Goal: Complete application form

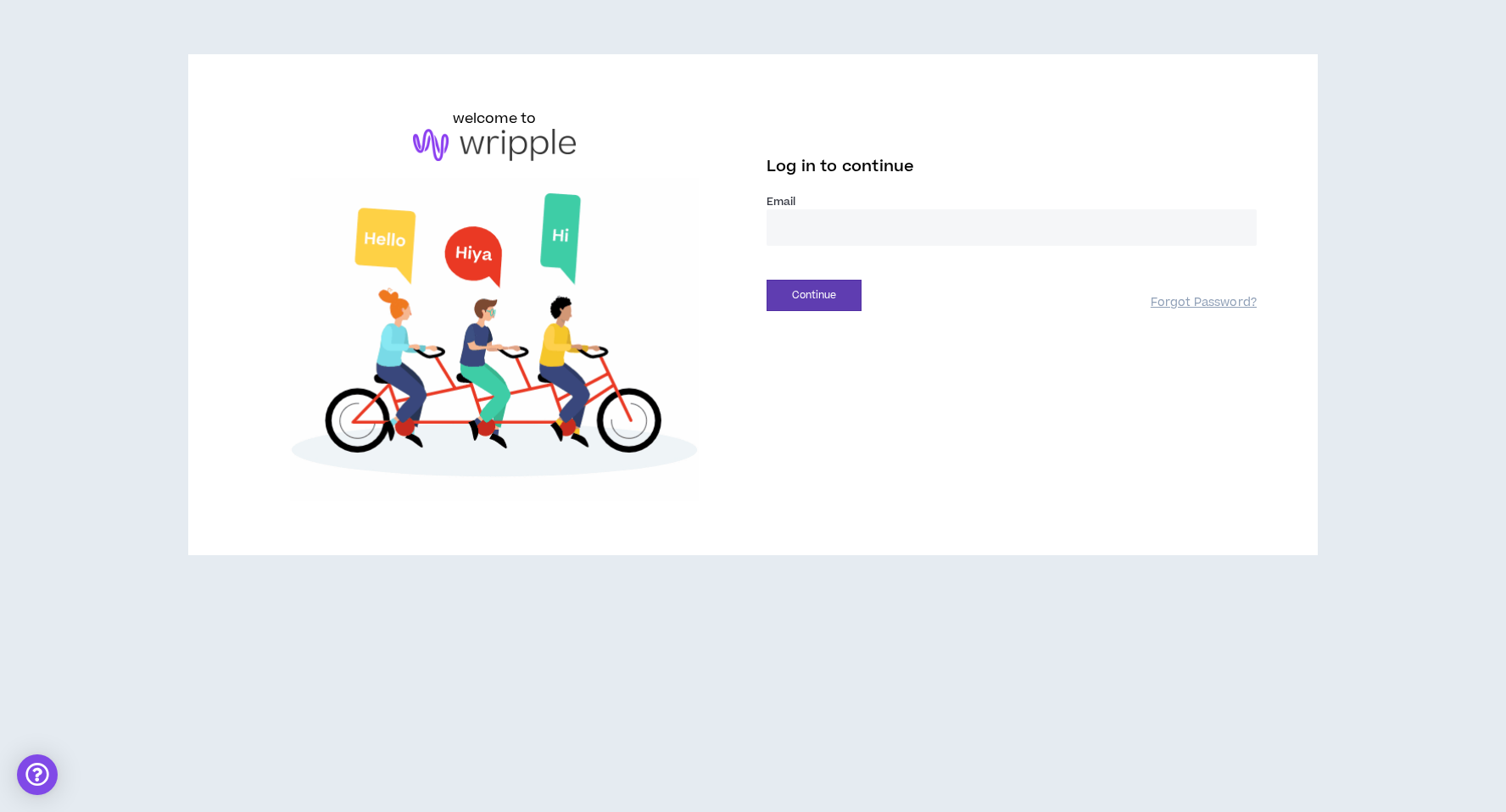
click at [829, 228] on input "email" at bounding box center [1011, 228] width 490 height 37
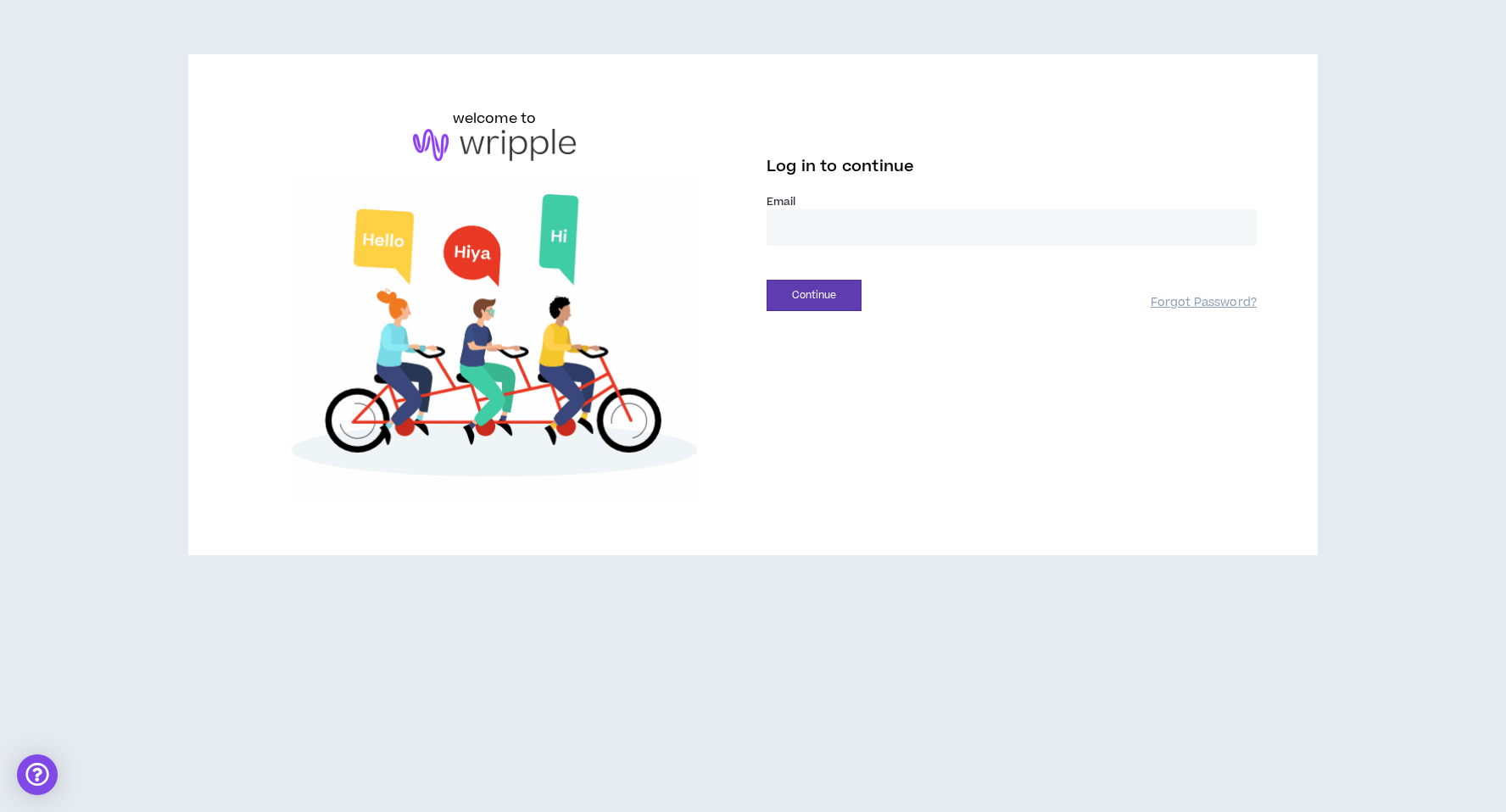
type input "**********"
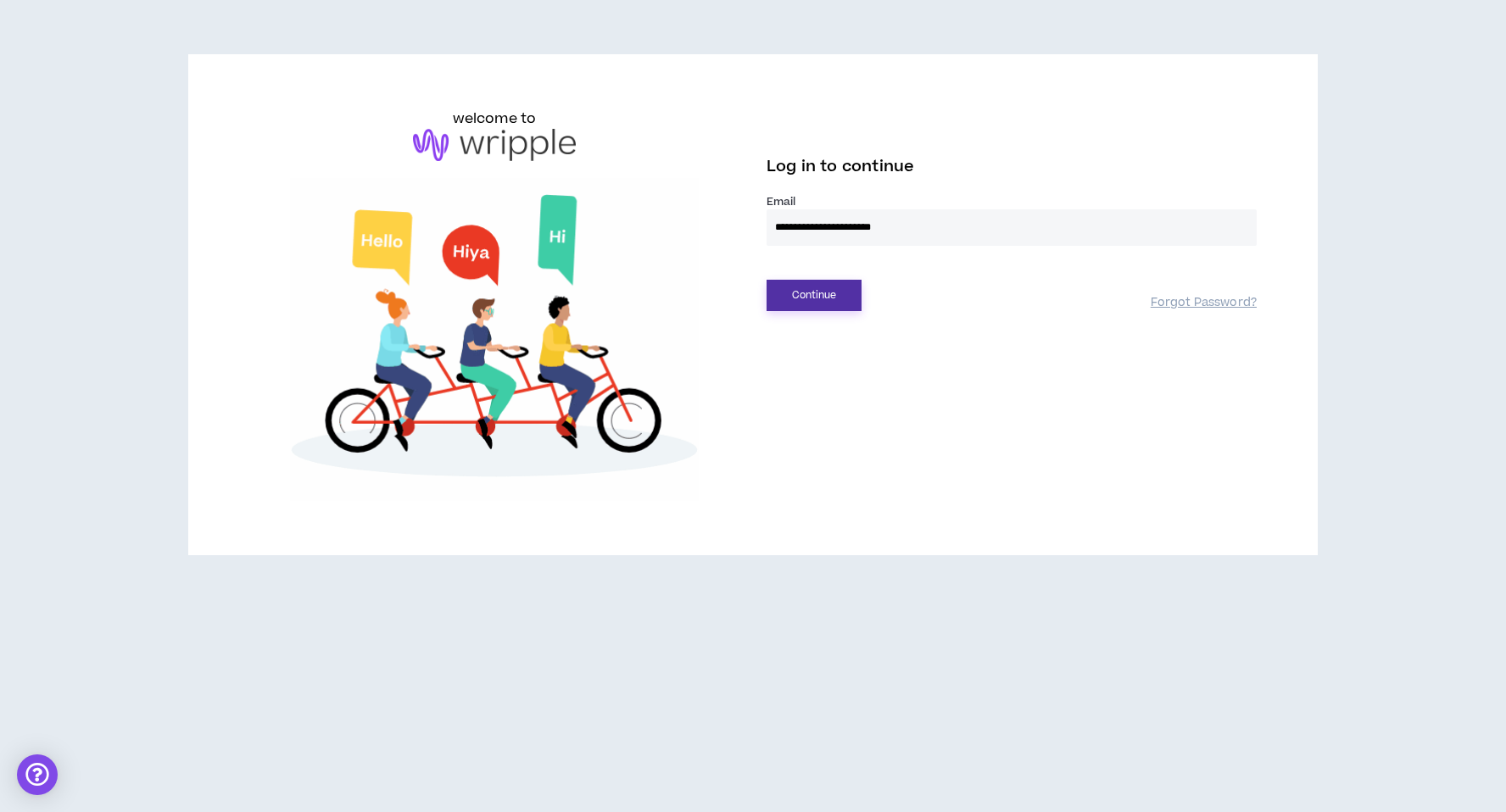
click at [811, 297] on button "Continue" at bounding box center [814, 295] width 95 height 31
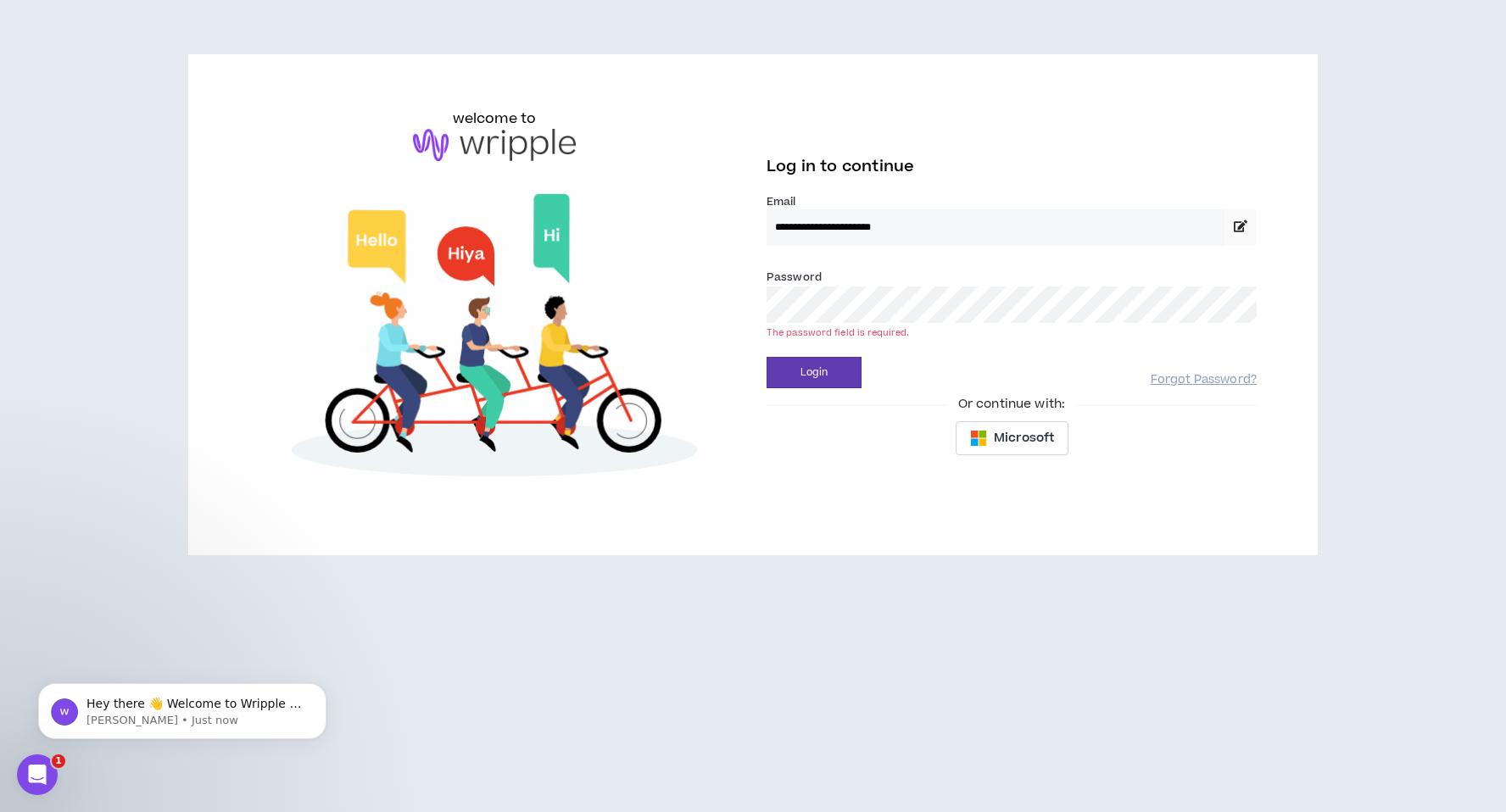
click at [1017, 397] on span "Or continue with:" at bounding box center [1011, 404] width 130 height 18
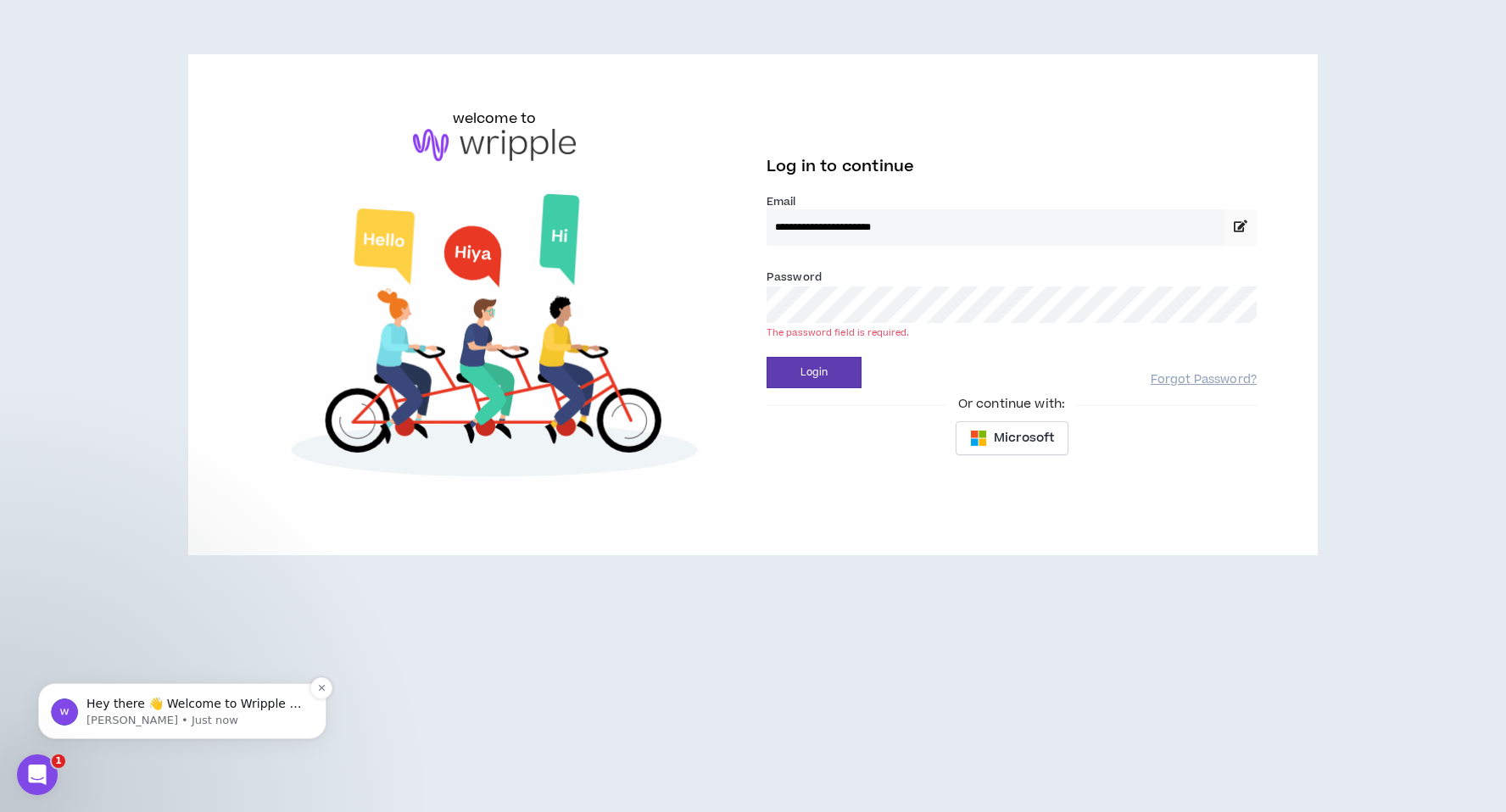
click at [252, 714] on p "Morgan • Just now" at bounding box center [195, 721] width 218 height 15
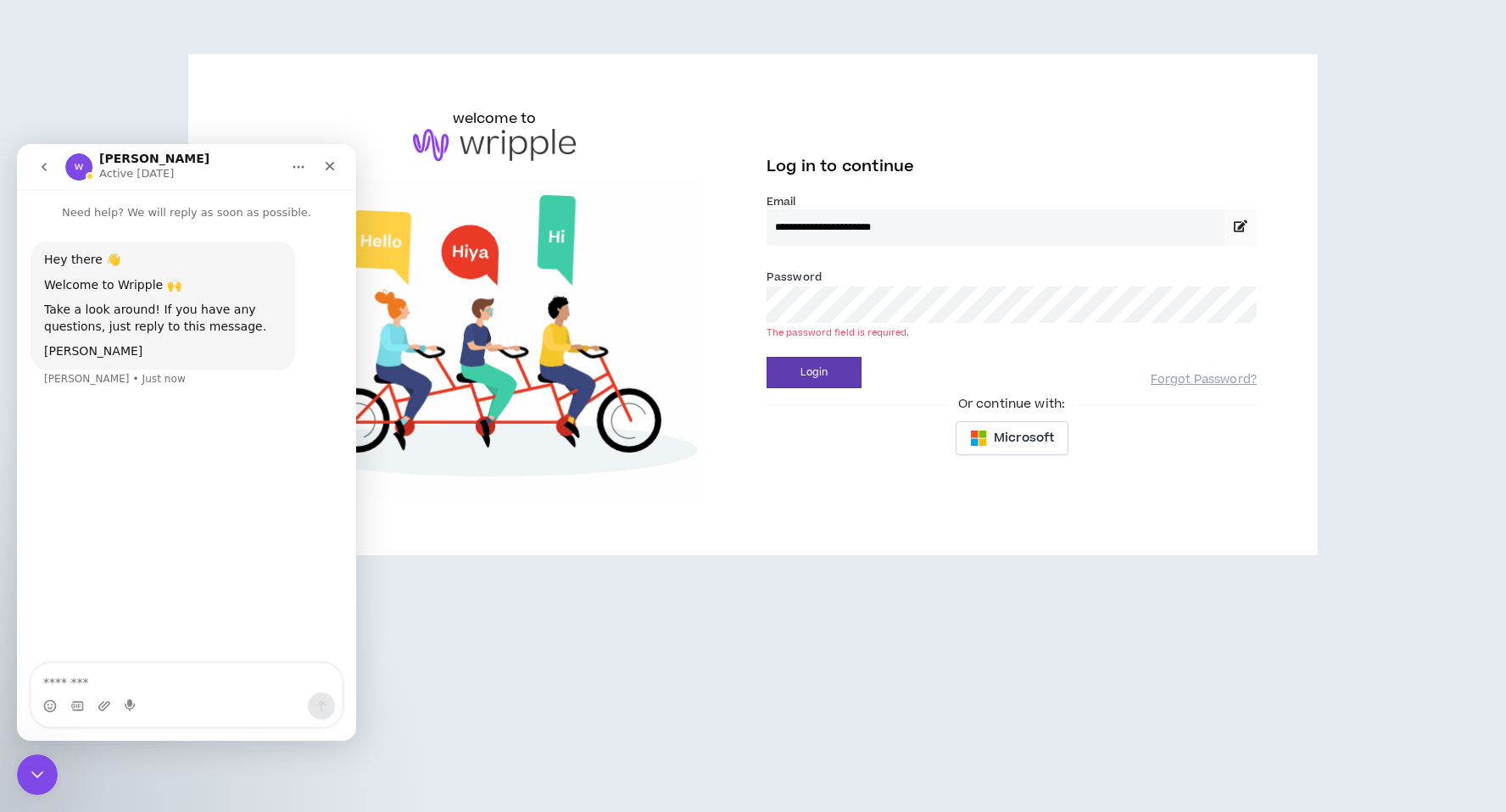
click at [201, 701] on div "Intercom messenger" at bounding box center [186, 707] width 310 height 27
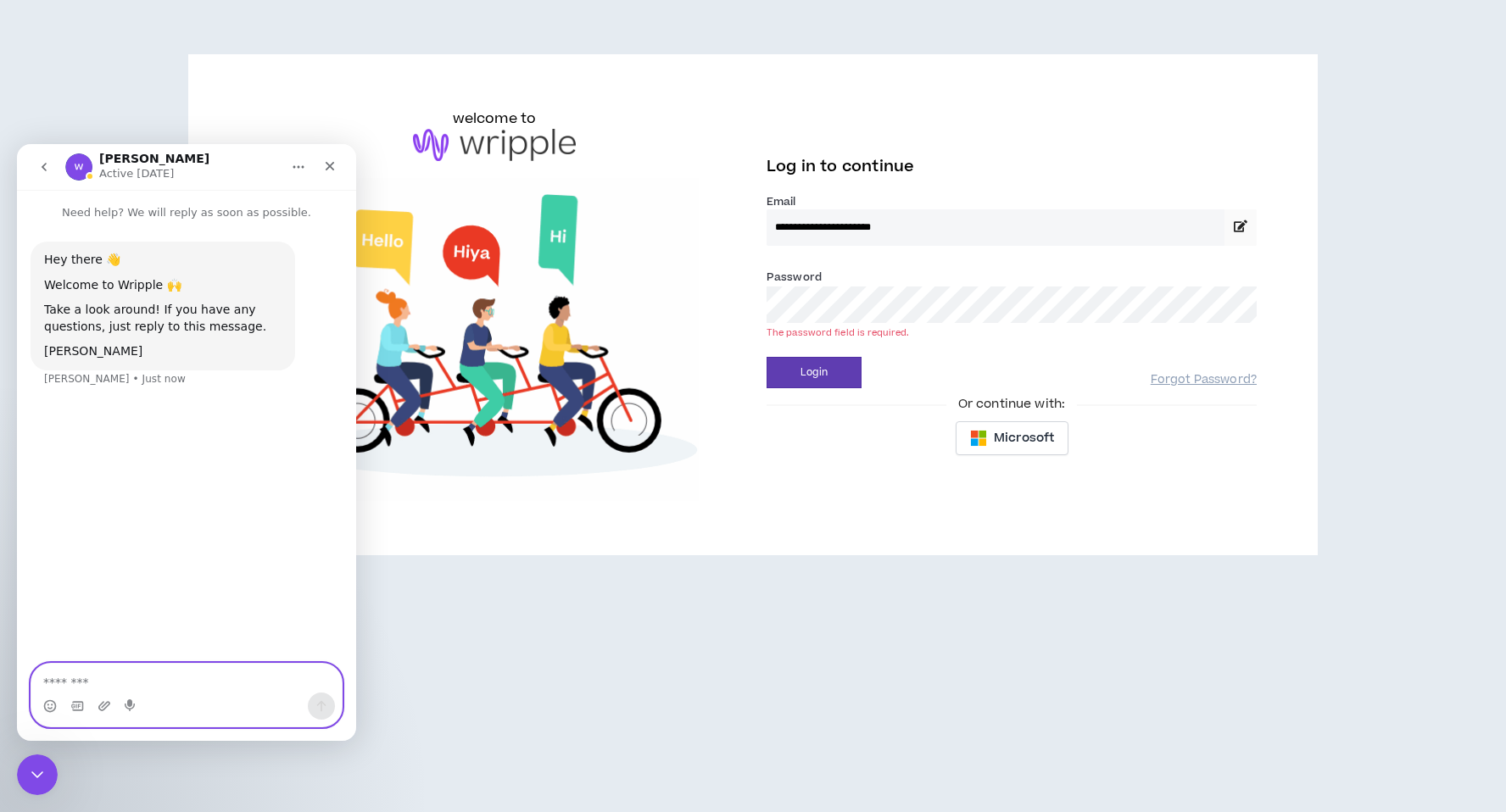
click at [203, 682] on textarea "Message…" at bounding box center [186, 679] width 310 height 29
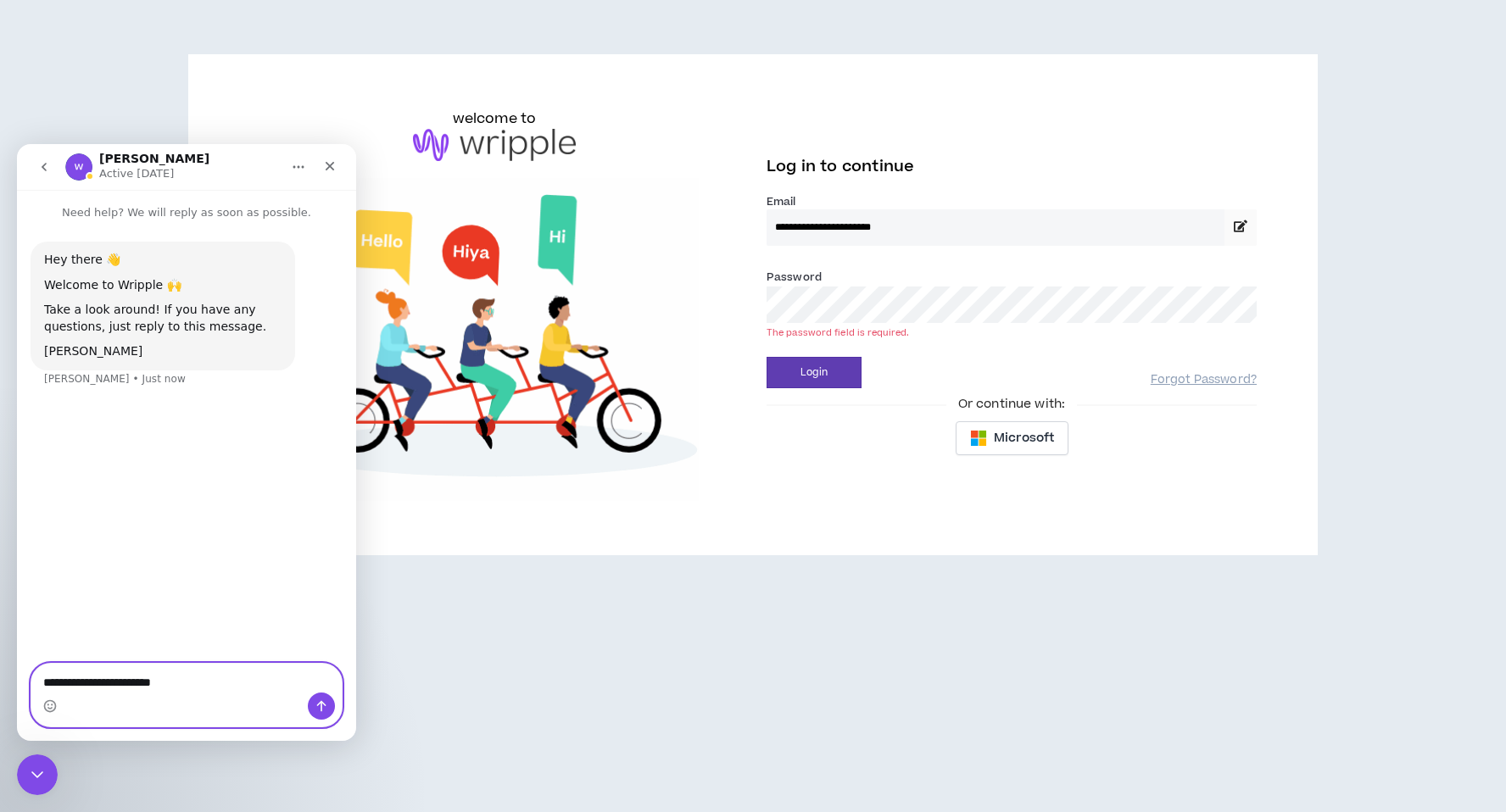
type textarea "**********"
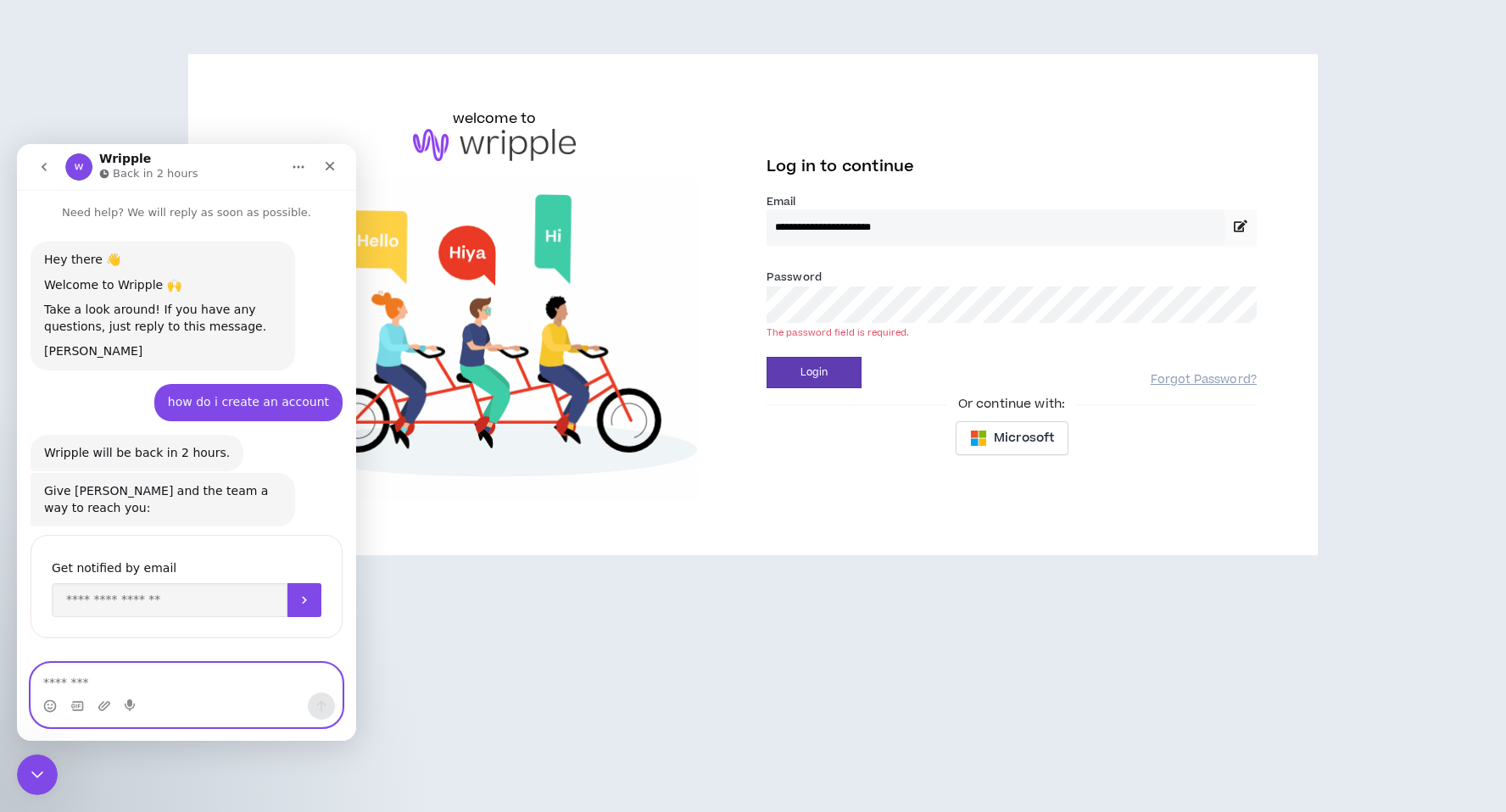
scroll to position [47, 0]
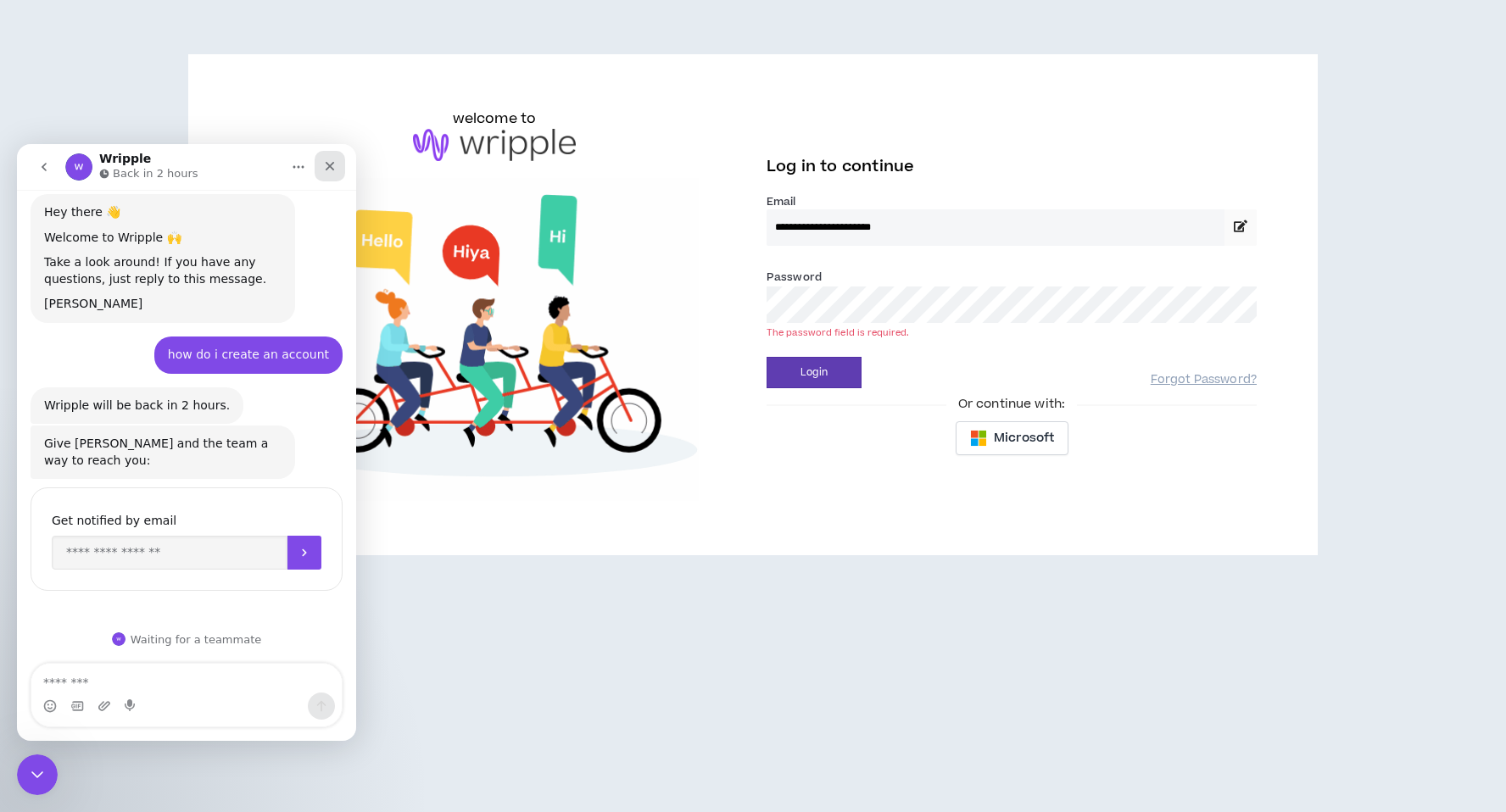
click at [326, 173] on div "Close" at bounding box center [330, 166] width 31 height 31
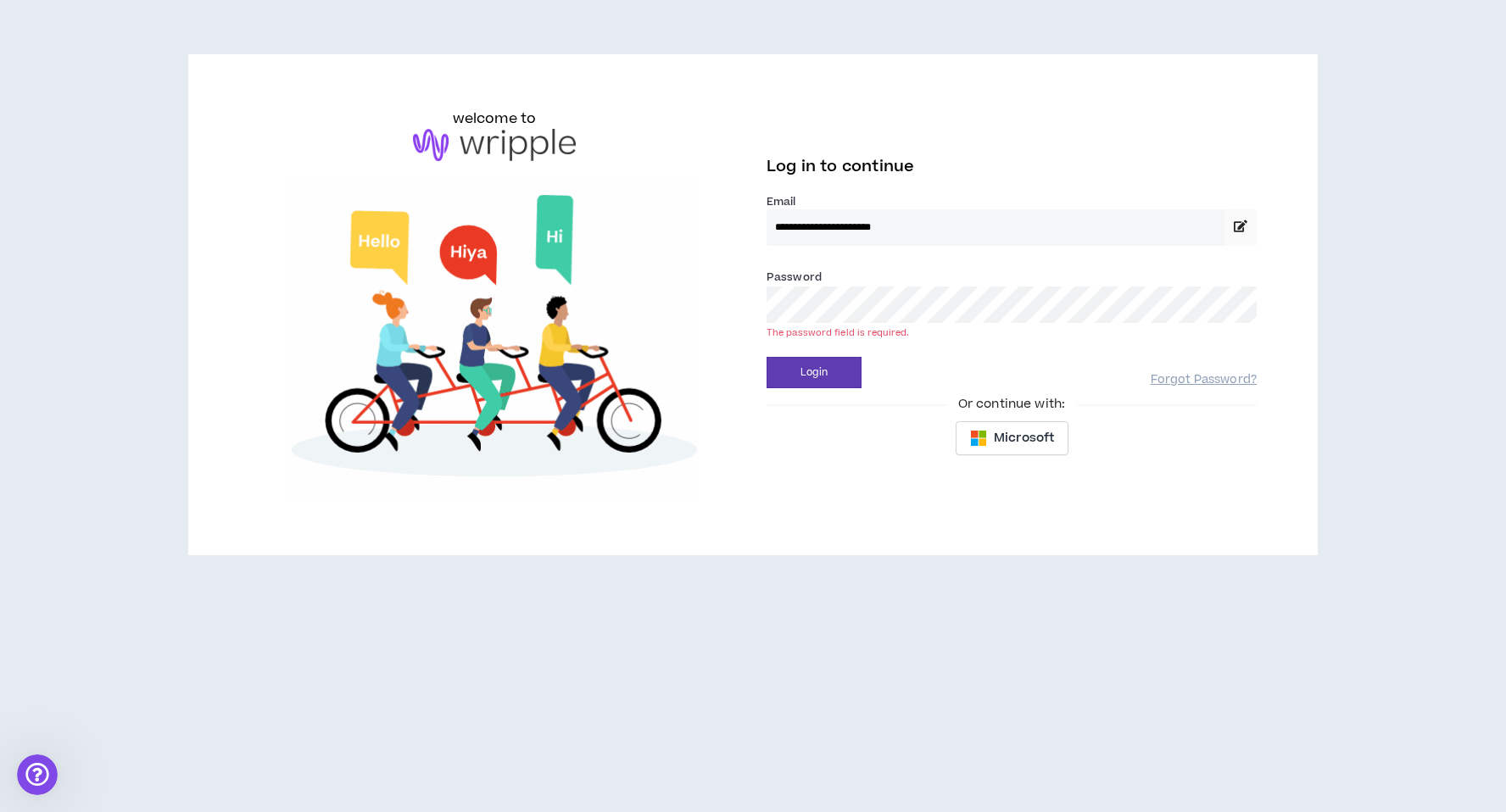
click at [767, 357] on button "Login" at bounding box center [814, 372] width 95 height 31
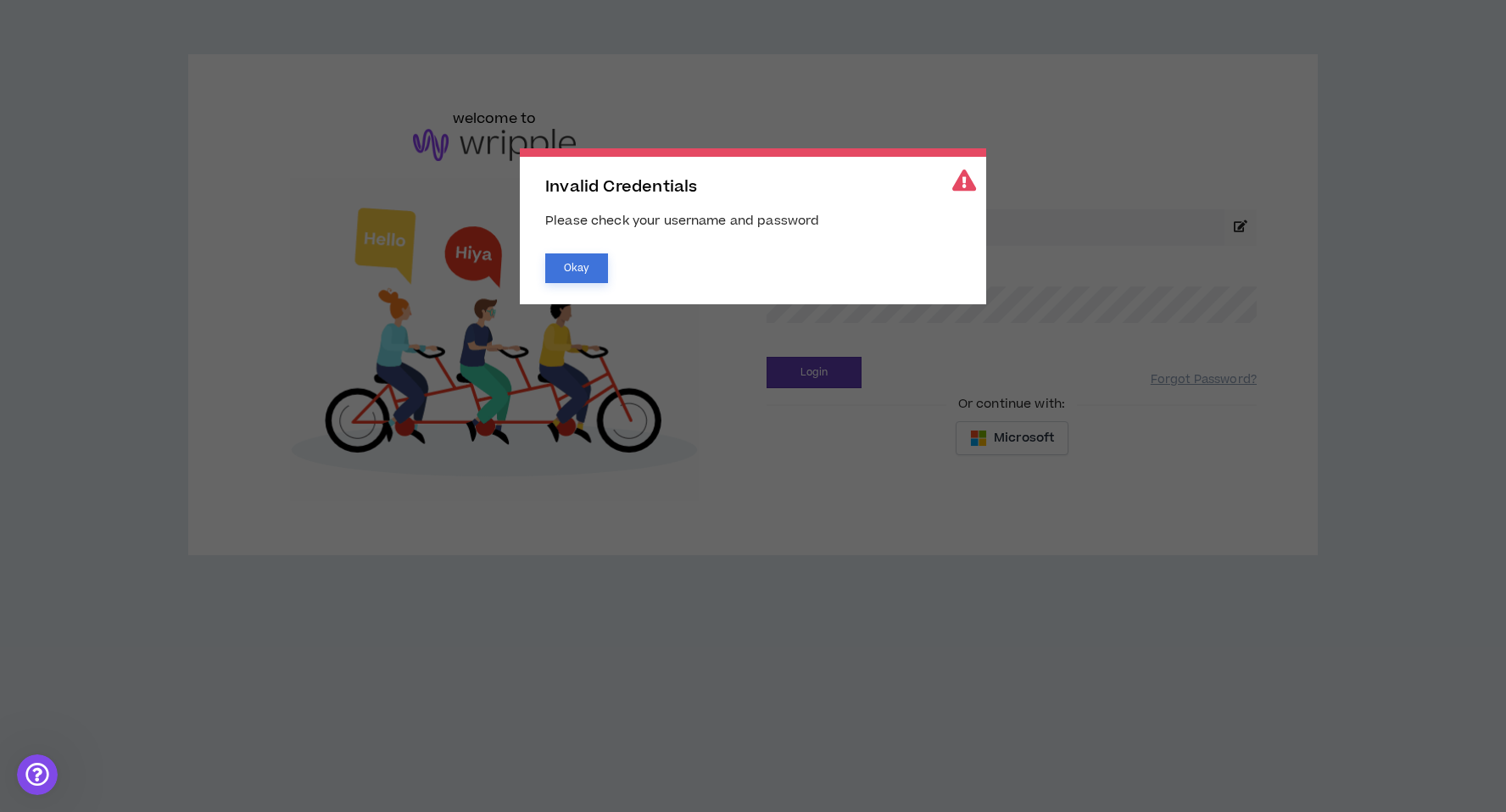
click at [575, 266] on button "Okay" at bounding box center [576, 268] width 63 height 30
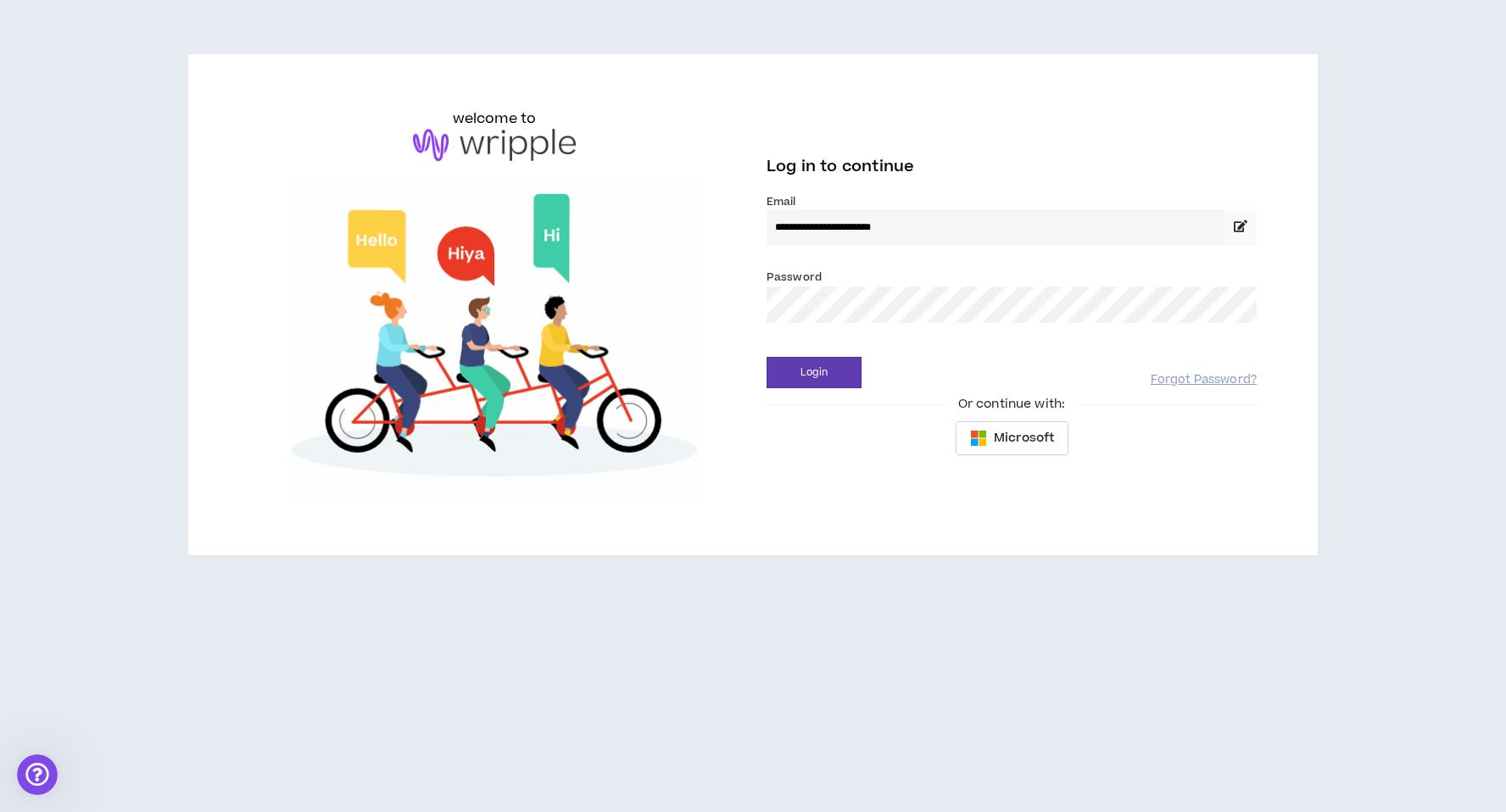
click at [1240, 231] on icon at bounding box center [1240, 226] width 14 height 12
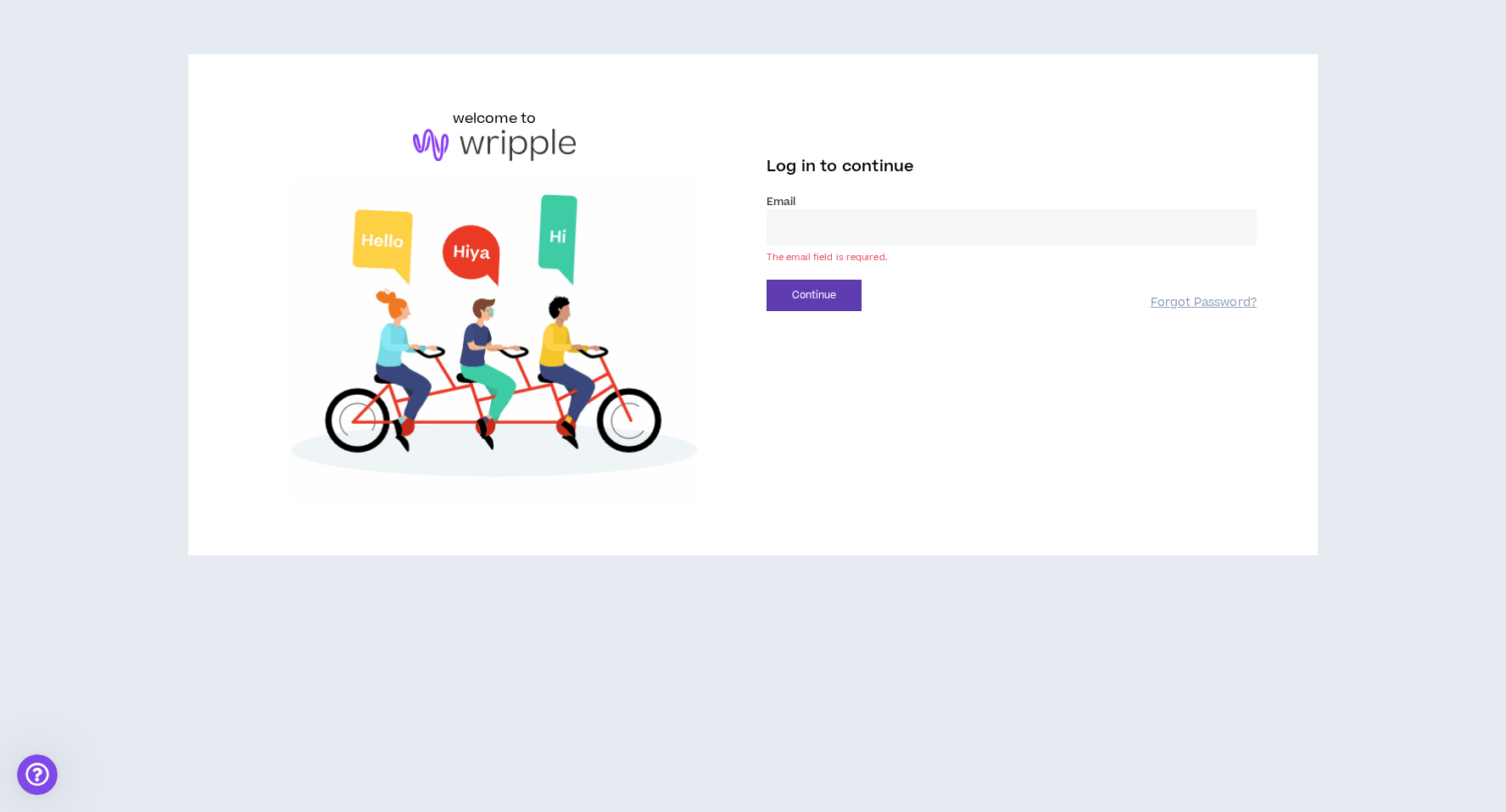
click at [1239, 232] on input "email" at bounding box center [1011, 228] width 490 height 37
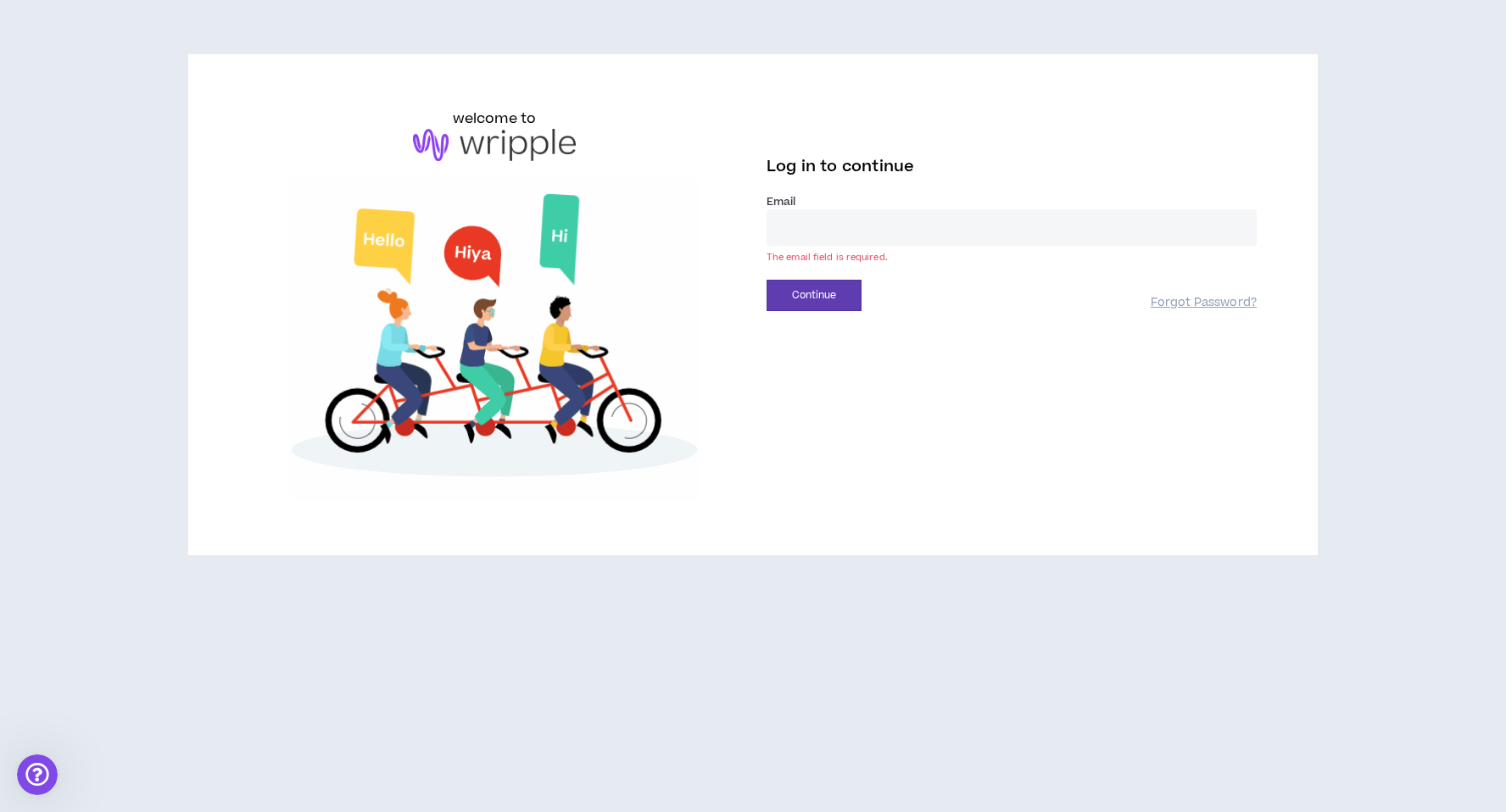
click at [1171, 256] on div "The email field is required." at bounding box center [1011, 260] width 490 height 17
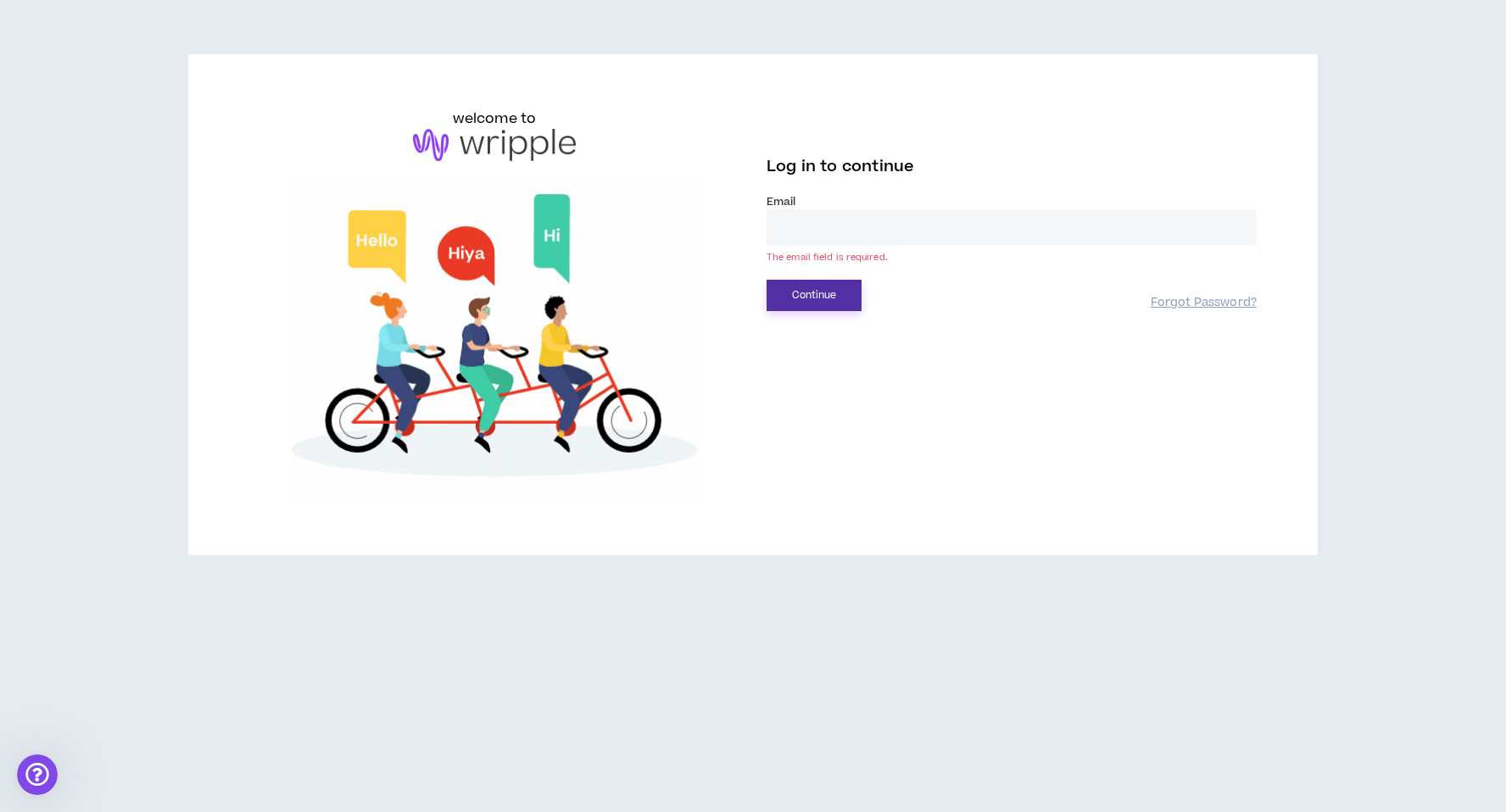
click at [830, 294] on button "Continue" at bounding box center [814, 295] width 95 height 31
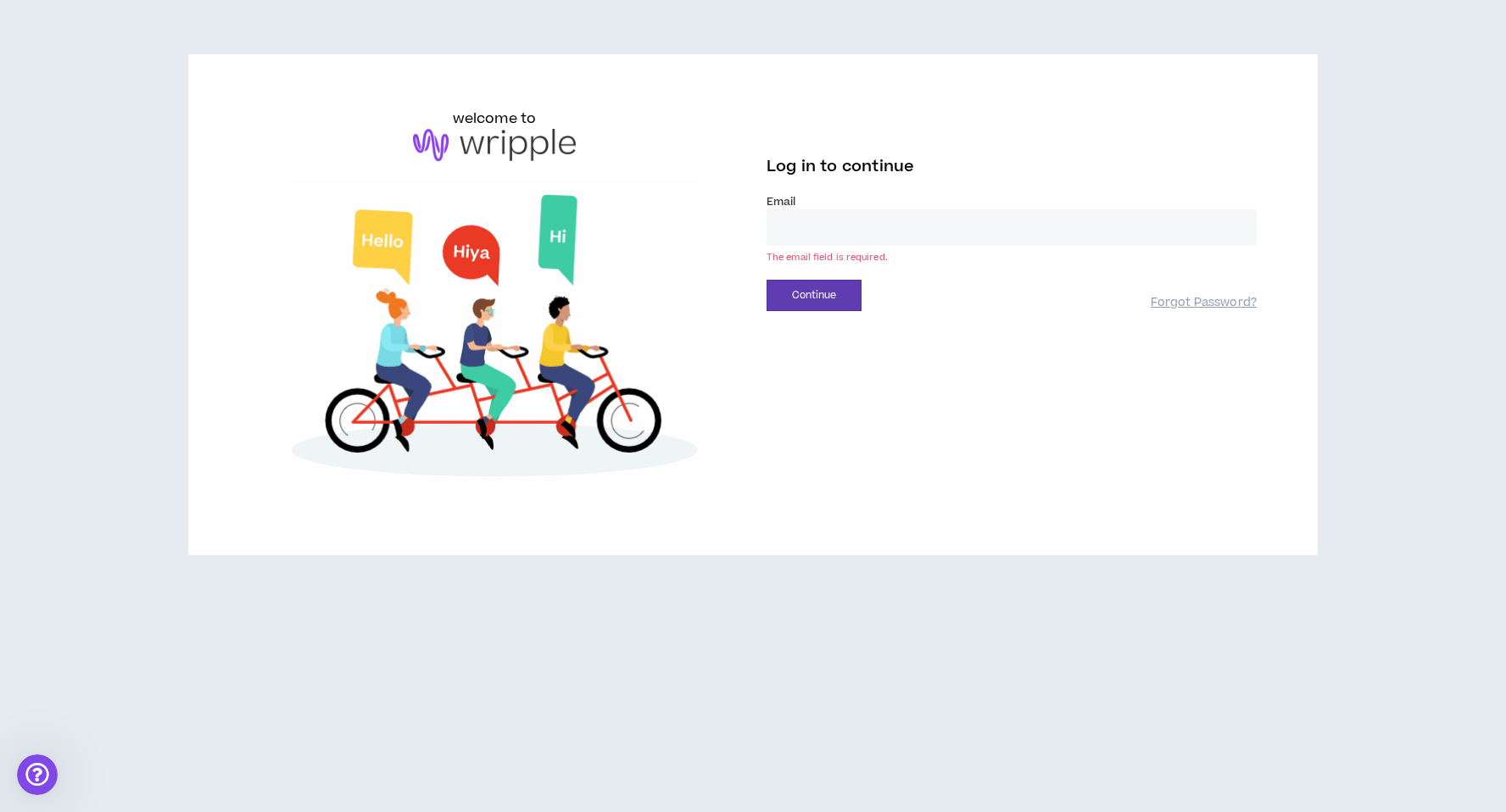
click at [848, 216] on input "email" at bounding box center [1011, 228] width 490 height 37
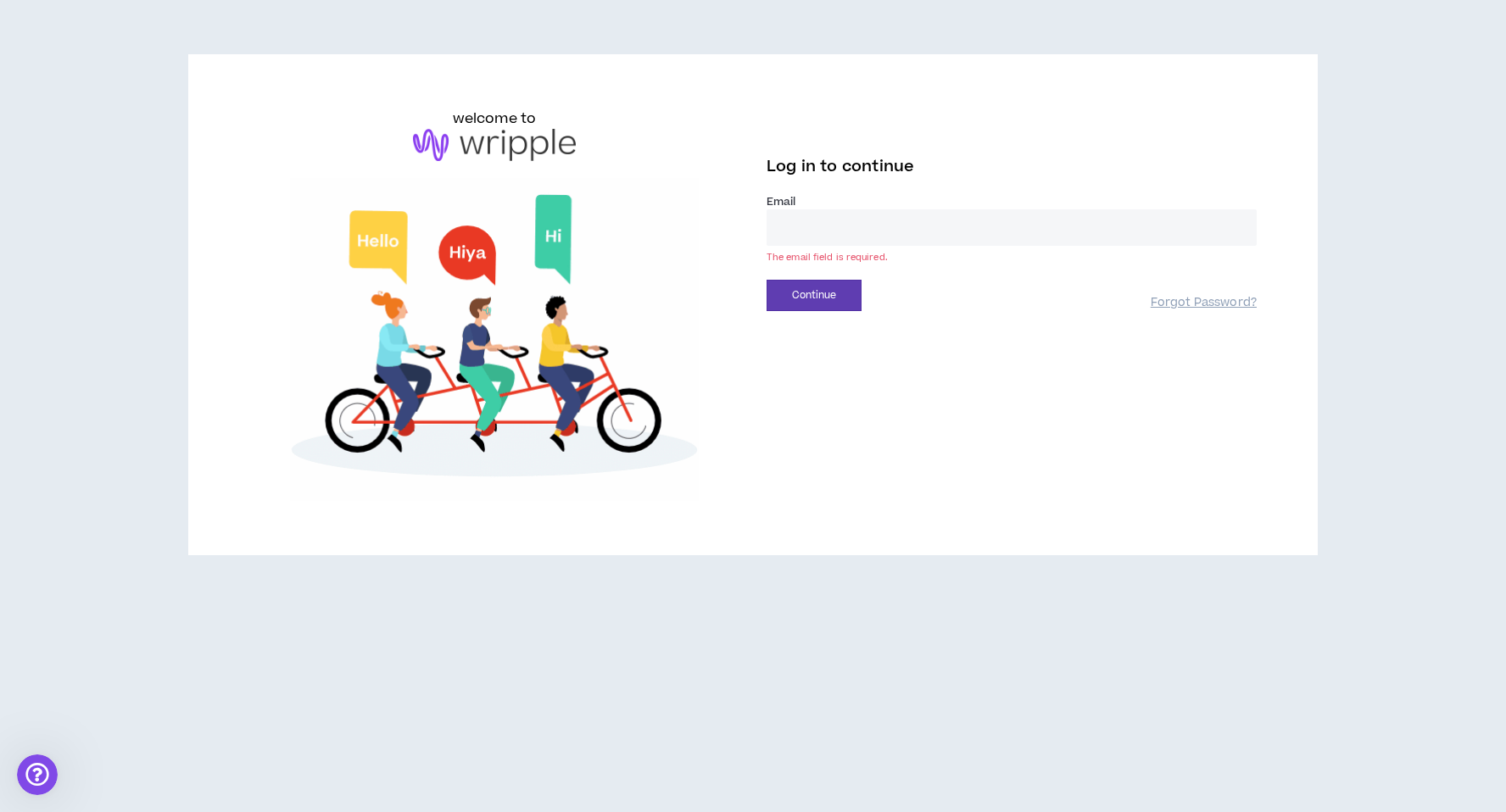
type input "**********"
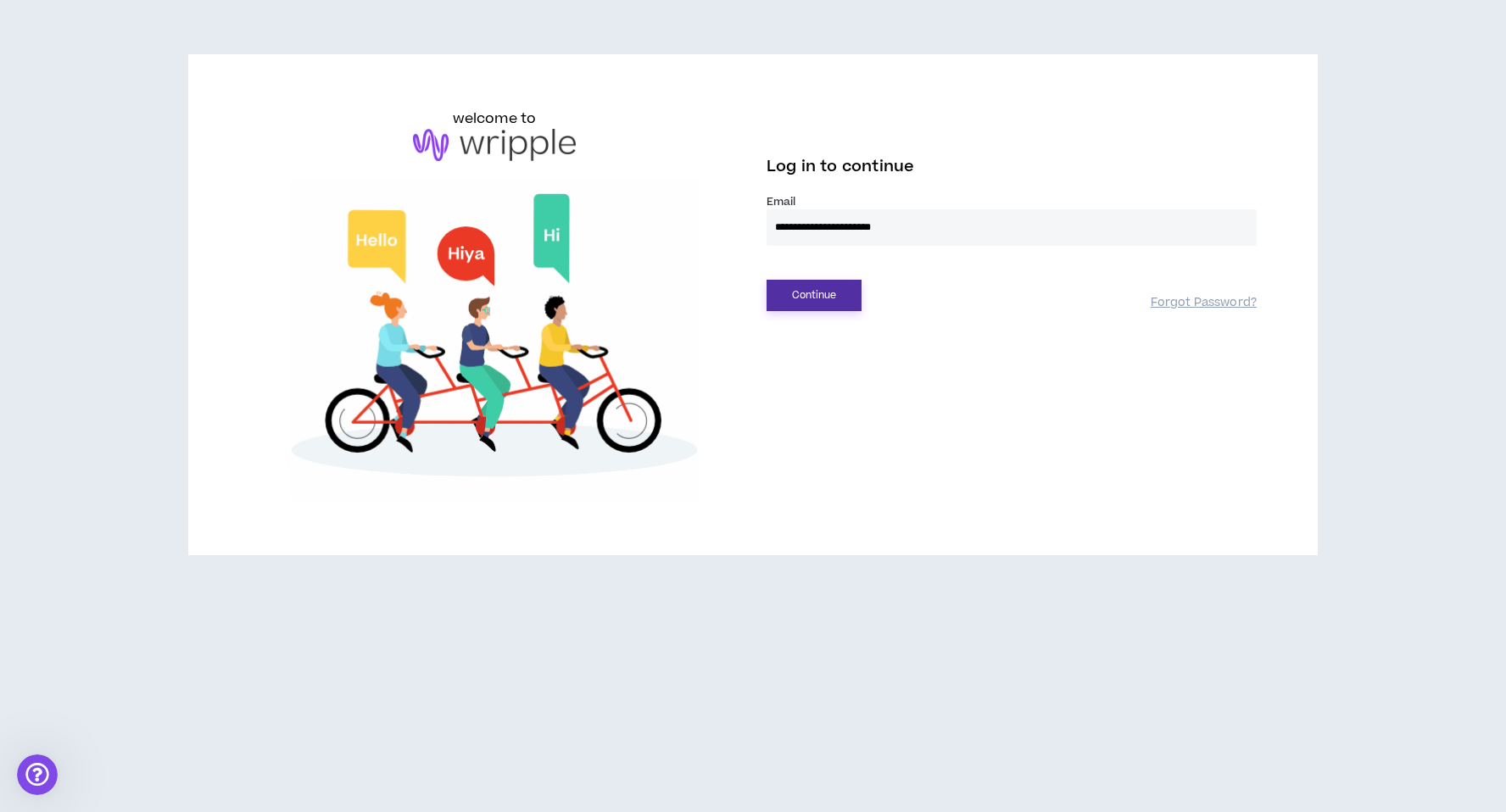
click at [846, 305] on button "Continue" at bounding box center [814, 295] width 95 height 31
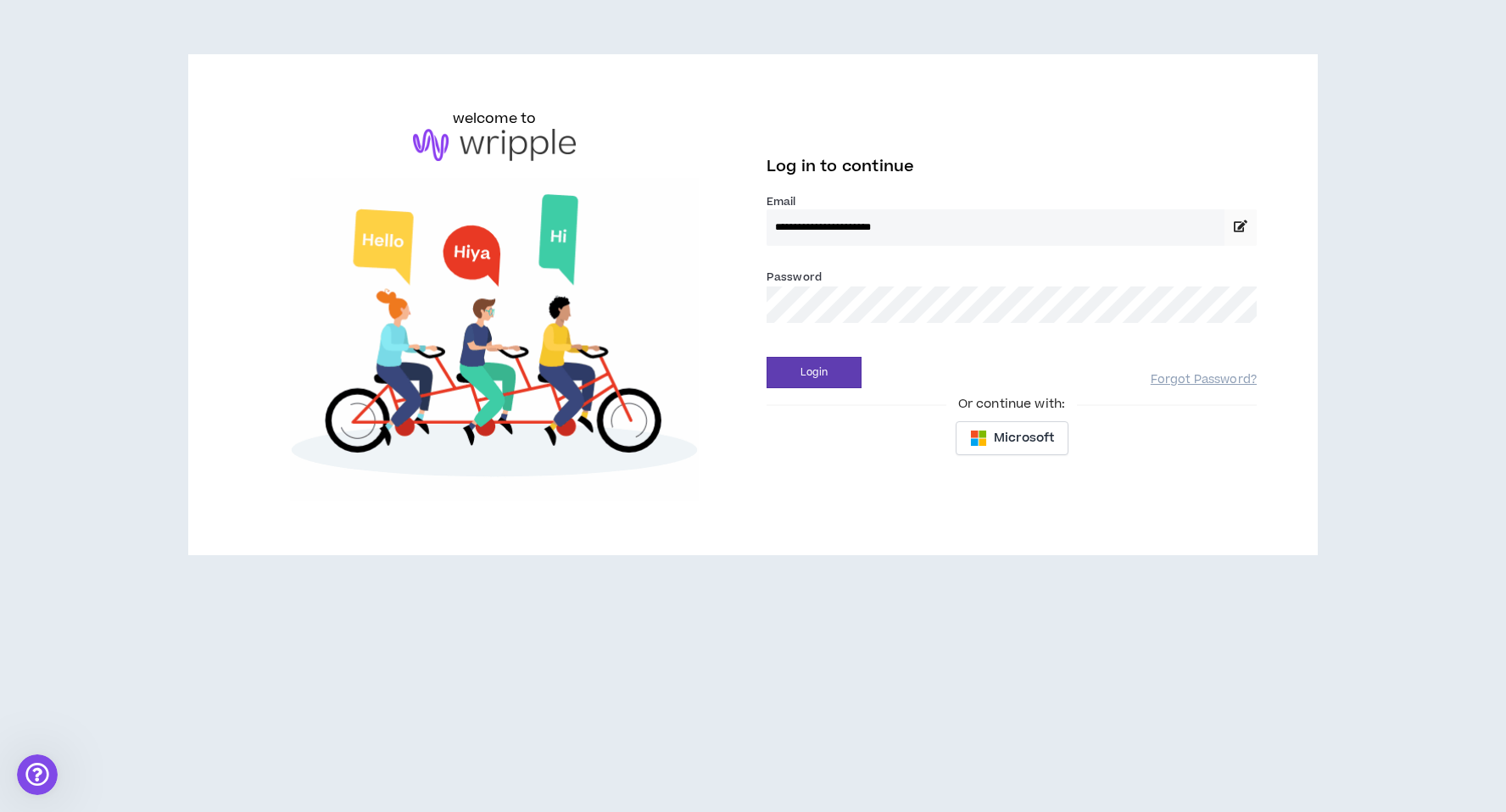
click at [429, 279] on img at bounding box center [494, 339] width 490 height 324
click at [42, 779] on icon "Open Intercom Messenger" at bounding box center [35, 772] width 28 height 28
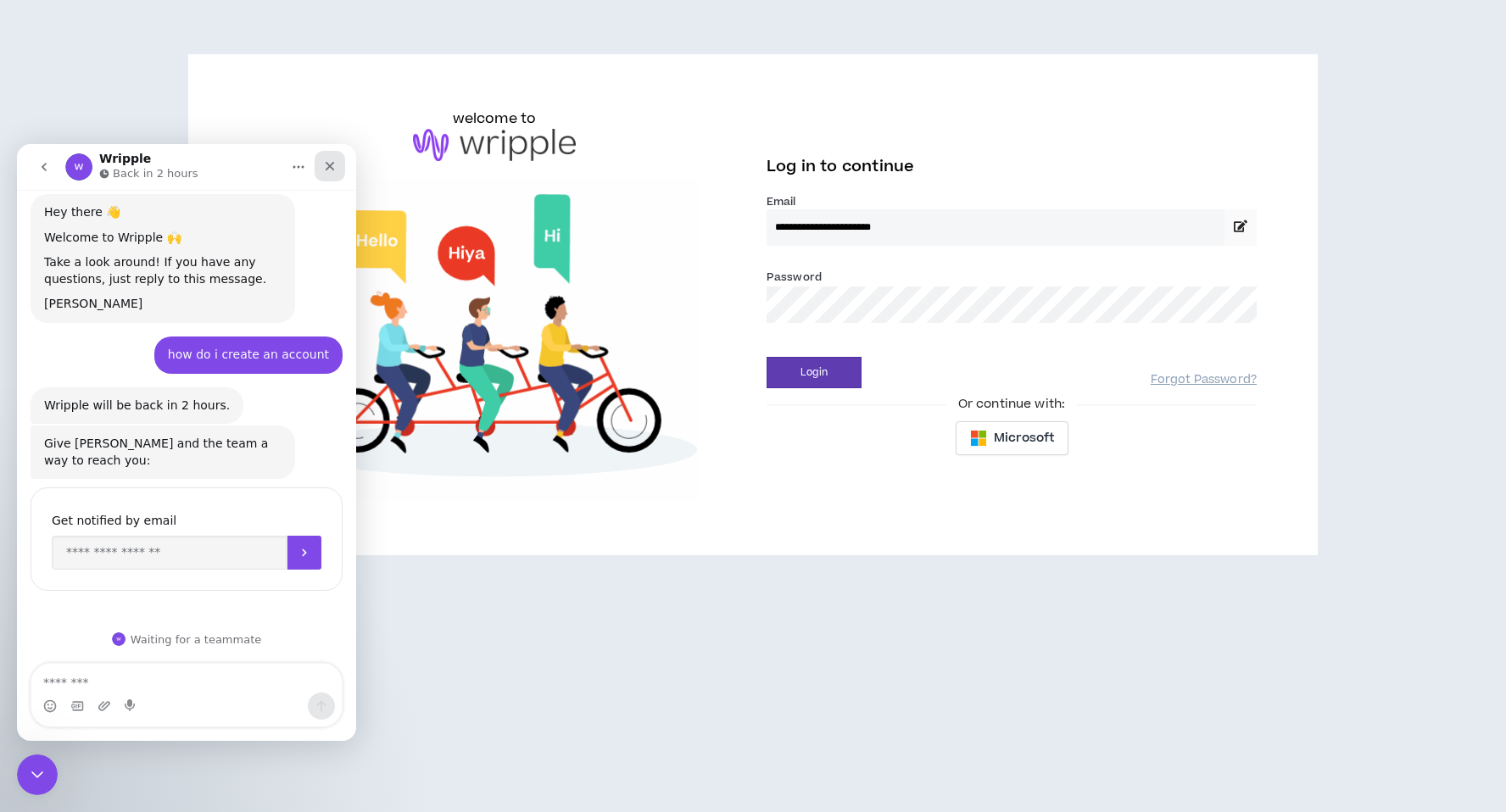
click at [334, 156] on div "Close" at bounding box center [330, 166] width 31 height 31
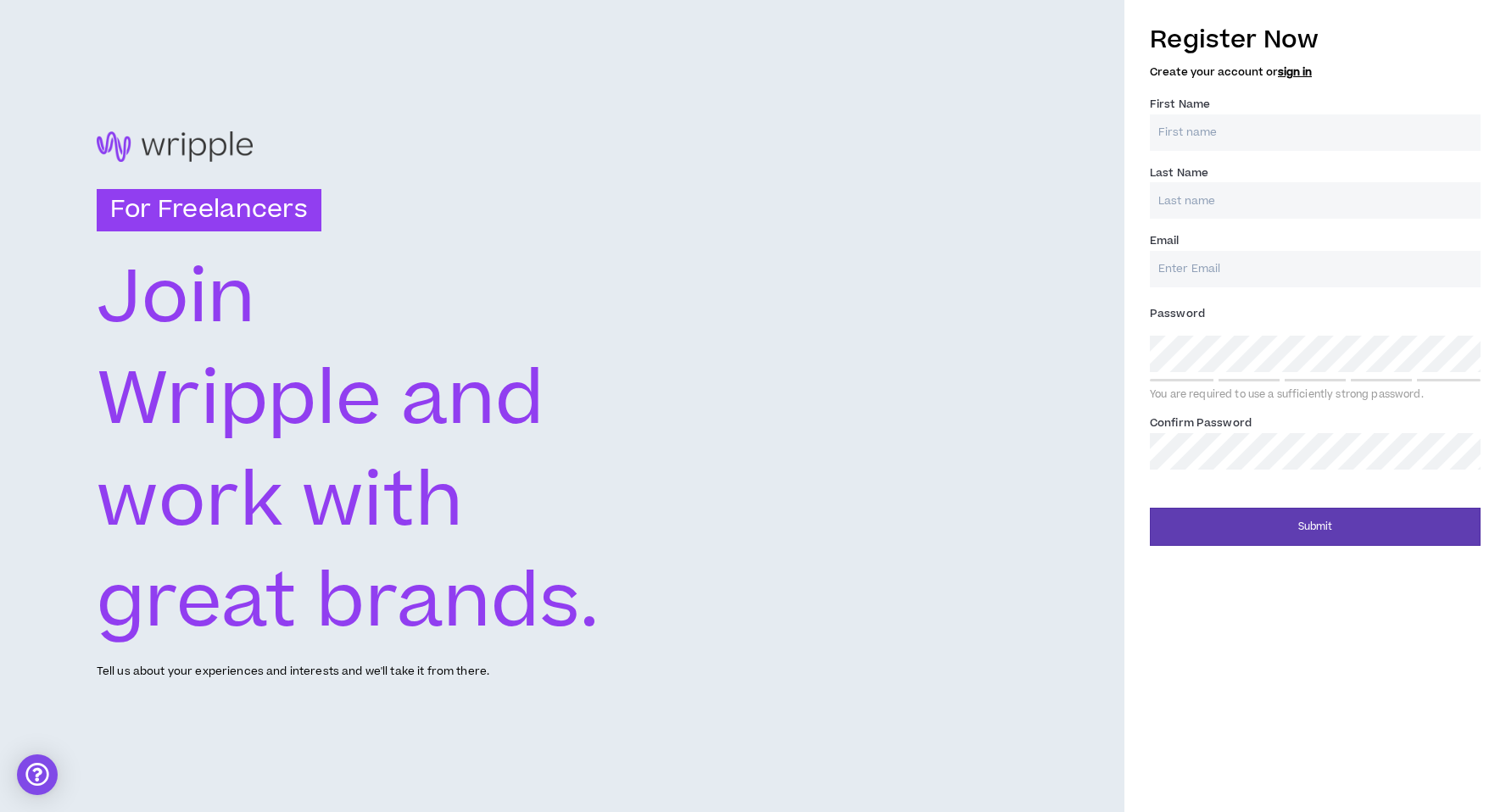
click at [1253, 142] on input "First Name *" at bounding box center [1315, 132] width 331 height 37
type input "Hayley"
type input "[PERSON_NAME]"
type input "[EMAIL_ADDRESS][PERSON_NAME][DOMAIN_NAME]"
type input "[PERSON_NAME]"
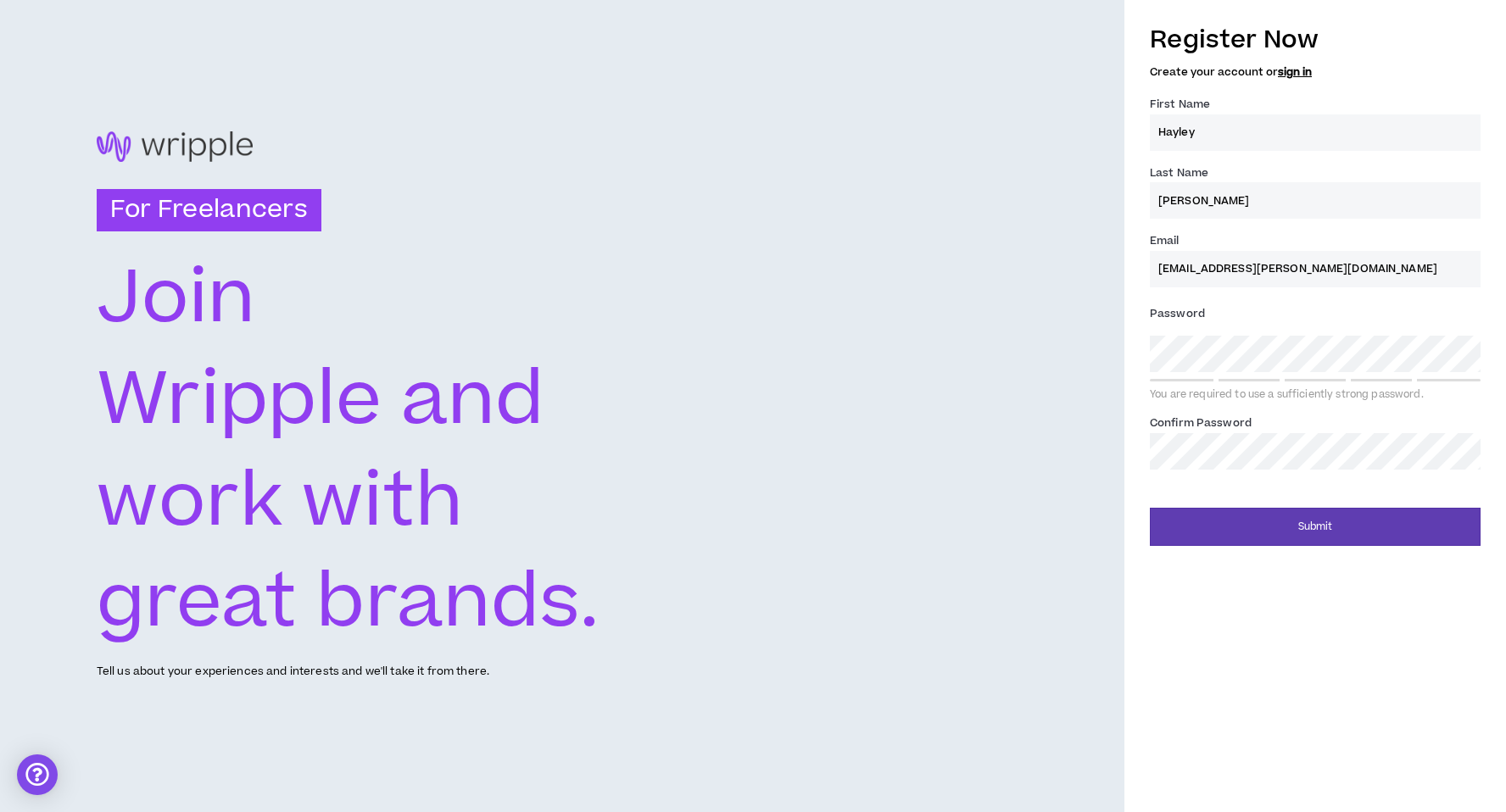
type input "[EMAIL_ADDRESS][PERSON_NAME][DOMAIN_NAME]"
click at [1149, 508] on button "Submit" at bounding box center [1315, 526] width 331 height 38
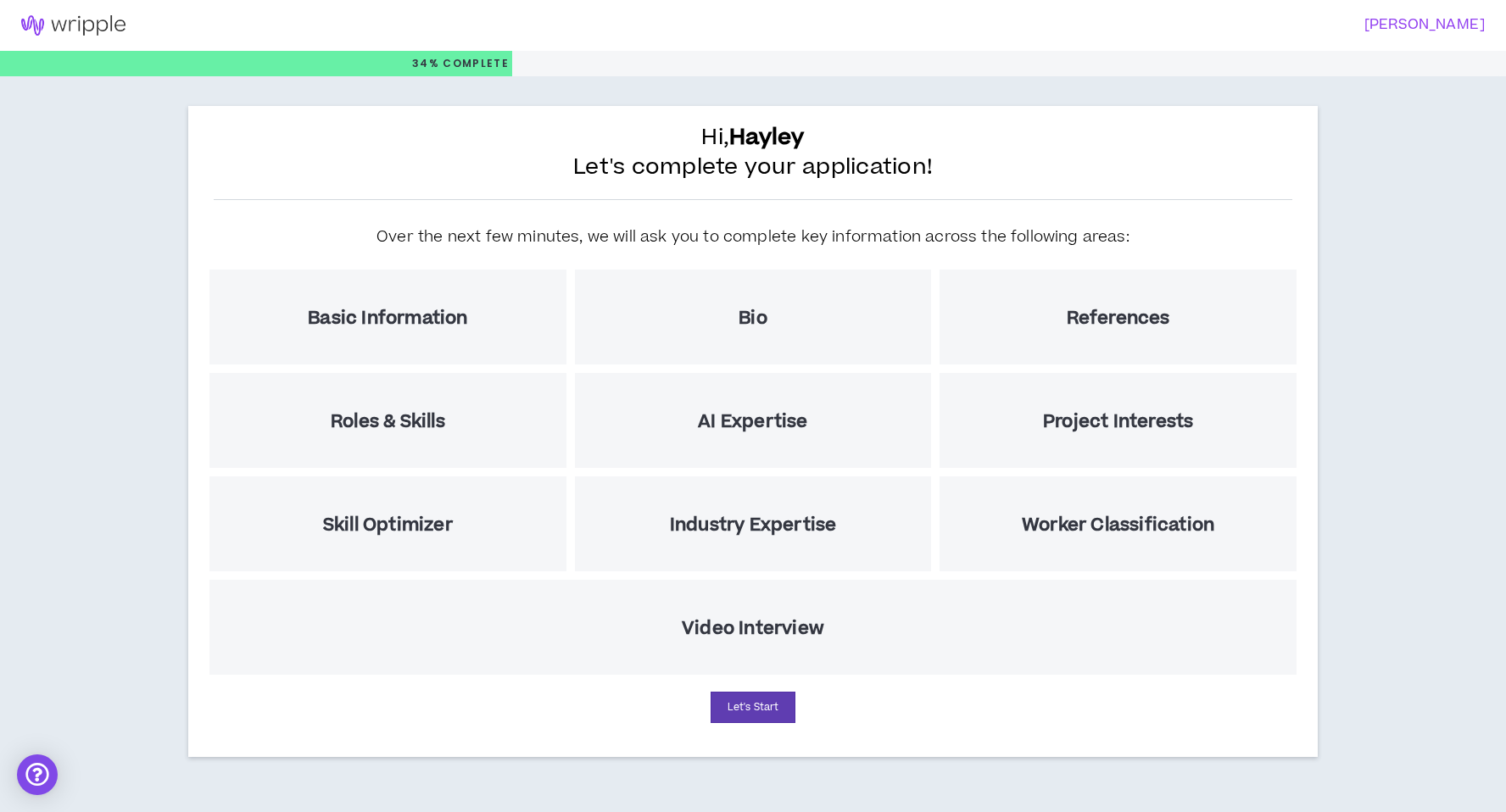
click at [427, 293] on div "Basic Information" at bounding box center [388, 317] width 357 height 95
click at [411, 314] on h5 "Basic Information" at bounding box center [387, 318] width 159 height 21
click at [761, 702] on button "Let's Start" at bounding box center [753, 708] width 85 height 31
select select "US"
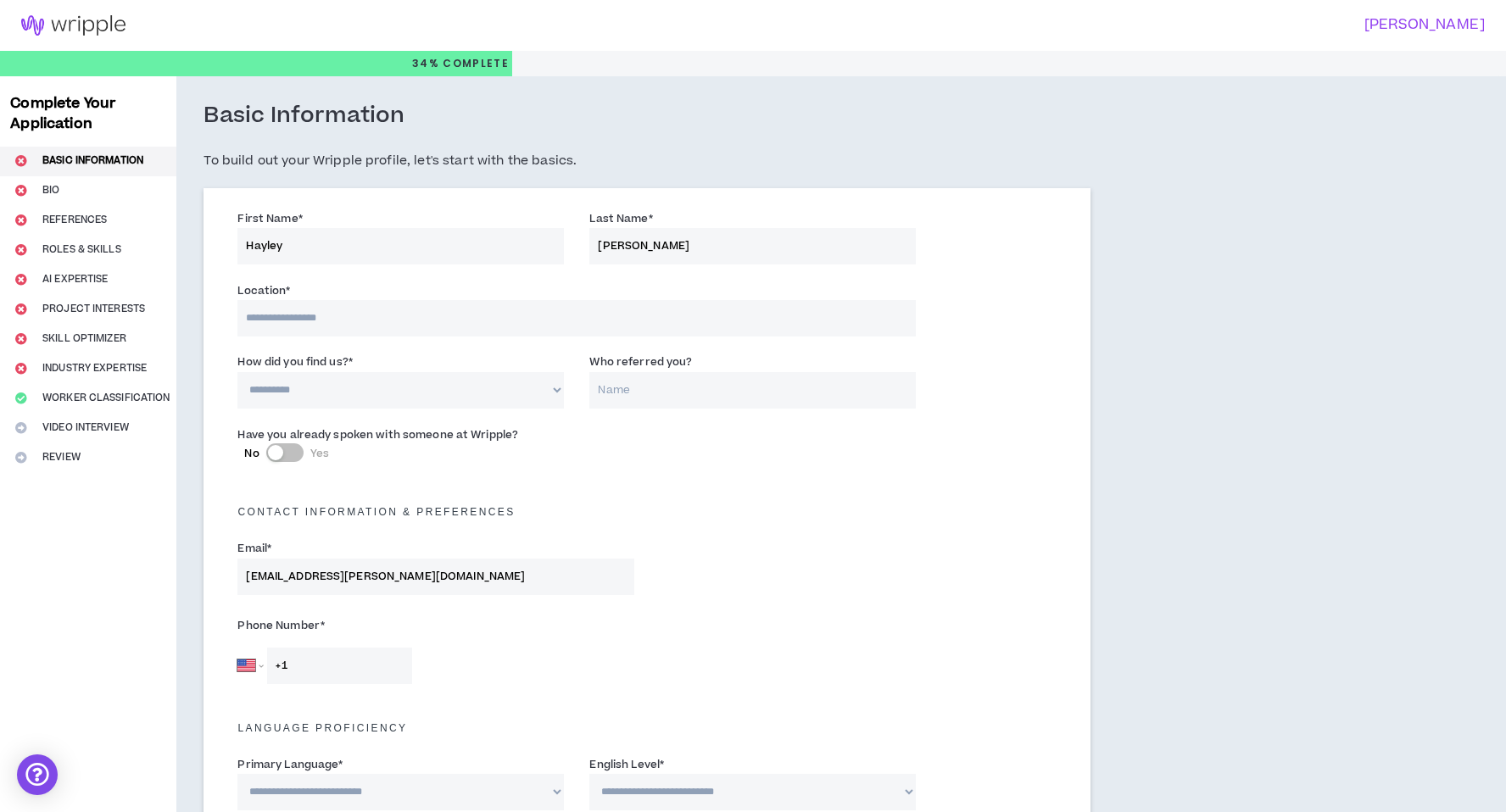
click at [348, 328] on input at bounding box center [577, 319] width 679 height 37
type input "*******"
click at [366, 373] on select "**********" at bounding box center [401, 391] width 327 height 37
select select "*"
click at [238, 372] on select "**********" at bounding box center [401, 391] width 327 height 37
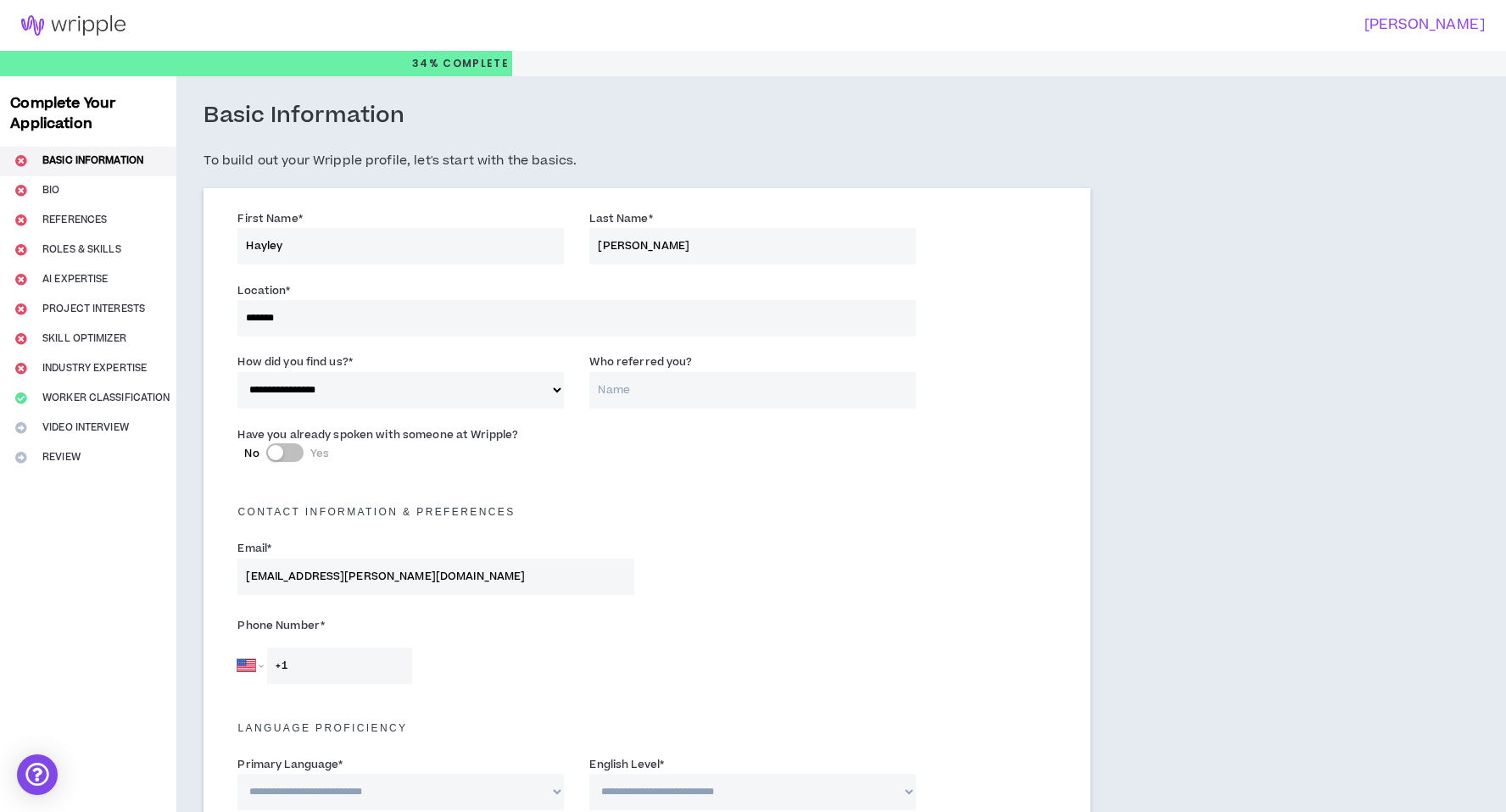
click at [683, 402] on input "Who referred you?" at bounding box center [753, 391] width 327 height 37
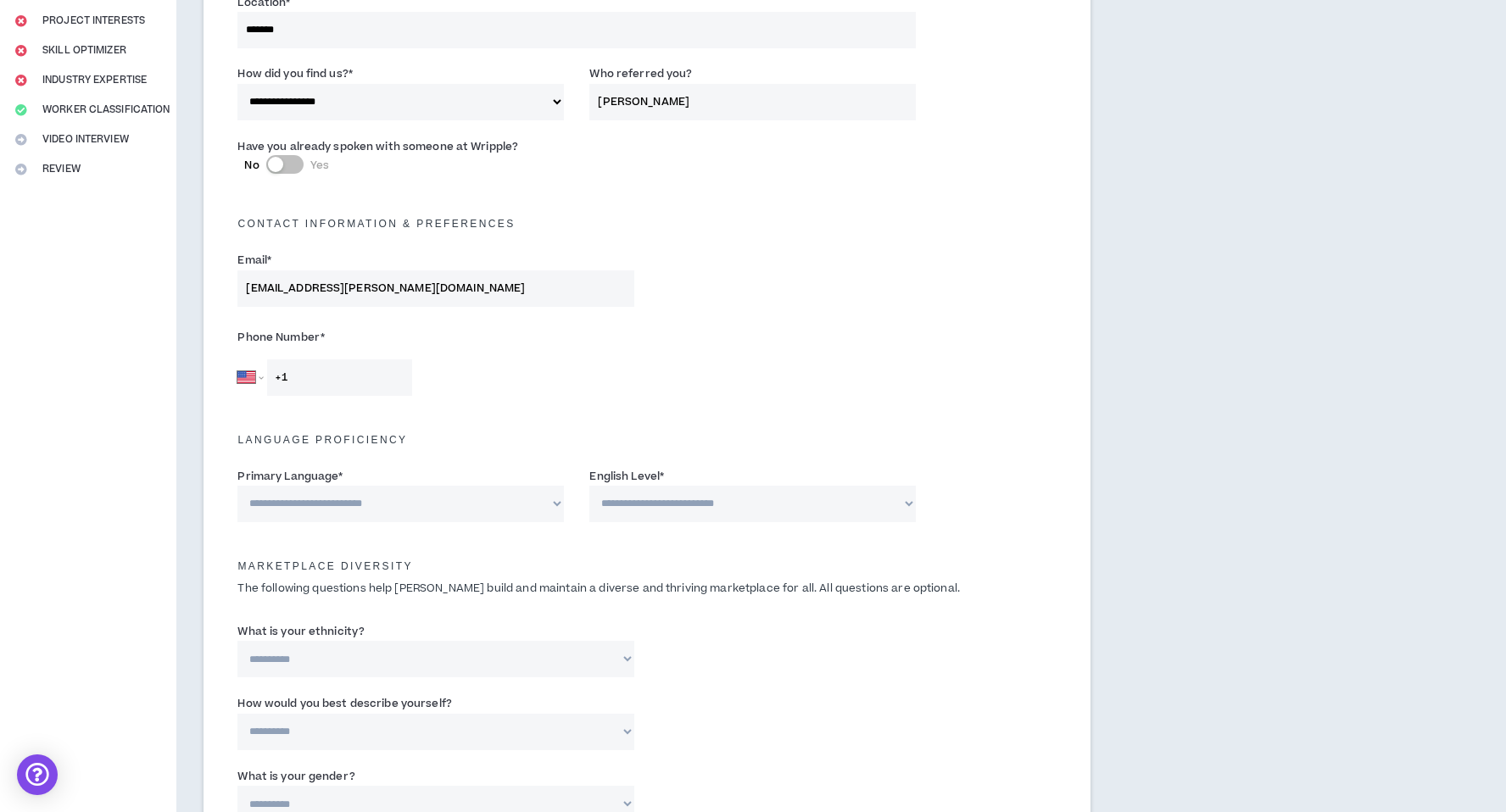
scroll to position [292, 0]
type input "[PERSON_NAME]"
click at [322, 379] on input "+1" at bounding box center [339, 374] width 145 height 37
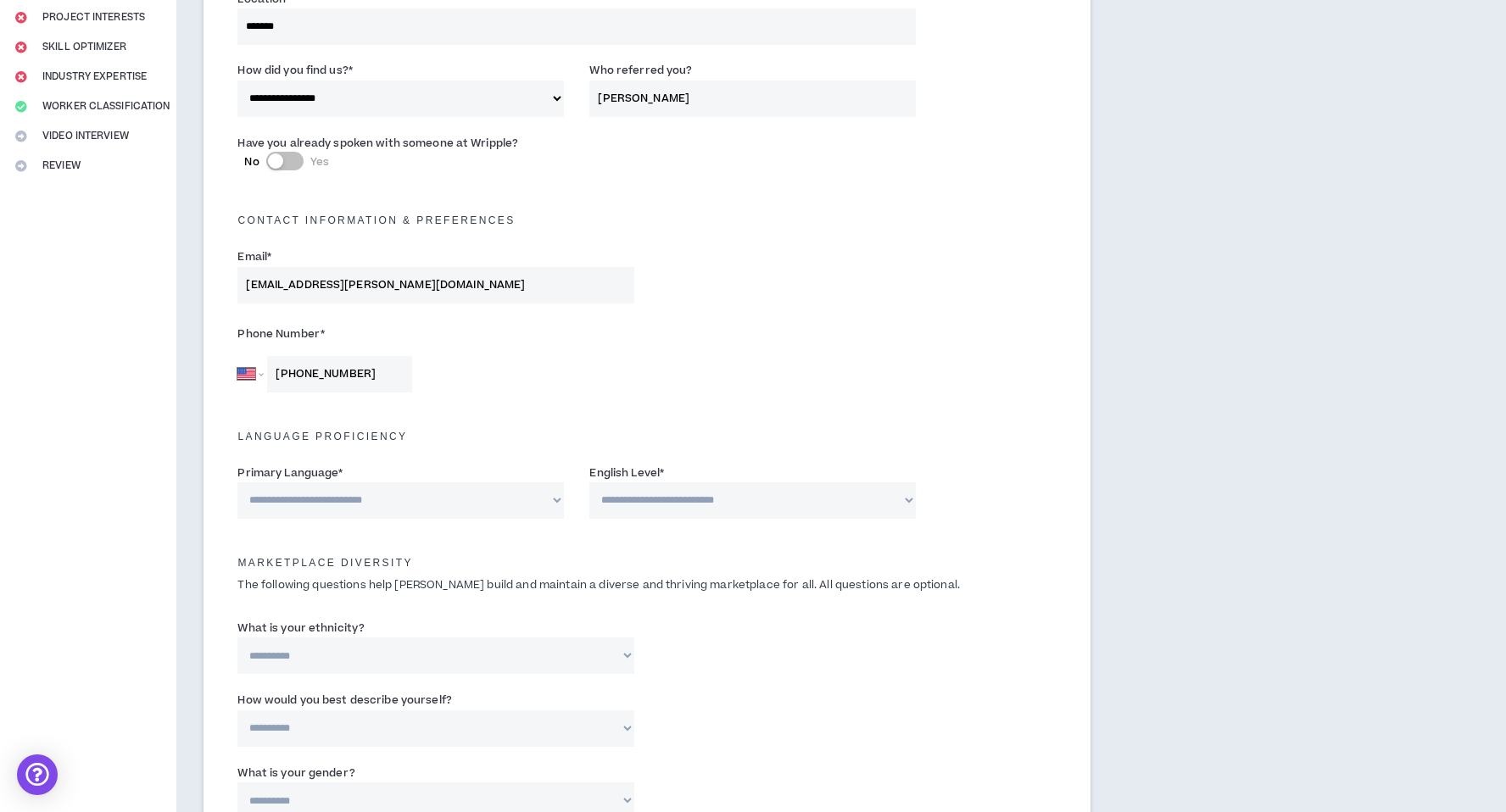
type input "[PHONE_NUMBER]"
click at [395, 489] on select "**********" at bounding box center [401, 501] width 327 height 37
select select "*******"
click at [238, 482] on select "**********" at bounding box center [401, 501] width 327 height 37
click at [732, 514] on select "**********" at bounding box center [753, 501] width 327 height 37
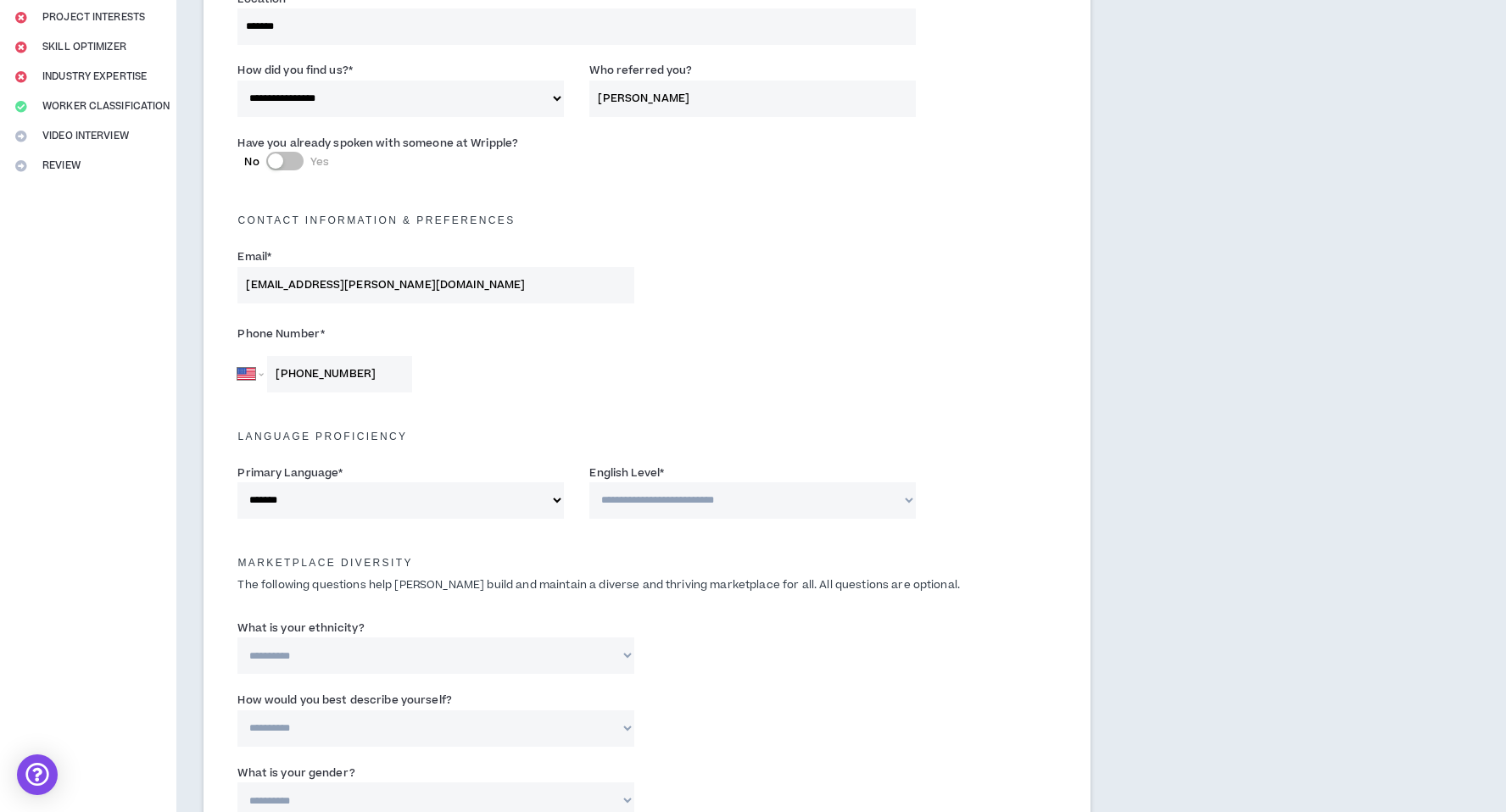
select select "*"
click at [590, 482] on select "**********" at bounding box center [753, 501] width 327 height 37
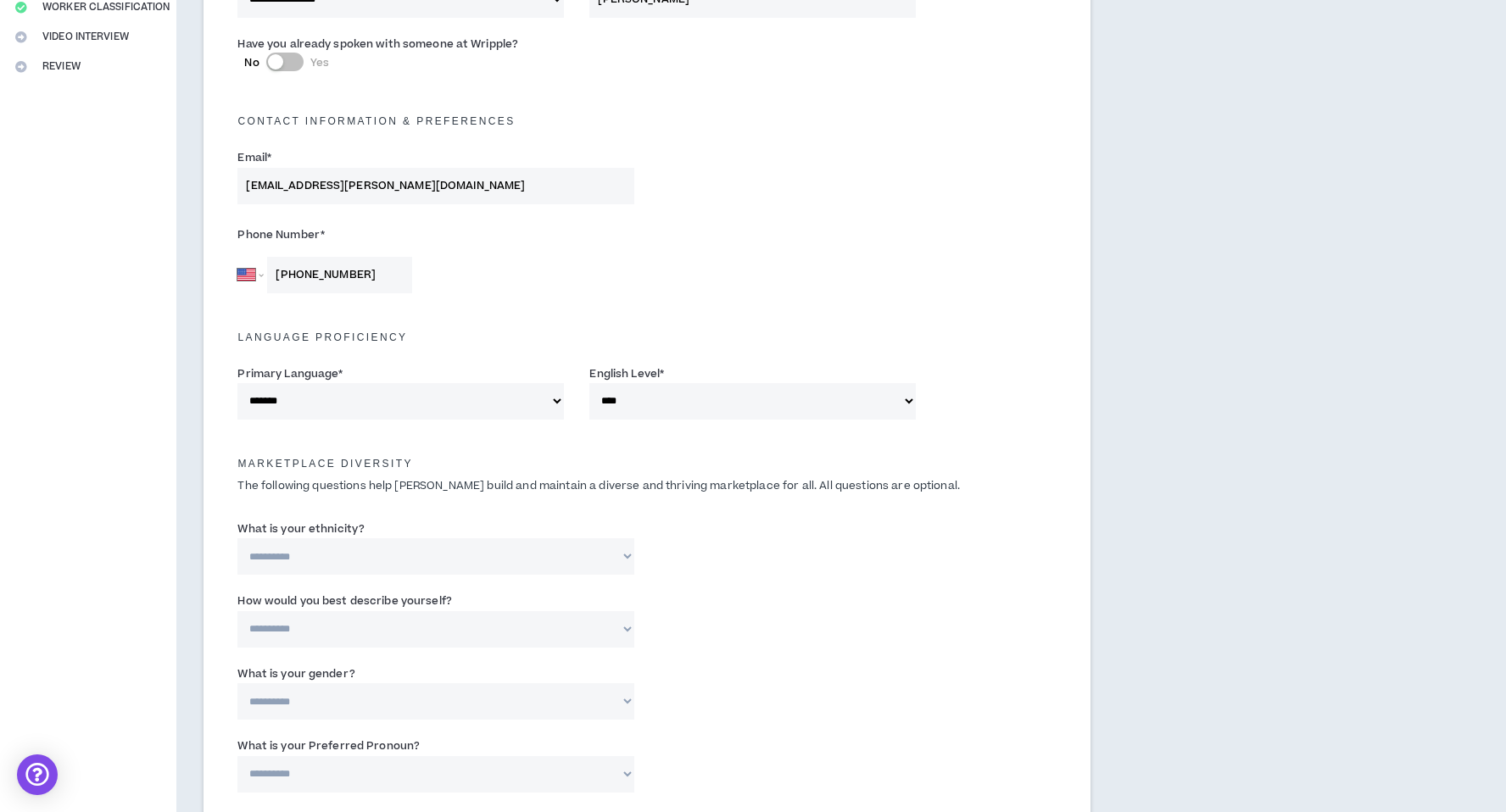
scroll to position [415, 0]
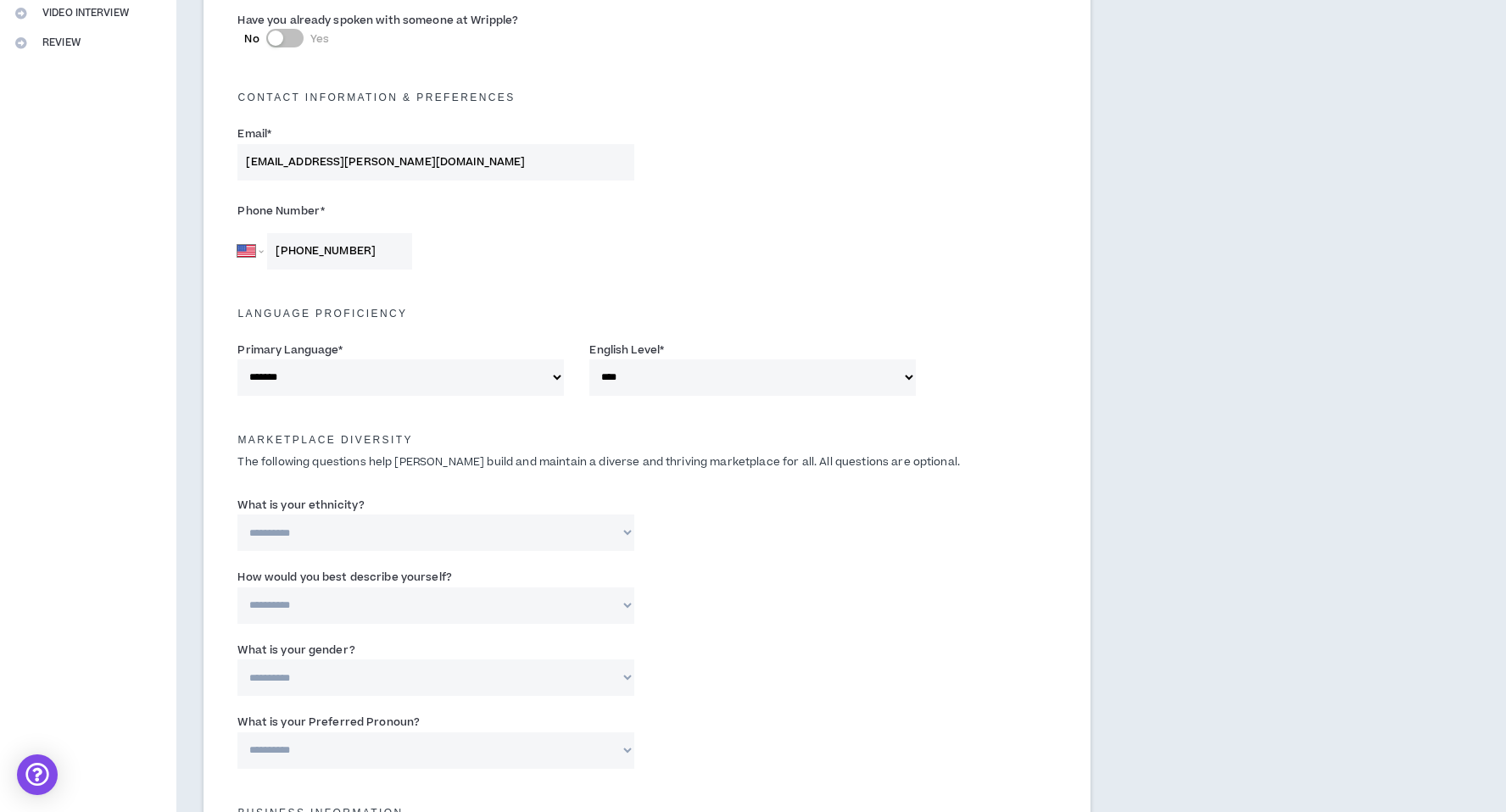
click at [416, 540] on select "**********" at bounding box center [436, 533] width 397 height 37
select select "**********"
click at [238, 514] on select "**********" at bounding box center [436, 533] width 397 height 37
click at [355, 606] on select "**********" at bounding box center [436, 606] width 397 height 37
select select "*****"
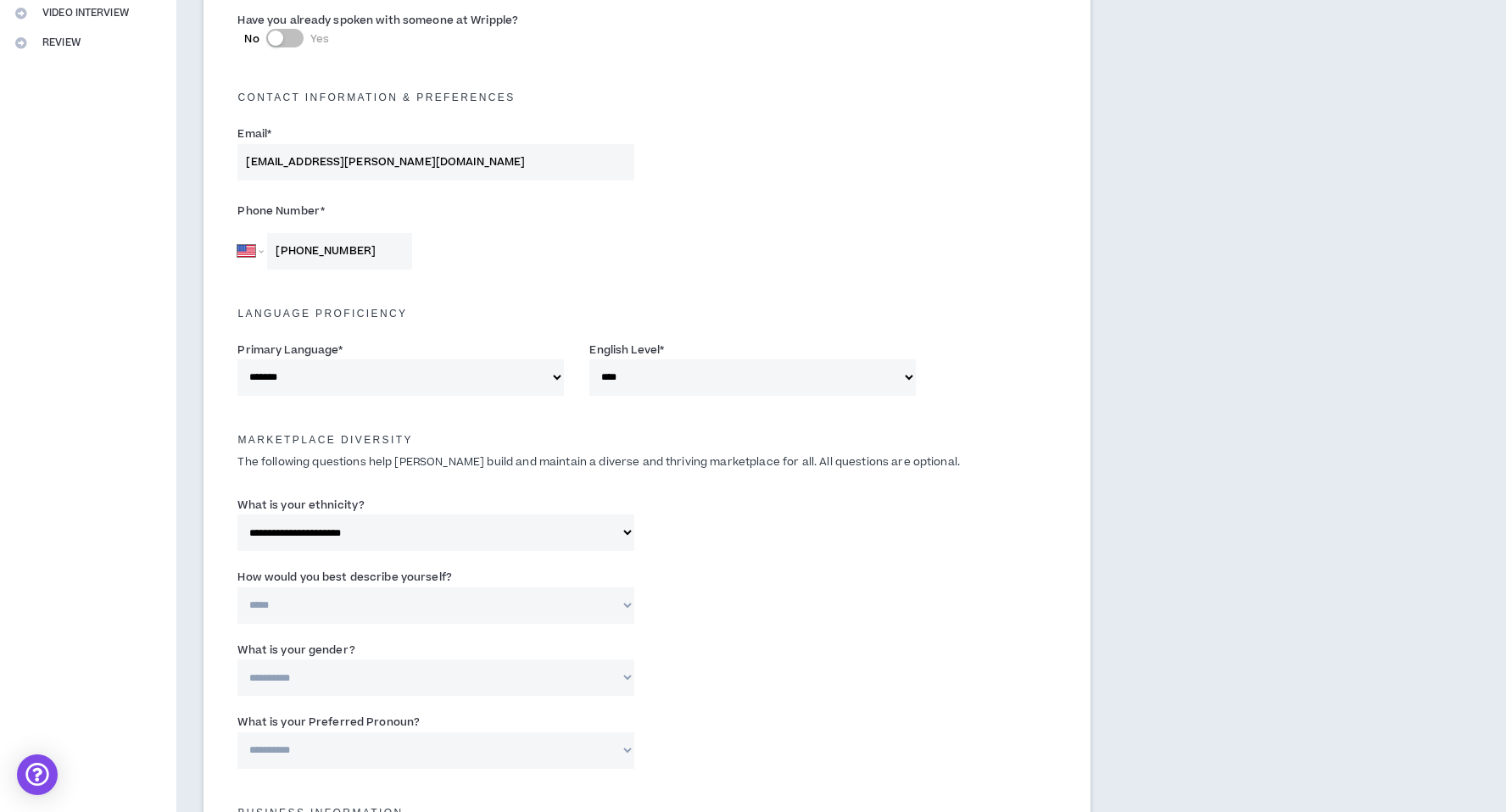
click at [238, 588] on select "**********" at bounding box center [436, 606] width 397 height 37
click at [369, 687] on select "**********" at bounding box center [436, 678] width 397 height 37
select select "*****"
click at [238, 659] on select "**********" at bounding box center [436, 678] width 397 height 37
click at [517, 719] on div "**********" at bounding box center [436, 740] width 397 height 55
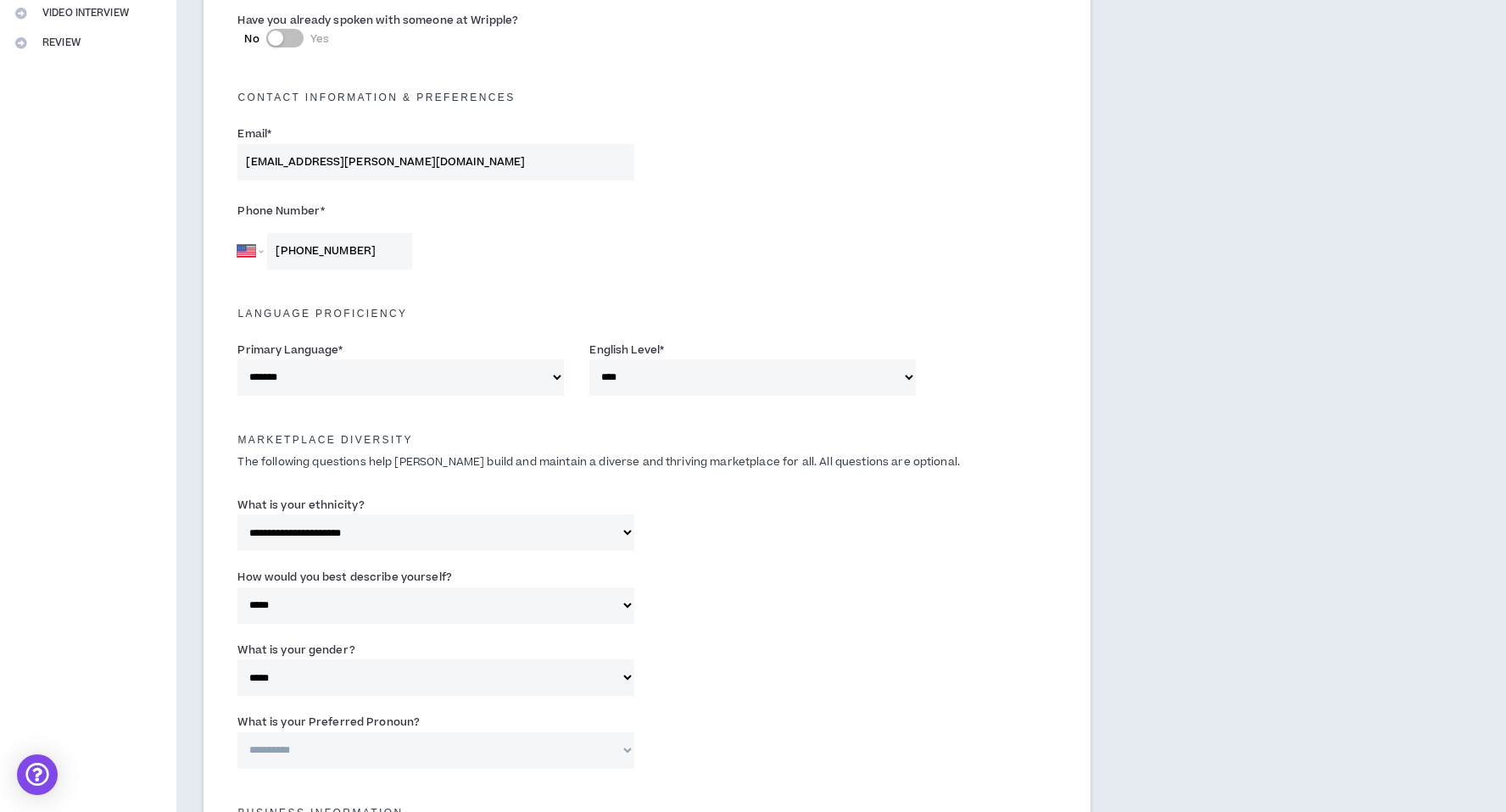
click at [514, 746] on select "**********" at bounding box center [436, 751] width 397 height 37
select select "**********"
click at [238, 733] on select "**********" at bounding box center [436, 751] width 397 height 37
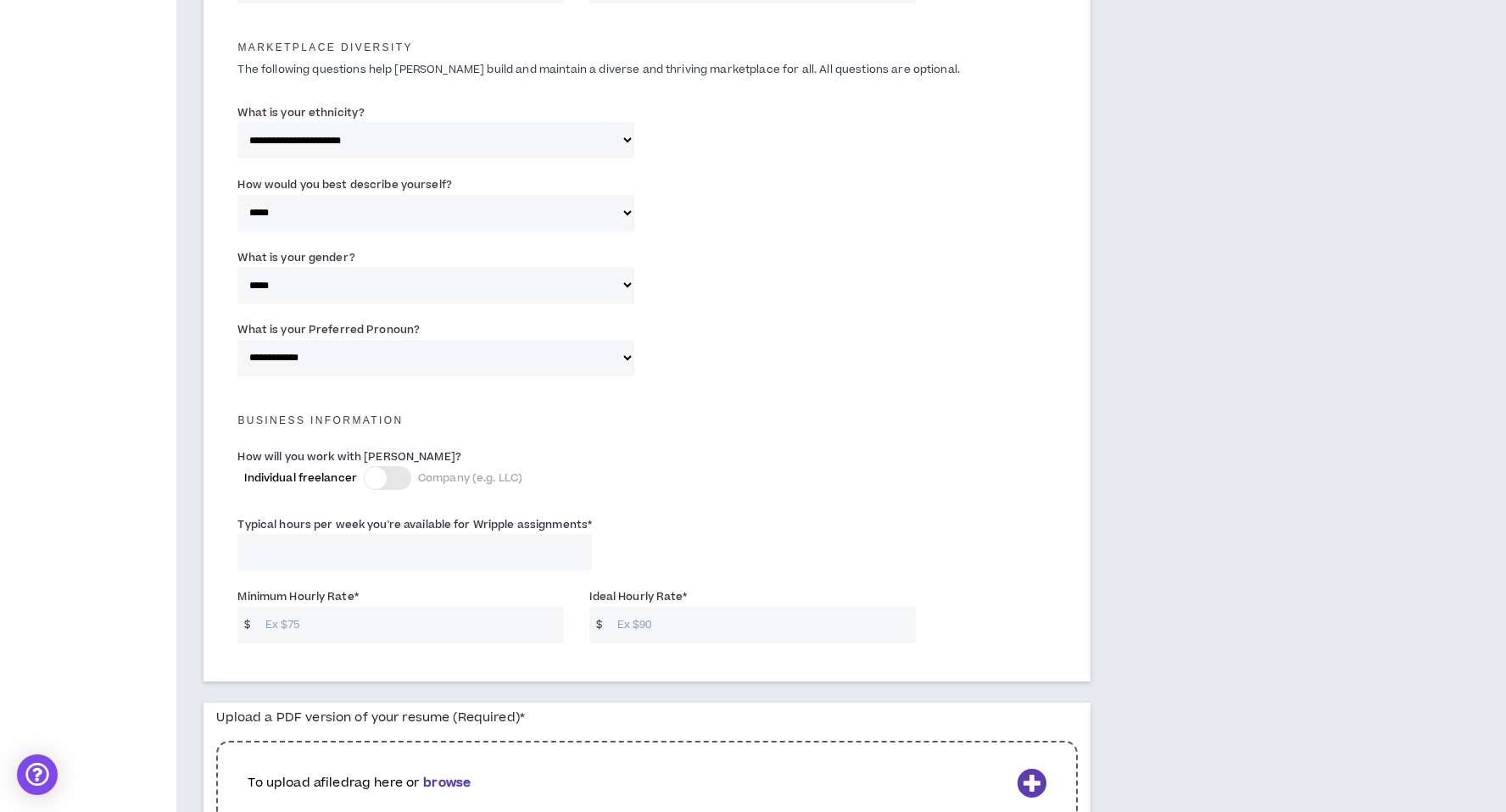
scroll to position [821, 0]
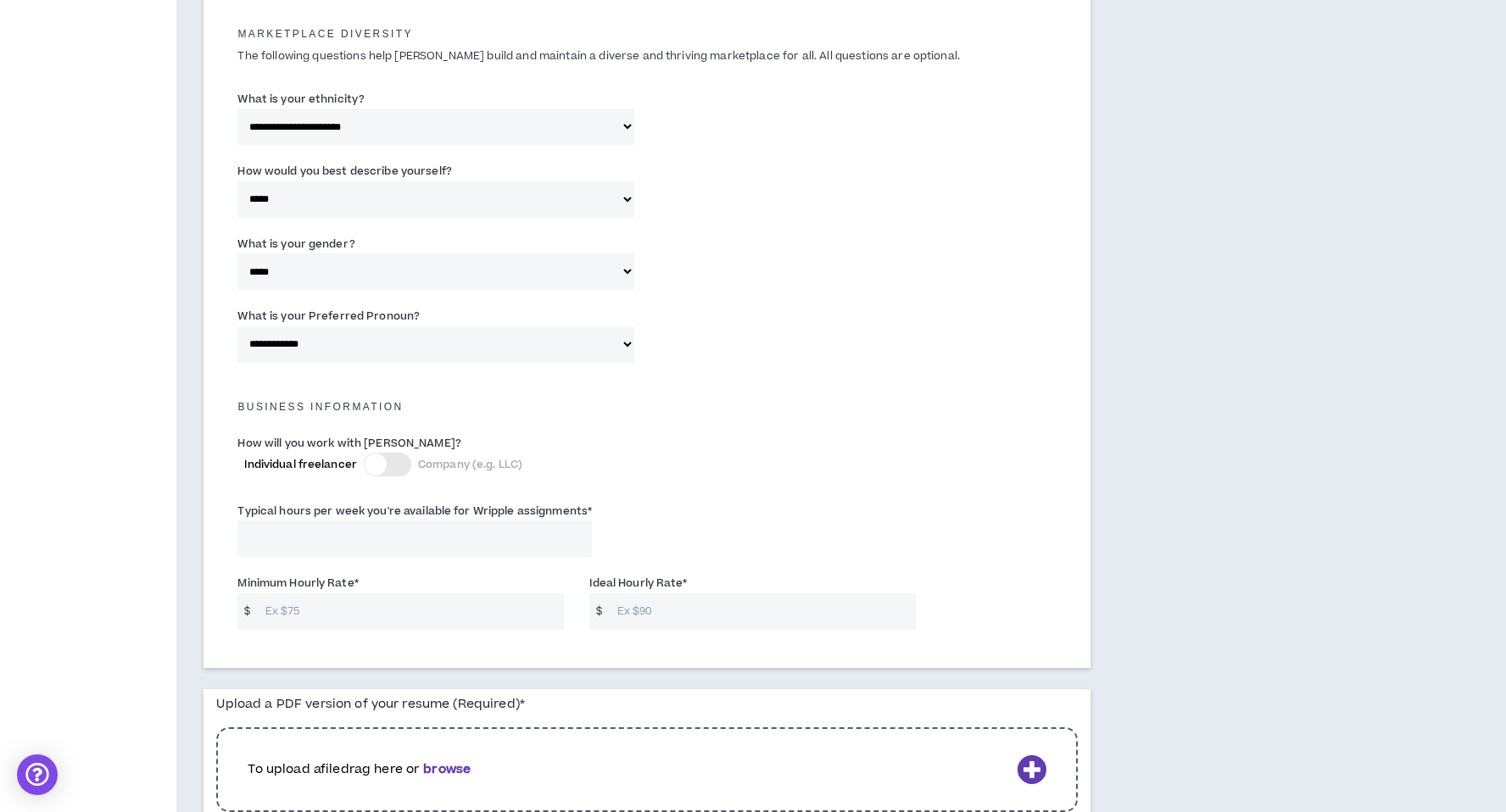
click at [418, 545] on input "Typical hours per week you're available for Wripple assignments *" at bounding box center [415, 539] width 355 height 37
type input "20"
click at [432, 595] on input "Minimum Hourly Rate *" at bounding box center [411, 612] width 307 height 37
click at [335, 532] on input "Typical hours per week you're available for Wripple assignments *" at bounding box center [415, 539] width 355 height 37
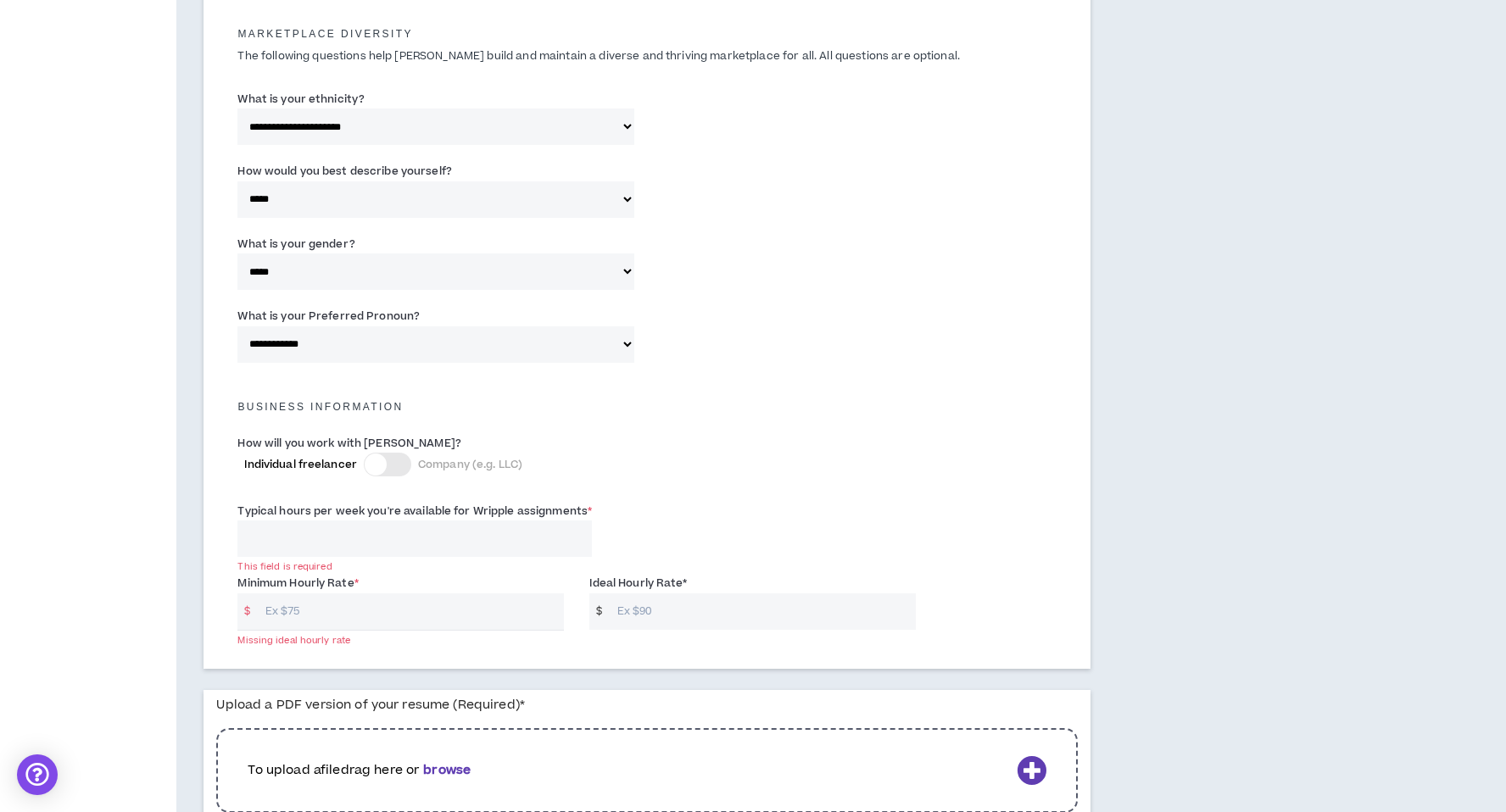
click at [349, 622] on input "Minimum Hourly Rate *" at bounding box center [411, 612] width 307 height 37
click at [638, 618] on input "Ideal Hourly Rate *" at bounding box center [763, 612] width 307 height 37
click at [432, 611] on input "70" at bounding box center [411, 612] width 307 height 37
type input "7"
type input "50"
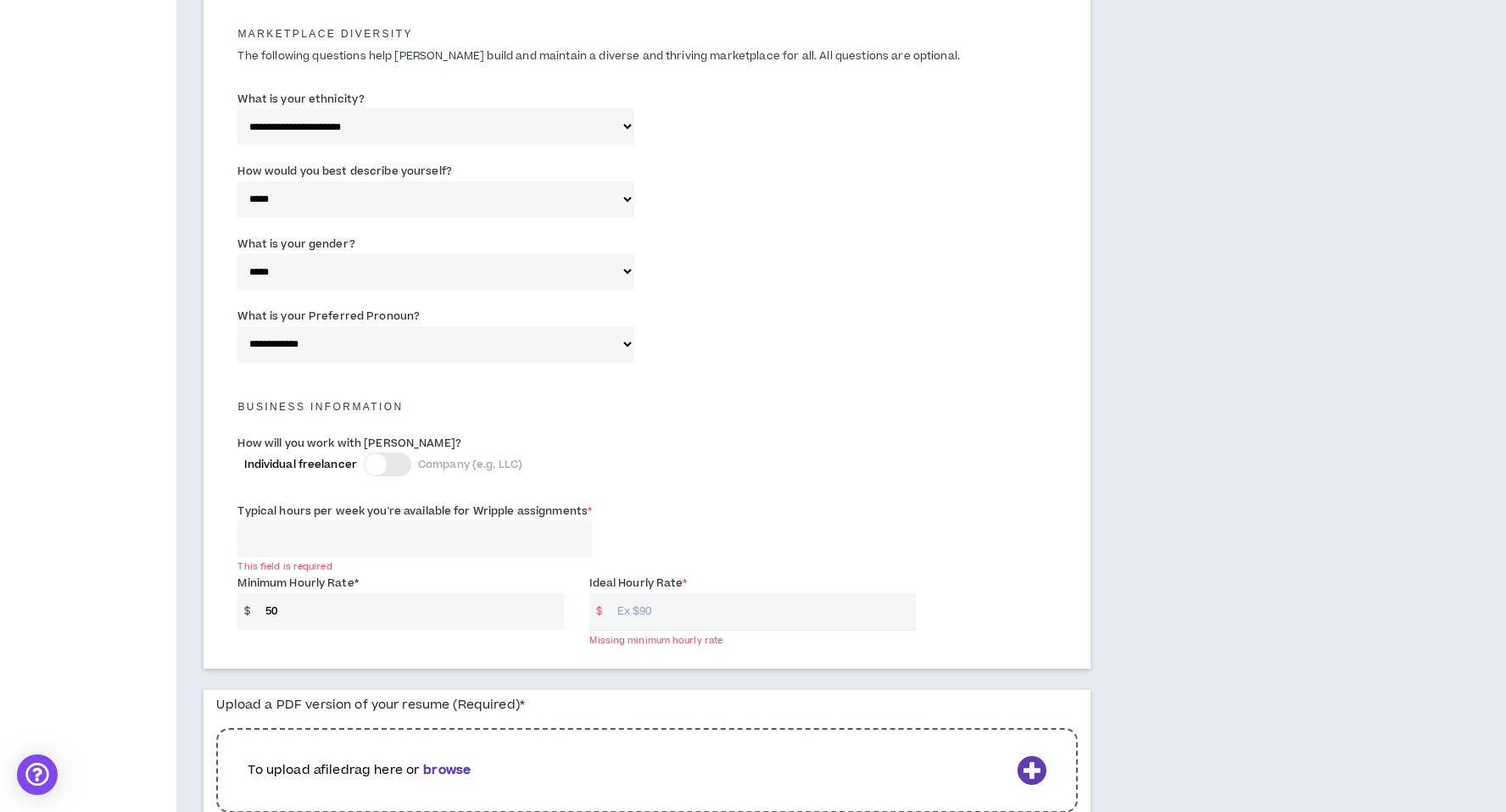
click at [699, 617] on input "Ideal Hourly Rate *" at bounding box center [763, 612] width 307 height 37
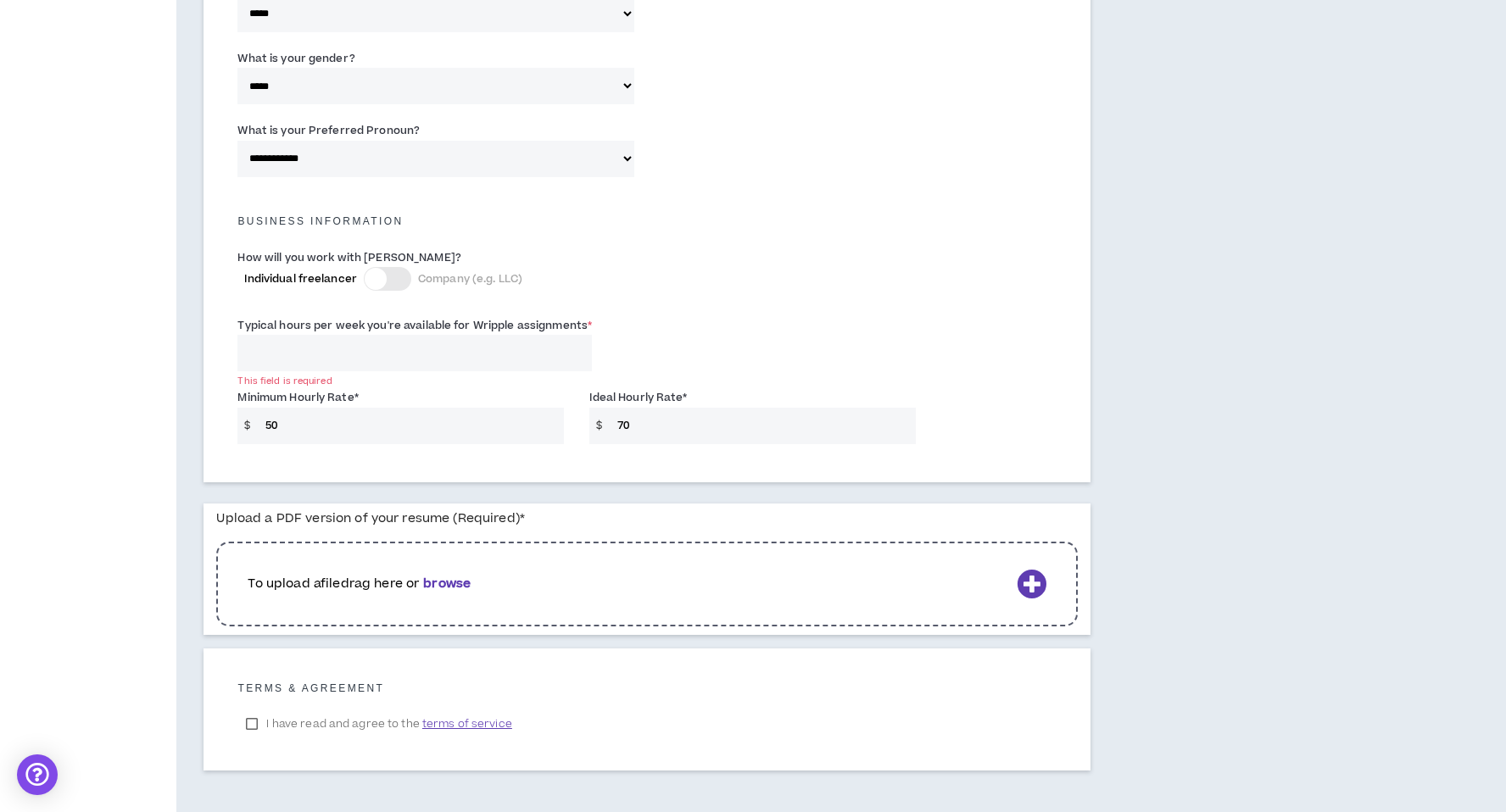
scroll to position [1012, 0]
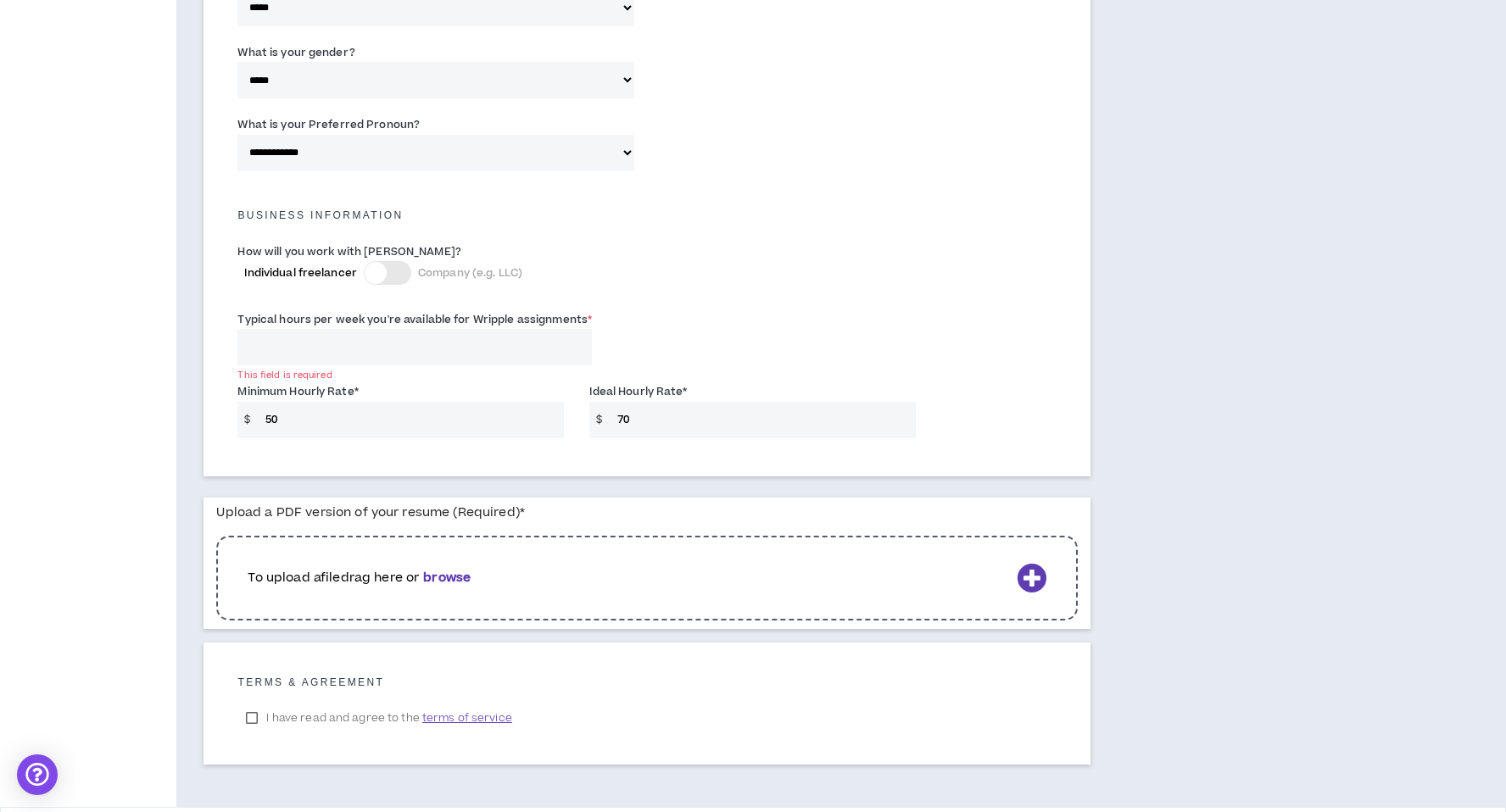
type input "70"
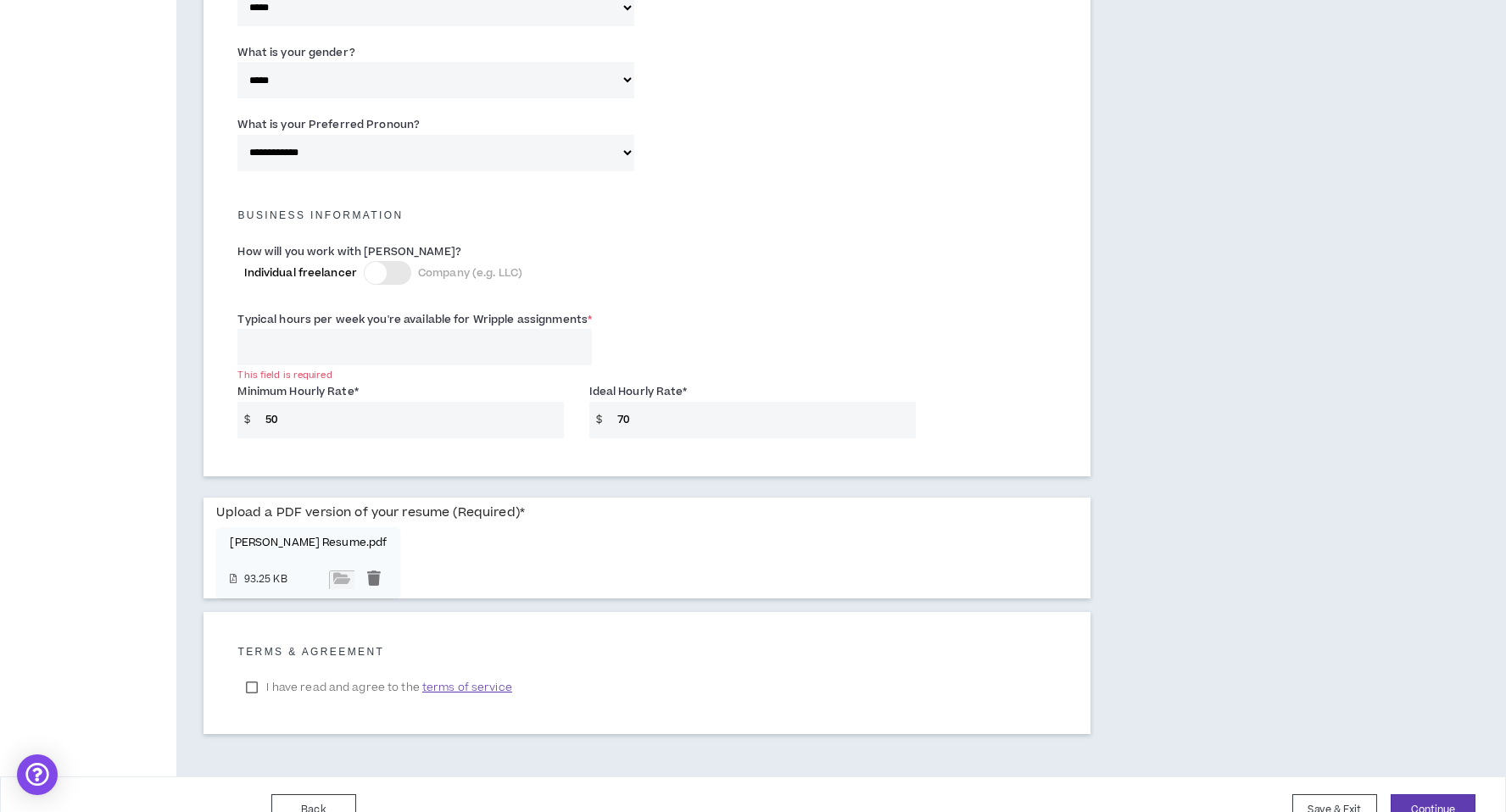
scroll to position [1044, 0]
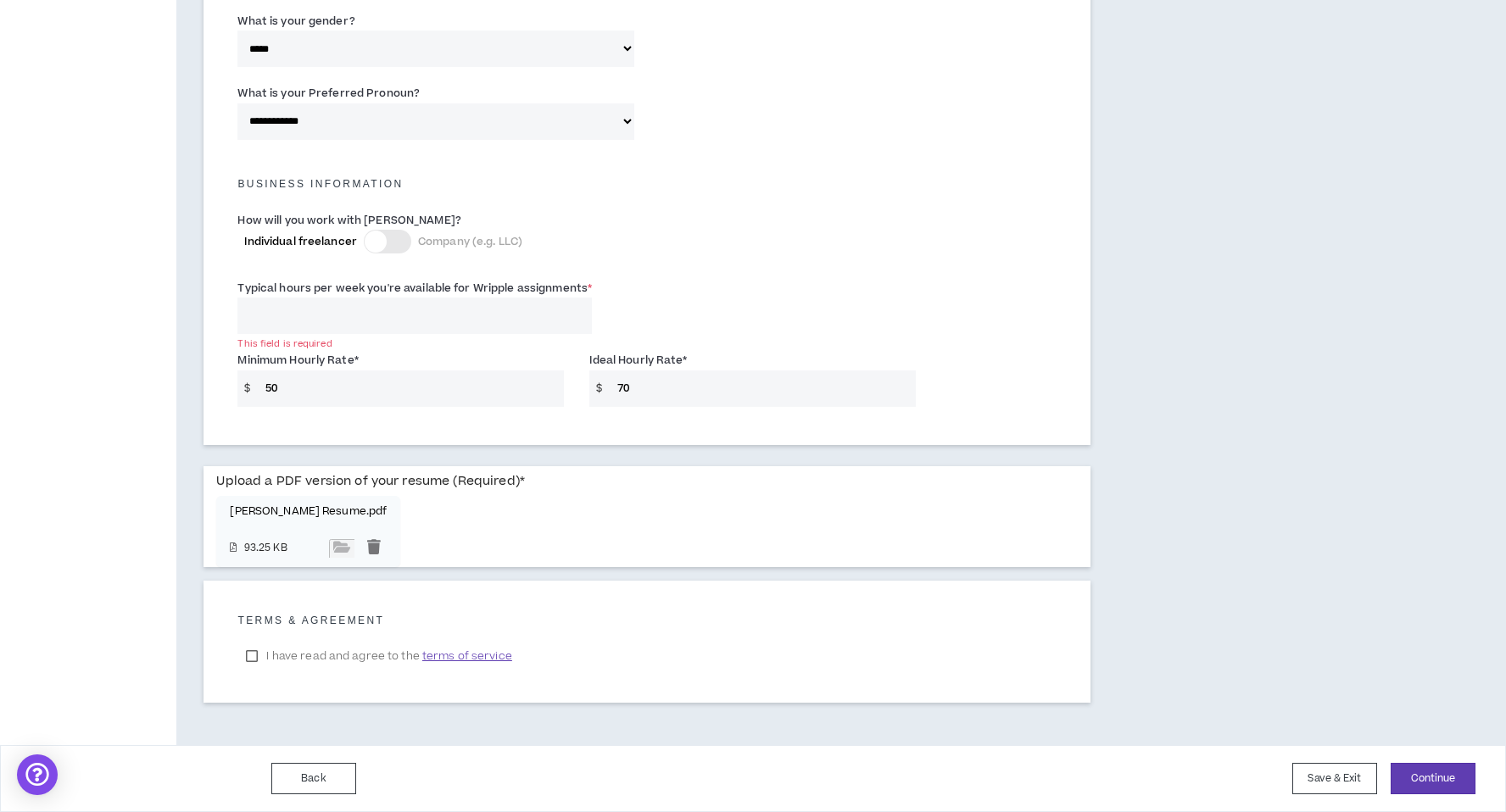
click at [251, 652] on label "I have read and agree to the terms of service" at bounding box center [379, 656] width 282 height 25
click at [359, 318] on input "Typical hours per week you're available for Wripple assignments *" at bounding box center [415, 316] width 355 height 37
drag, startPoint x: 335, startPoint y: 319, endPoint x: 120, endPoint y: 307, distance: 215.3
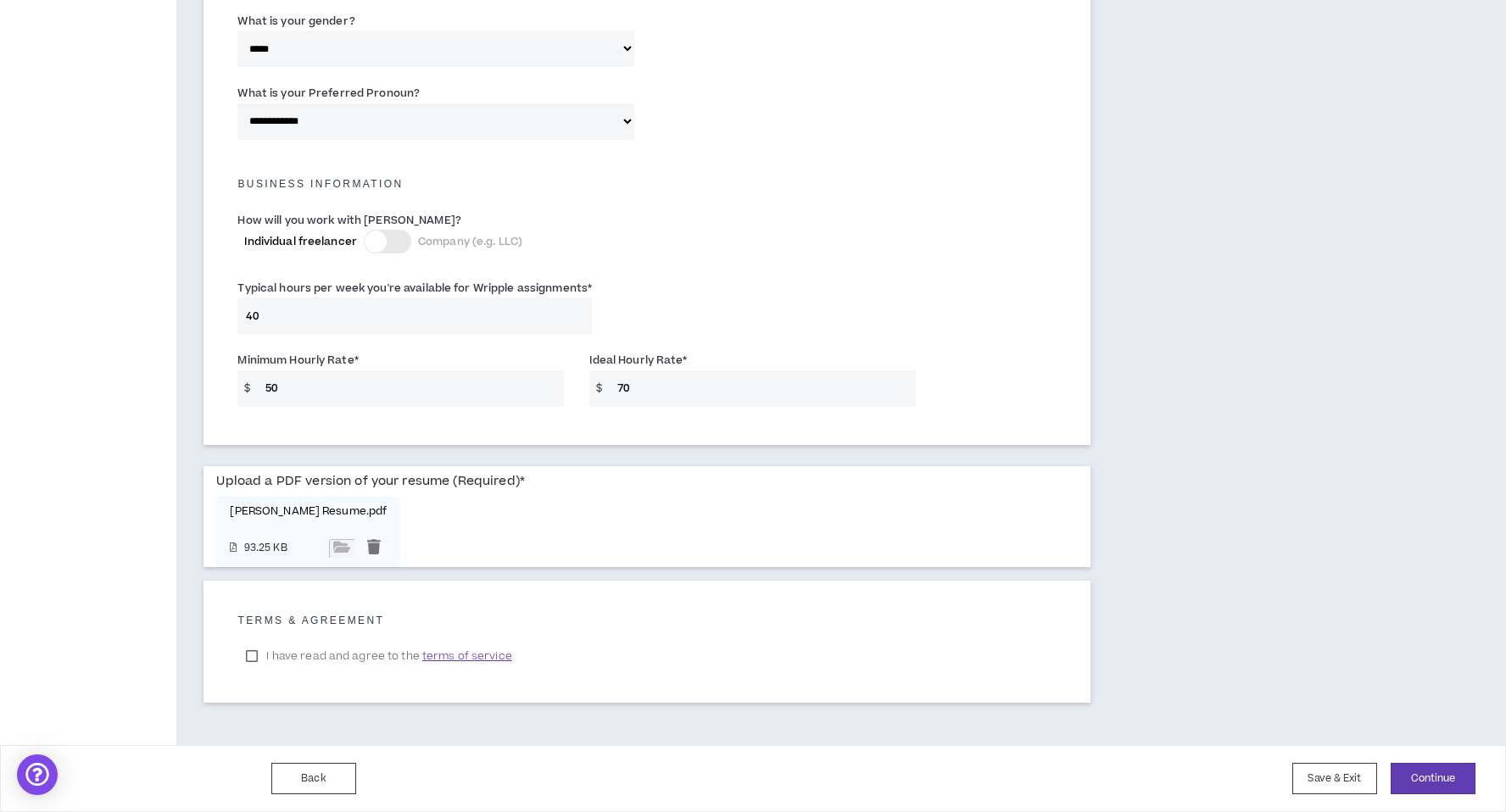
type input "40"
click at [624, 305] on div "Typical hours per week you're available for Wripple assignments * 40" at bounding box center [647, 310] width 845 height 72
click at [1409, 784] on button "Continue" at bounding box center [1434, 778] width 85 height 31
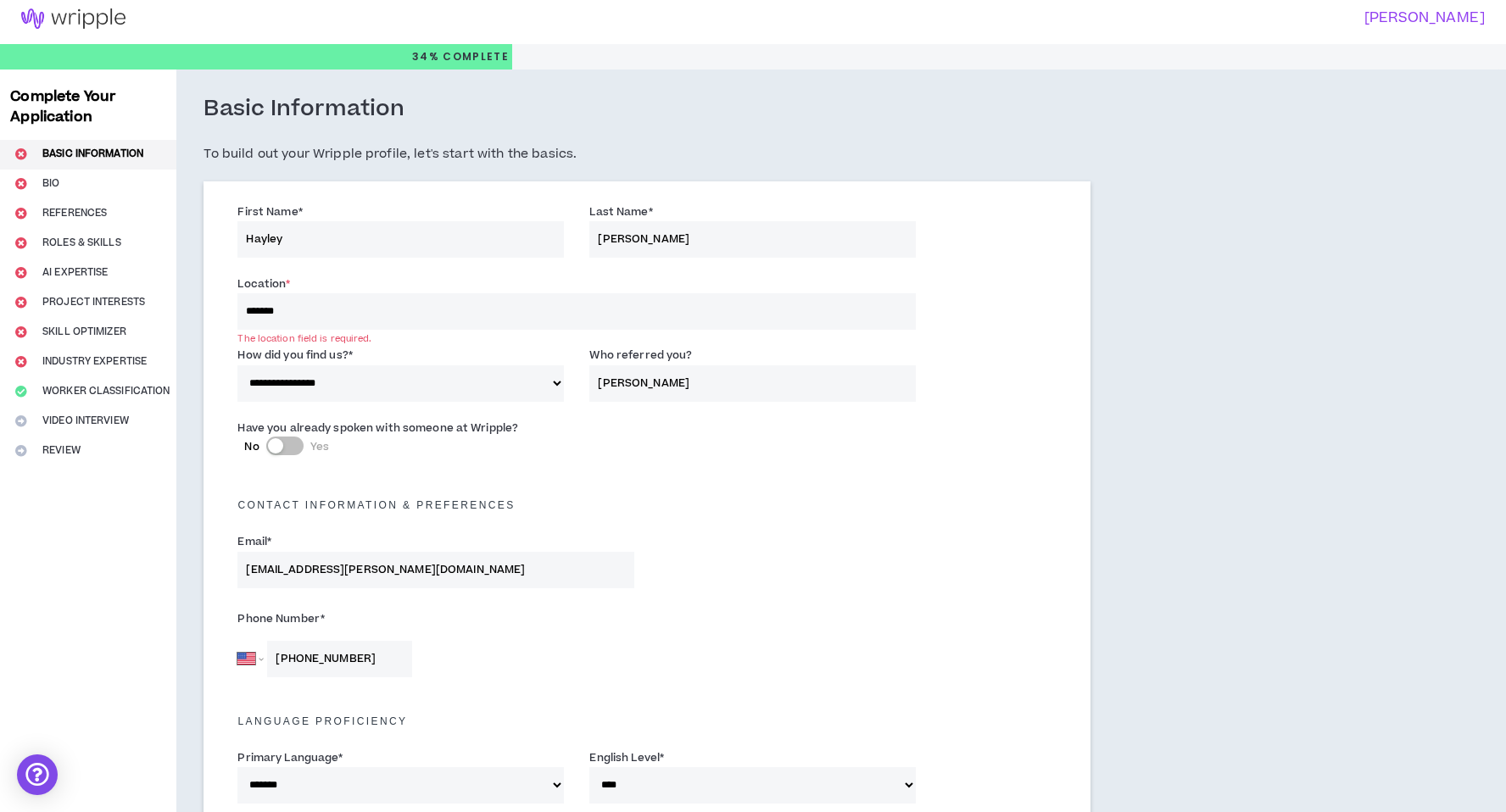
scroll to position [0, 0]
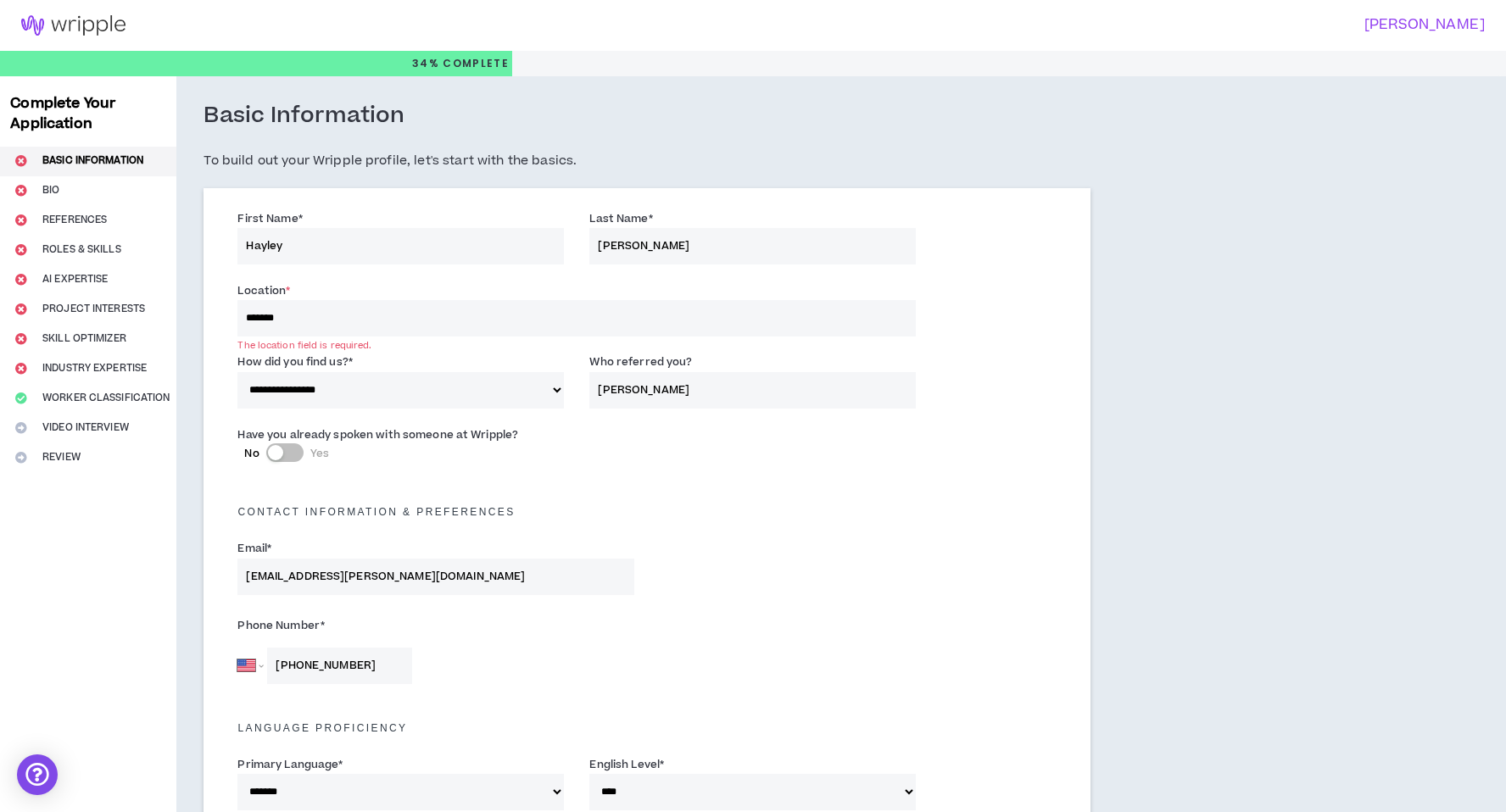
click at [368, 317] on input "*******" at bounding box center [577, 319] width 679 height 37
click at [240, 314] on input "*******" at bounding box center [577, 319] width 679 height 37
click at [260, 314] on input "*******" at bounding box center [577, 319] width 679 height 37
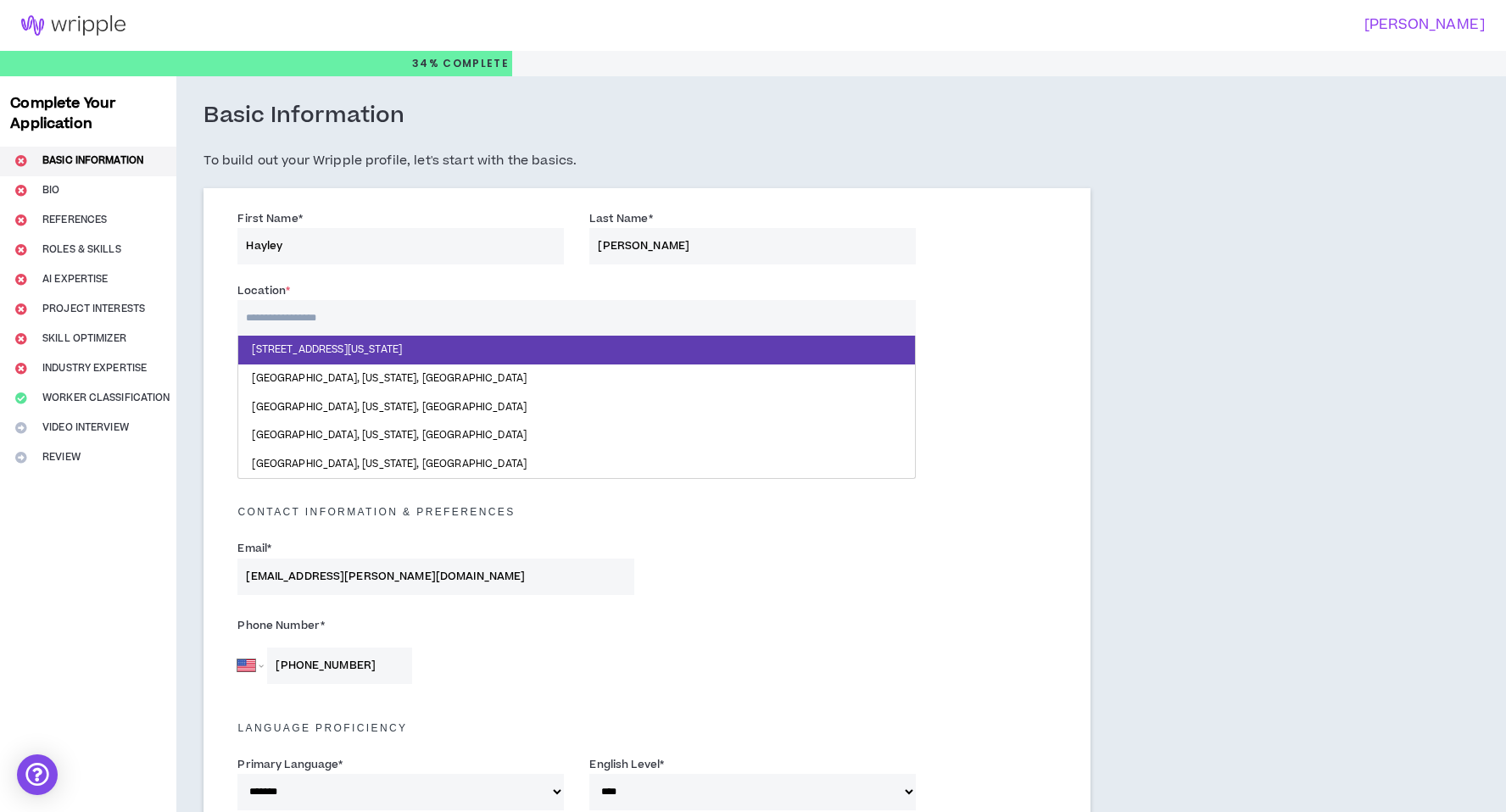
type input "*"
type input "******"
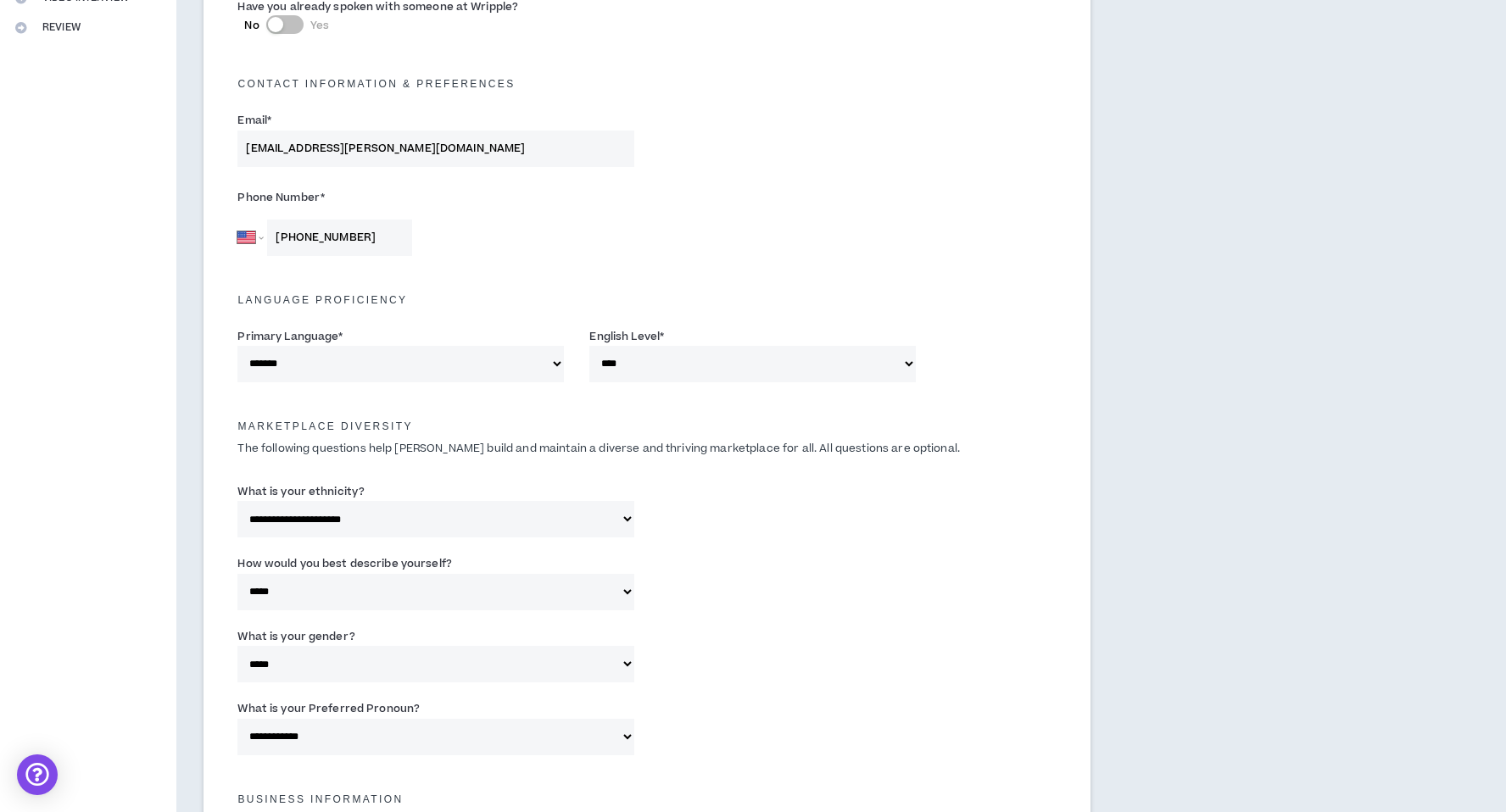
scroll to position [1046, 0]
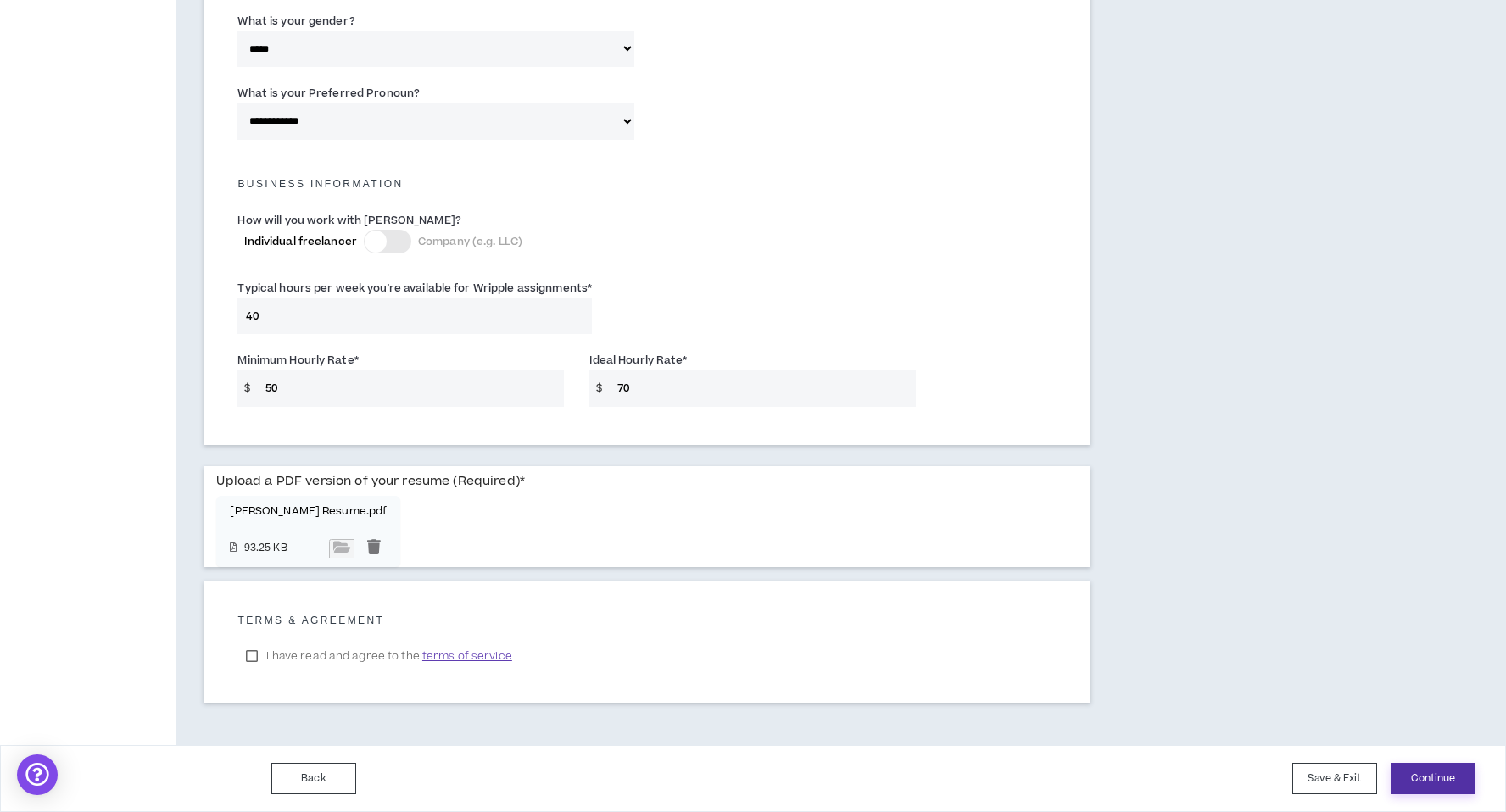
click at [1414, 775] on button "Continue" at bounding box center [1434, 778] width 85 height 31
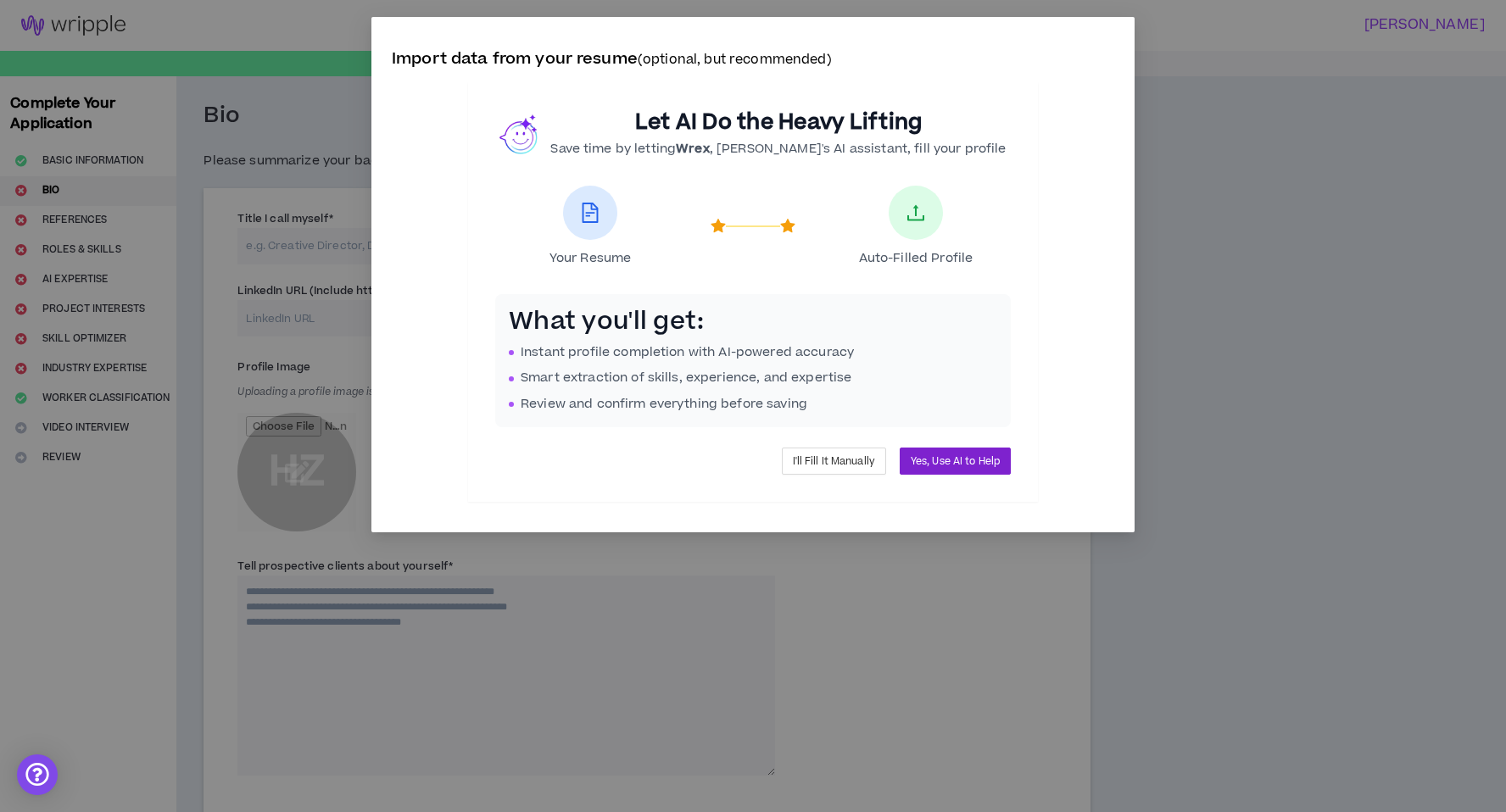
click at [945, 463] on span "Yes, Use AI to Help" at bounding box center [955, 461] width 89 height 16
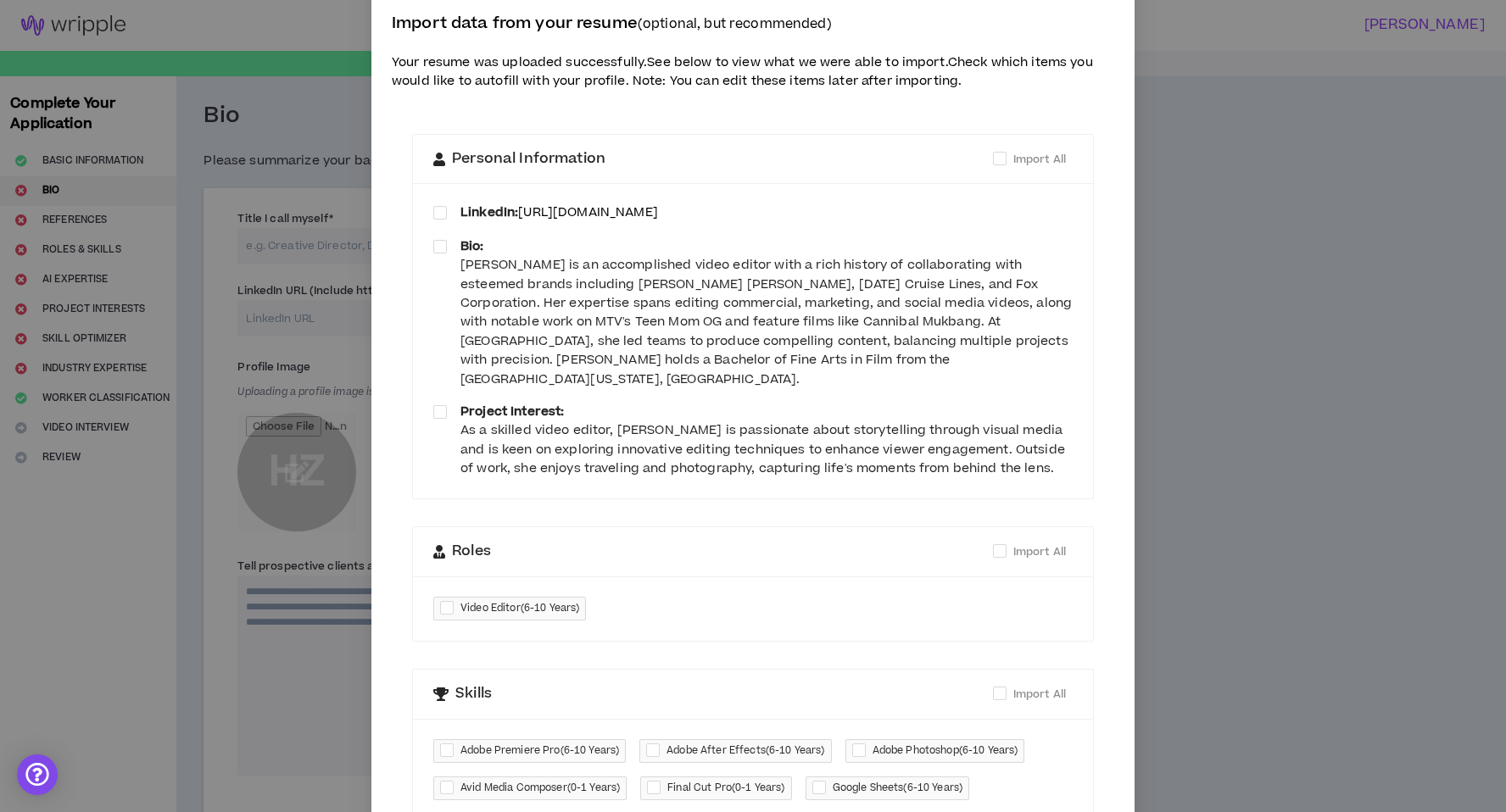
scroll to position [44, 0]
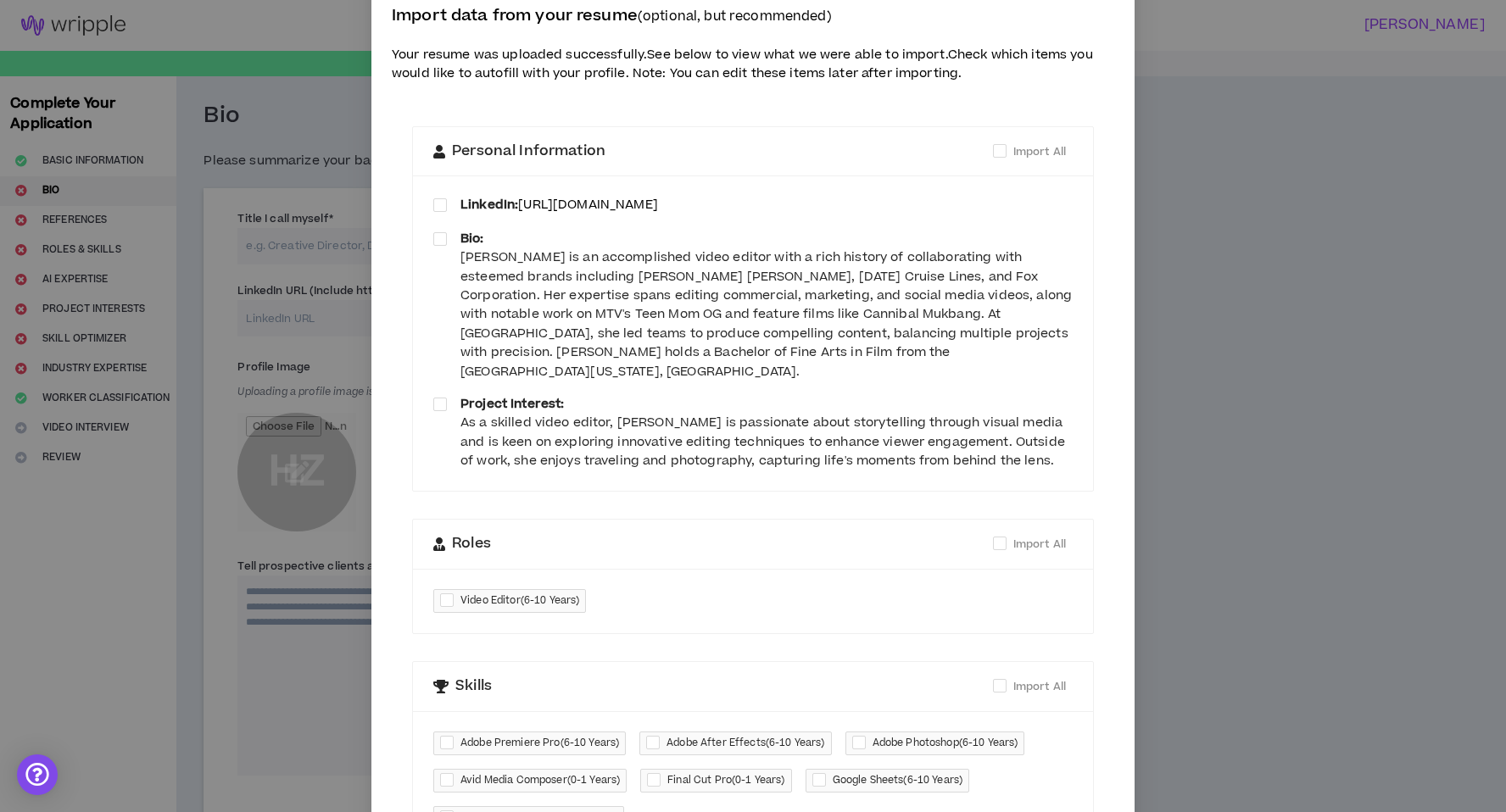
click at [870, 274] on div "[PERSON_NAME] is an accomplished video editor with a rich history of collaborat…" at bounding box center [766, 315] width 612 height 133
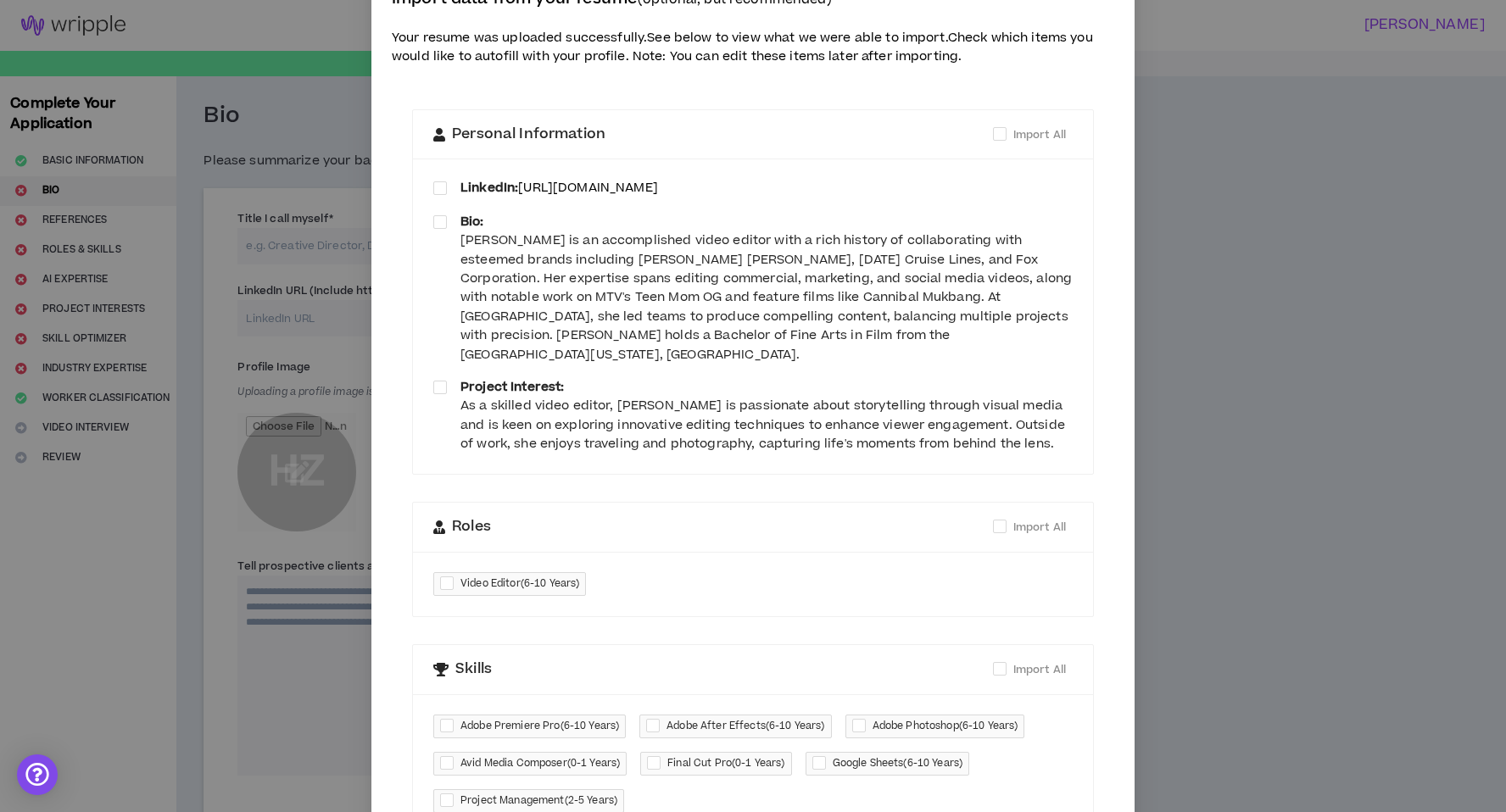
scroll to position [59, 0]
click at [912, 261] on div "[PERSON_NAME] is an accomplished video editor with a rich history of collaborat…" at bounding box center [766, 299] width 612 height 133
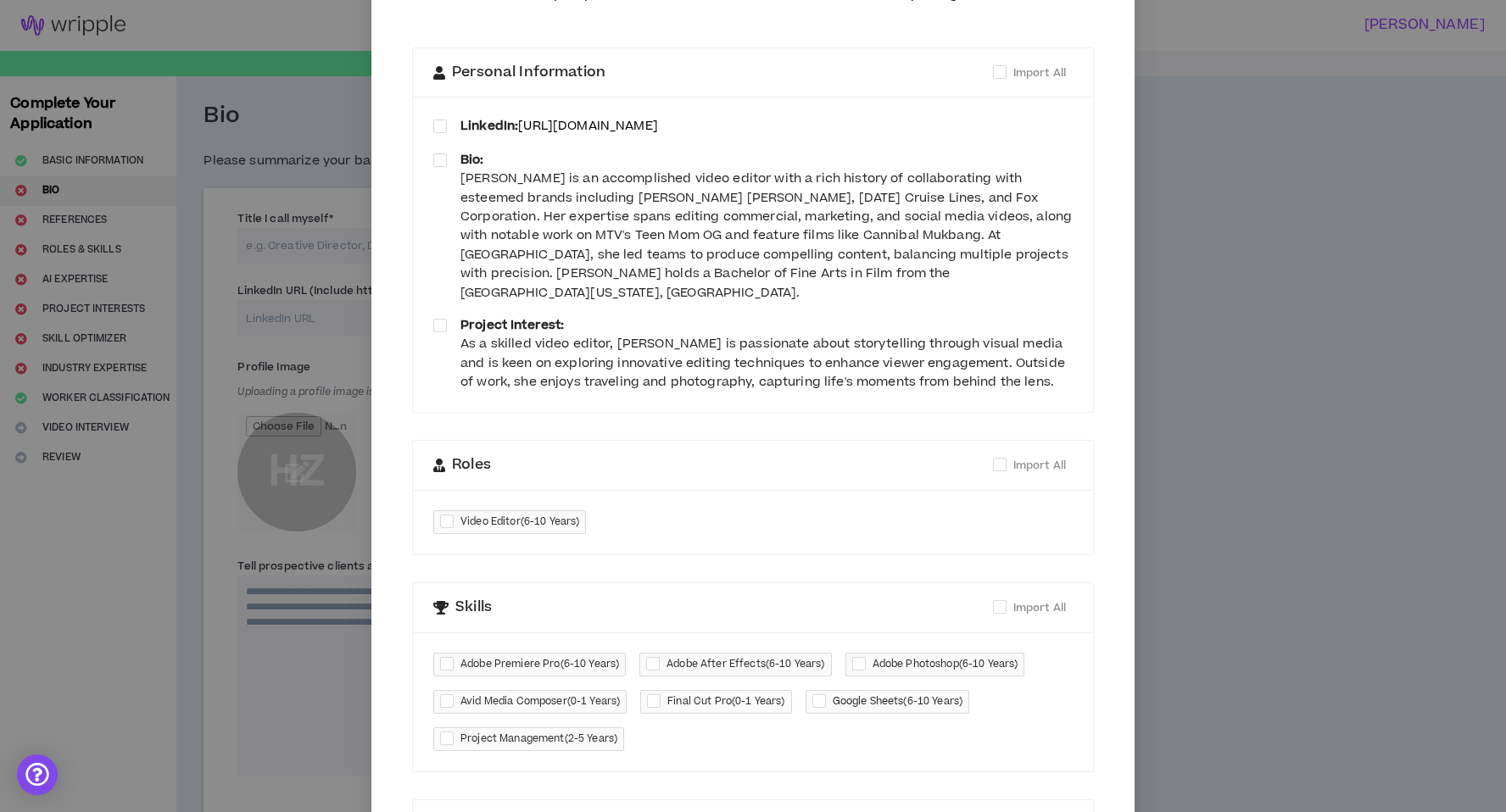
scroll to position [123, 0]
click at [518, 234] on div "[PERSON_NAME] is an accomplished video editor with a rich history of collaborat…" at bounding box center [766, 236] width 612 height 133
click at [756, 234] on div "[PERSON_NAME] is an accomplished video editor with a rich history of collaborat…" at bounding box center [766, 236] width 612 height 133
click at [514, 237] on div "[PERSON_NAME] is an accomplished video editor with a rich history of collaborat…" at bounding box center [766, 236] width 612 height 133
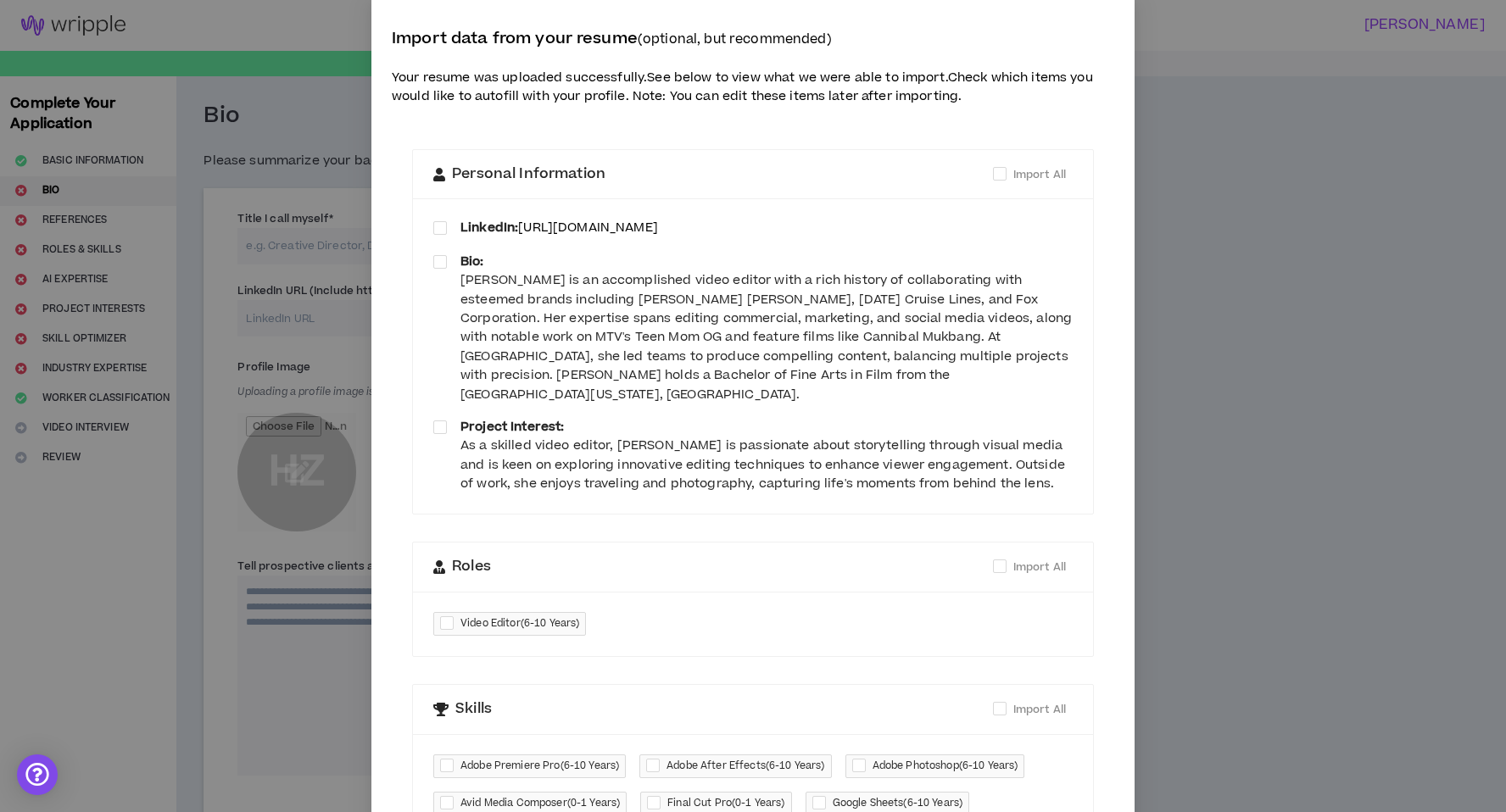
scroll to position [18, 0]
click at [443, 422] on span at bounding box center [440, 429] width 14 height 14
click at [795, 466] on div "As a skilled video editor, [PERSON_NAME] is passionate about storytelling throu…" at bounding box center [766, 467] width 612 height 57
click at [452, 420] on div "Project Interest: As a skilled video editor, [PERSON_NAME] is passionate about …" at bounding box center [752, 457] width 639 height 76
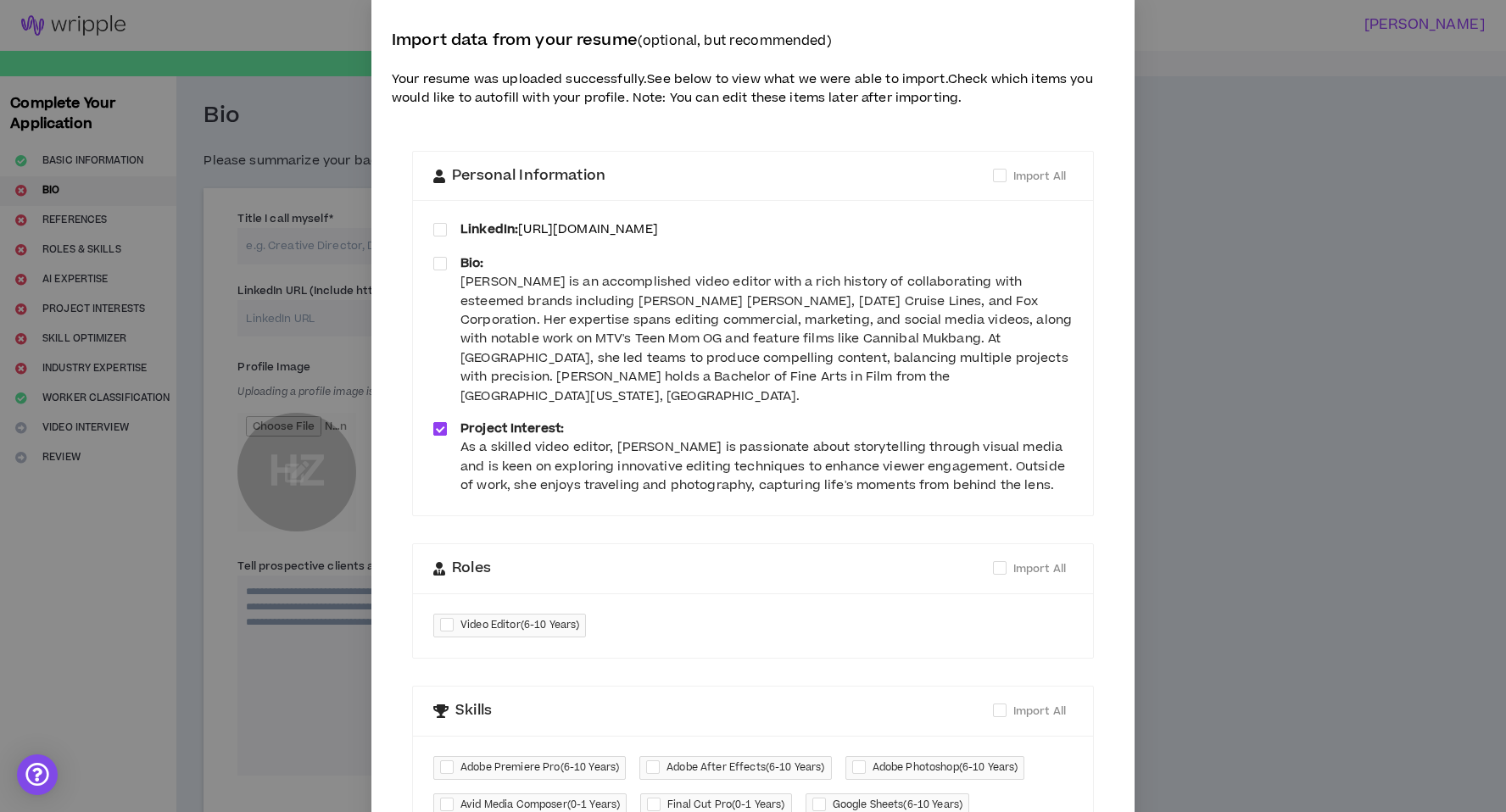
click at [434, 422] on span at bounding box center [440, 429] width 14 height 14
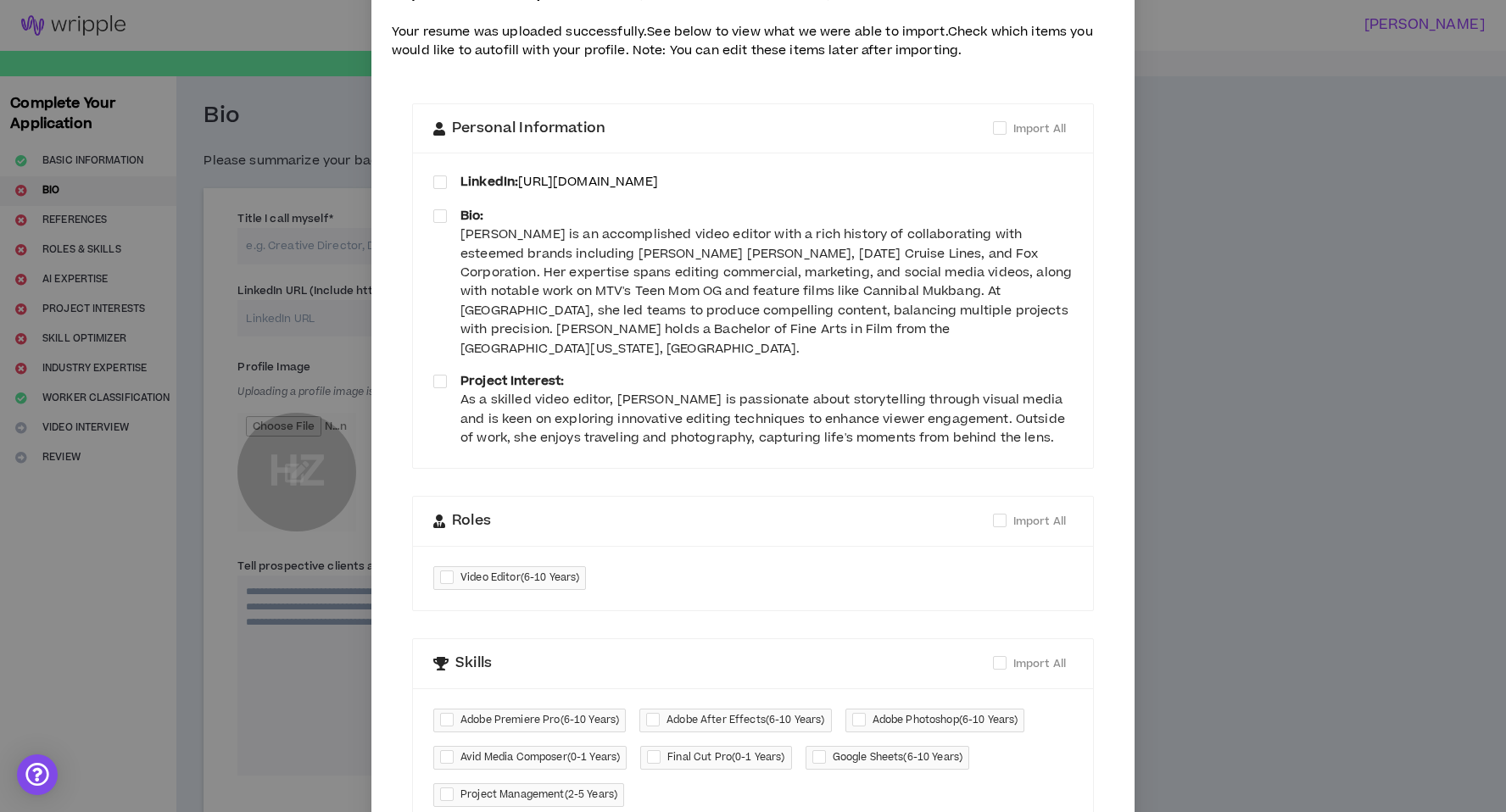
scroll to position [0, 0]
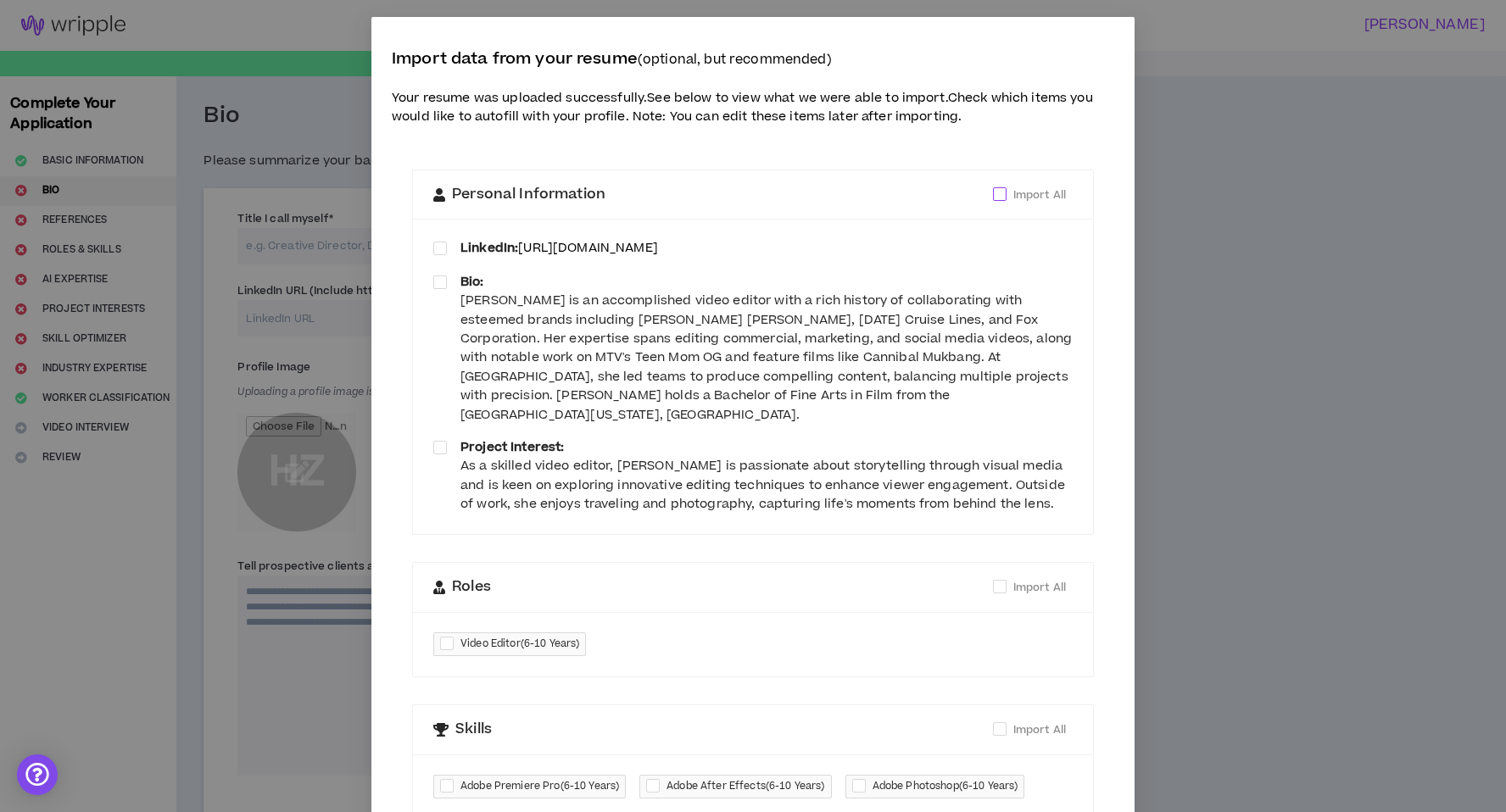
click at [1047, 191] on span "Import All" at bounding box center [1039, 195] width 52 height 15
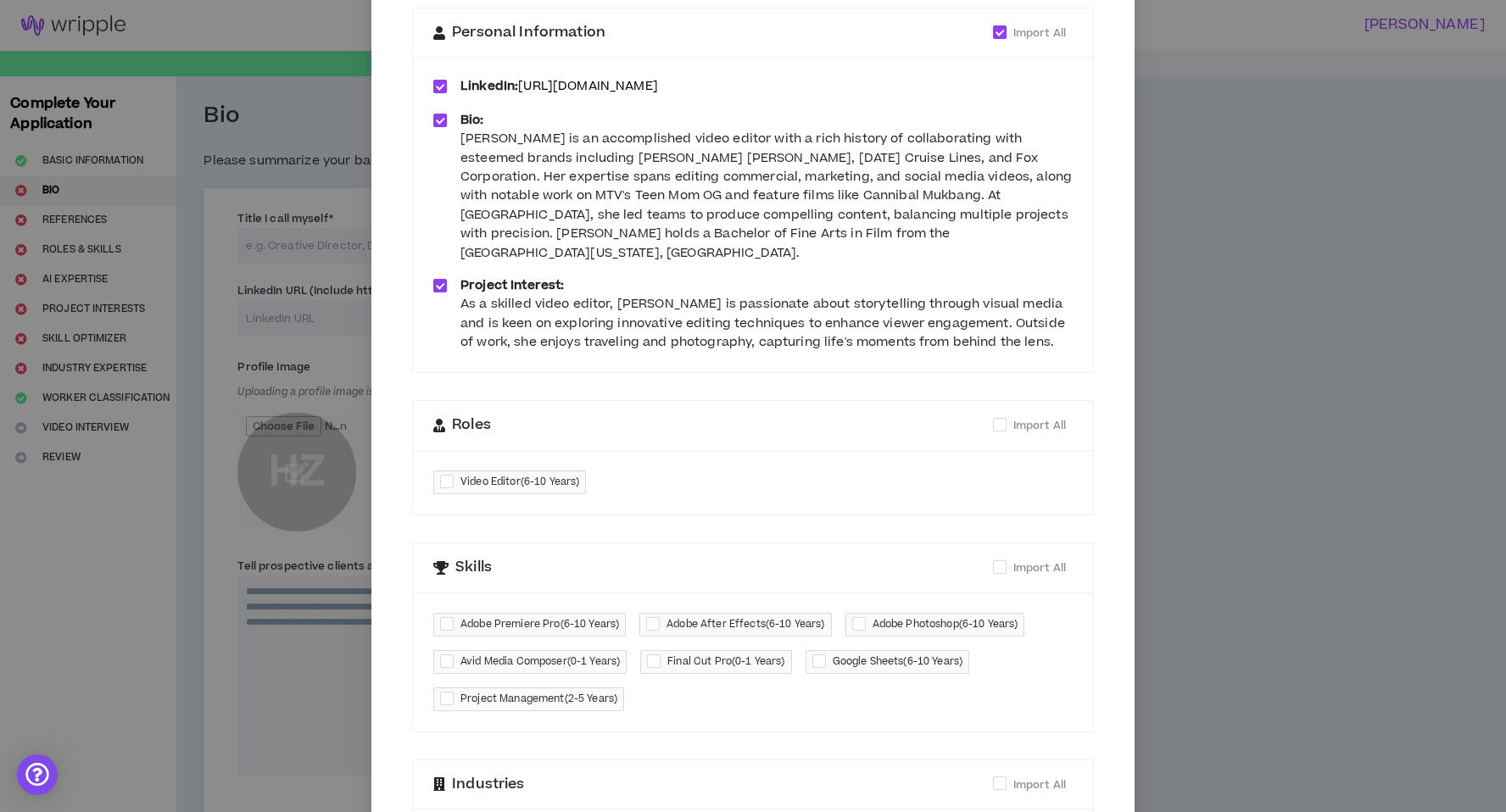
scroll to position [169, 0]
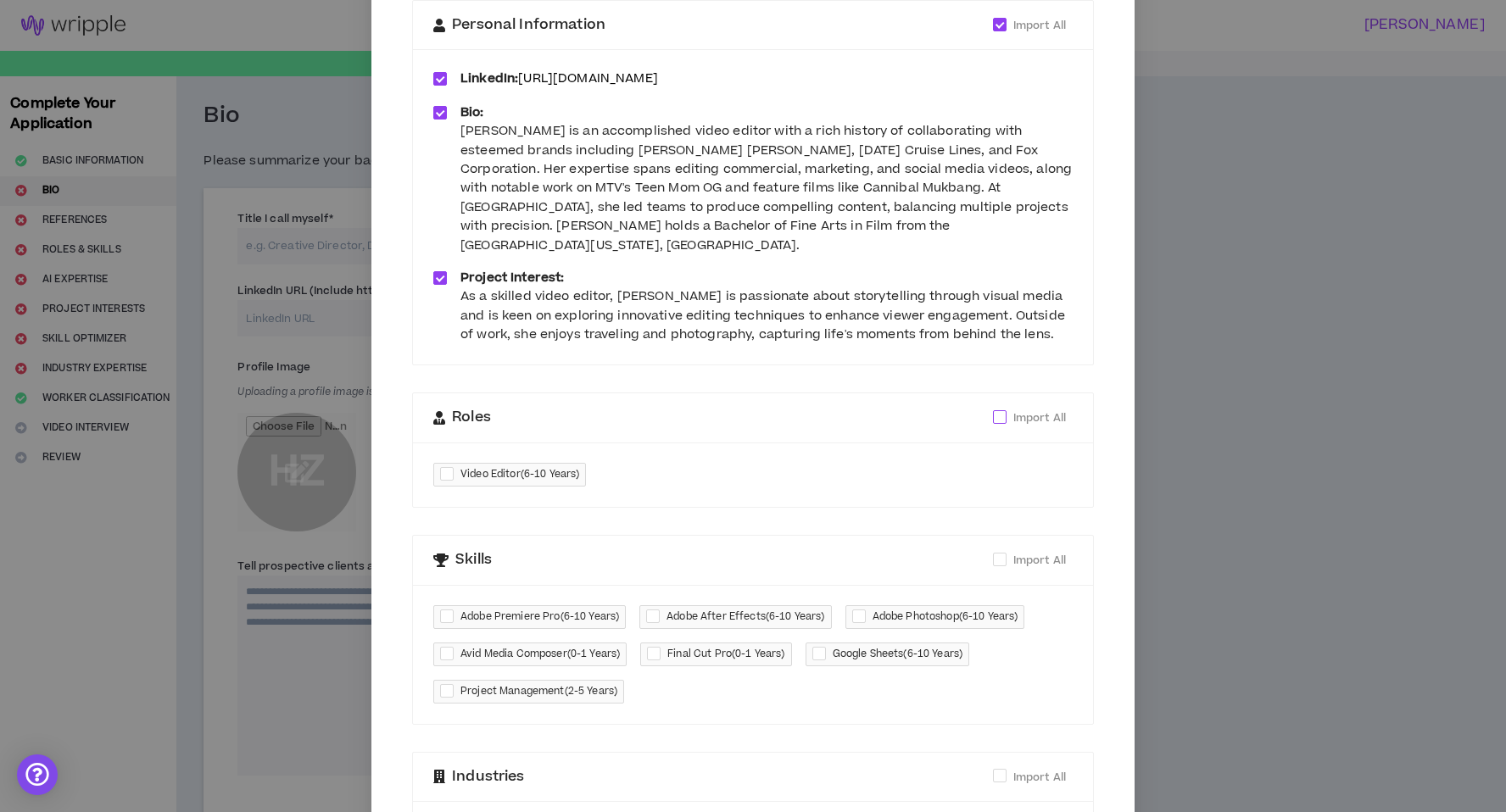
click at [1043, 411] on span "Import All" at bounding box center [1039, 419] width 52 height 15
checkbox input "****"
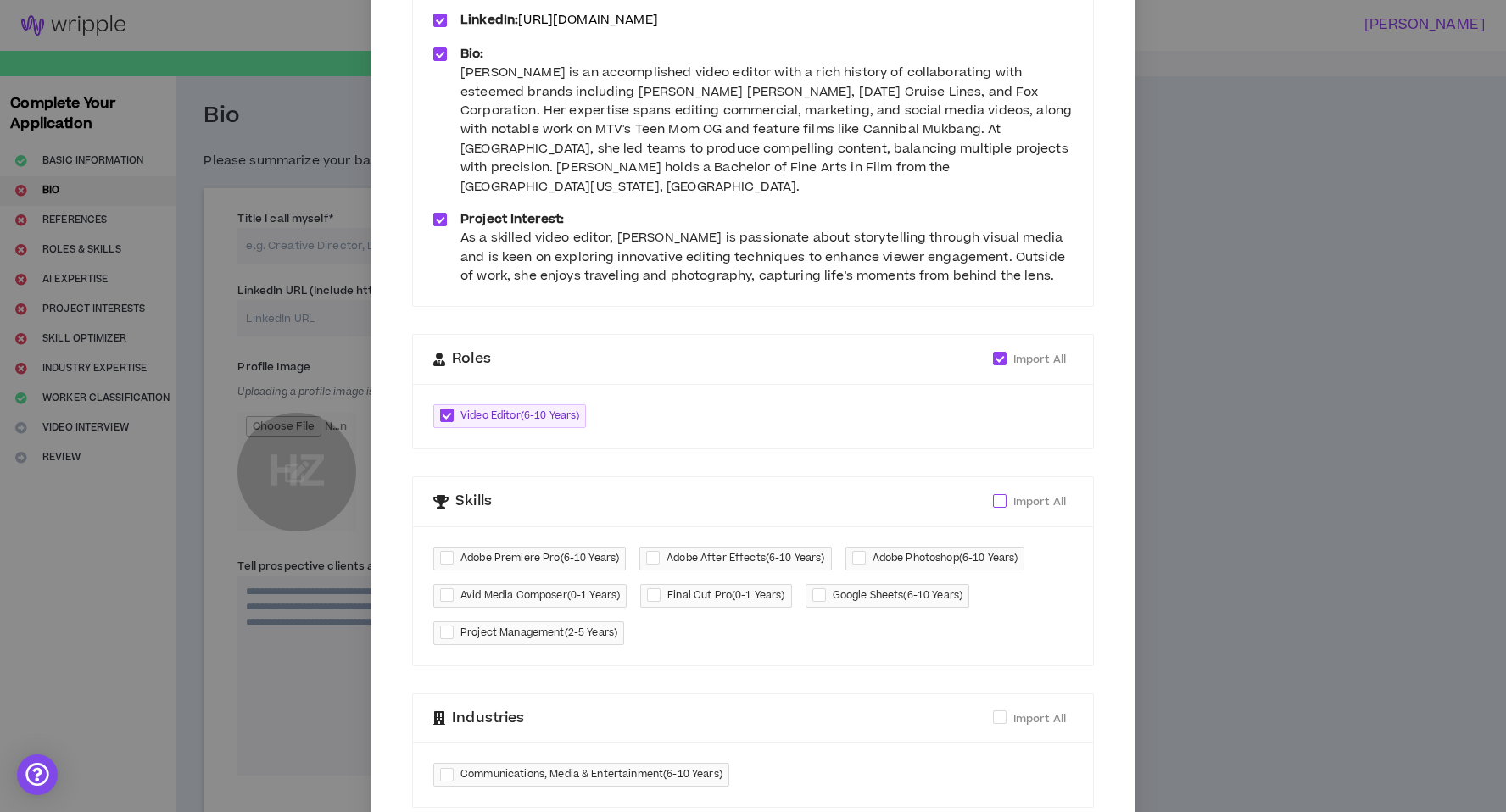
click at [1023, 494] on span "Import All" at bounding box center [1039, 502] width 52 height 15
checkbox input "****"
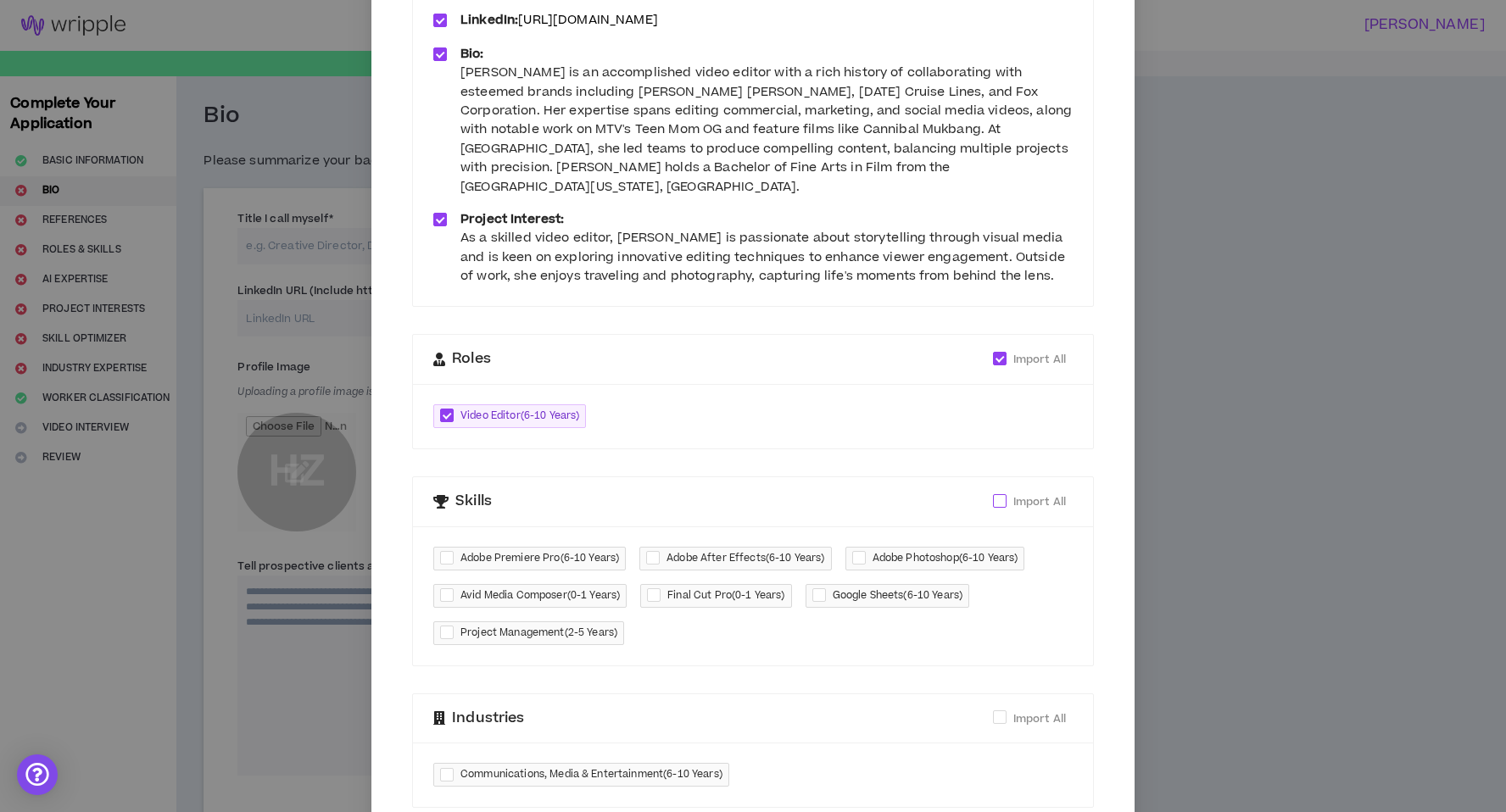
checkbox input "****"
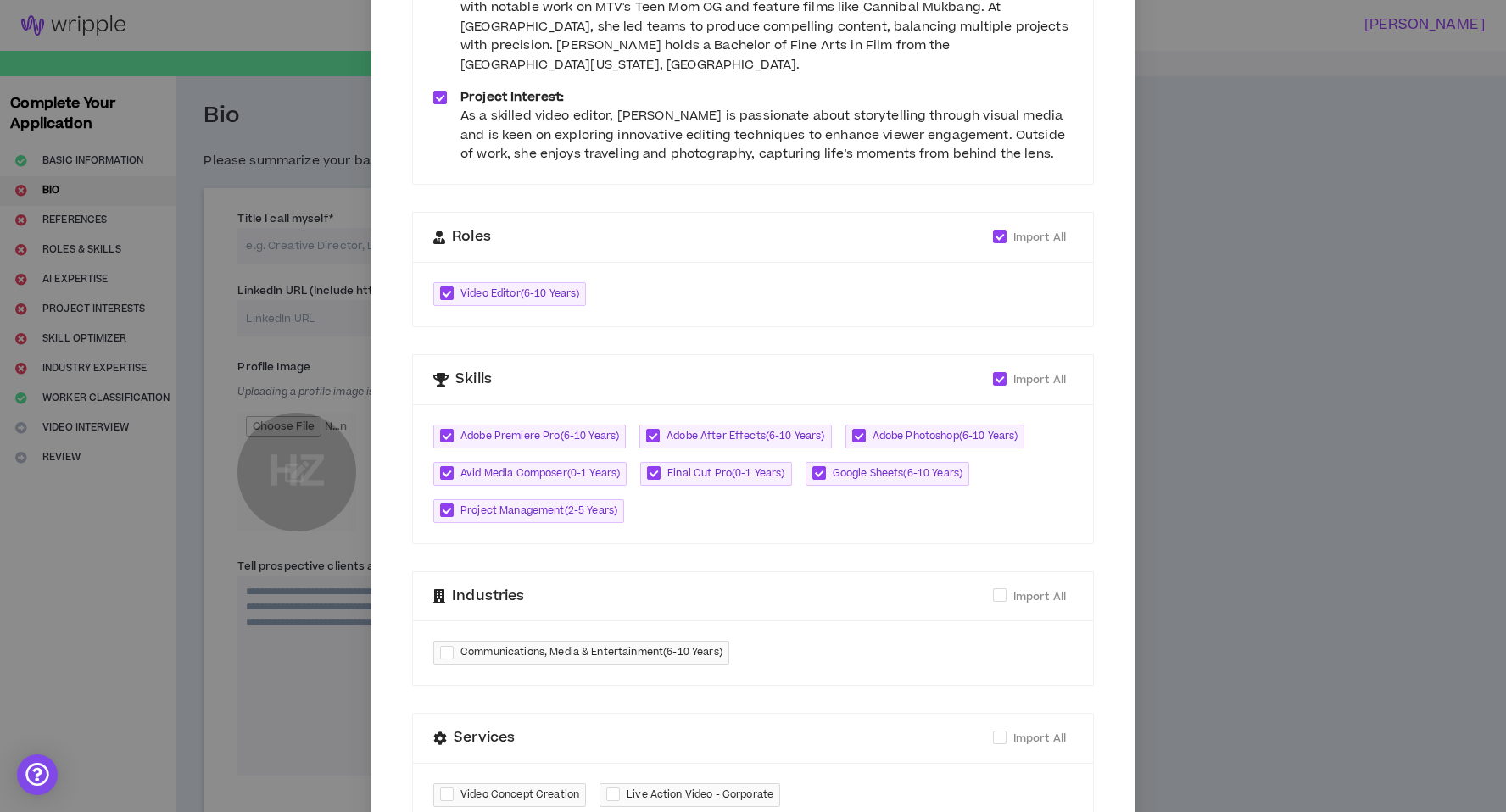
scroll to position [405, 0]
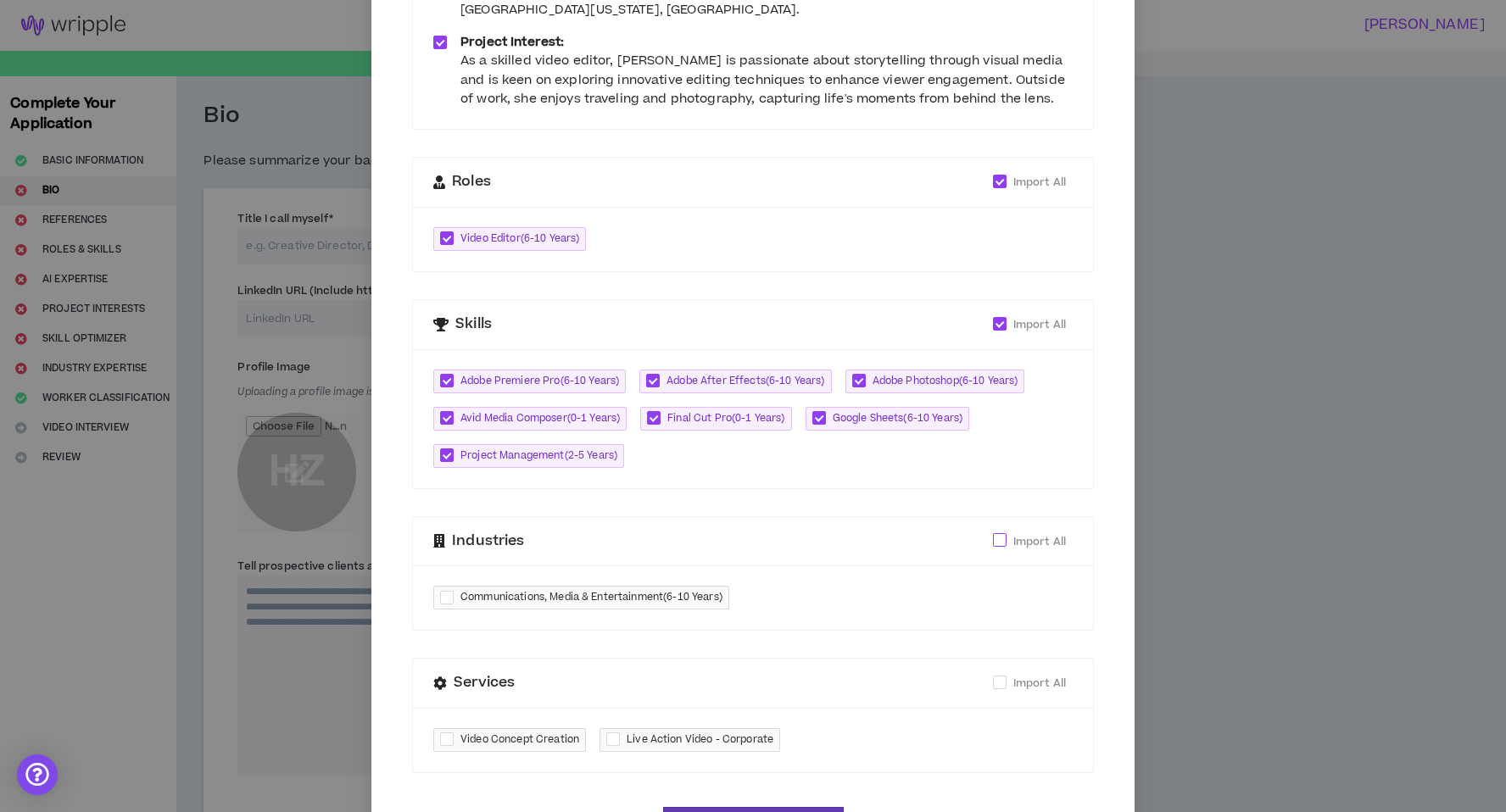
click at [1024, 535] on span "Import All" at bounding box center [1039, 542] width 52 height 15
checkbox input "****"
click at [1039, 676] on span "Import All" at bounding box center [1039, 683] width 52 height 15
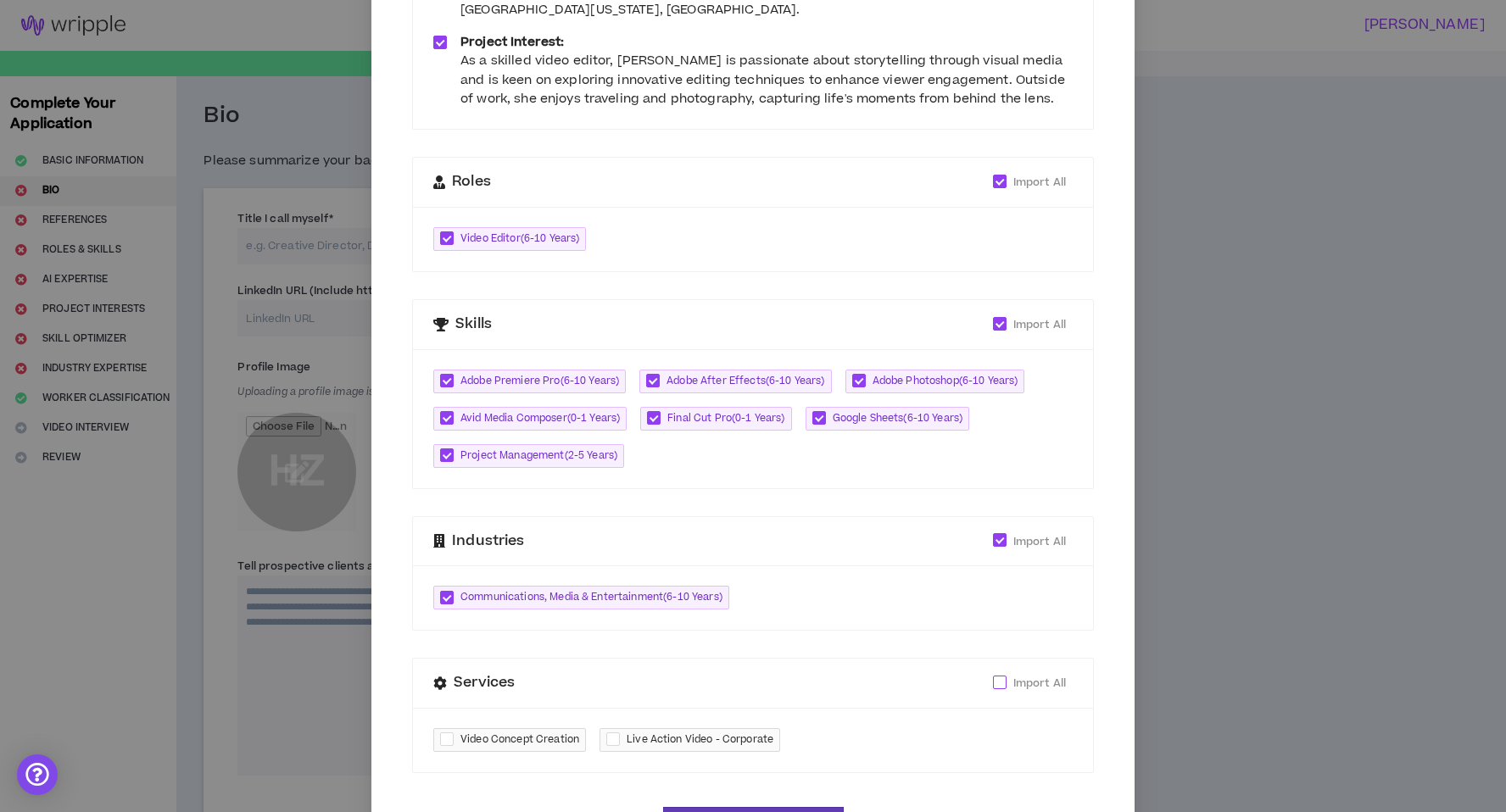
checkbox input "****"
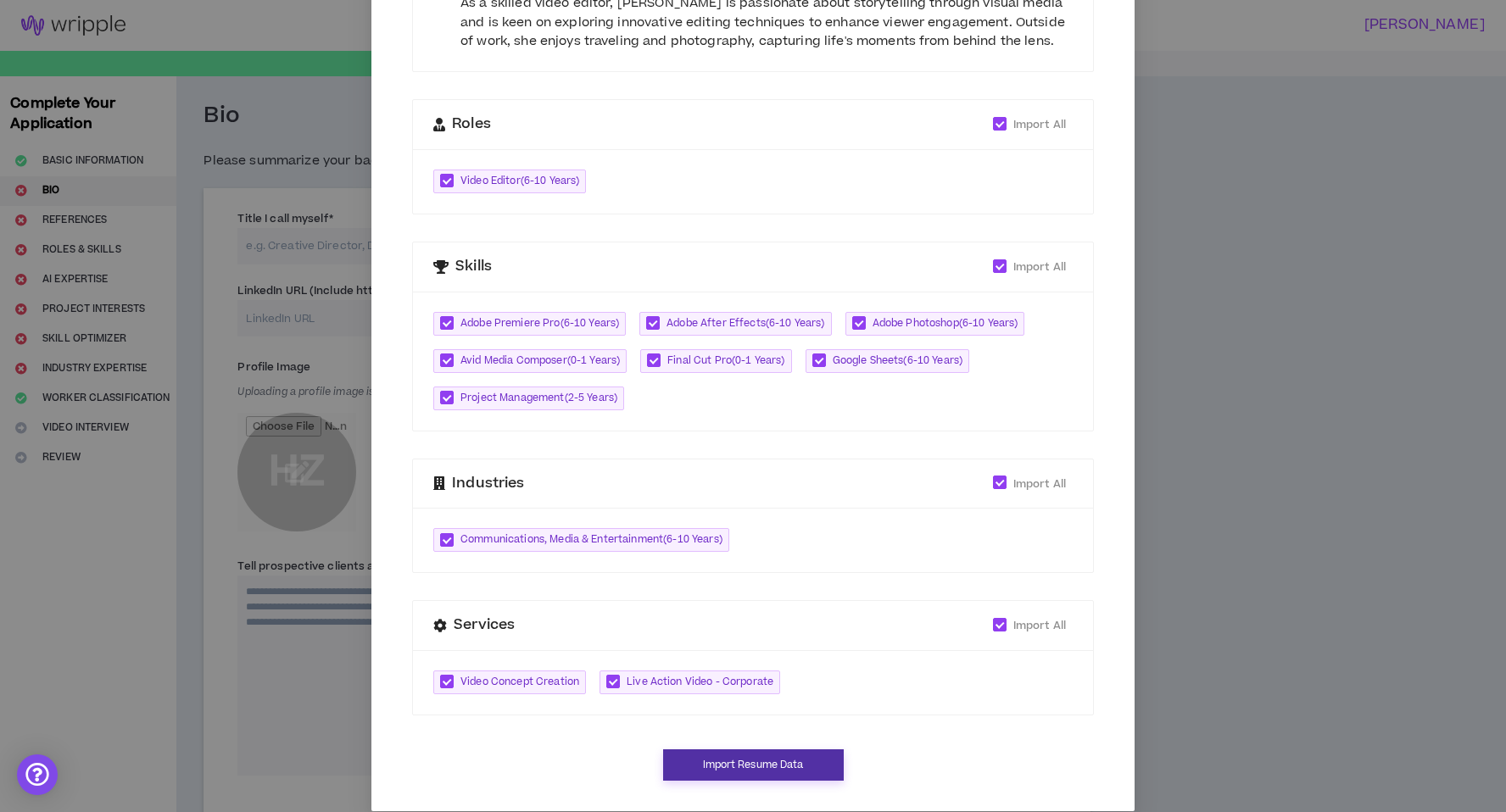
click at [801, 749] on button "Import Resume Data" at bounding box center [753, 765] width 181 height 31
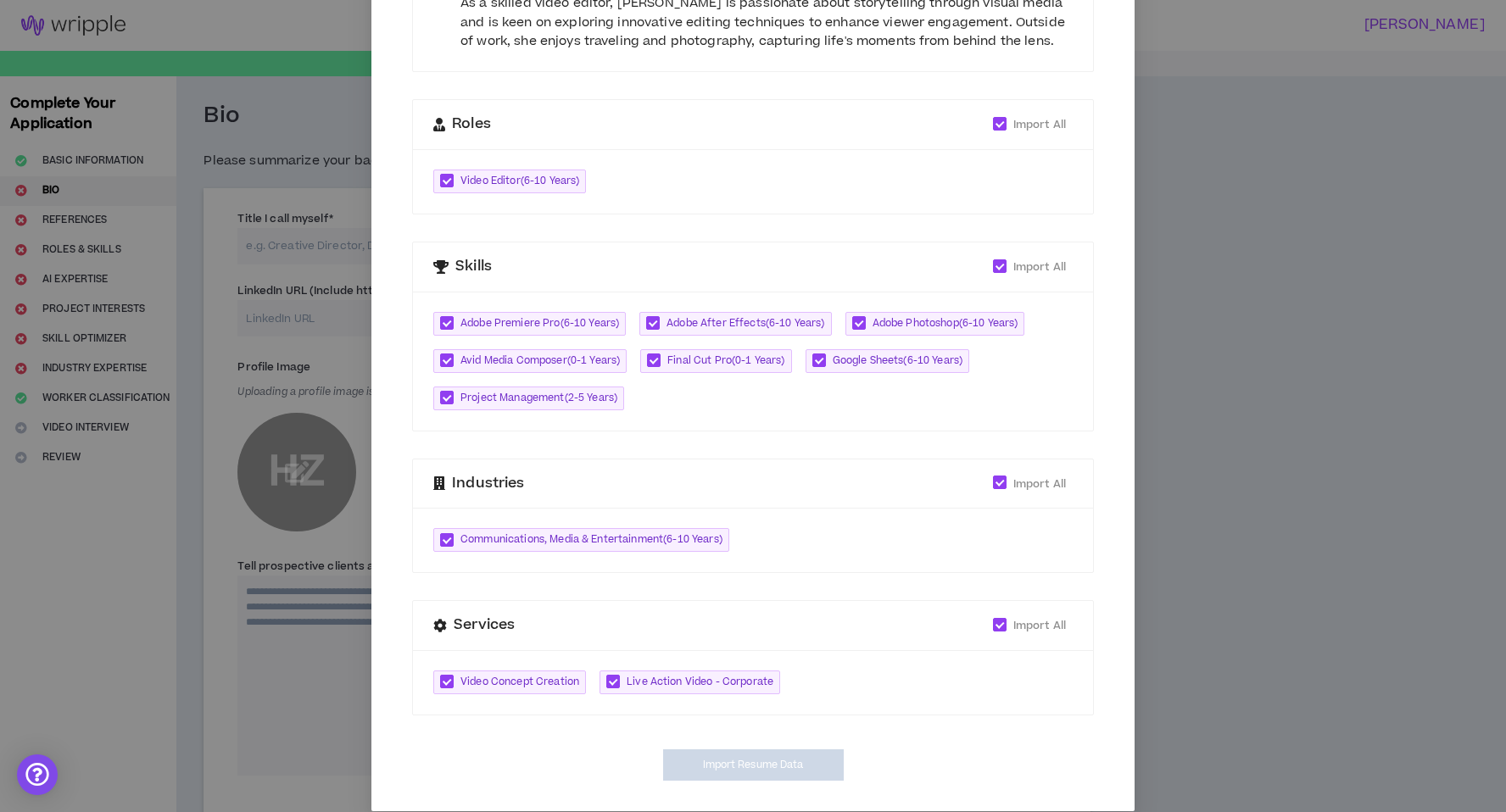
type input "[URL][DOMAIN_NAME]"
type textarea "**********"
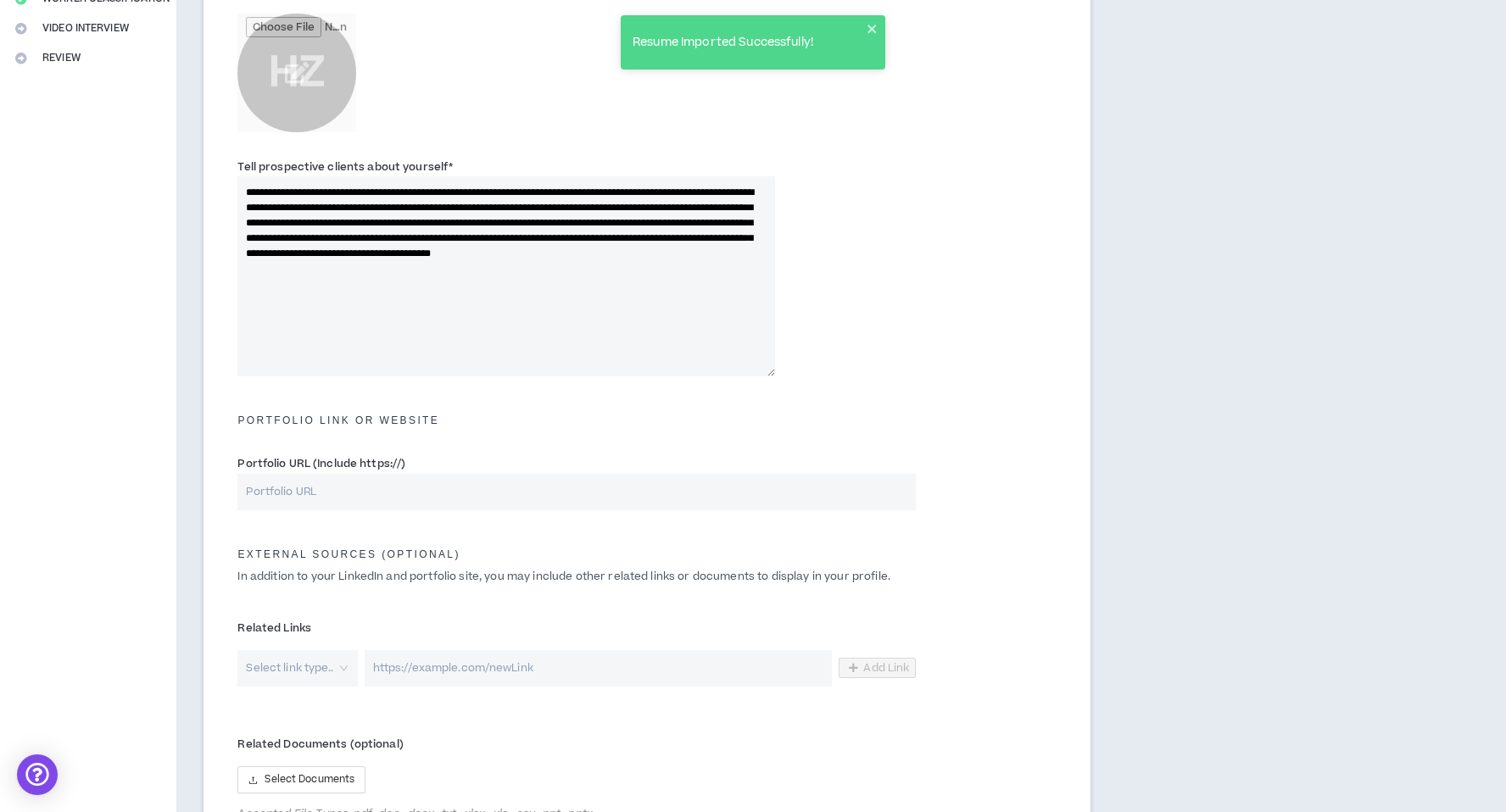
scroll to position [576, 0]
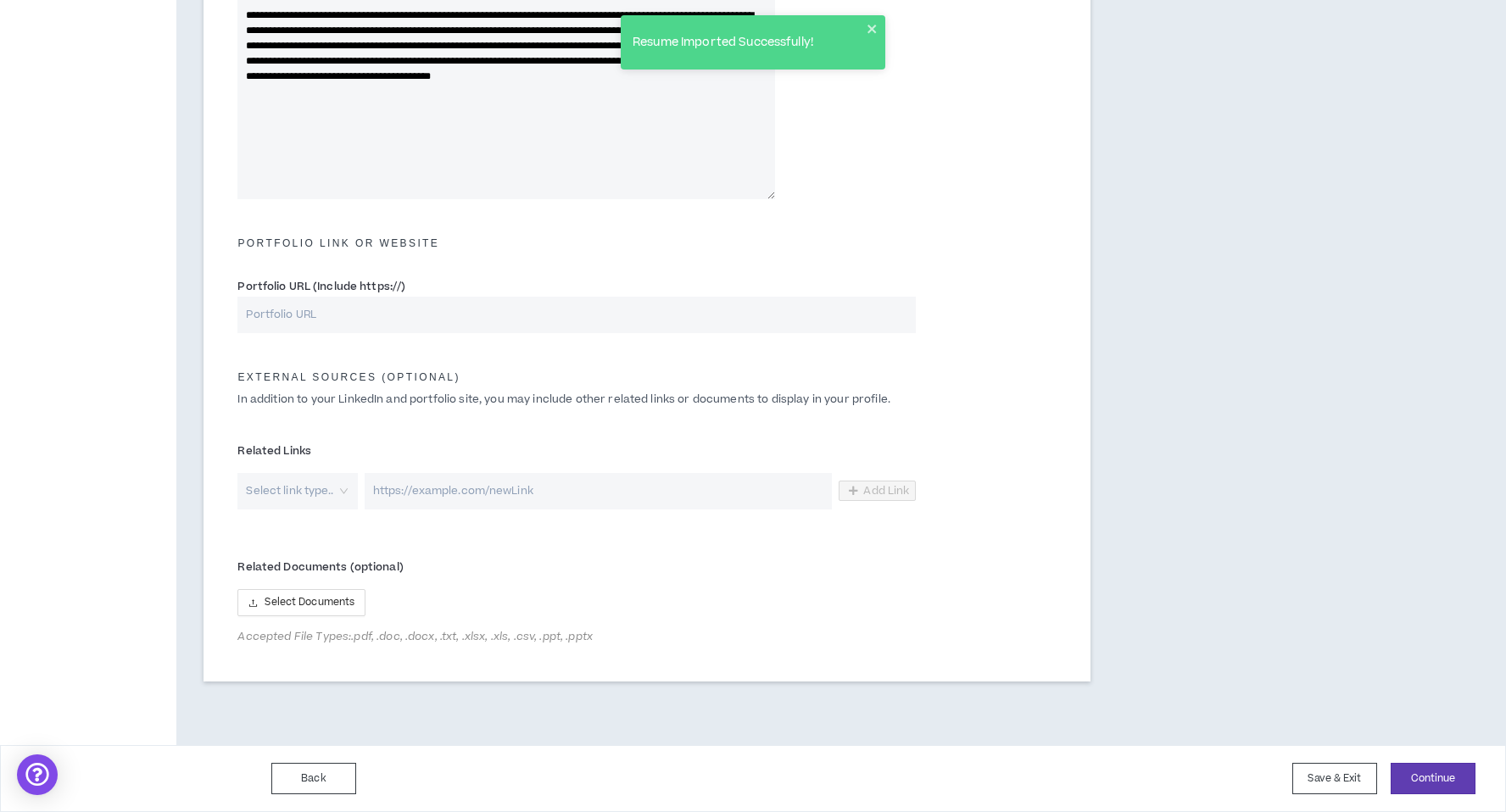
click at [405, 318] on input "Portfolio URL (Include https://)" at bounding box center [577, 315] width 679 height 37
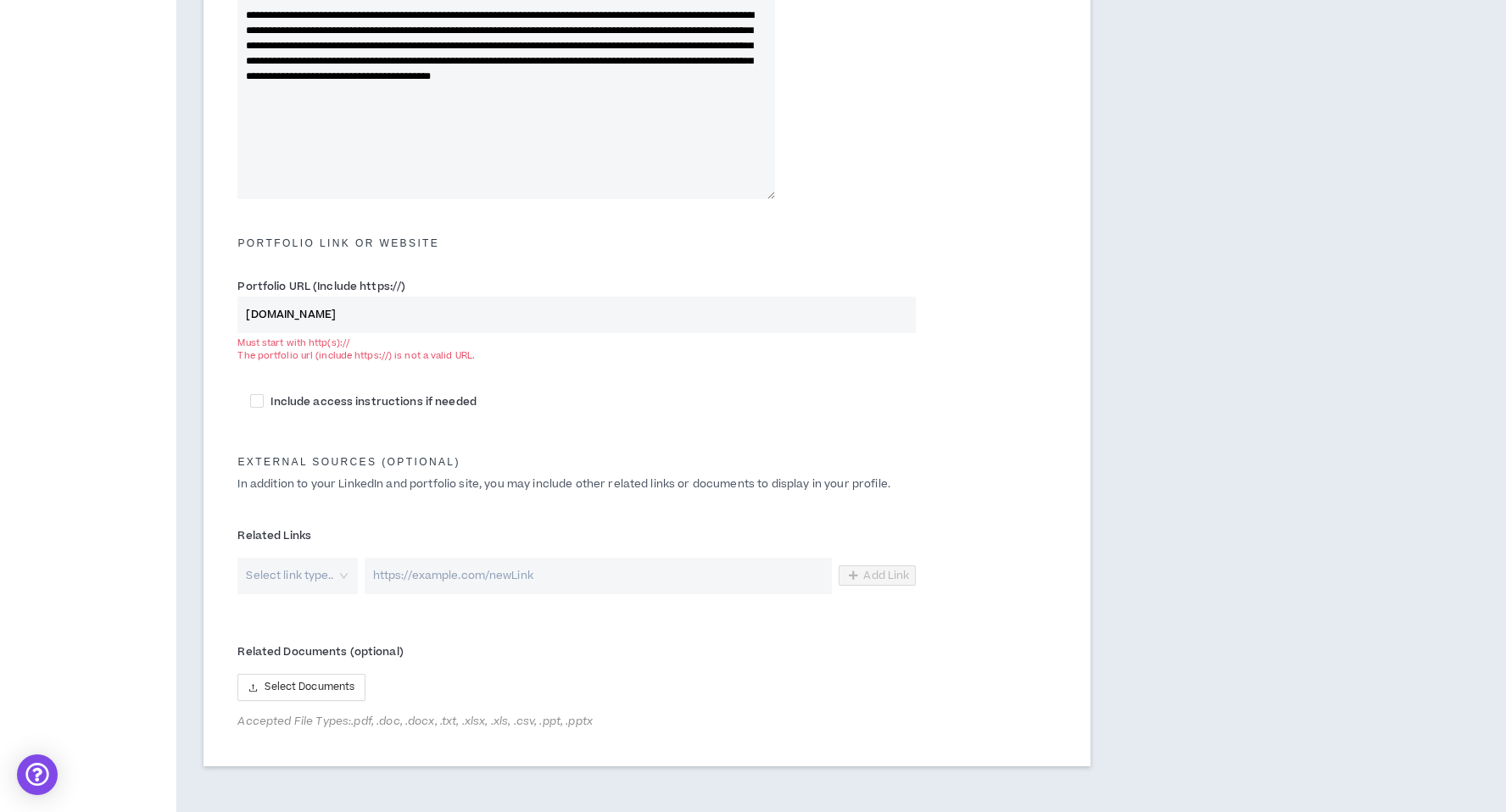
click at [389, 307] on input "[DOMAIN_NAME]" at bounding box center [577, 315] width 679 height 37
paste input "ttps://[DOMAIN_NAME][URL]"
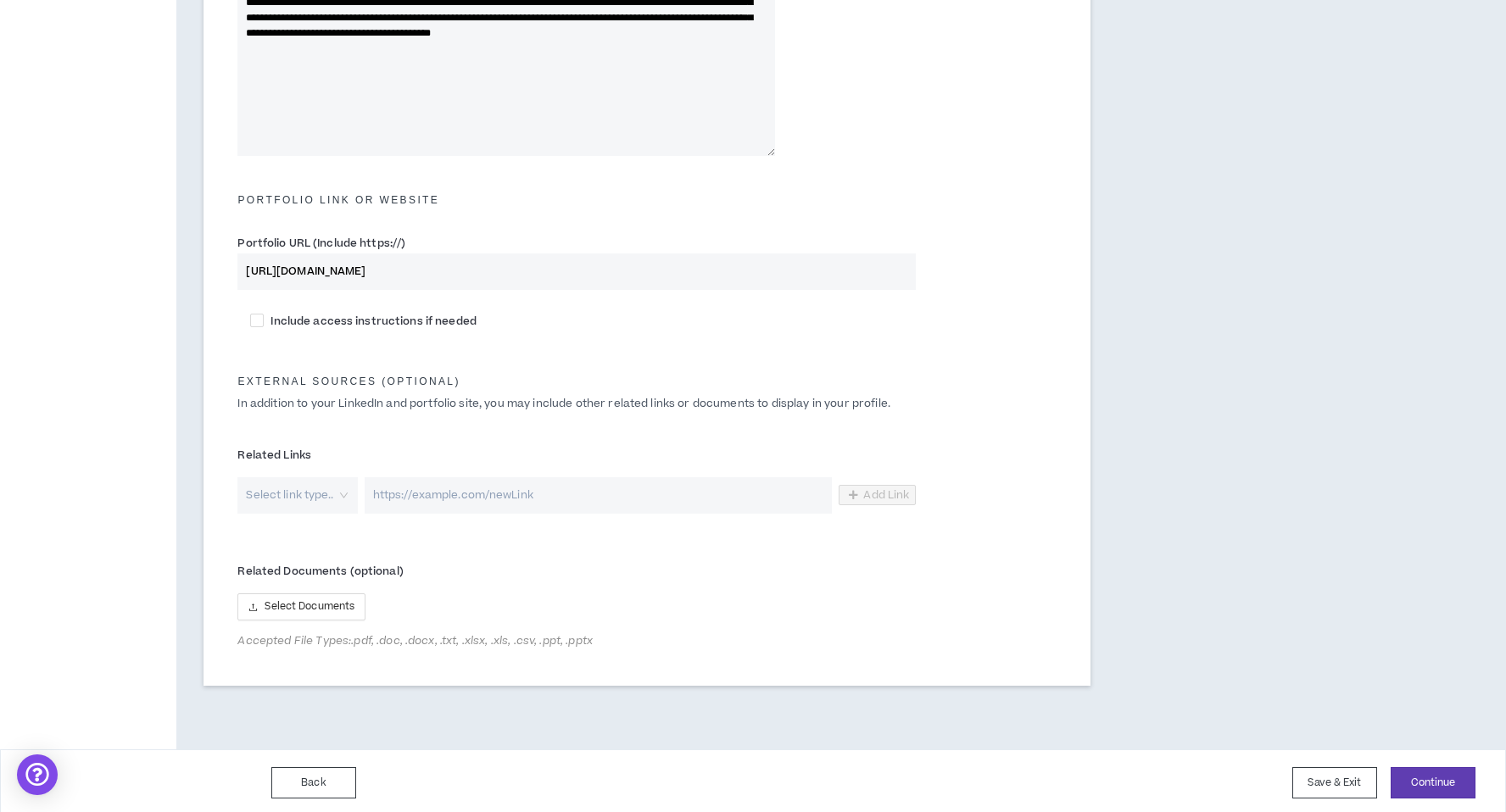
scroll to position [624, 0]
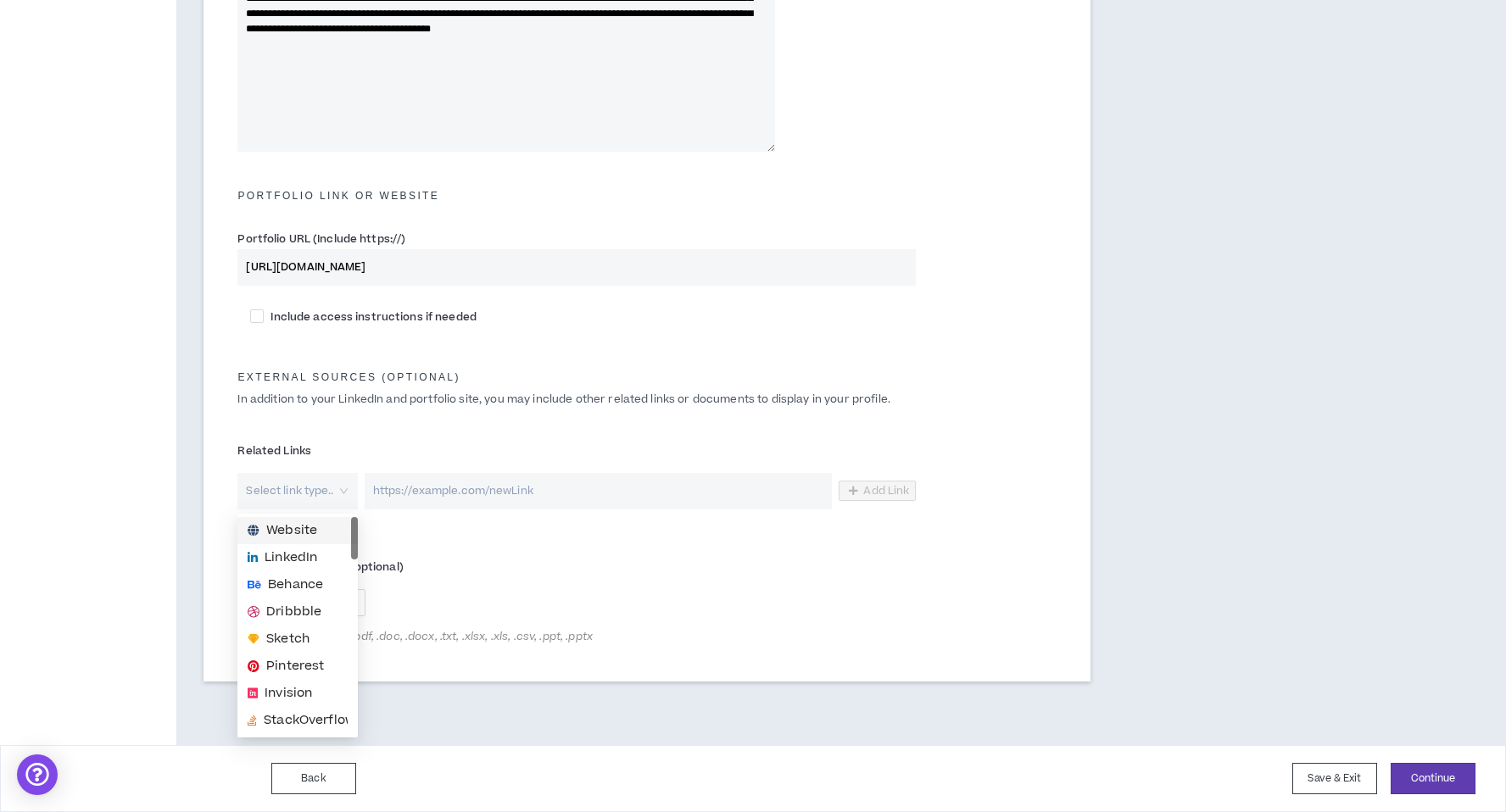
click at [336, 489] on div "Select link type.." at bounding box center [298, 491] width 120 height 37
type input "[URL][DOMAIN_NAME]"
click at [411, 429] on div "Related Links Select link type.. Add Link" at bounding box center [647, 476] width 845 height 93
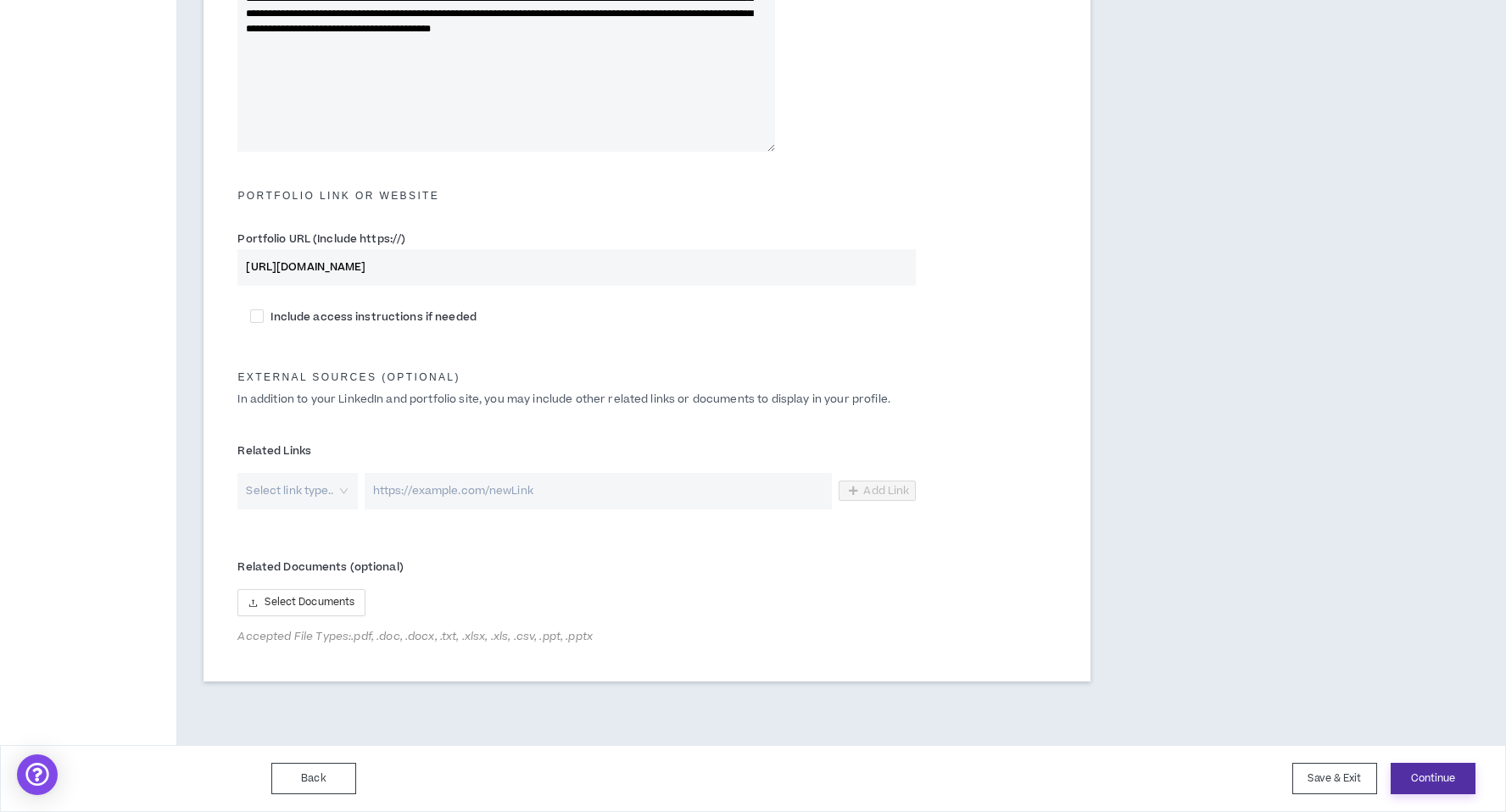
click at [1455, 782] on button "Continue" at bounding box center [1434, 778] width 85 height 31
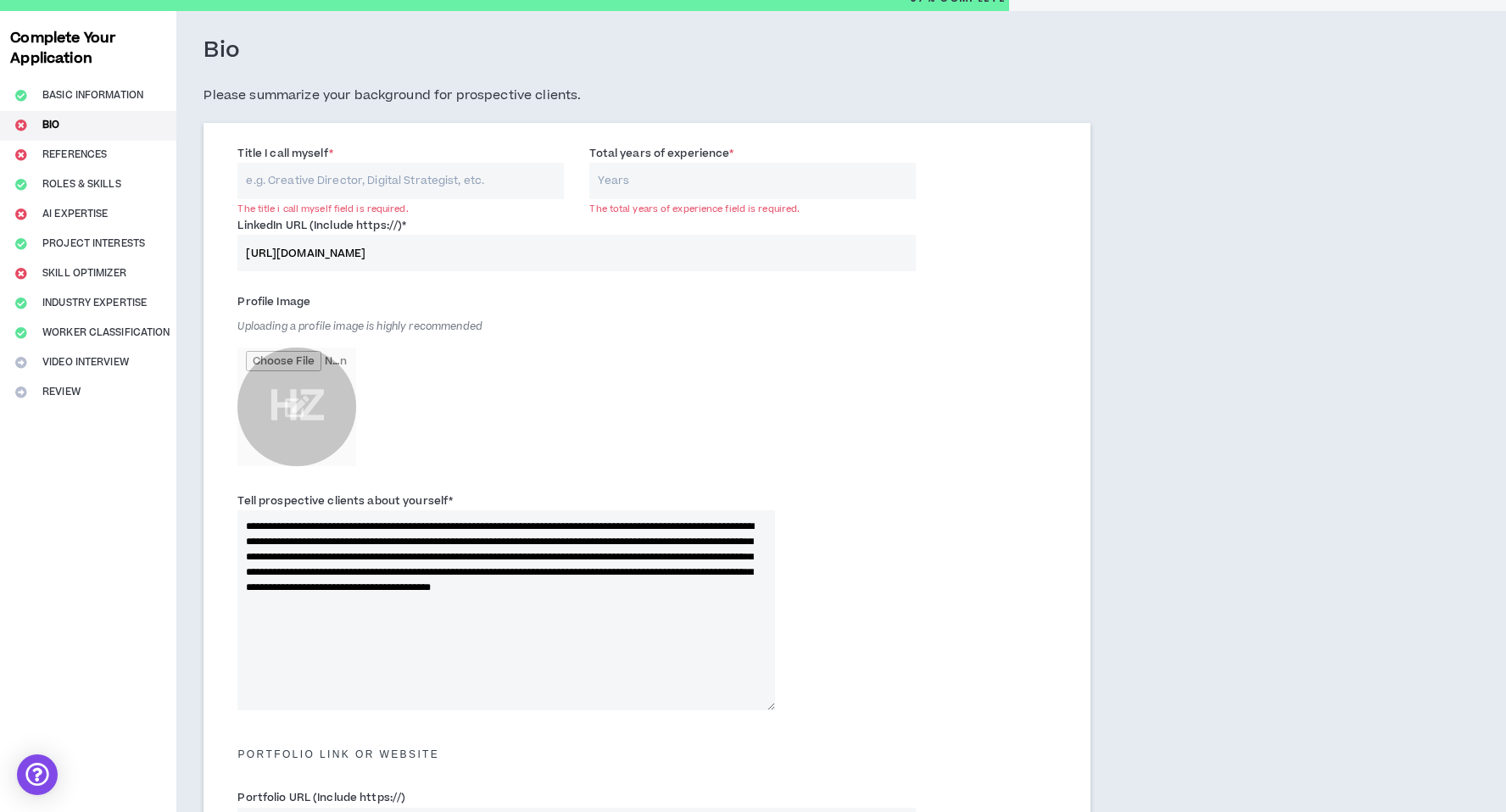
scroll to position [27, 0]
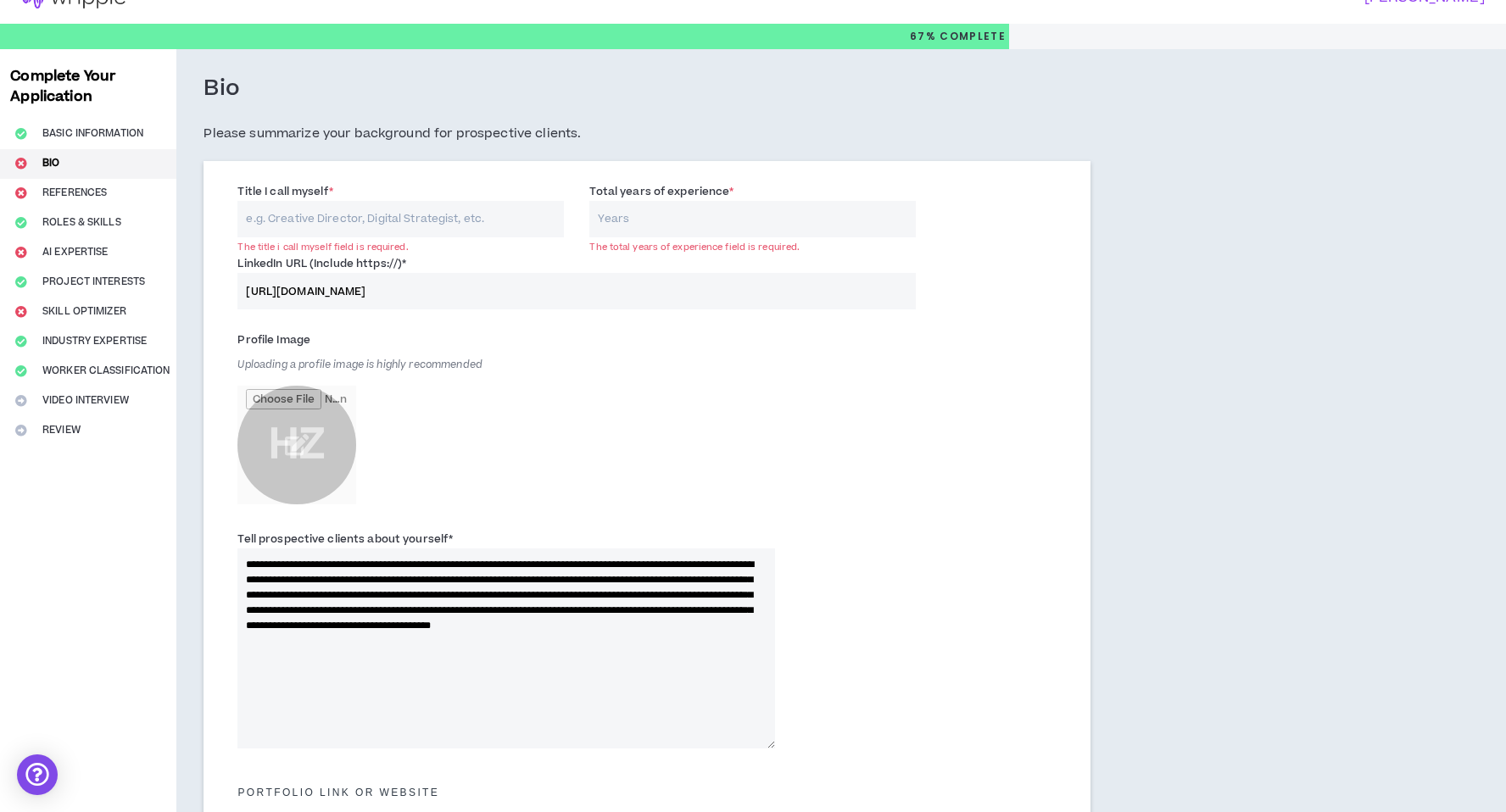
click at [361, 213] on input "Title I call myself *" at bounding box center [401, 219] width 327 height 37
type input "Video Editor"
click at [749, 234] on input "Total years of experience *" at bounding box center [753, 219] width 327 height 37
type input "10"
click at [652, 364] on div "Profile Image Uploading a profile image is highly recommended HZ" at bounding box center [507, 420] width 537 height 187
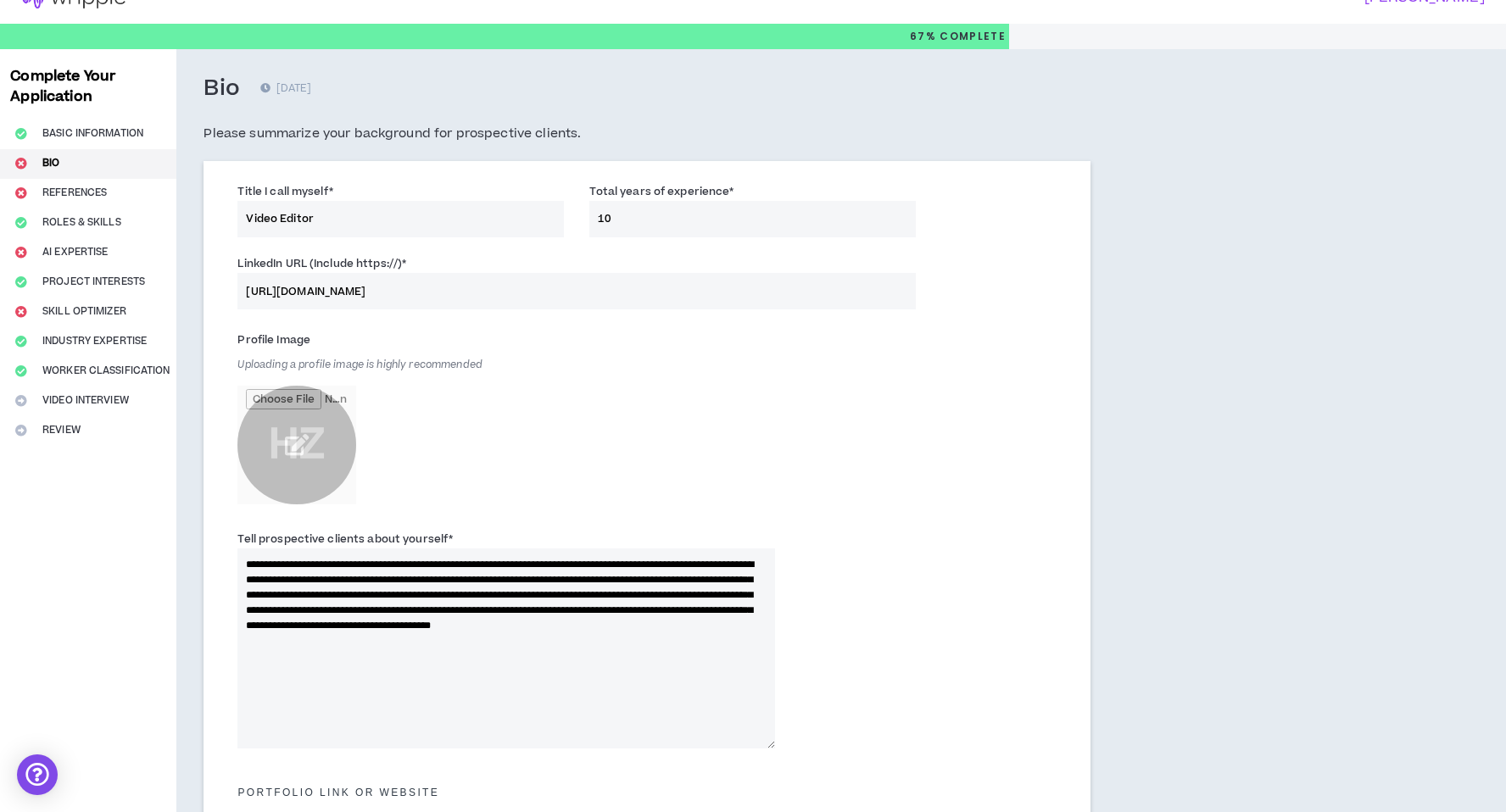
click at [295, 457] on input "file" at bounding box center [297, 445] width 119 height 119
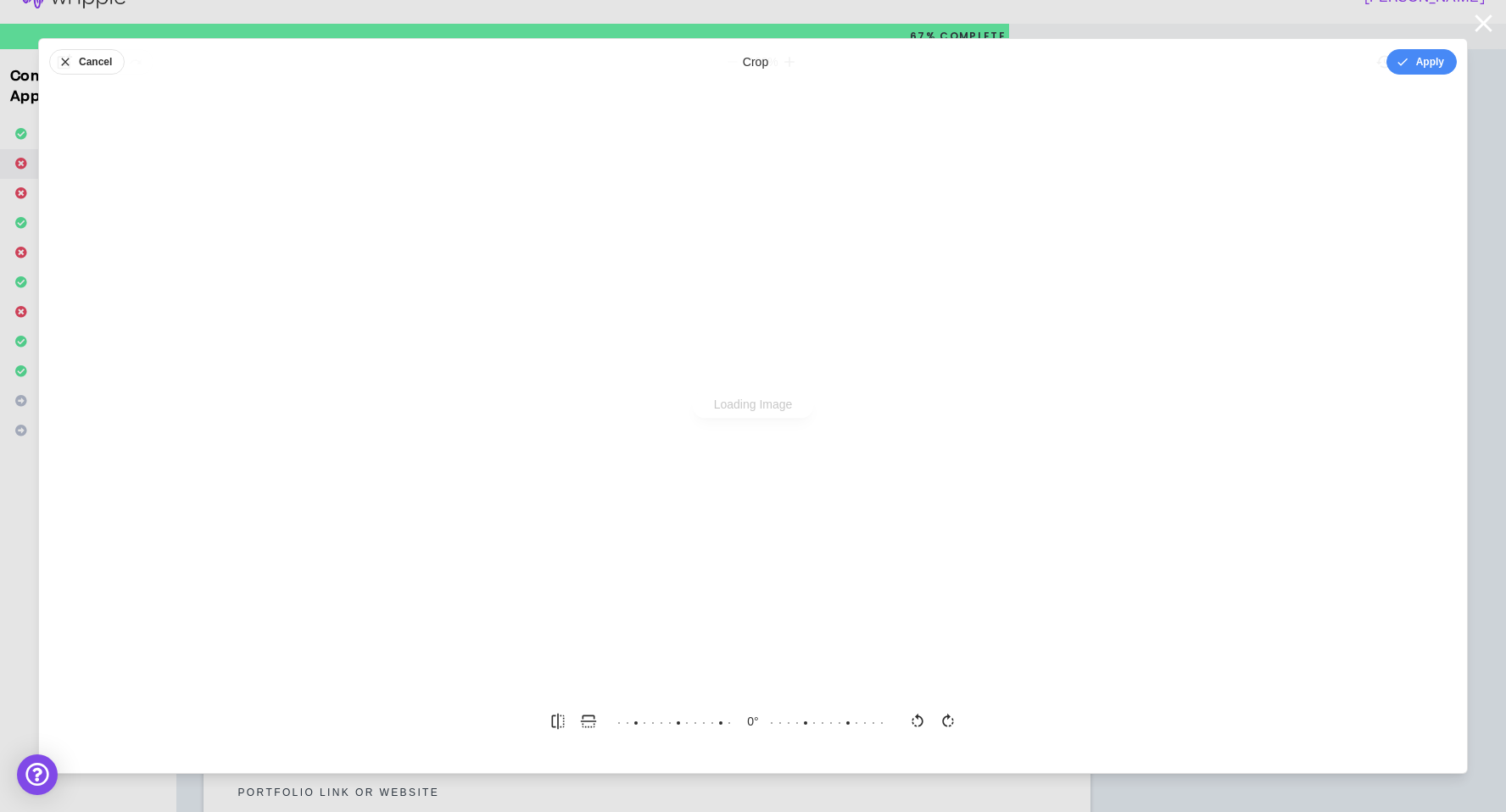
scroll to position [0, 0]
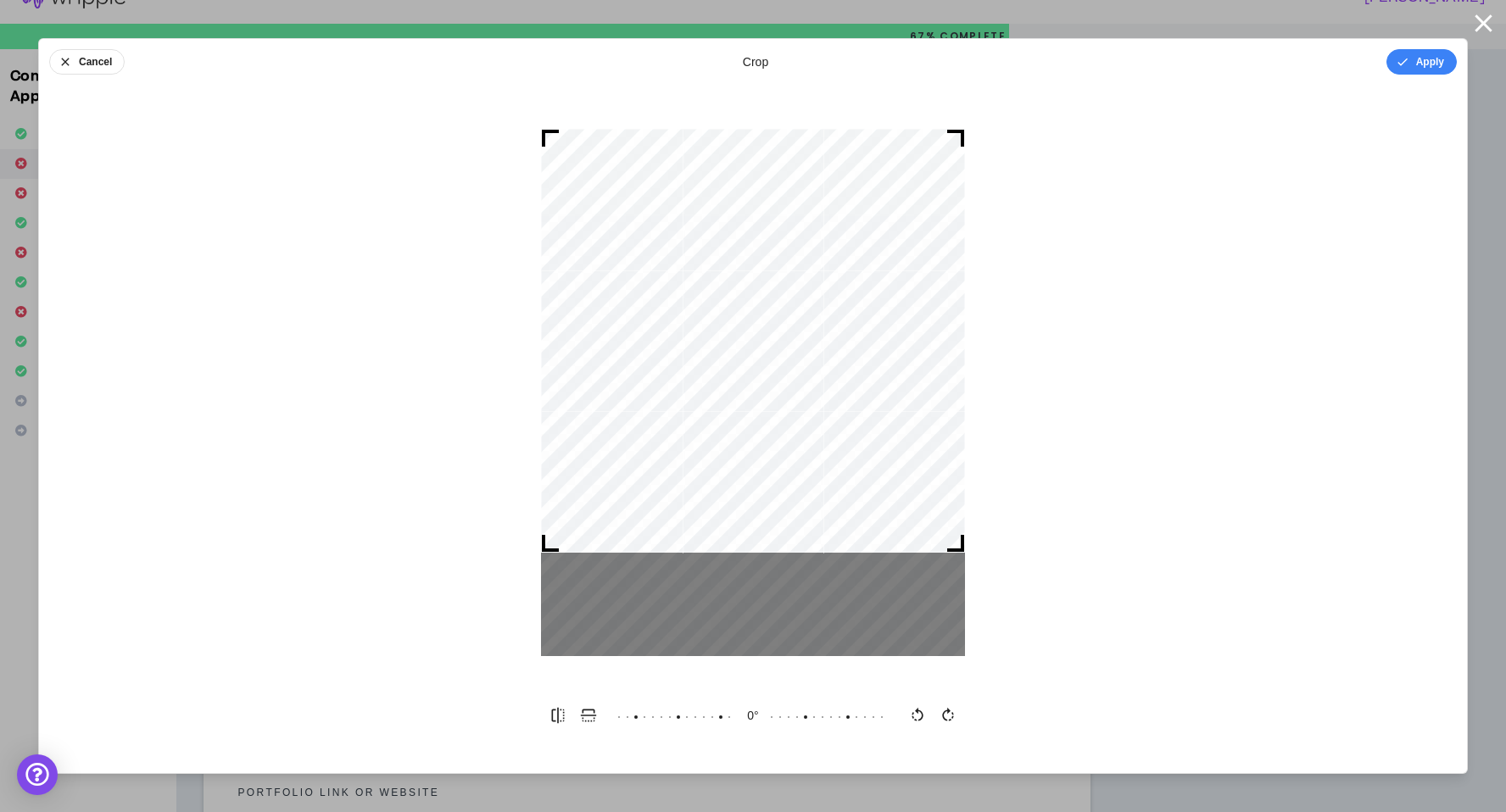
drag, startPoint x: 840, startPoint y: 380, endPoint x: 815, endPoint y: 309, distance: 75.3
click at [815, 309] on div at bounding box center [753, 340] width 424 height 424
drag, startPoint x: 551, startPoint y: 551, endPoint x: 562, endPoint y: 549, distance: 11.2
click at [562, 549] on div at bounding box center [753, 340] width 424 height 424
click at [1396, 70] on button "Apply" at bounding box center [1421, 62] width 71 height 25
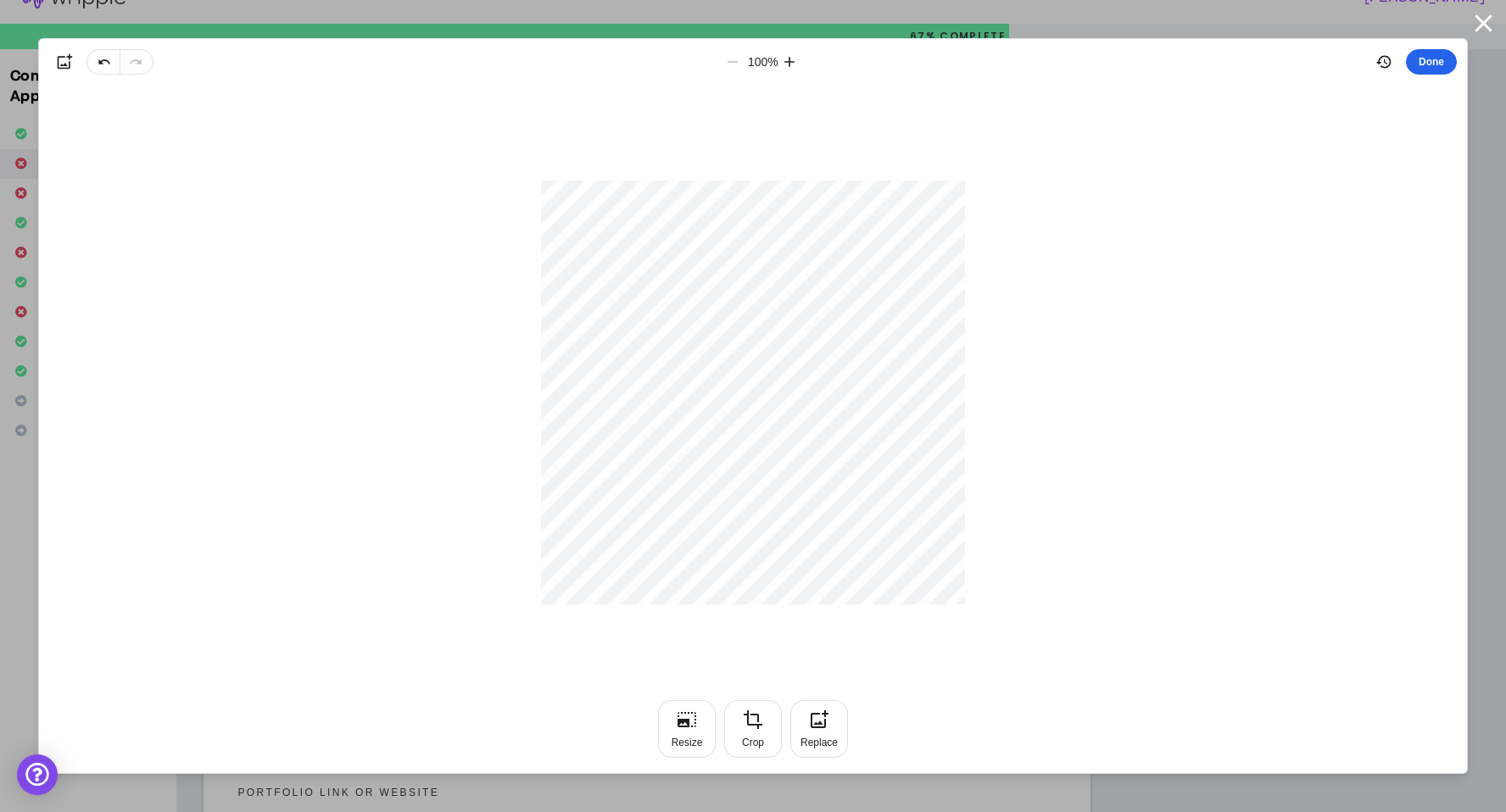
click at [1439, 59] on button "Done" at bounding box center [1431, 62] width 51 height 25
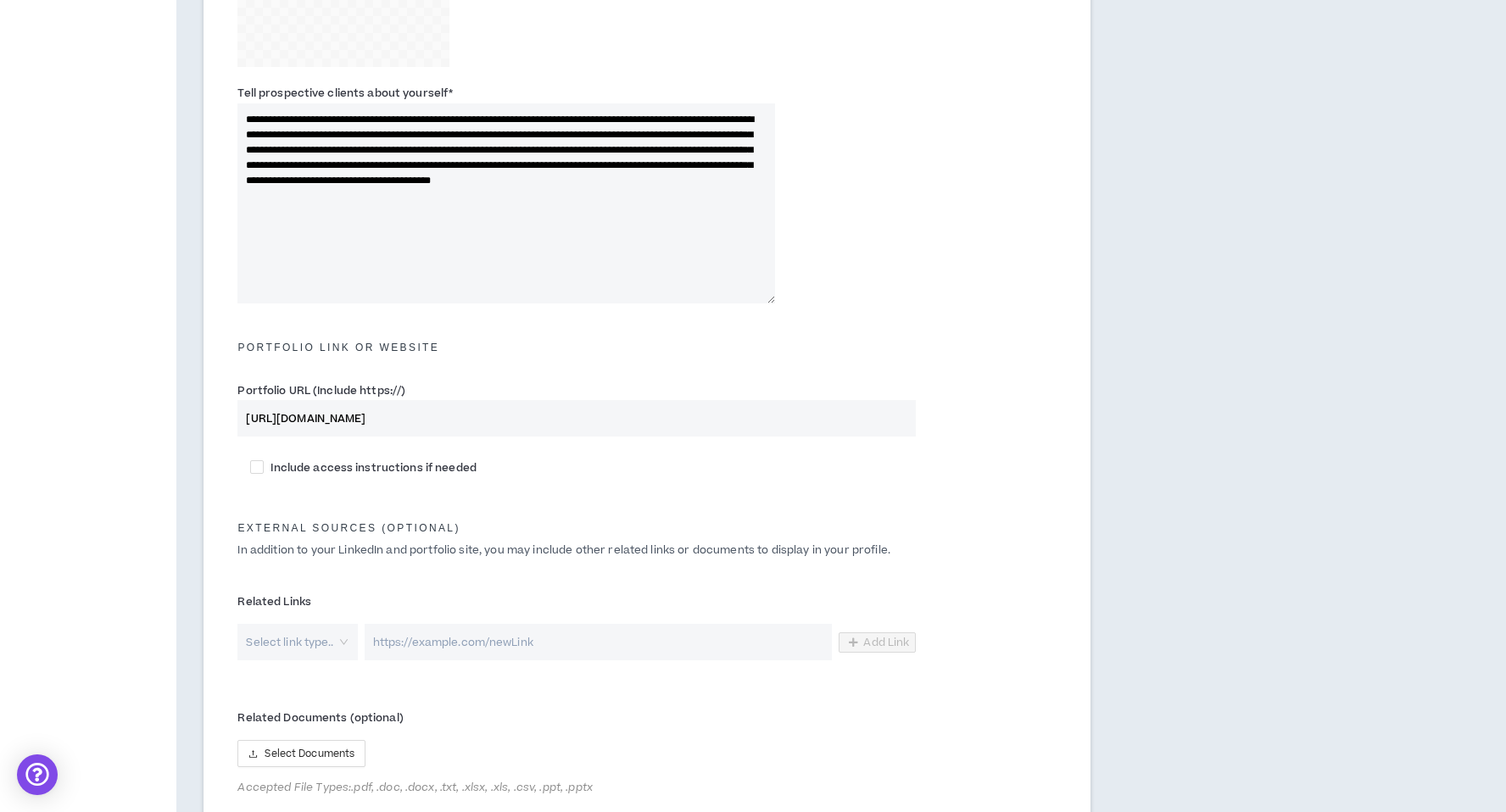
scroll to position [686, 0]
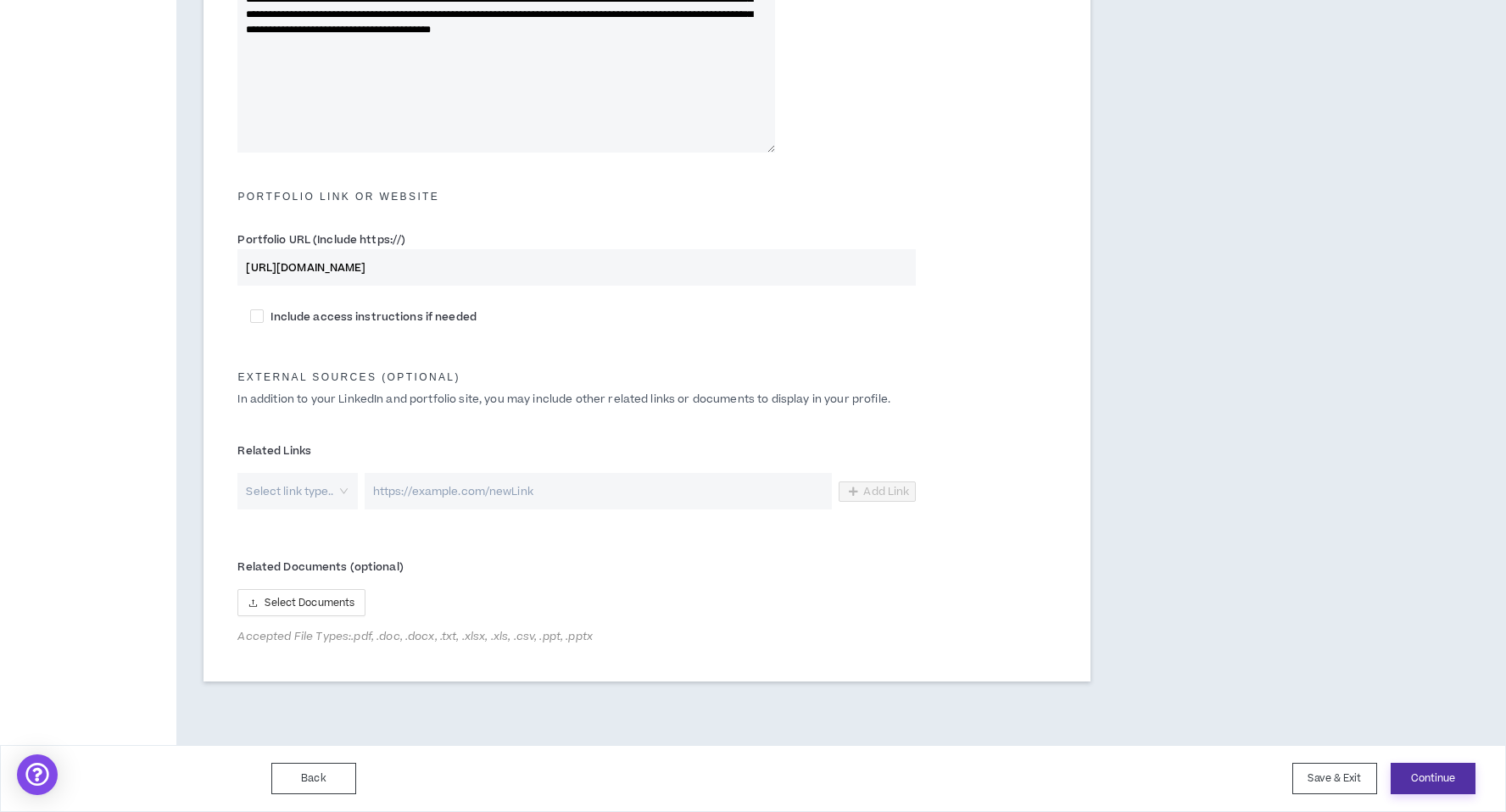
click at [1435, 780] on button "Continue" at bounding box center [1434, 778] width 85 height 31
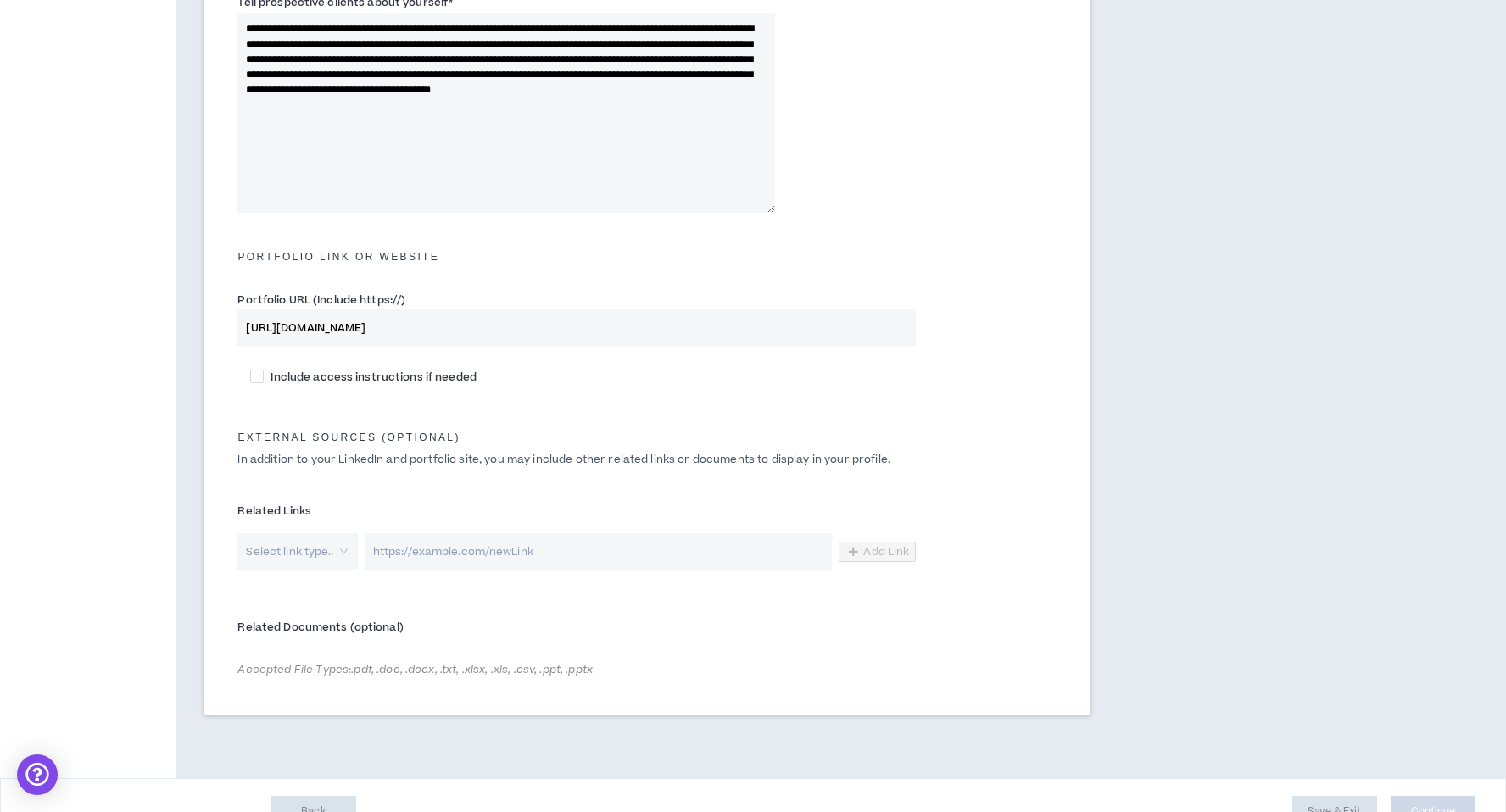
scroll to position [659, 0]
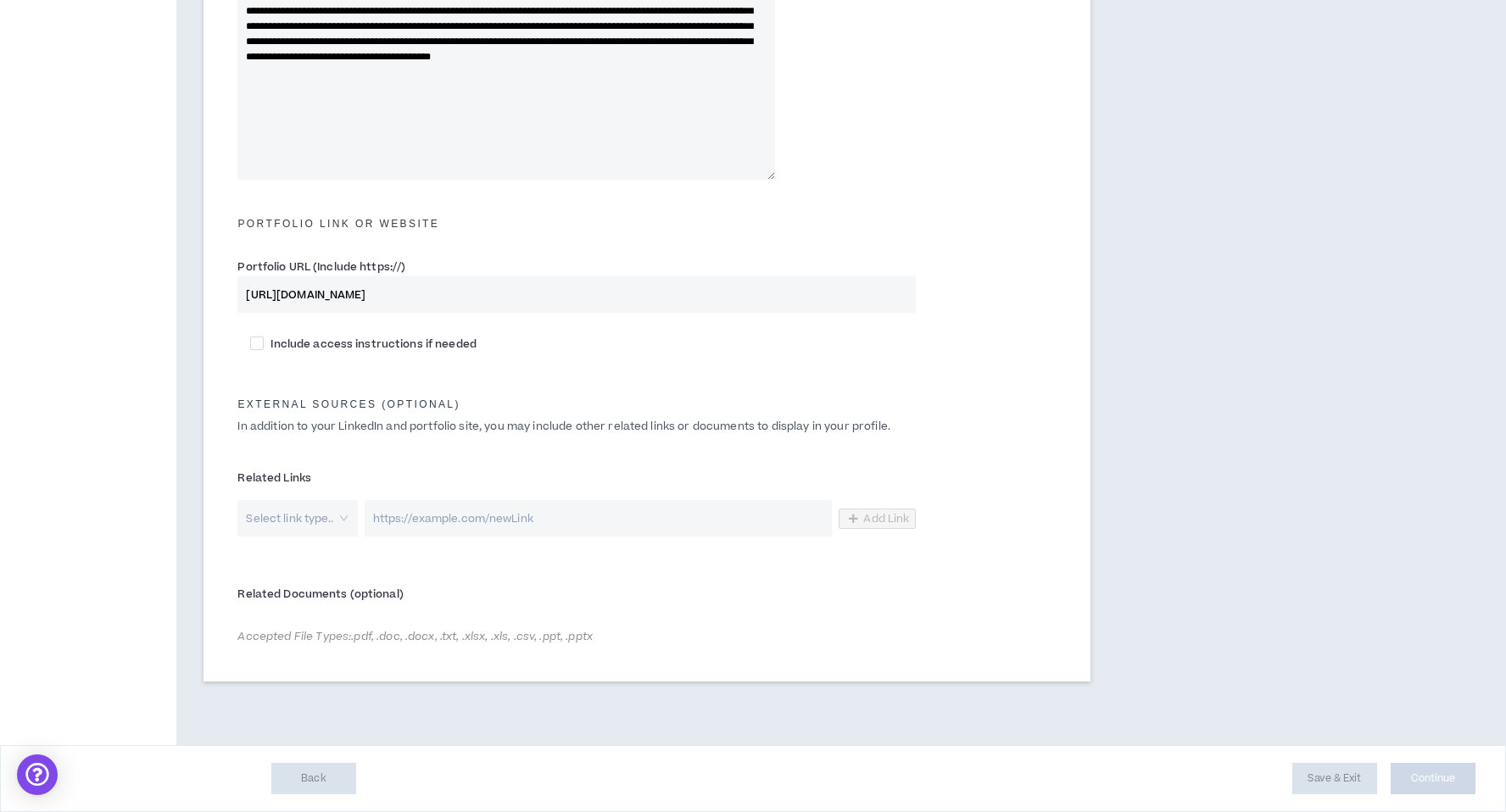
click at [951, 594] on div "Related Documents (optional) Accepted File Types: .pdf, .doc, .docx, .txt, .xls…" at bounding box center [647, 616] width 845 height 79
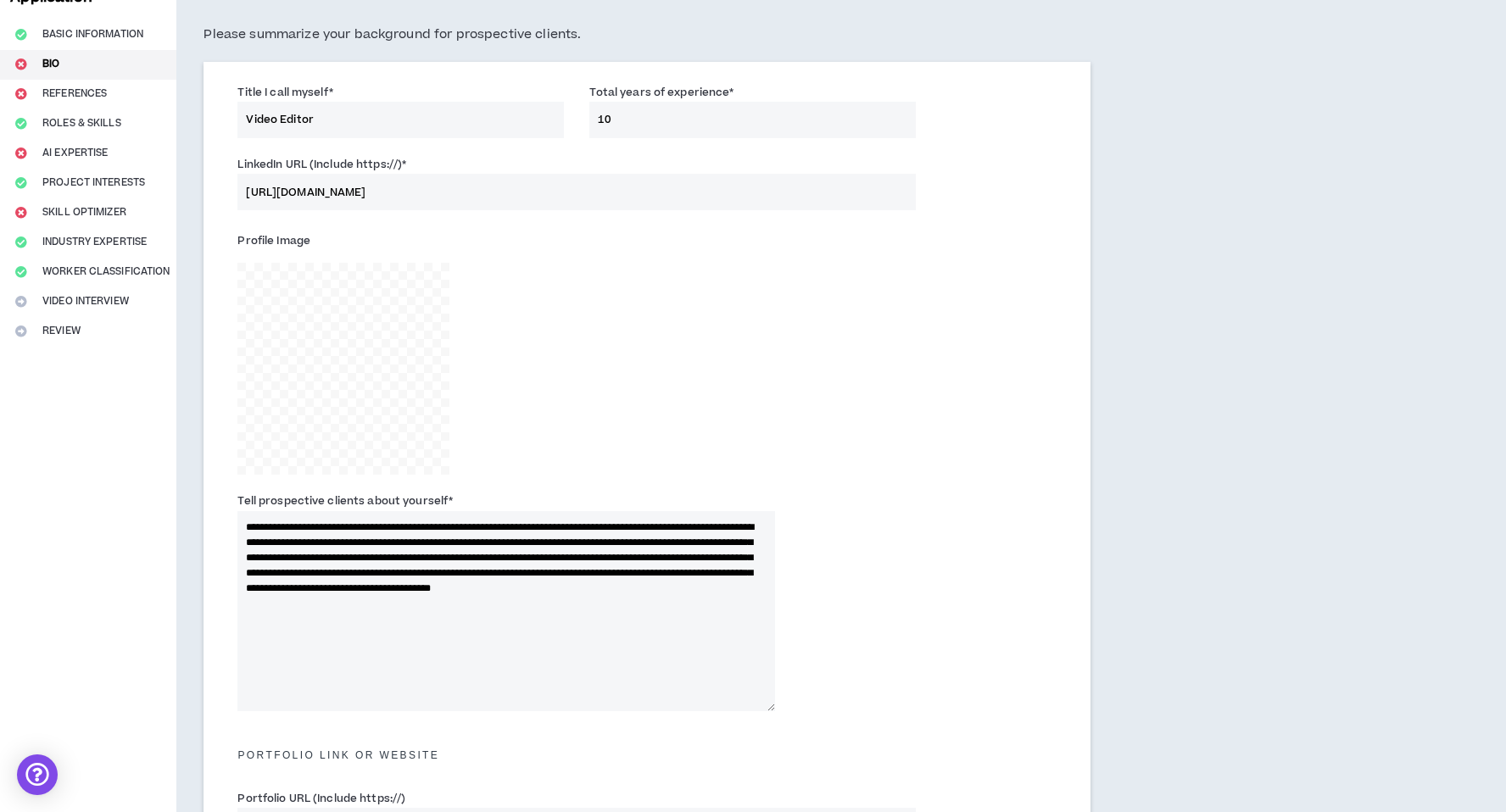
scroll to position [0, 0]
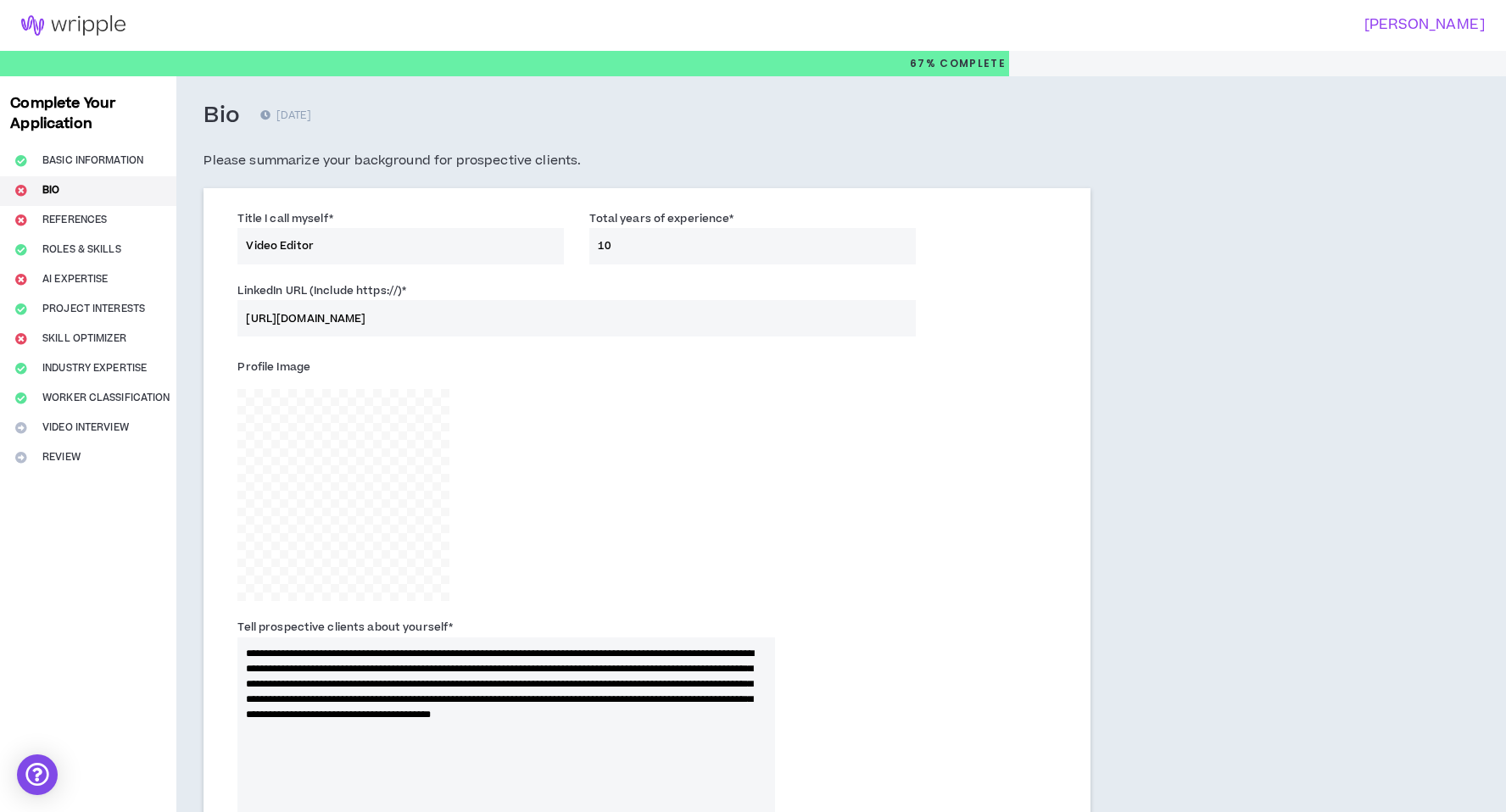
click at [362, 428] on div "Profile Image" at bounding box center [506, 478] width 563 height 247
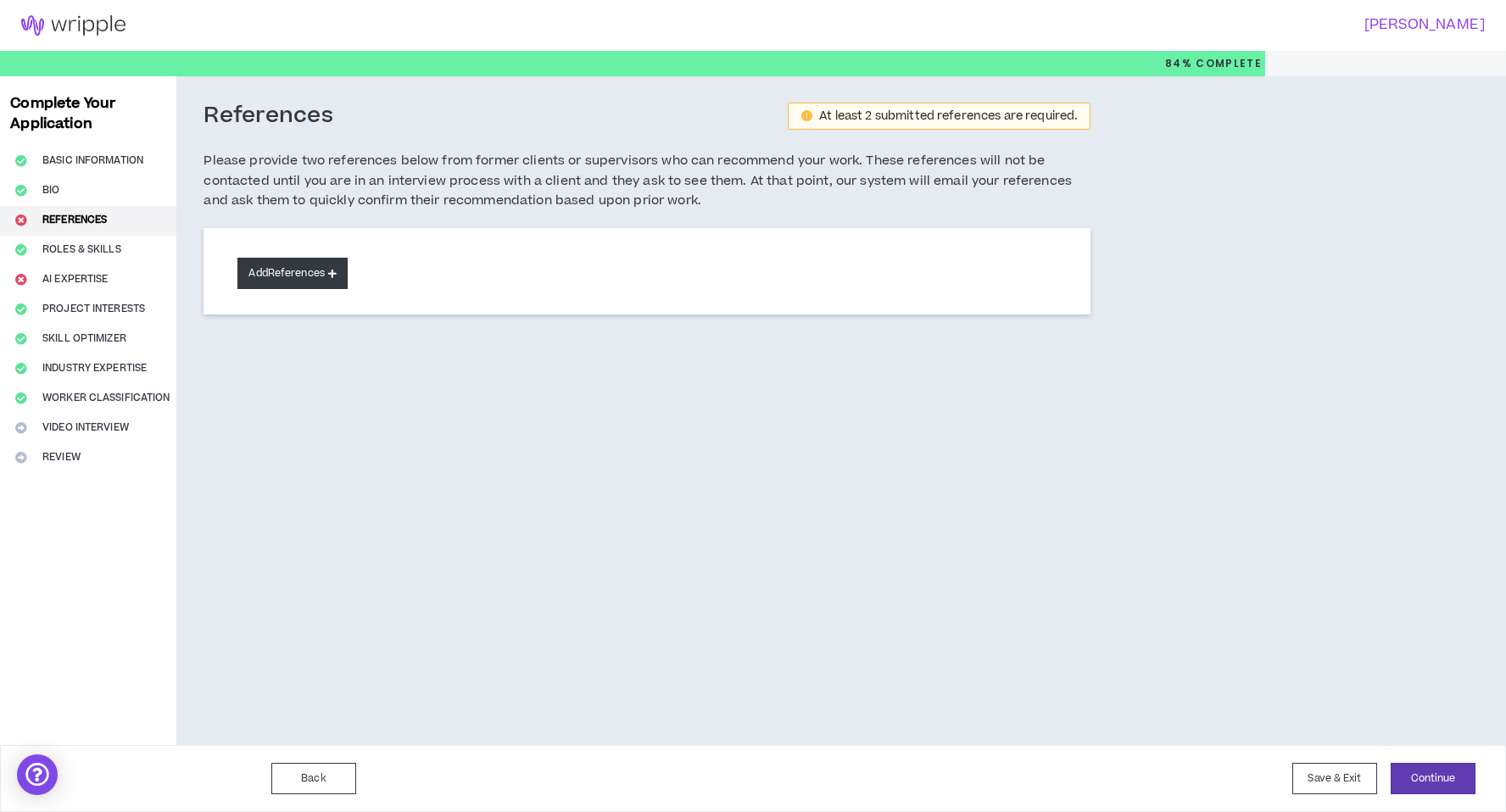
click at [333, 278] on button "Add References" at bounding box center [293, 274] width 110 height 31
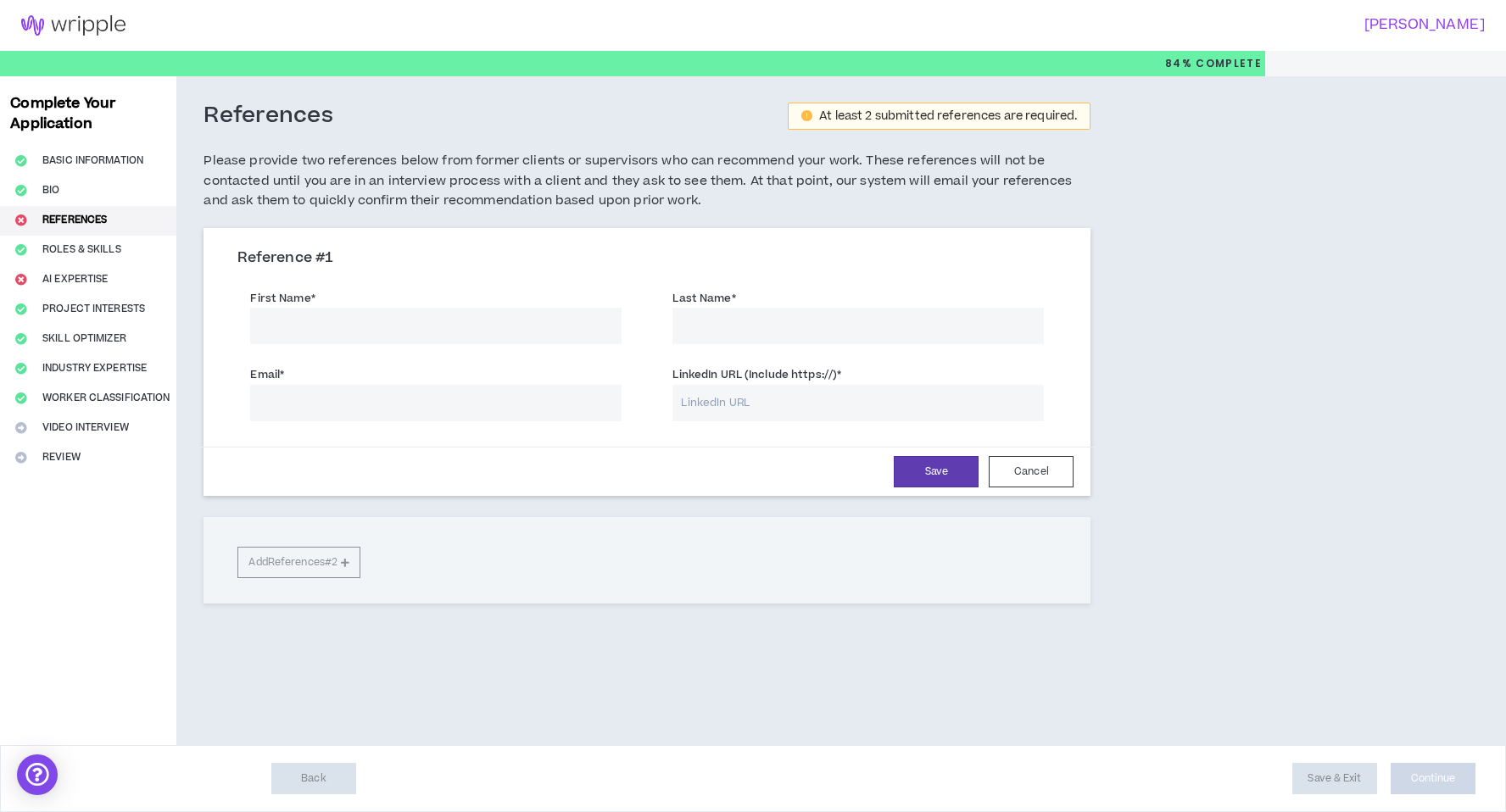
click at [305, 318] on input "First Name *" at bounding box center [436, 326] width 371 height 37
type input "[PERSON_NAME]"
click at [739, 341] on input "Last Name *" at bounding box center [858, 326] width 371 height 37
type input "[PERSON_NAME]"
click at [534, 412] on input "Email *" at bounding box center [436, 403] width 371 height 37
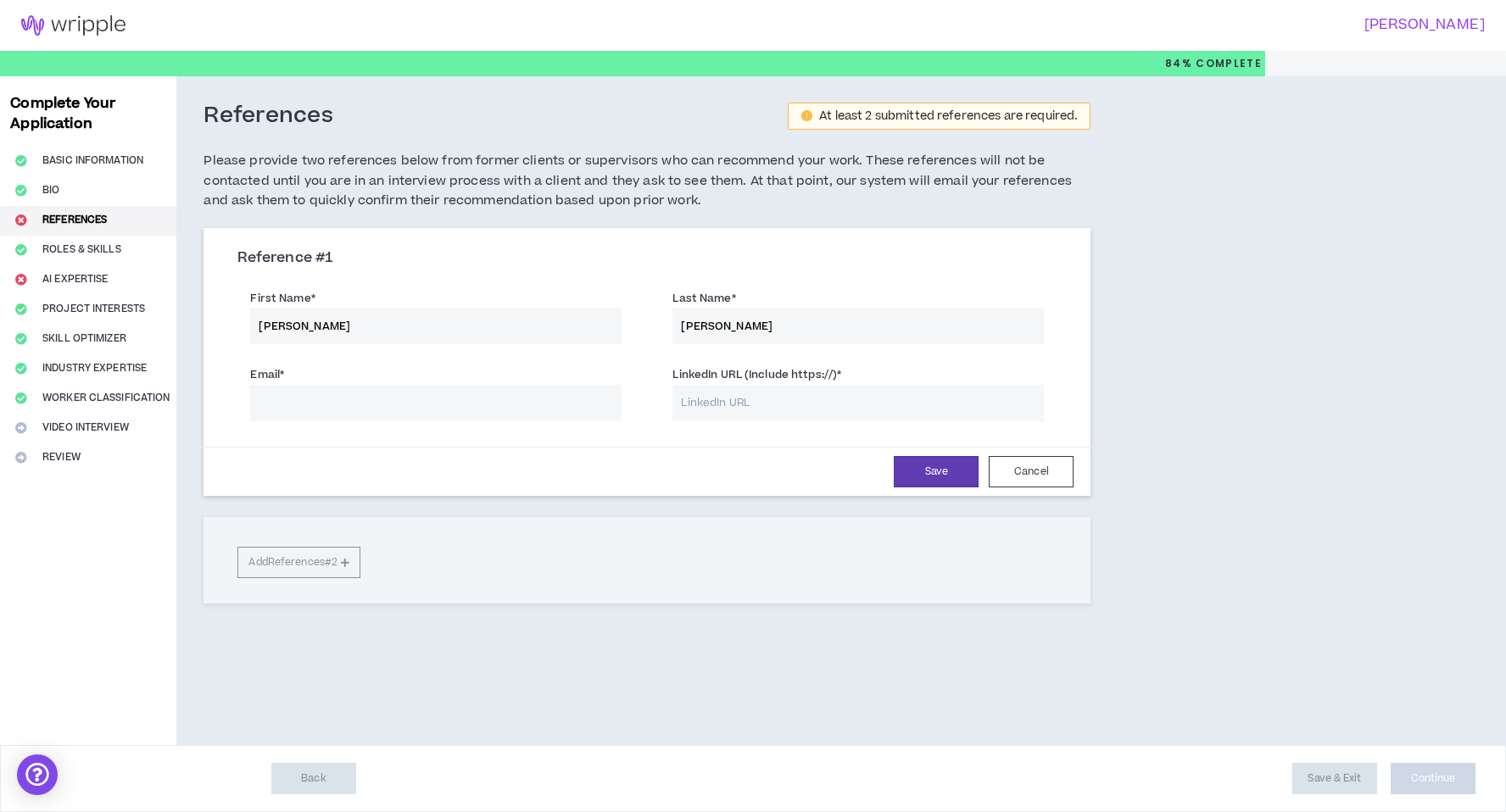
paste input "[EMAIL_ADDRESS][DOMAIN_NAME]"
type input "[EMAIL_ADDRESS][DOMAIN_NAME]"
click at [727, 408] on input "LinkedIn URL (Include https://) *" at bounding box center [858, 403] width 371 height 37
click at [971, 352] on div "First Name * [PERSON_NAME] Last Name * [PERSON_NAME]" at bounding box center [647, 318] width 845 height 76
click at [742, 407] on input "LinkedIn URL (Include https://) *" at bounding box center [858, 403] width 371 height 37
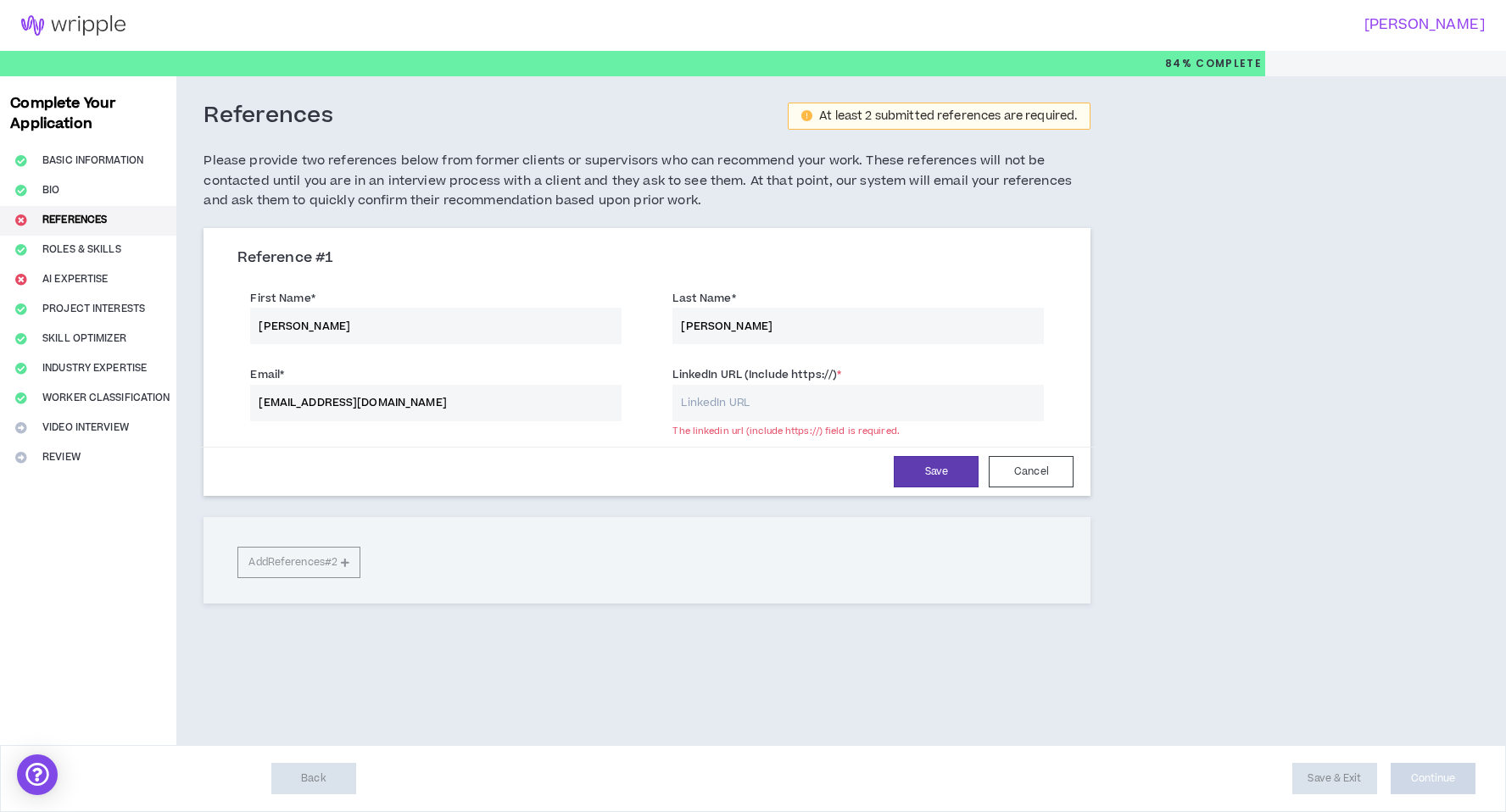
paste input "[URL][DOMAIN_NAME]"
type input "[URL][DOMAIN_NAME]"
click at [934, 477] on button "Save" at bounding box center [937, 472] width 85 height 31
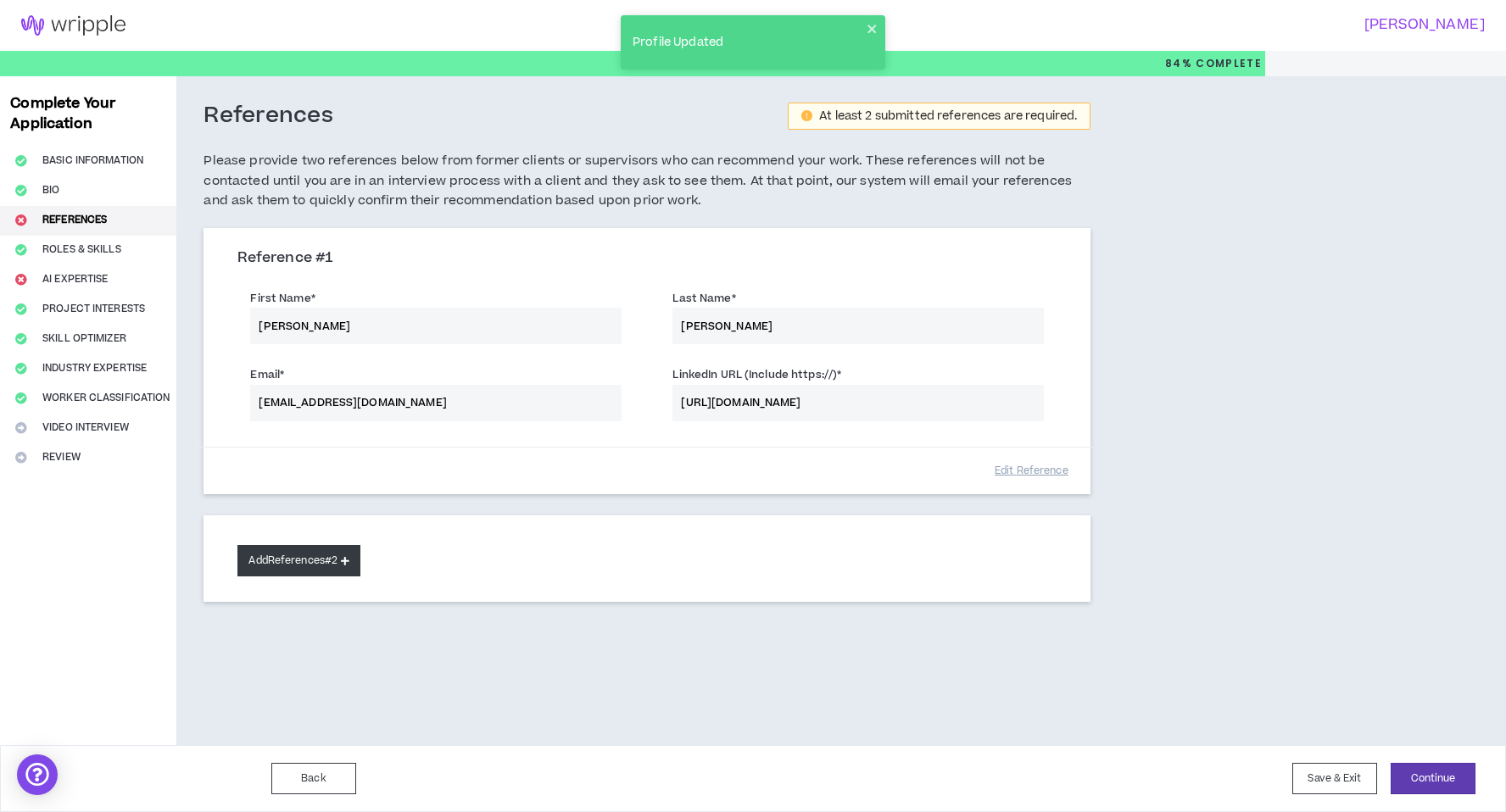
click at [320, 557] on button "Add References #2" at bounding box center [299, 561] width 123 height 31
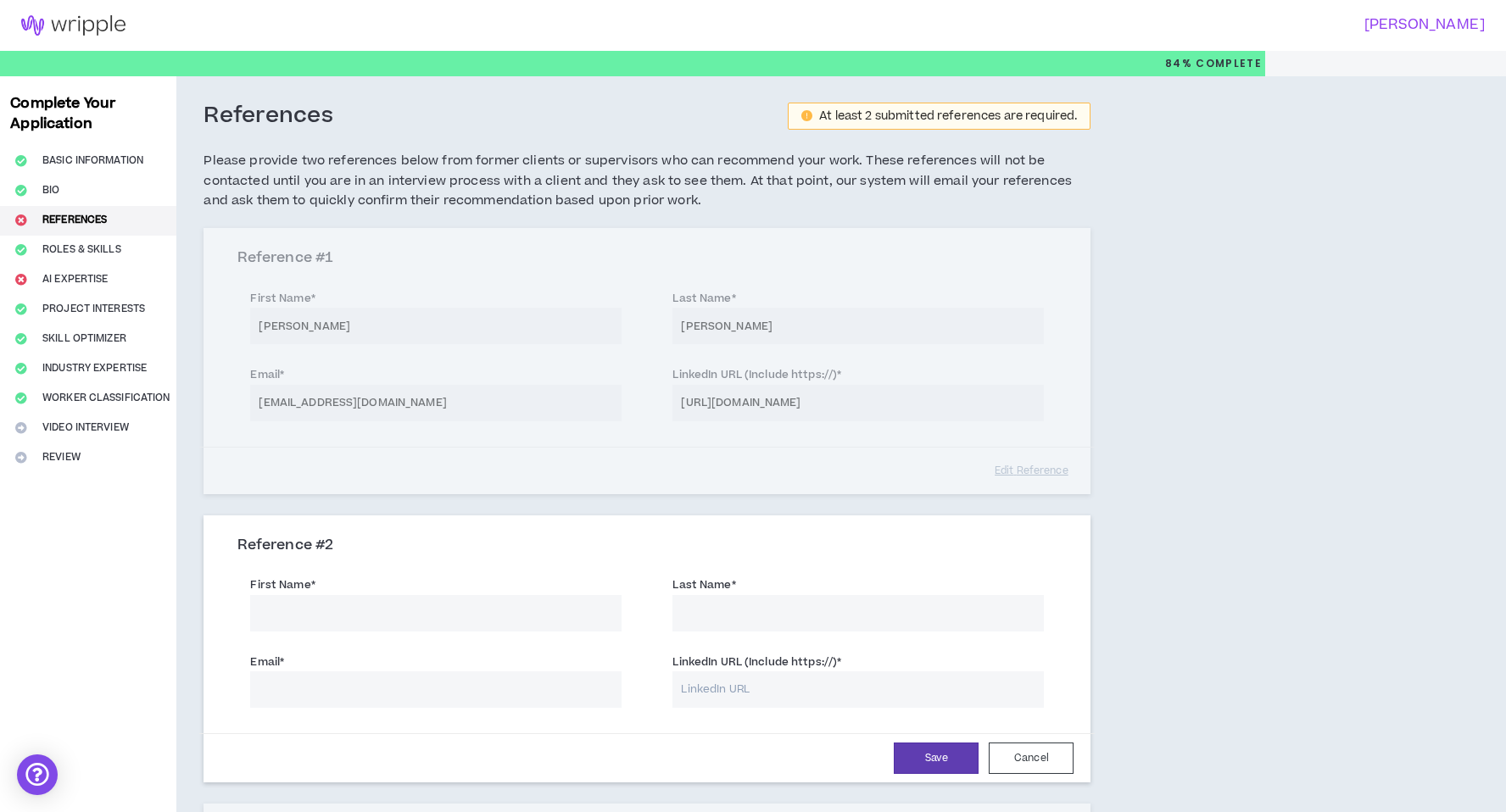
click at [344, 595] on input "First Name *" at bounding box center [436, 614] width 371 height 37
type input "[PERSON_NAME]"
click at [764, 603] on input "Last Name *" at bounding box center [858, 614] width 371 height 37
type input "Kuge"
click at [451, 611] on input "[PERSON_NAME]" at bounding box center [436, 614] width 371 height 37
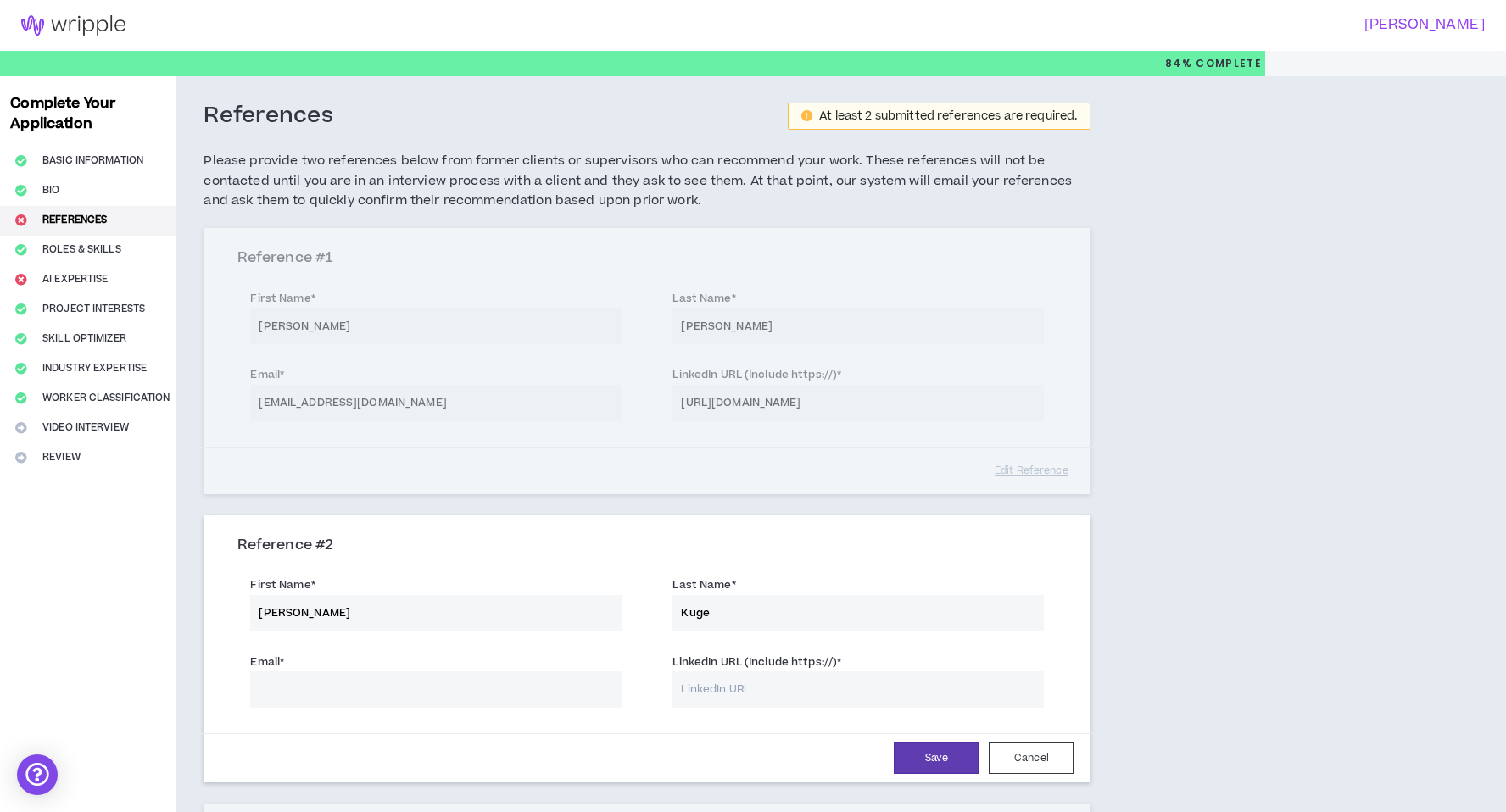
click at [386, 694] on input "Email *" at bounding box center [436, 690] width 371 height 37
paste input "[EMAIL_ADDRESS][DOMAIN_NAME]"
type input "[EMAIL_ADDRESS][DOMAIN_NAME]"
click at [861, 706] on input "LinkedIn URL (Include https://) *" at bounding box center [858, 690] width 371 height 37
paste input "[URL][DOMAIN_NAME]"
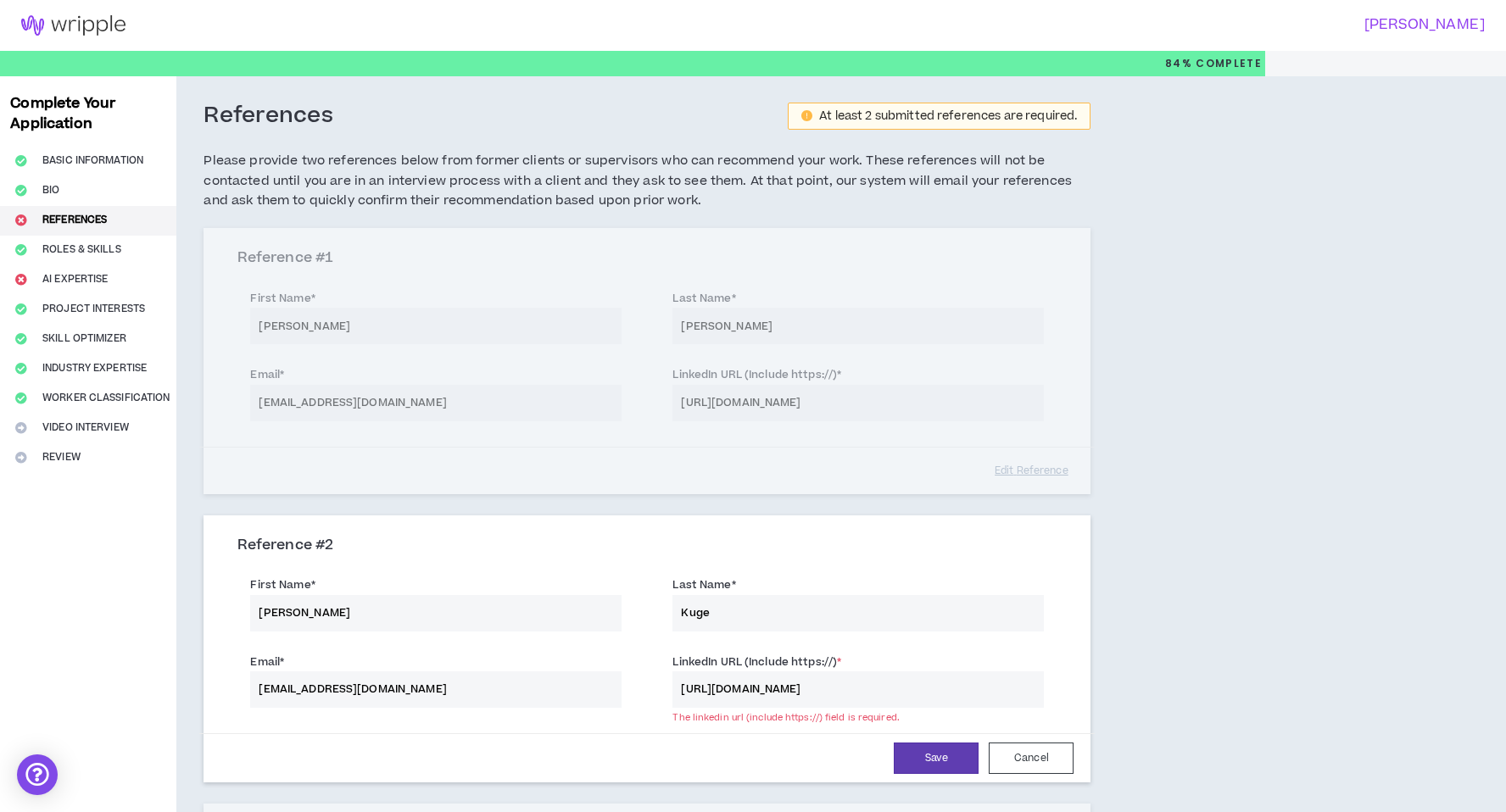
scroll to position [0, 325]
type input "[URL][DOMAIN_NAME]"
click at [402, 527] on div "Reference # 2 First Name * [PERSON_NAME] Last Name * [PERSON_NAME] Email * [EMA…" at bounding box center [648, 652] width 887 height 263
click at [291, 543] on h3 "Reference # 2" at bounding box center [647, 545] width 819 height 18
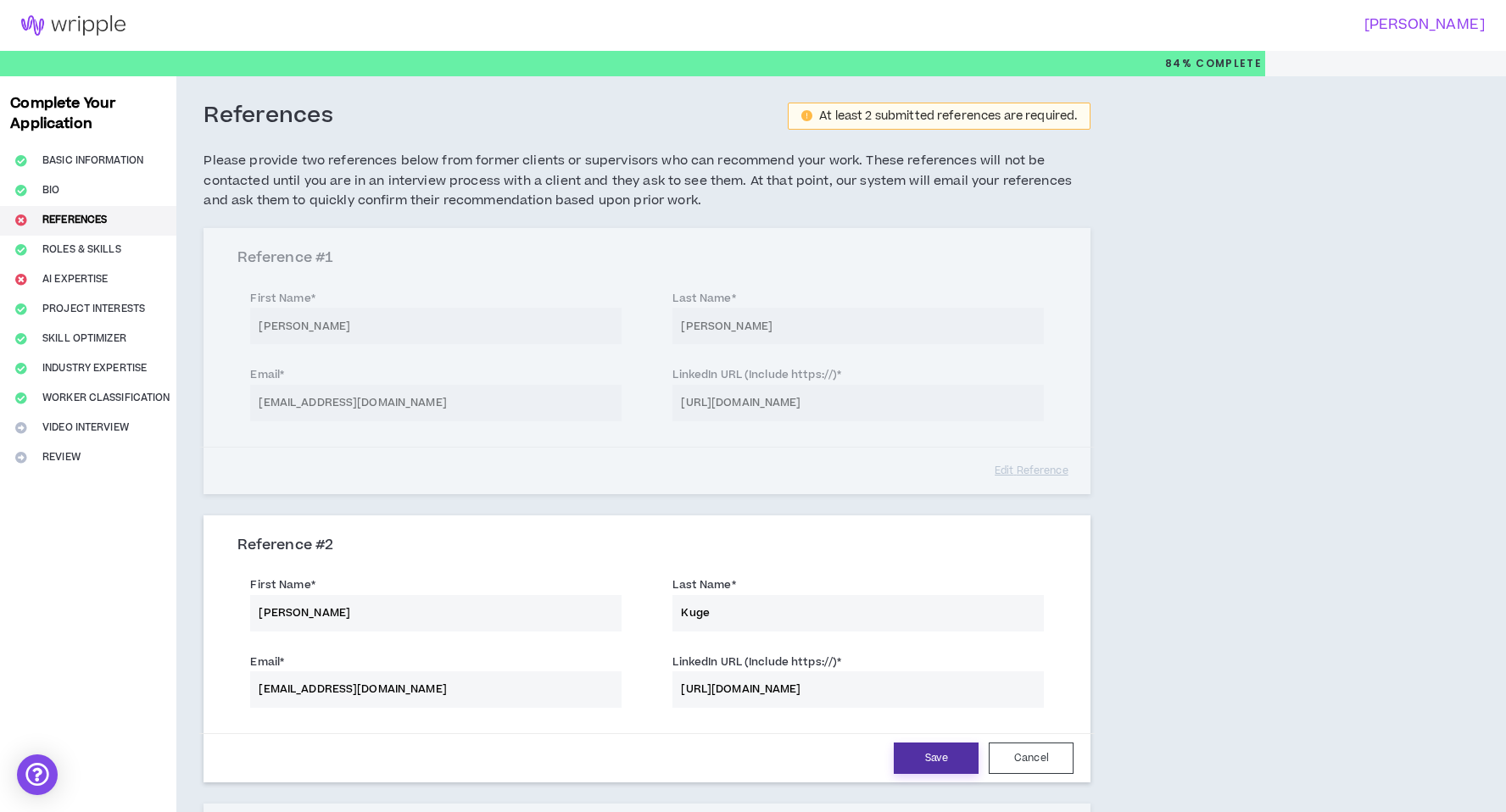
click at [929, 768] on button "Save" at bounding box center [937, 758] width 85 height 31
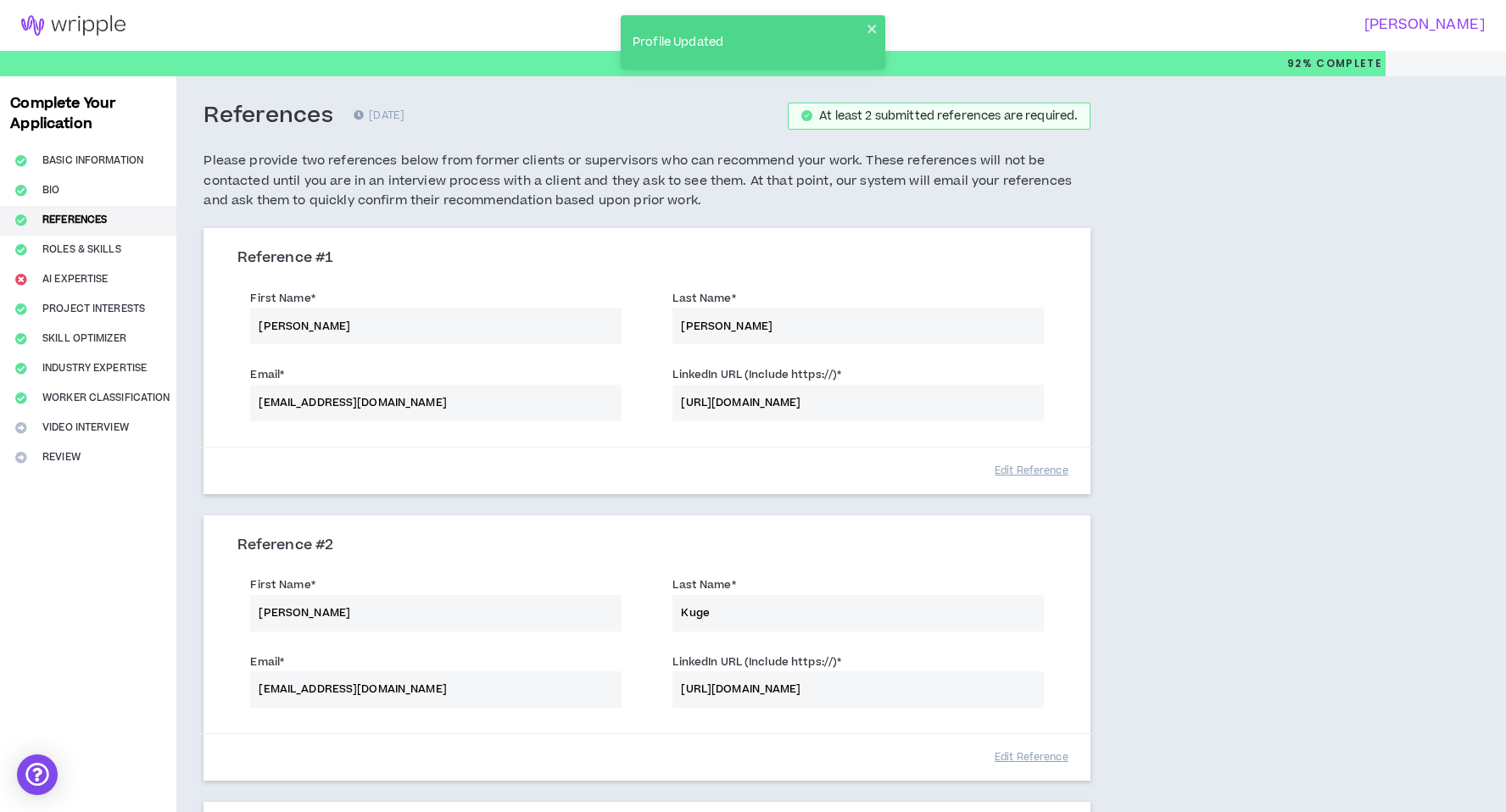
click at [639, 323] on div "First Name * [PERSON_NAME] Last Name * [PERSON_NAME]" at bounding box center [647, 318] width 845 height 76
click at [503, 399] on div "Email * [EMAIL_ADDRESS][DOMAIN_NAME] LinkedIn URL (Include https://) * [URL][DO…" at bounding box center [647, 394] width 845 height 76
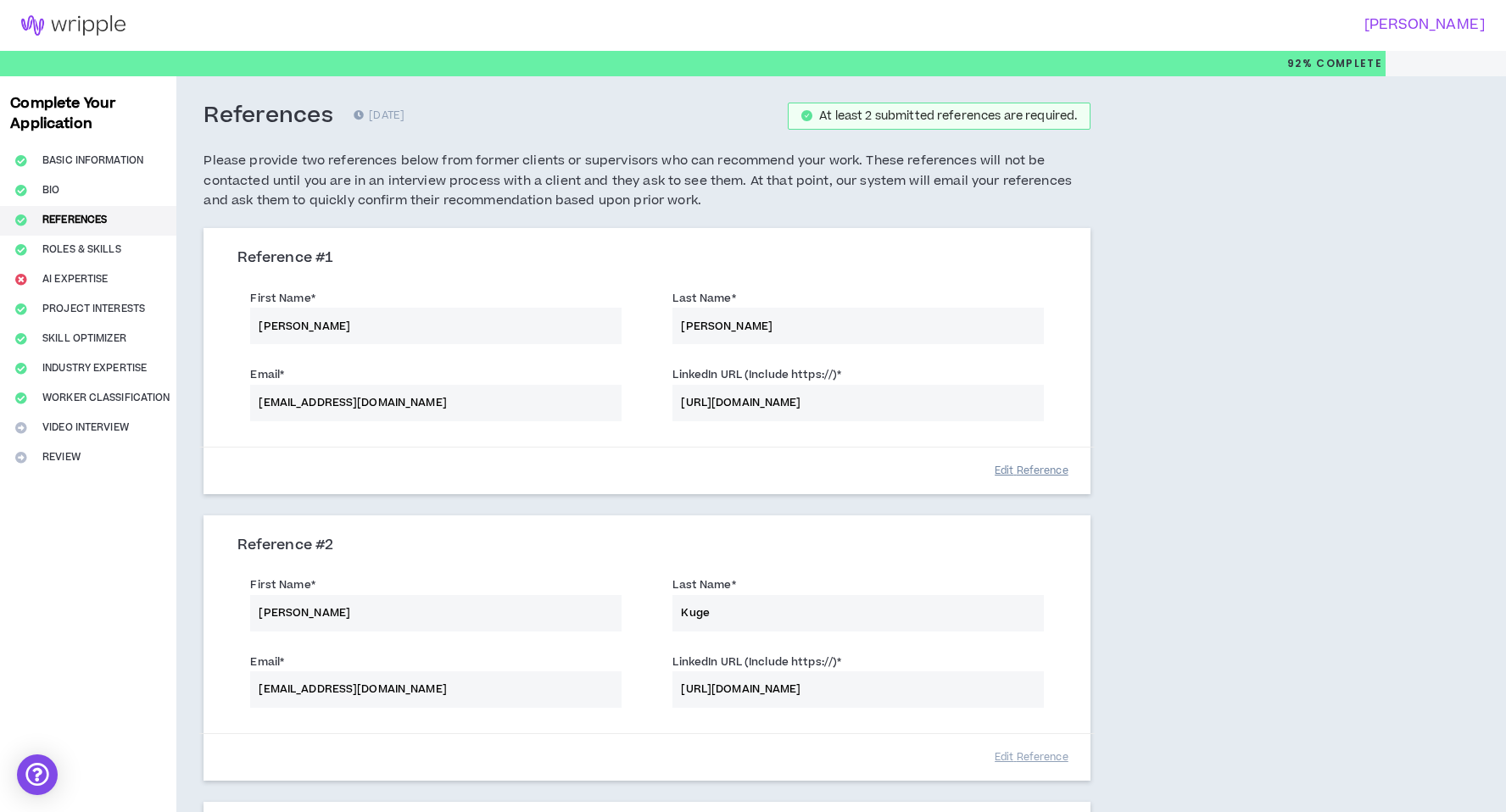
click at [1012, 476] on button "Edit Reference" at bounding box center [1031, 471] width 85 height 30
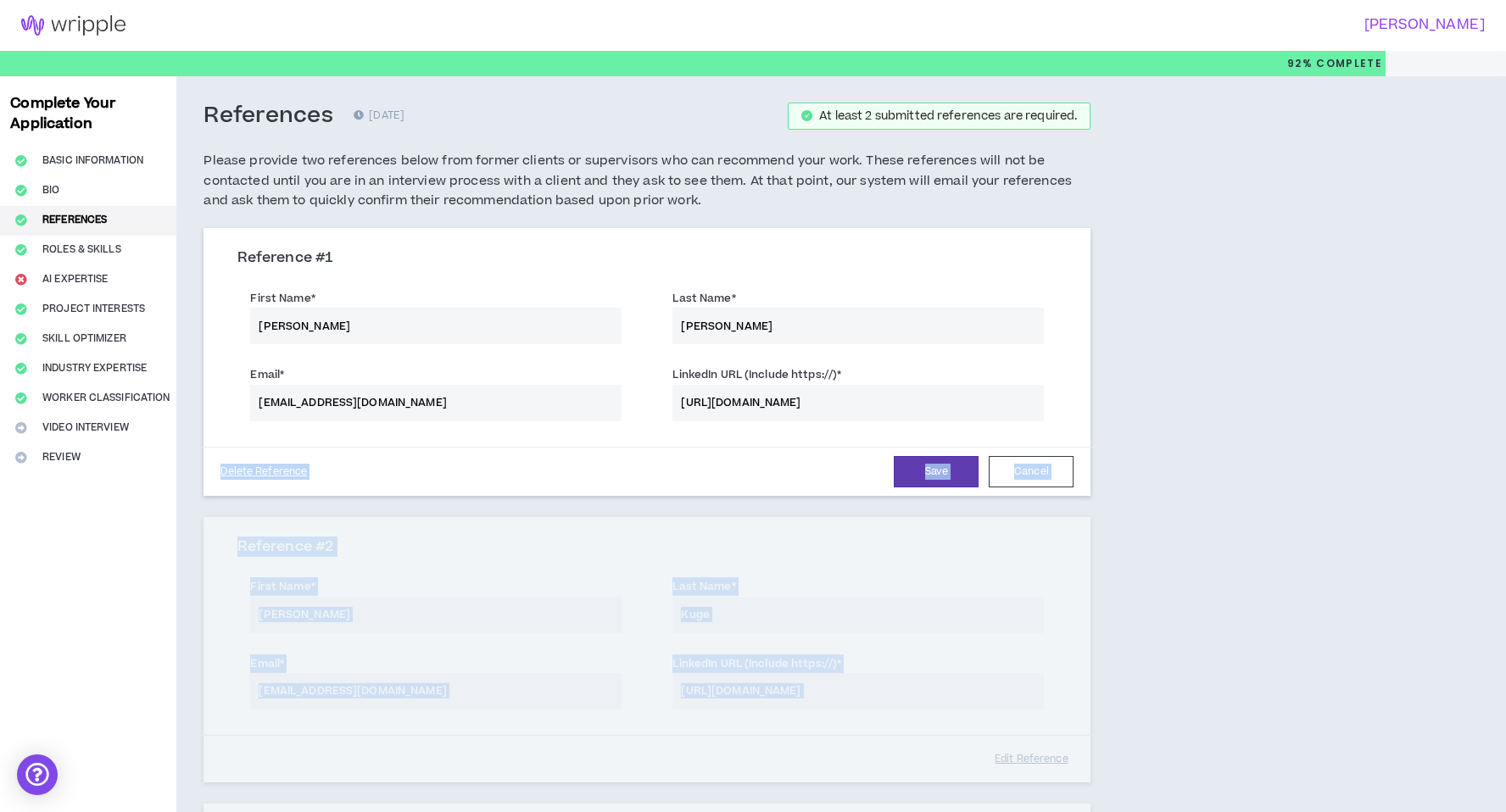
drag, startPoint x: 404, startPoint y: 469, endPoint x: 459, endPoint y: 817, distance: 352.3
click at [459, 811] on html "[PERSON_NAME] 92% Complete Complete Your Application Basic Information Bio Refe…" at bounding box center [753, 406] width 1506 height 812
click at [332, 606] on div "Reference # 2 First Name * [PERSON_NAME] Last Name * [PERSON_NAME] Email * [EMA…" at bounding box center [648, 650] width 887 height 266
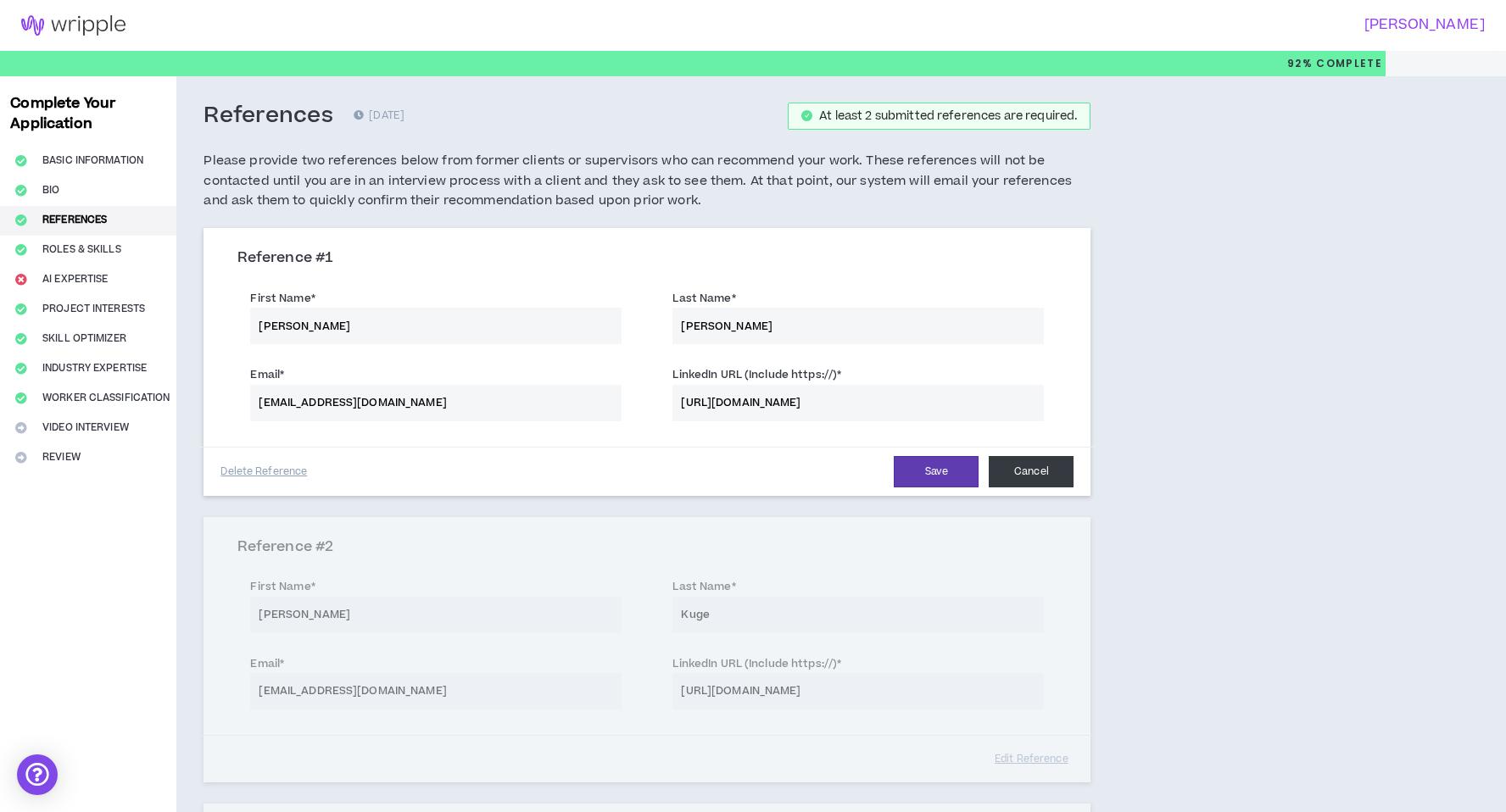
click at [1011, 465] on button "Cancel" at bounding box center [1031, 472] width 85 height 31
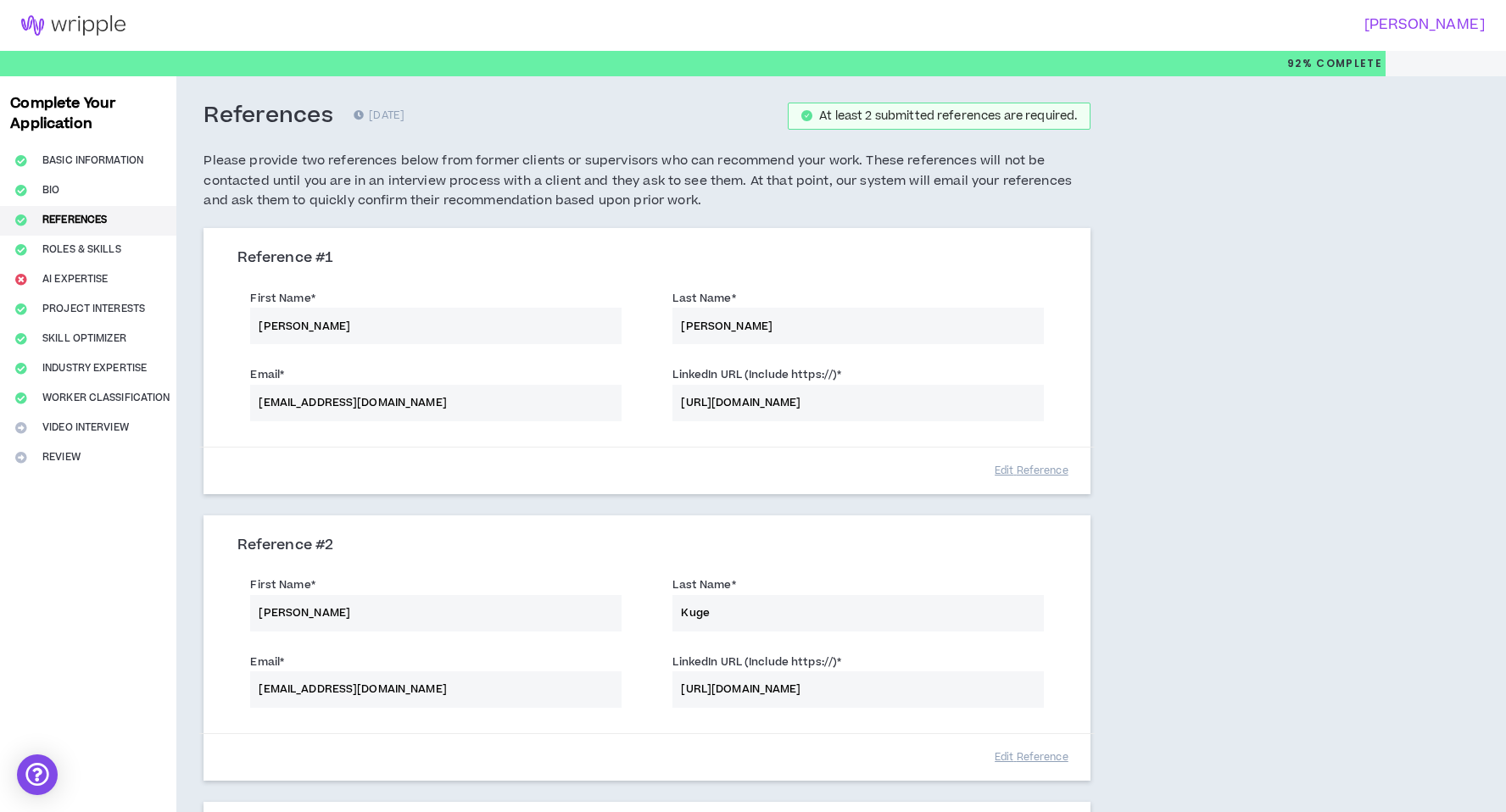
click at [345, 624] on div "First Name * [PERSON_NAME] Last Name * [PERSON_NAME]" at bounding box center [647, 605] width 845 height 76
click at [303, 613] on div "First Name * [PERSON_NAME] Last Name * [PERSON_NAME]" at bounding box center [647, 605] width 845 height 76
click at [1041, 479] on button "Edit Reference" at bounding box center [1031, 471] width 85 height 30
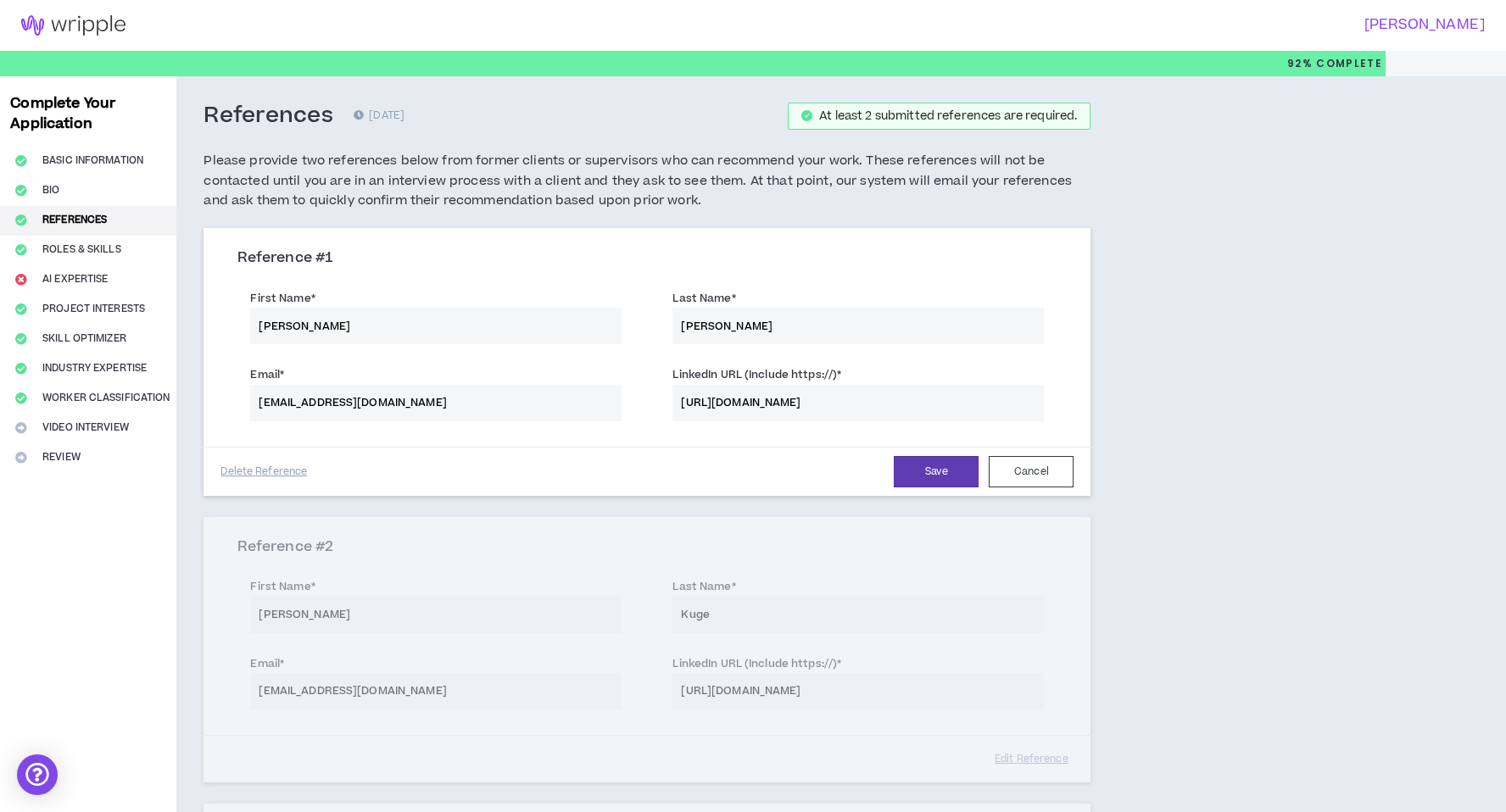
click at [401, 318] on input "[PERSON_NAME]" at bounding box center [436, 326] width 371 height 37
click at [825, 338] on input "[PERSON_NAME]" at bounding box center [858, 326] width 371 height 37
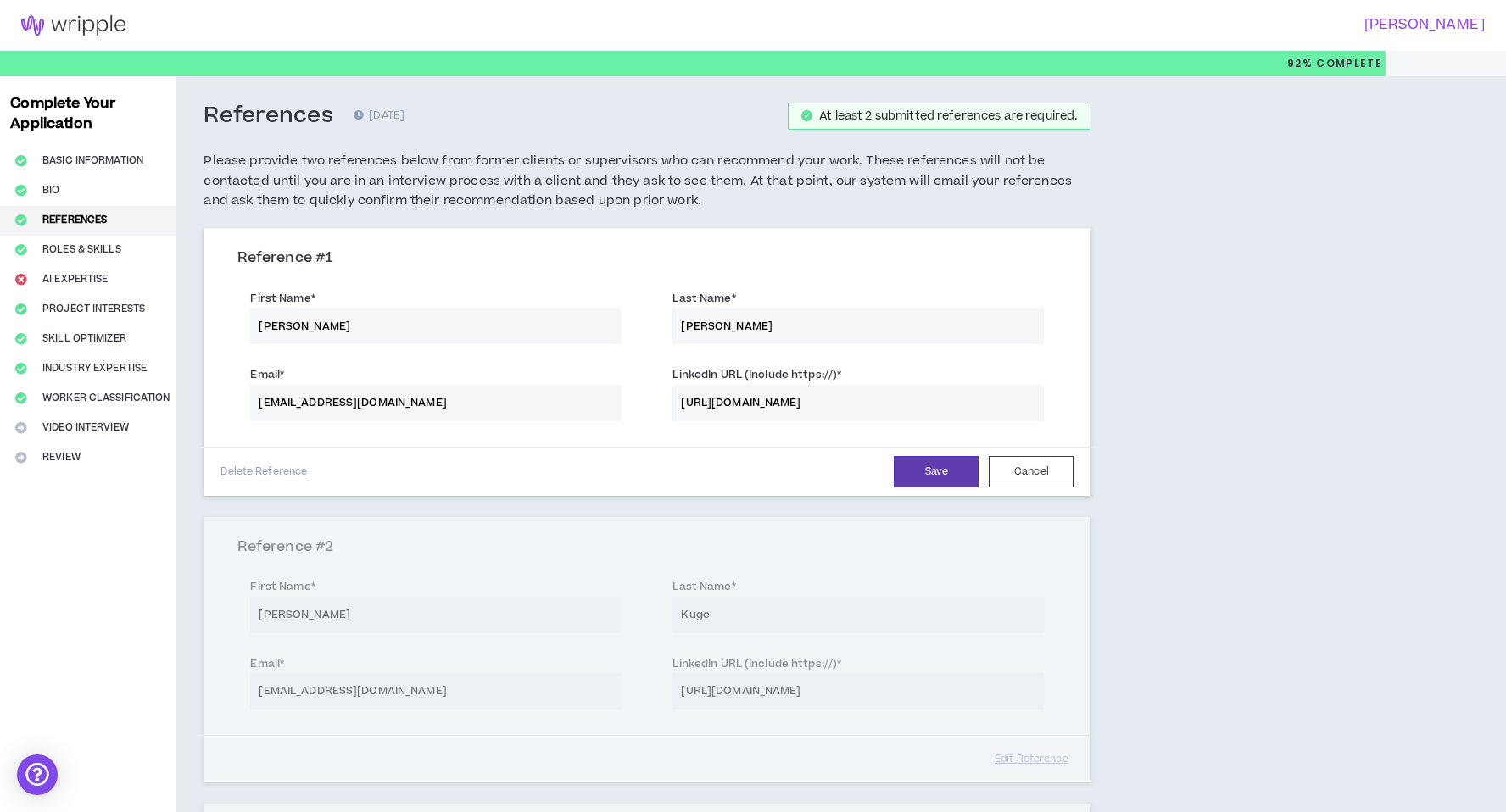
click at [300, 328] on input "[PERSON_NAME]" at bounding box center [436, 326] width 371 height 37
drag, startPoint x: 296, startPoint y: 328, endPoint x: 639, endPoint y: 328, distance: 343.0
click at [639, 328] on div "First Name * [PERSON_NAME]" at bounding box center [435, 314] width 422 height 59
type input "[PERSON_NAME]"
click at [751, 321] on input "[PERSON_NAME]" at bounding box center [858, 326] width 371 height 37
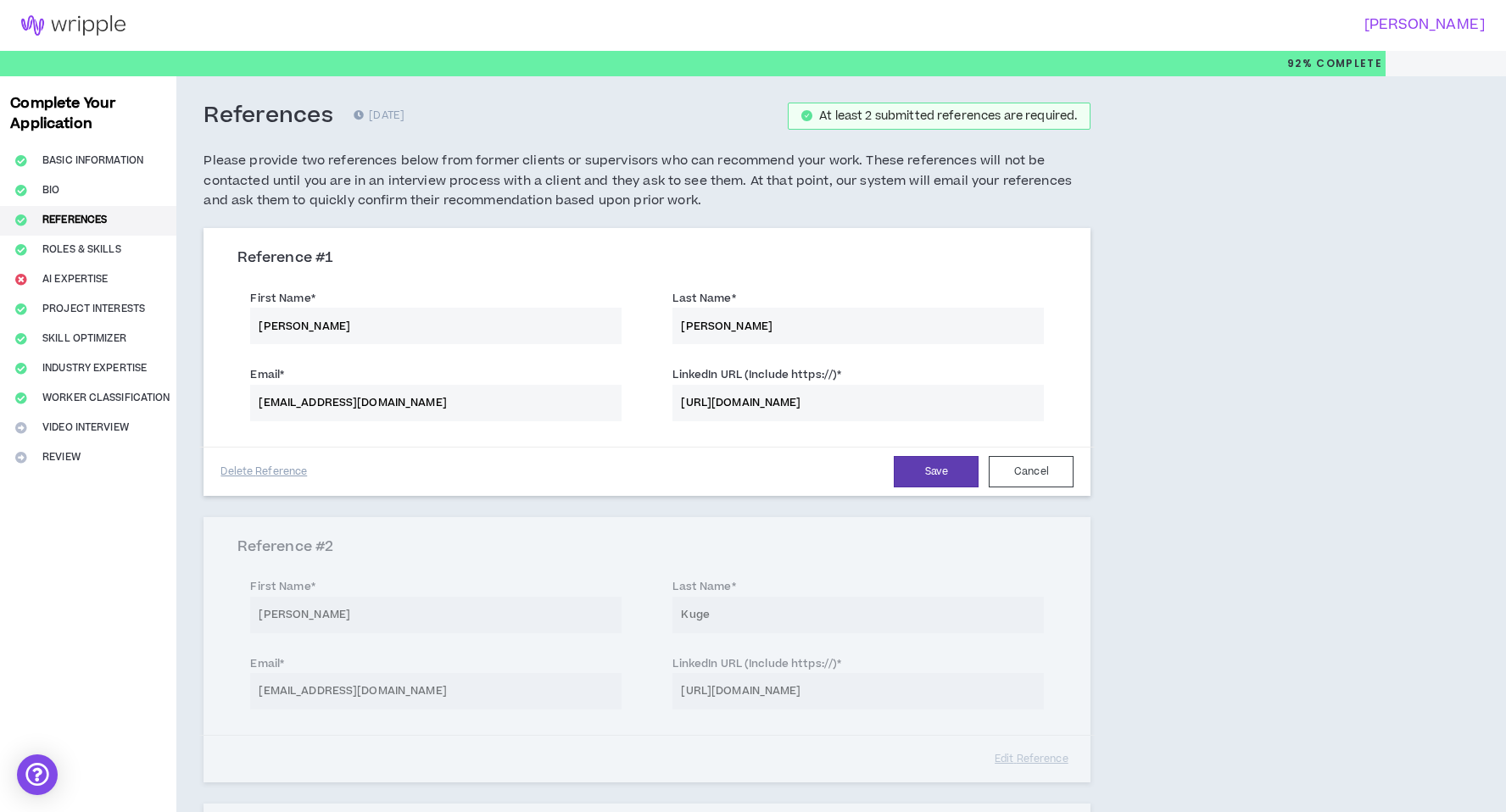
click at [751, 321] on input "[PERSON_NAME]" at bounding box center [858, 326] width 371 height 37
type input "Kuge"
click at [330, 405] on input "[EMAIL_ADDRESS][DOMAIN_NAME]" at bounding box center [436, 403] width 371 height 37
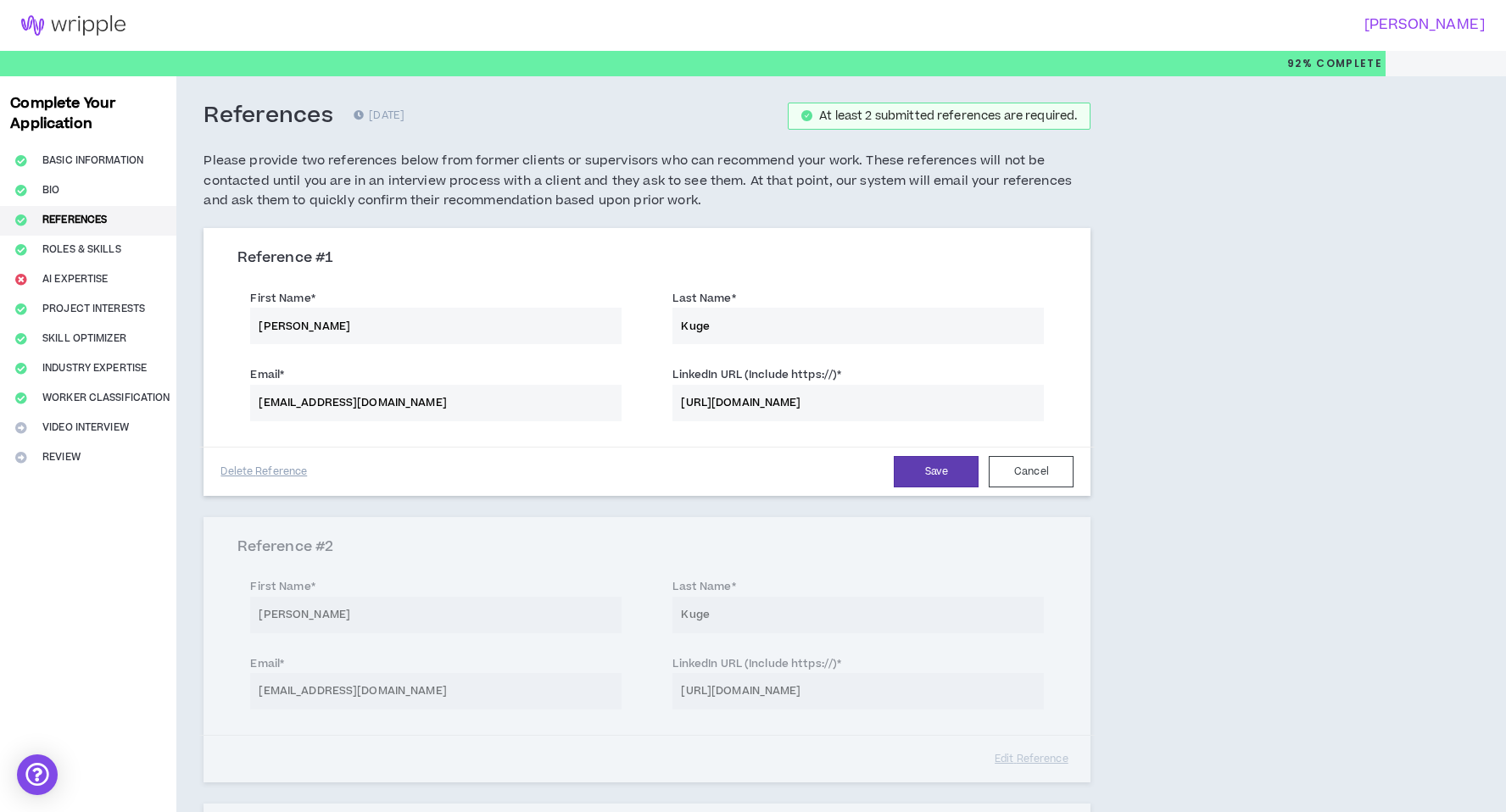
click at [330, 405] on input "[EMAIL_ADDRESS][DOMAIN_NAME]" at bounding box center [436, 403] width 371 height 37
type input "[EMAIL_ADDRESS][DOMAIN_NAME]"
click at [839, 405] on input "[URL][DOMAIN_NAME]" at bounding box center [858, 403] width 371 height 37
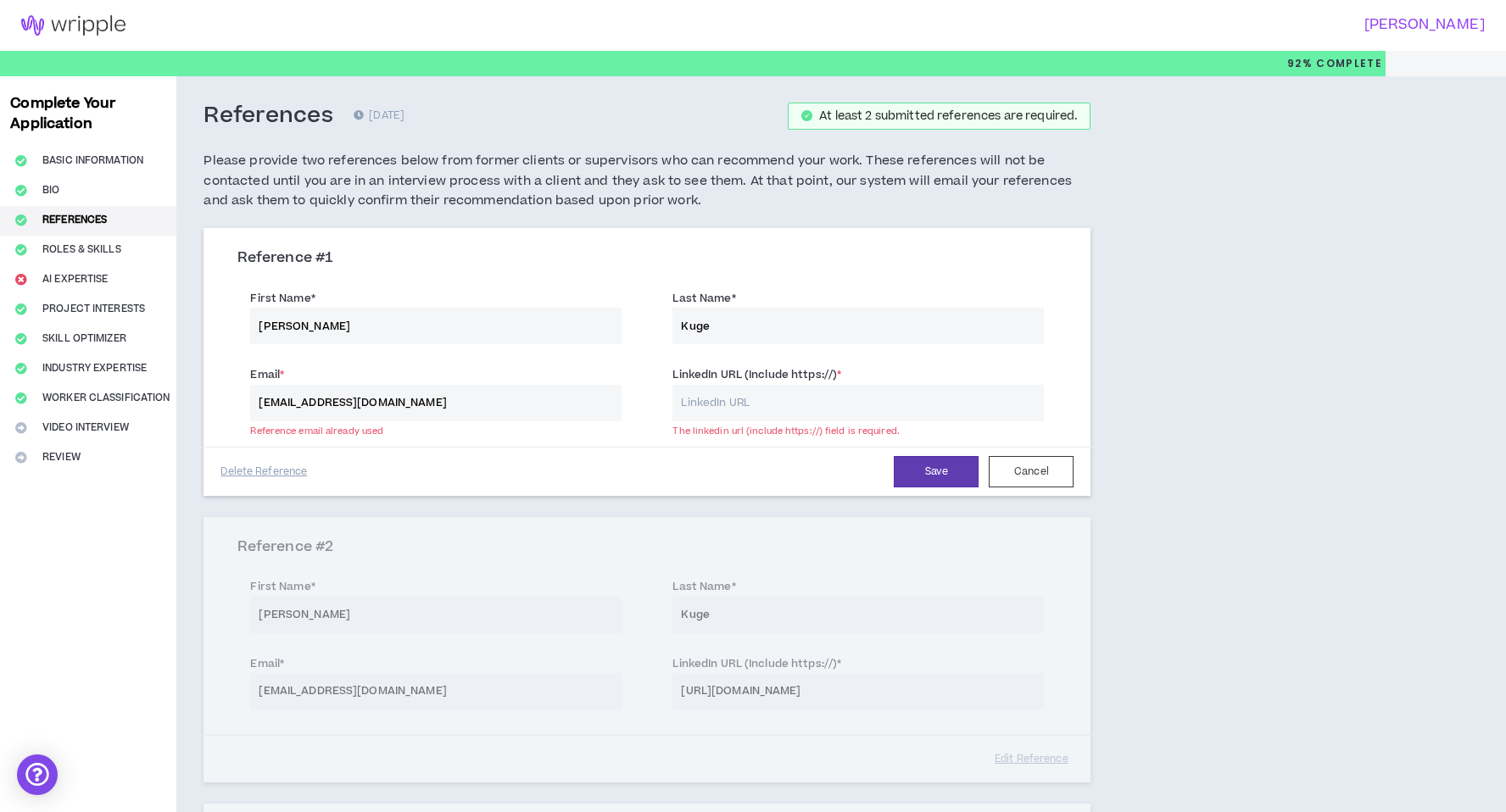
paste input "[URL][DOMAIN_NAME][PERSON_NAME]"
type input "[URL][DOMAIN_NAME][PERSON_NAME]"
click at [929, 479] on button "Save" at bounding box center [937, 472] width 85 height 31
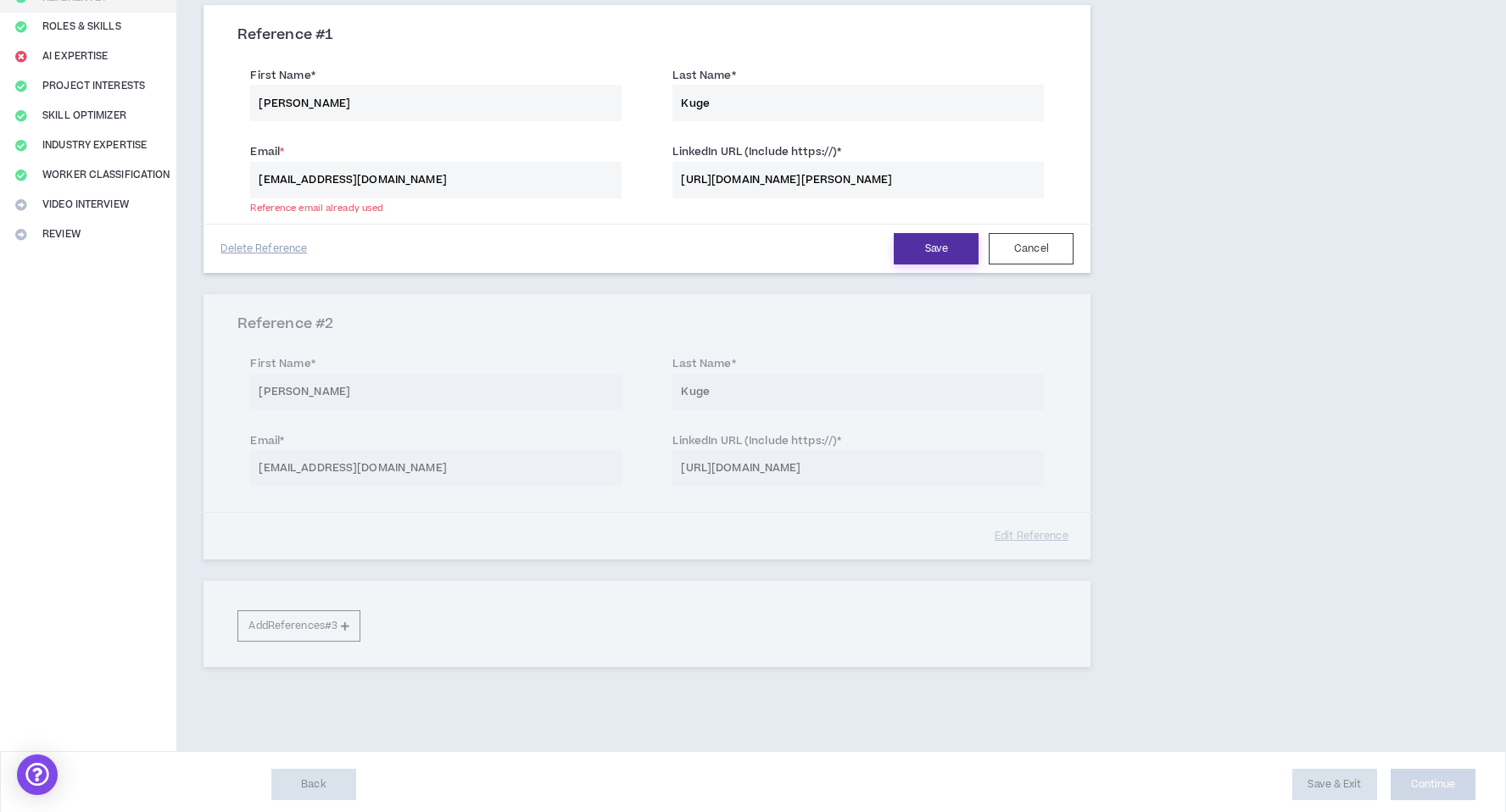
scroll to position [229, 0]
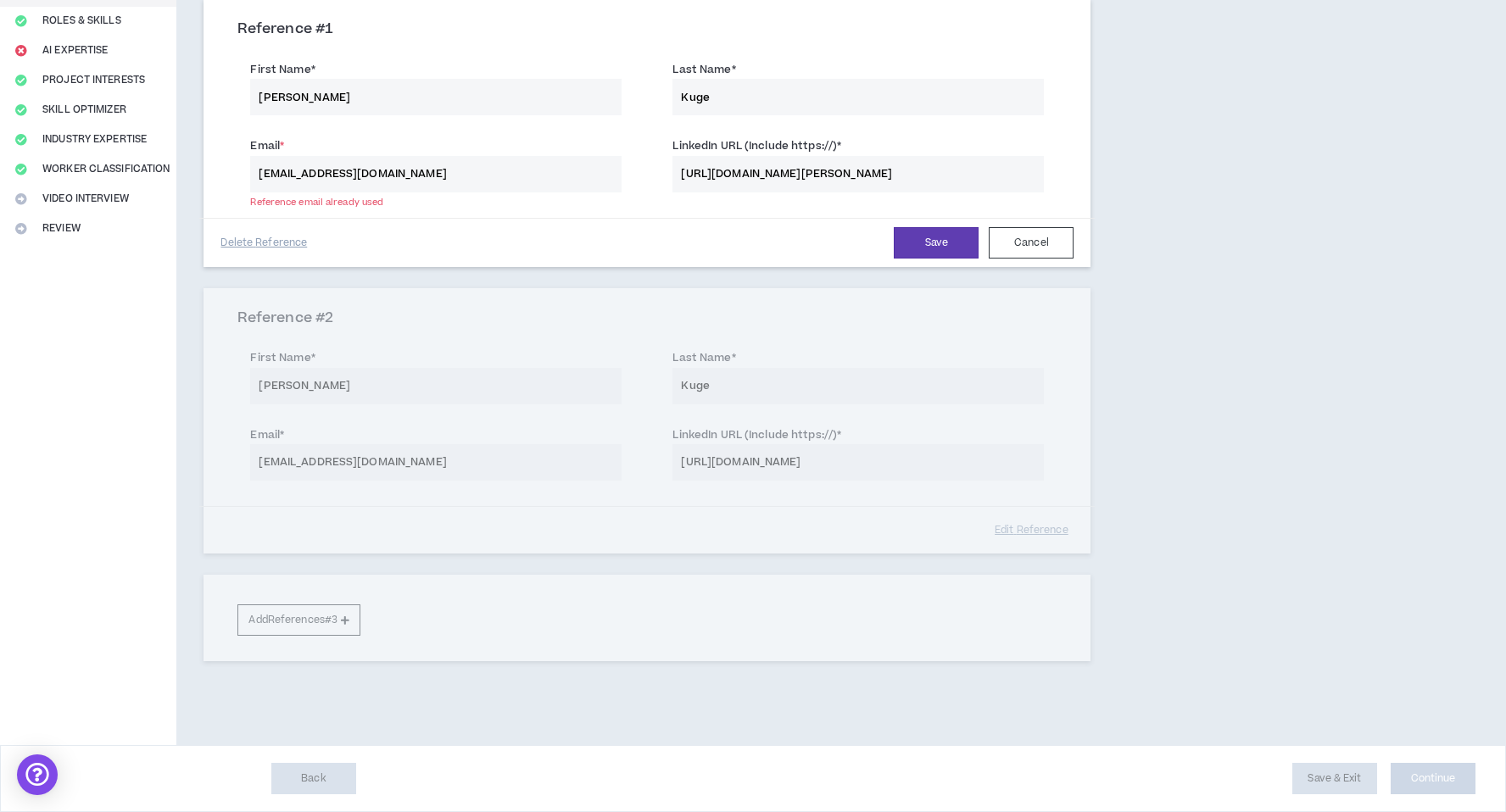
click at [439, 172] on input "[EMAIL_ADDRESS][DOMAIN_NAME]" at bounding box center [436, 174] width 371 height 37
click at [269, 187] on input "[EMAIL_ADDRESS][DOMAIN_NAME]" at bounding box center [436, 174] width 371 height 37
click at [854, 405] on div "Reference # 2 First Name * [PERSON_NAME] Last Name * [PERSON_NAME] Email * [EMA…" at bounding box center [648, 420] width 887 height 266
click at [391, 156] on input "[EMAIL_ADDRESS][DOMAIN_NAME]" at bounding box center [436, 174] width 371 height 37
click at [391, 169] on input "[EMAIL_ADDRESS][DOMAIN_NAME]" at bounding box center [436, 174] width 371 height 37
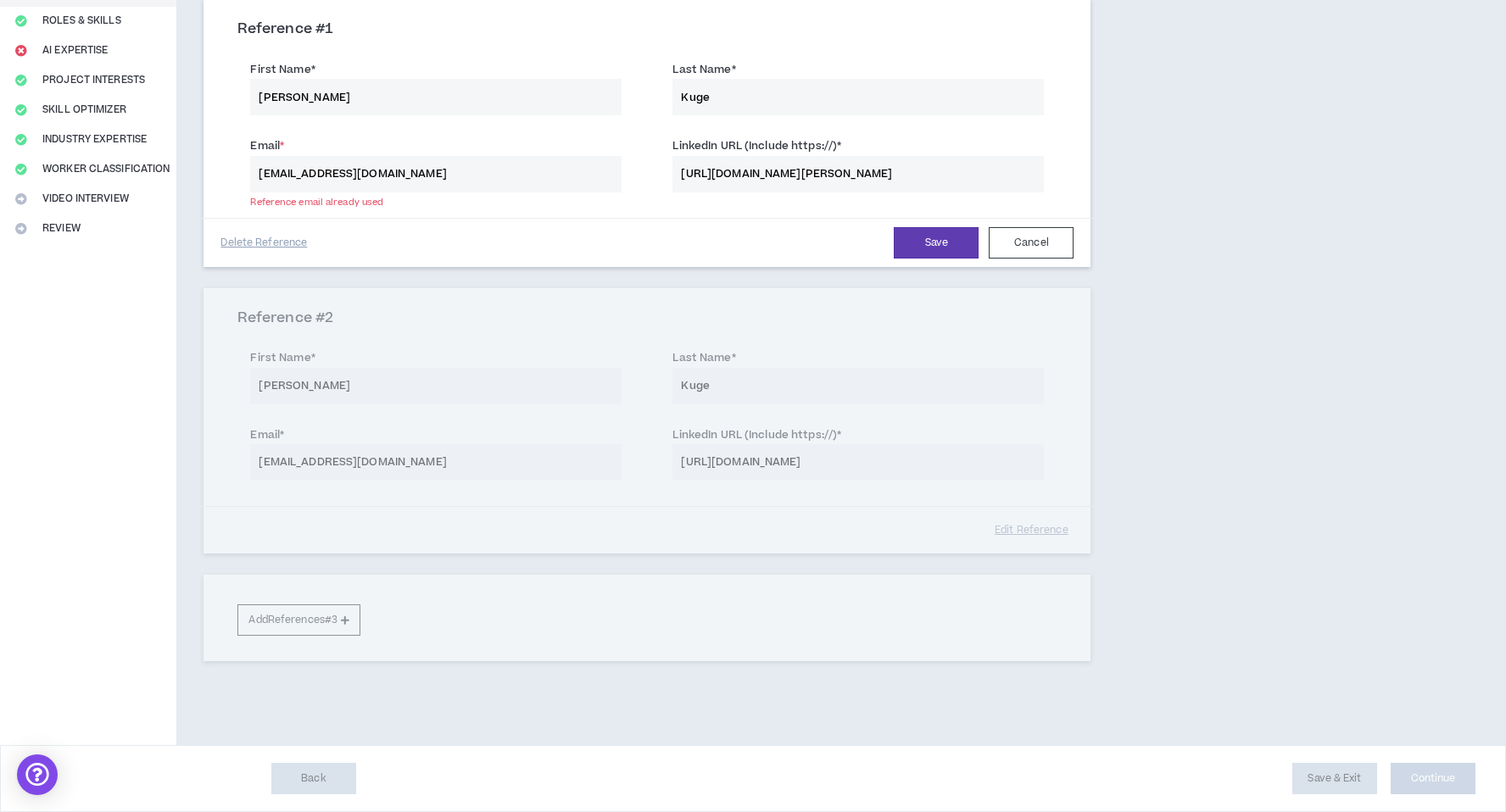
click at [391, 169] on input "[EMAIL_ADDRESS][DOMAIN_NAME]" at bounding box center [436, 174] width 371 height 37
click at [936, 252] on button "Save" at bounding box center [937, 243] width 85 height 31
click at [456, 177] on input "Email *" at bounding box center [436, 174] width 371 height 37
type input "[EMAIL_ADDRESS][PERSON_NAME][DOMAIN_NAME]"
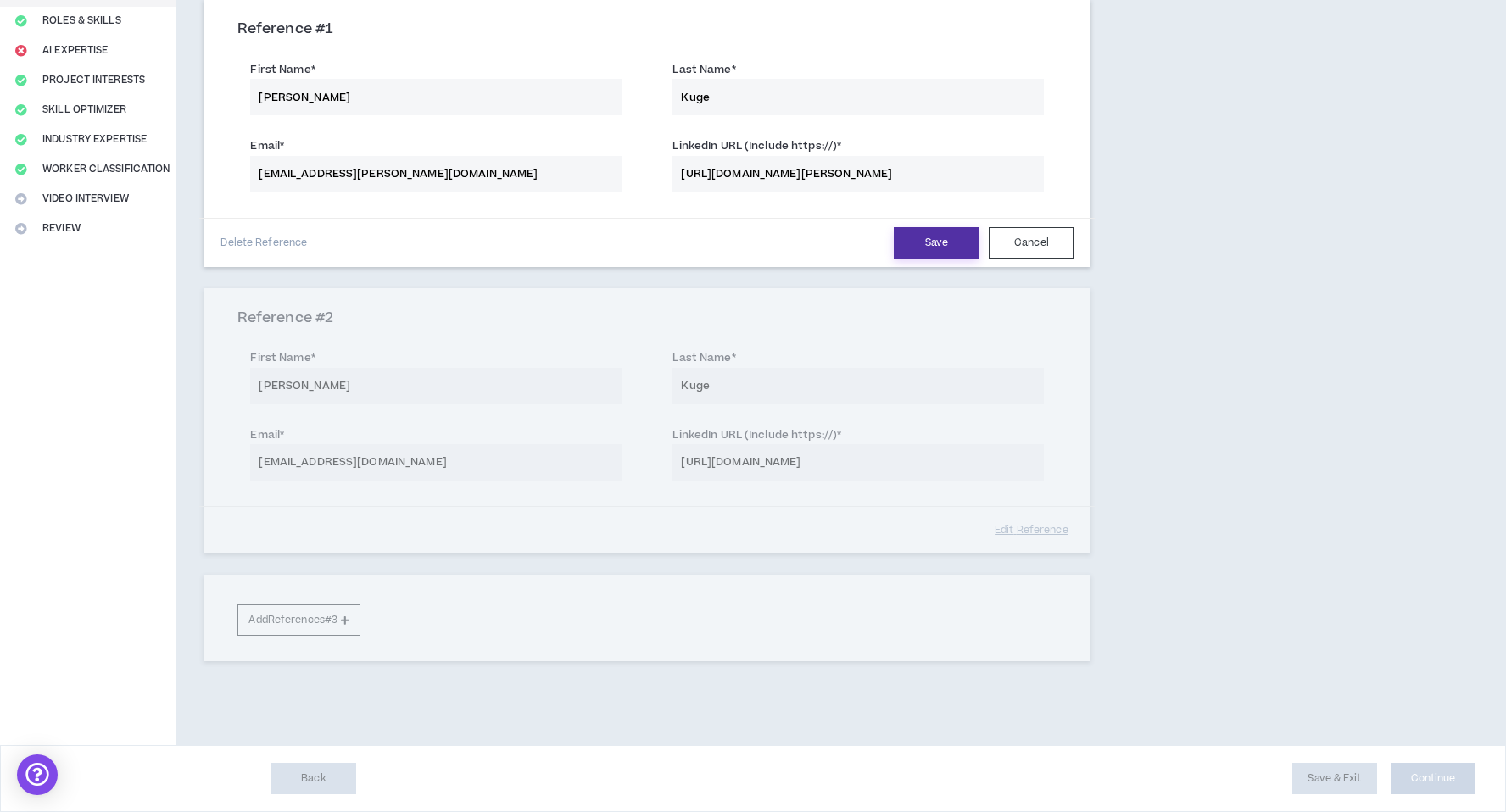
click at [914, 251] on button "Save" at bounding box center [937, 243] width 85 height 31
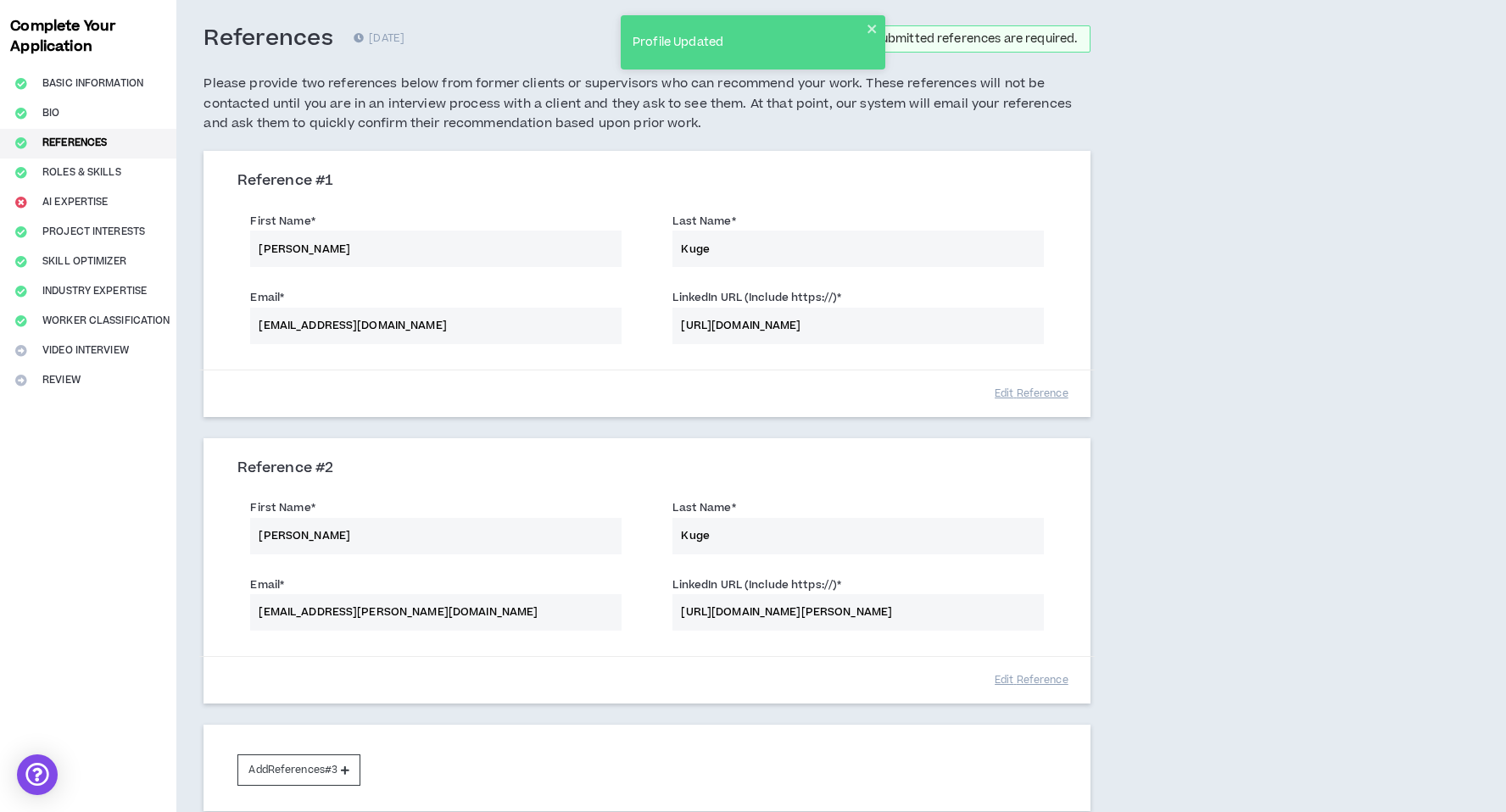
scroll to position [74, 0]
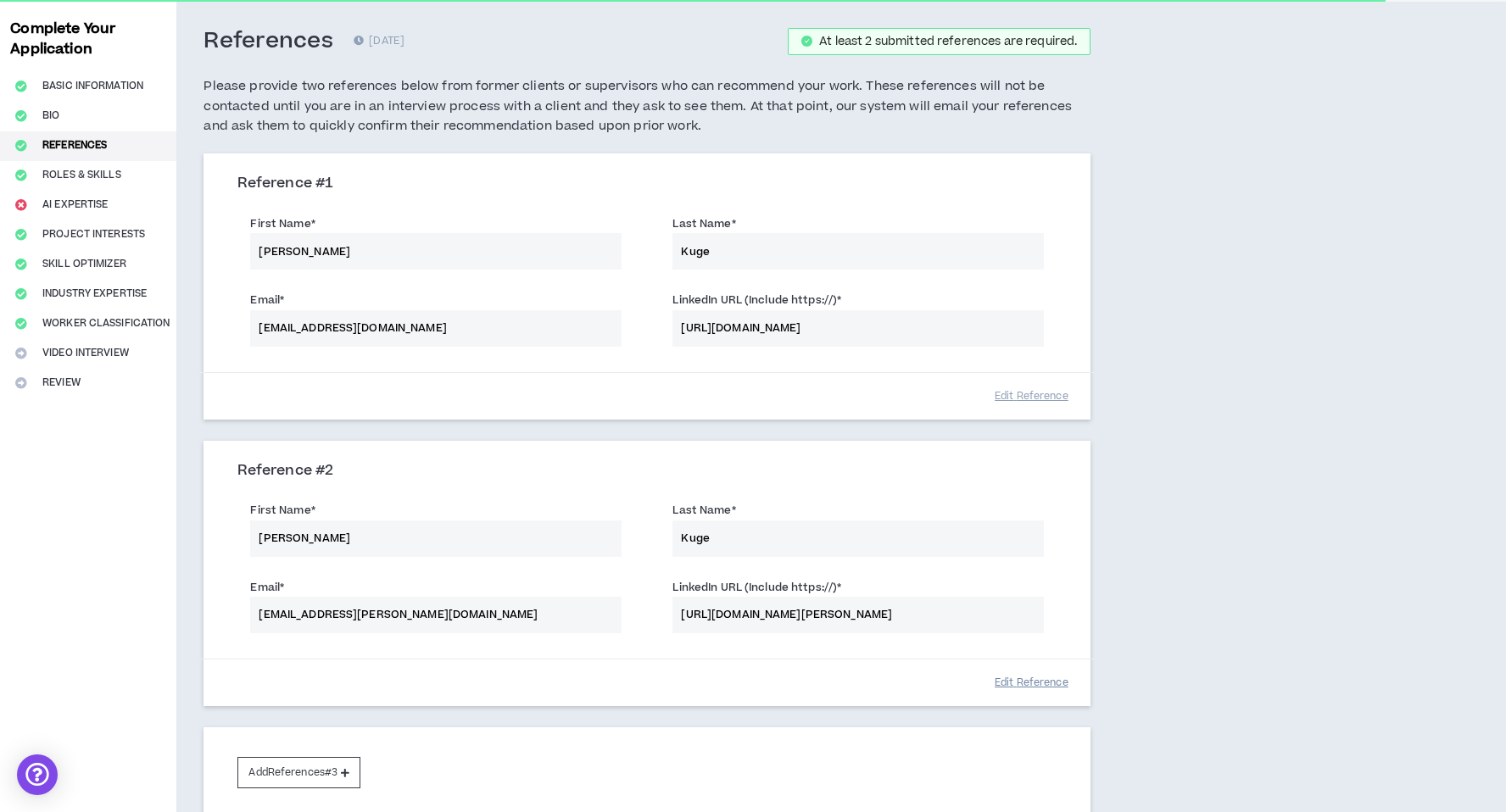
click at [1023, 679] on button "Edit Reference" at bounding box center [1031, 682] width 85 height 30
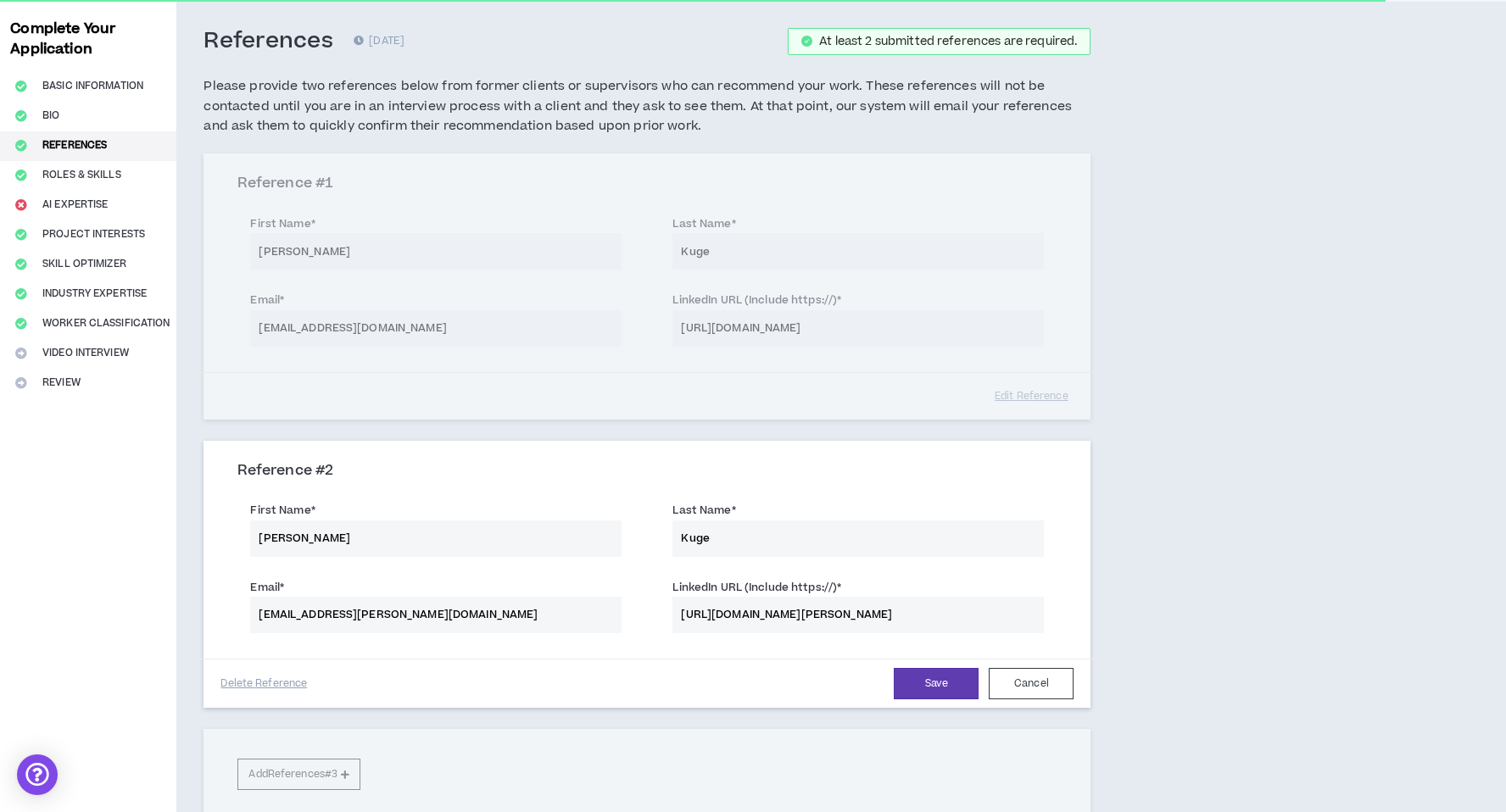
click at [378, 542] on input "[PERSON_NAME]" at bounding box center [436, 539] width 371 height 37
type input "[PERSON_NAME]"
click at [802, 541] on input "Kuge" at bounding box center [858, 539] width 371 height 37
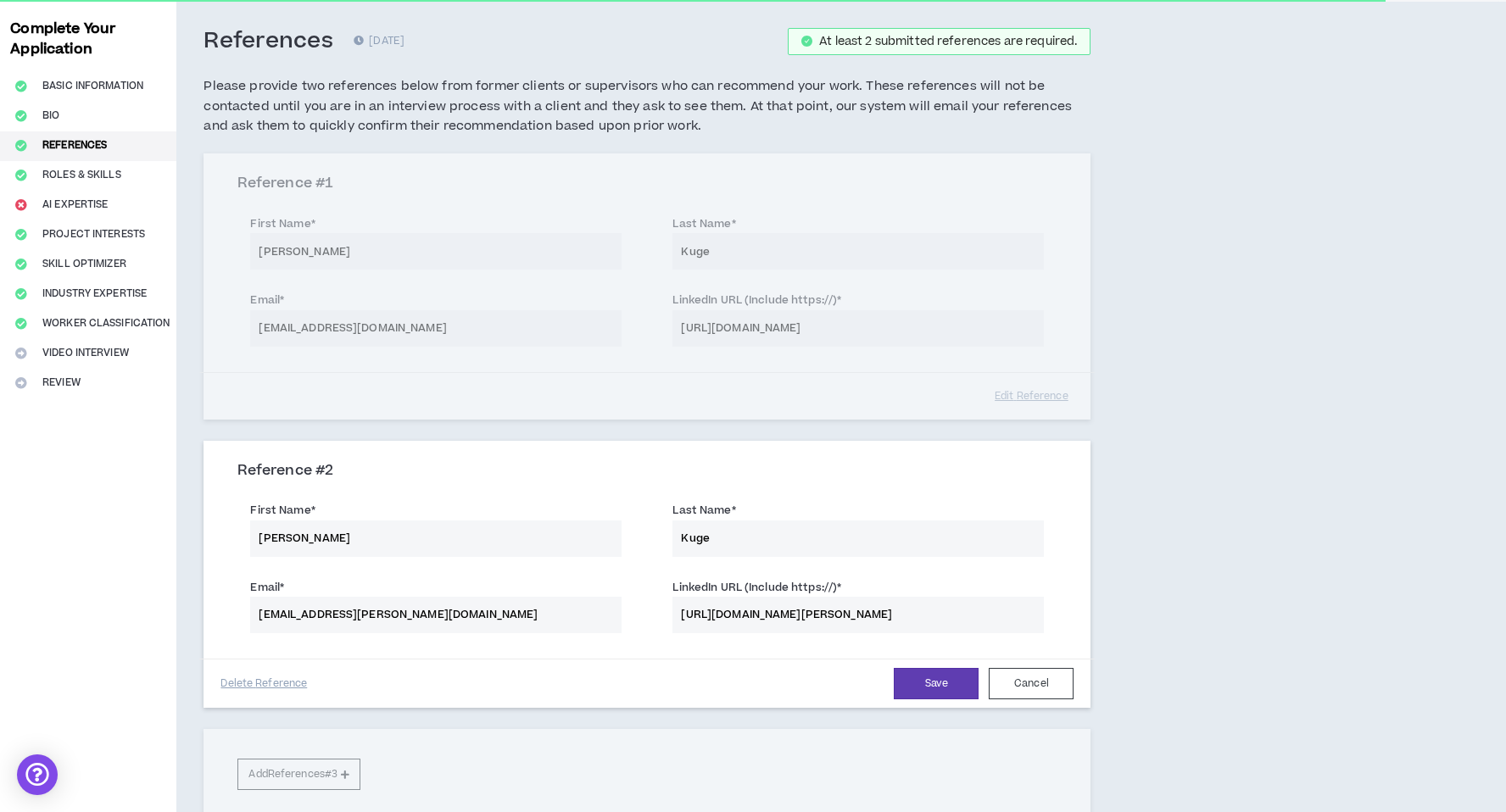
click at [802, 541] on input "Kuge" at bounding box center [858, 539] width 371 height 37
type input "[PERSON_NAME]"
click at [283, 613] on input "[EMAIL_ADDRESS][PERSON_NAME][DOMAIN_NAME]" at bounding box center [436, 616] width 371 height 37
click at [283, 614] on input "[EMAIL_ADDRESS][PERSON_NAME][DOMAIN_NAME]" at bounding box center [436, 616] width 371 height 37
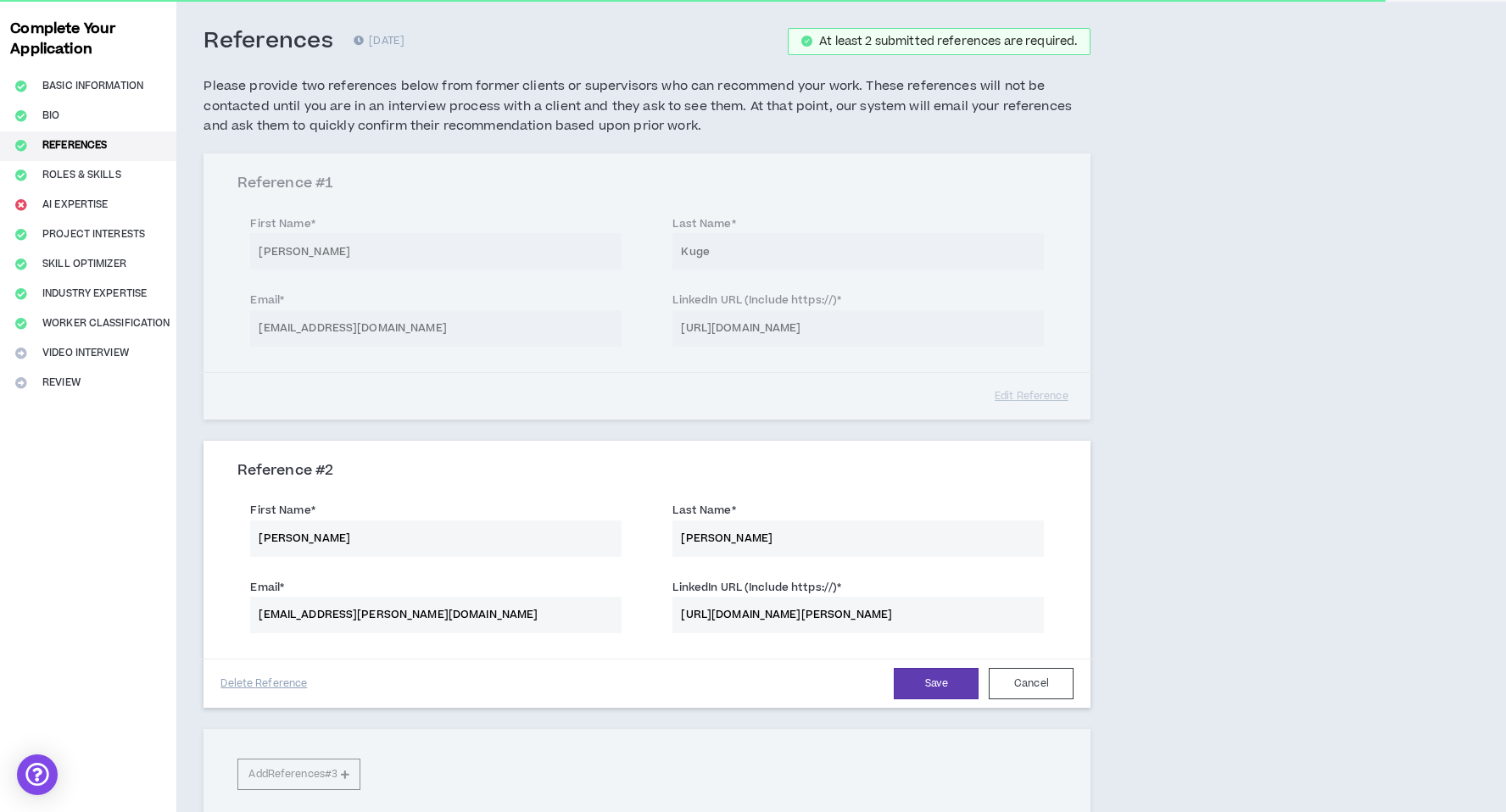
click at [283, 614] on input "[EMAIL_ADDRESS][PERSON_NAME][DOMAIN_NAME]" at bounding box center [436, 616] width 371 height 37
type input "[EMAIL_ADDRESS][DOMAIN_NAME]"
click at [787, 613] on input "[URL][DOMAIN_NAME][PERSON_NAME]" at bounding box center [858, 616] width 371 height 37
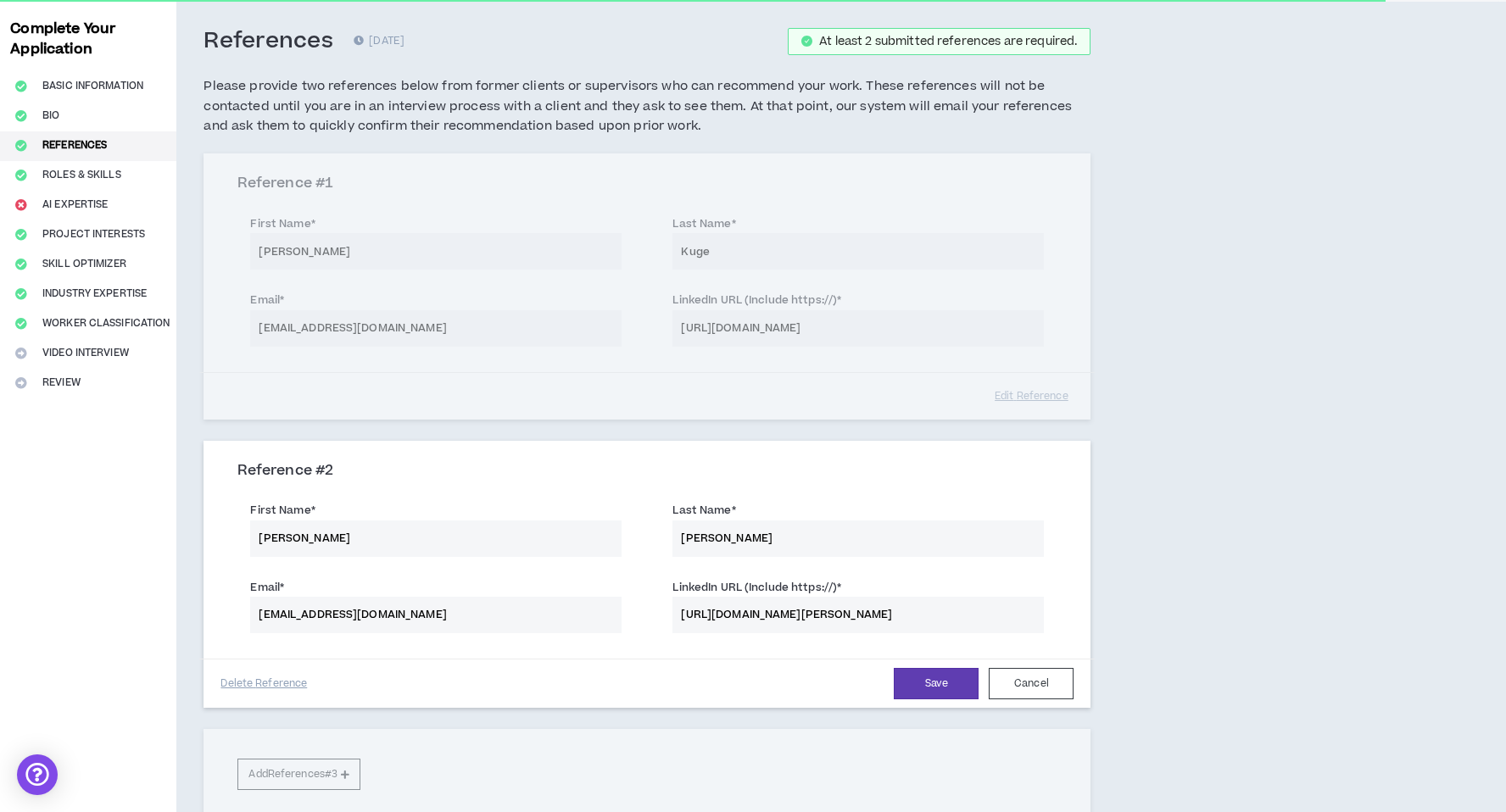
paste input "marcpilvinsky"
type input "[URL][DOMAIN_NAME]"
click at [389, 527] on input "[PERSON_NAME]" at bounding box center [436, 539] width 371 height 37
click at [598, 473] on h3 "Reference # 2" at bounding box center [647, 471] width 819 height 18
click at [932, 682] on button "Save" at bounding box center [937, 683] width 85 height 31
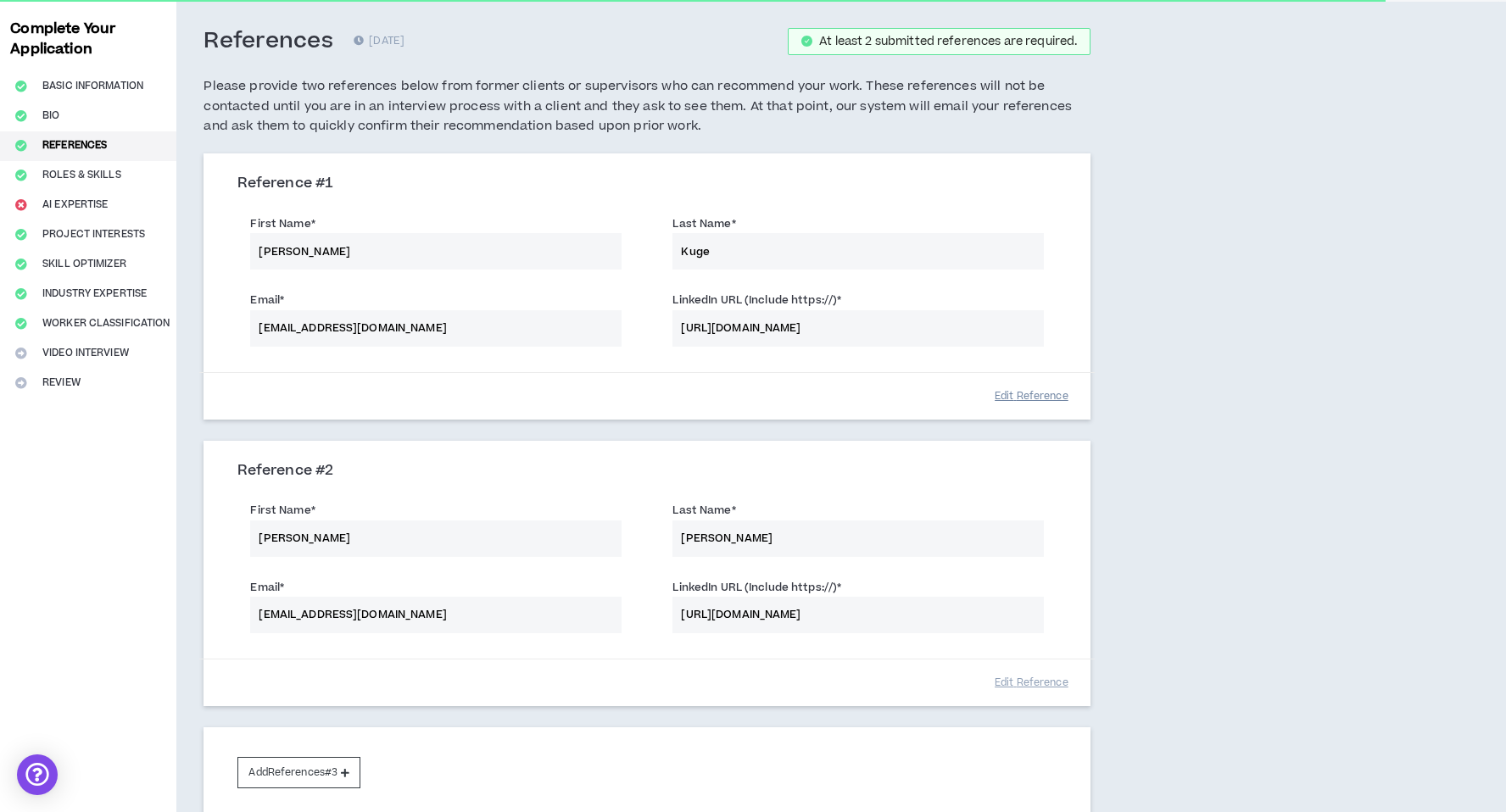
click at [1038, 391] on button "Edit Reference" at bounding box center [1031, 396] width 85 height 30
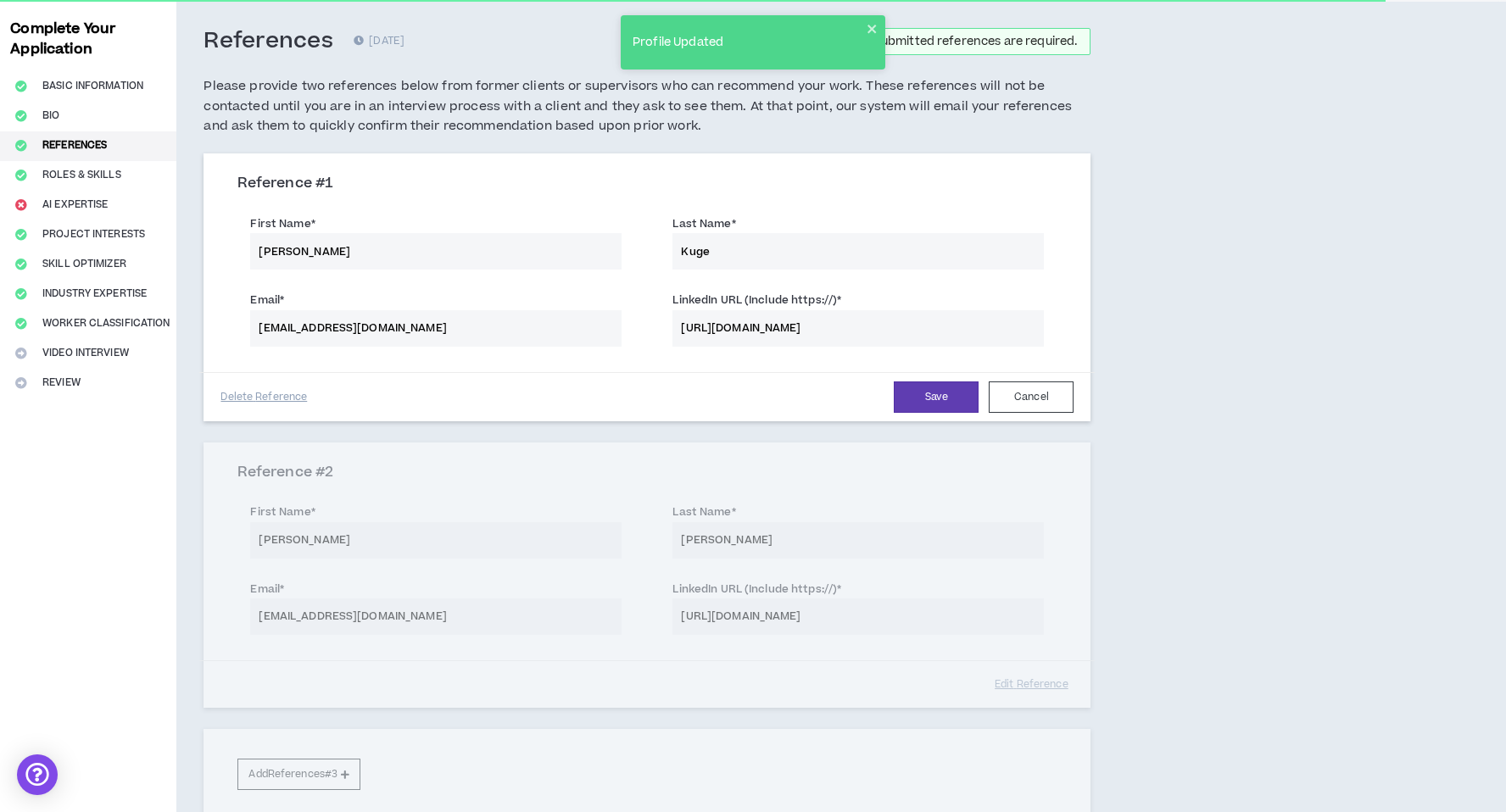
click at [447, 325] on input "[EMAIL_ADDRESS][DOMAIN_NAME]" at bounding box center [436, 329] width 371 height 37
click at [783, 334] on input "[URL][DOMAIN_NAME]" at bounding box center [858, 329] width 371 height 37
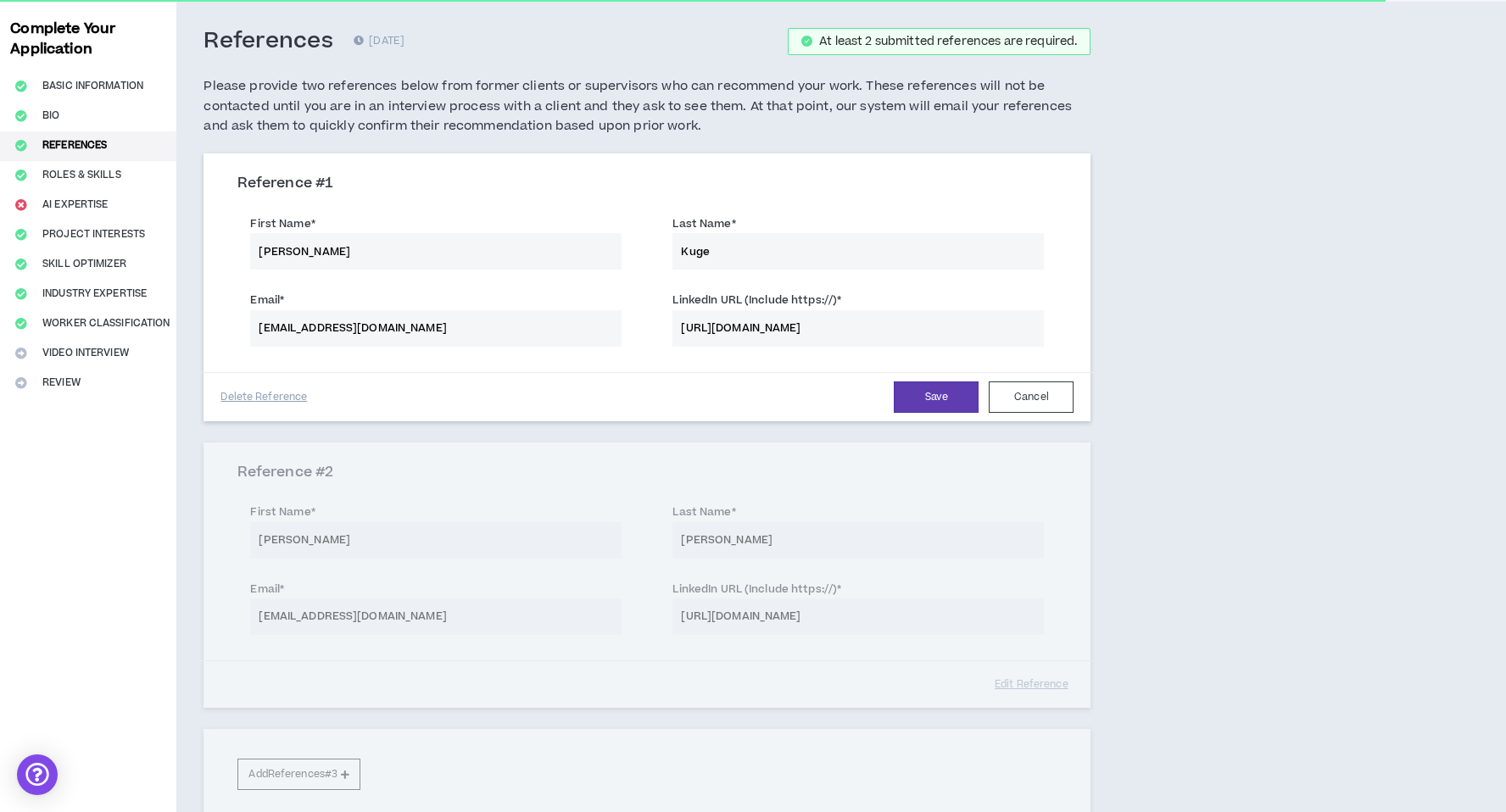
click at [989, 327] on input "[URL][DOMAIN_NAME]" at bounding box center [858, 329] width 371 height 37
click at [813, 330] on input "[URL][DOMAIN_NAME]" at bounding box center [858, 329] width 371 height 37
paste input "in/[PERSON_NAME]-534559a1/"
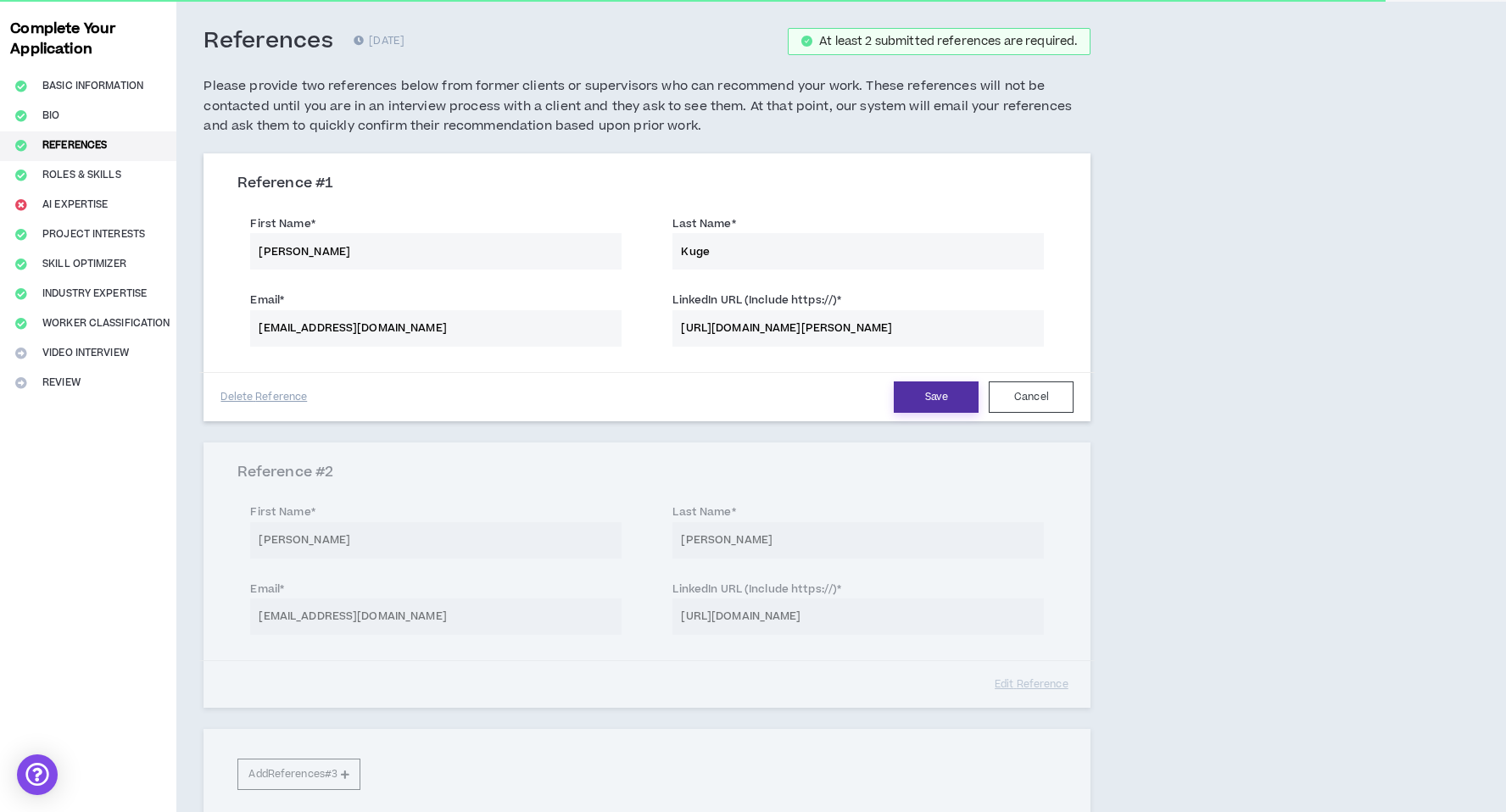
type input "[URL][DOMAIN_NAME][PERSON_NAME]"
click at [940, 402] on button "Save" at bounding box center [937, 397] width 85 height 31
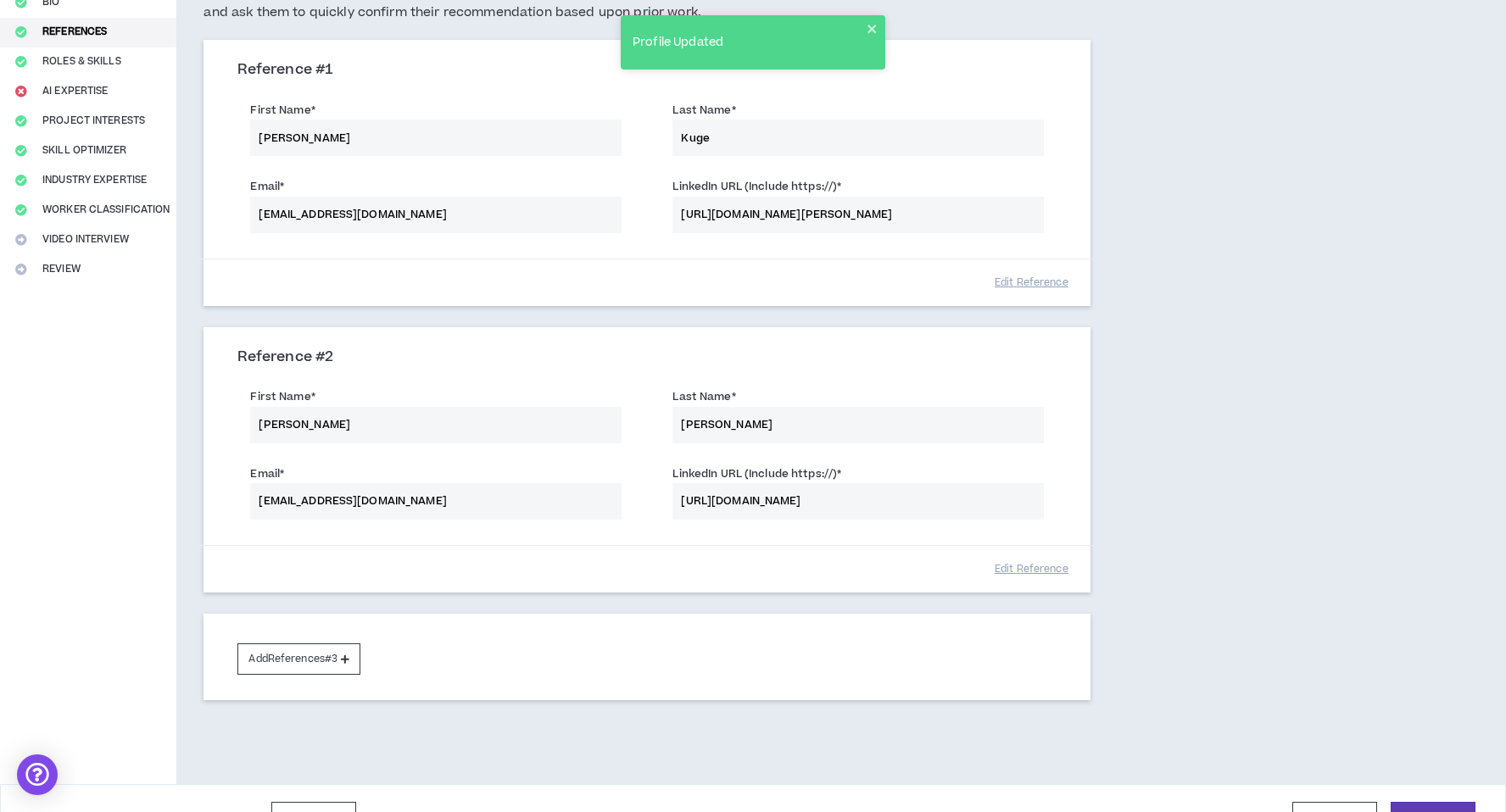
scroll to position [227, 0]
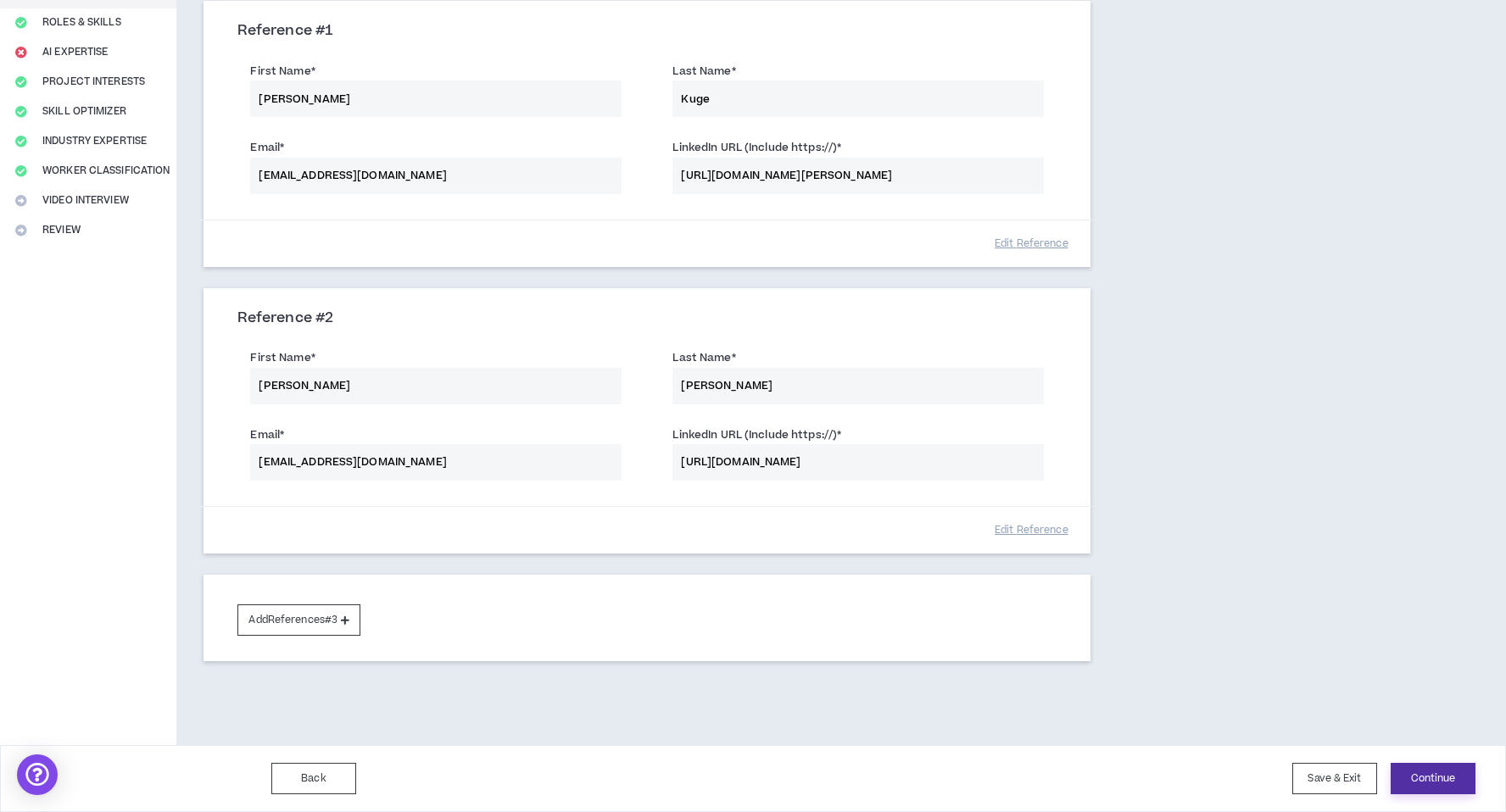
click at [1465, 785] on button "Continue" at bounding box center [1434, 778] width 85 height 31
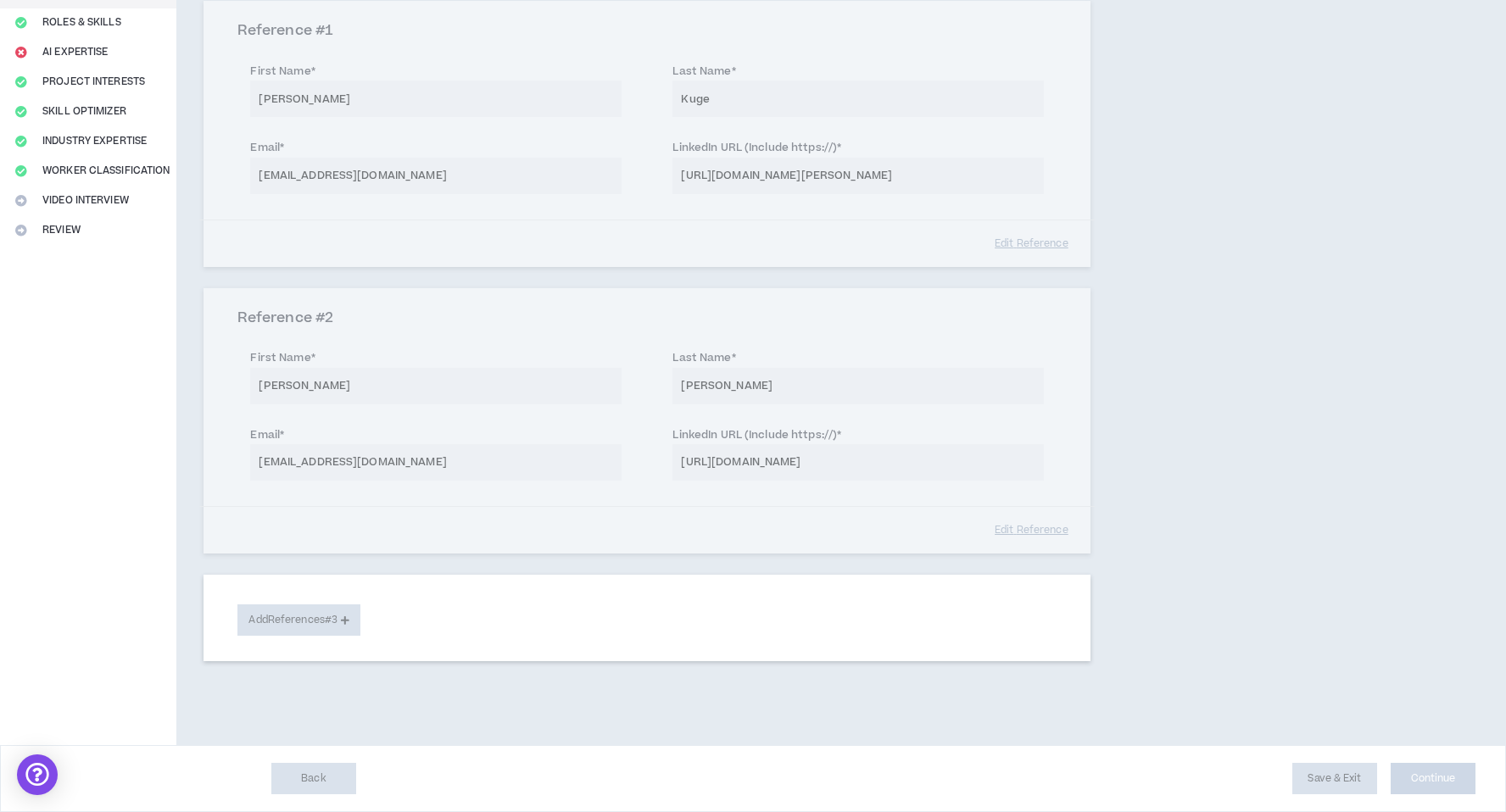
select select "**"
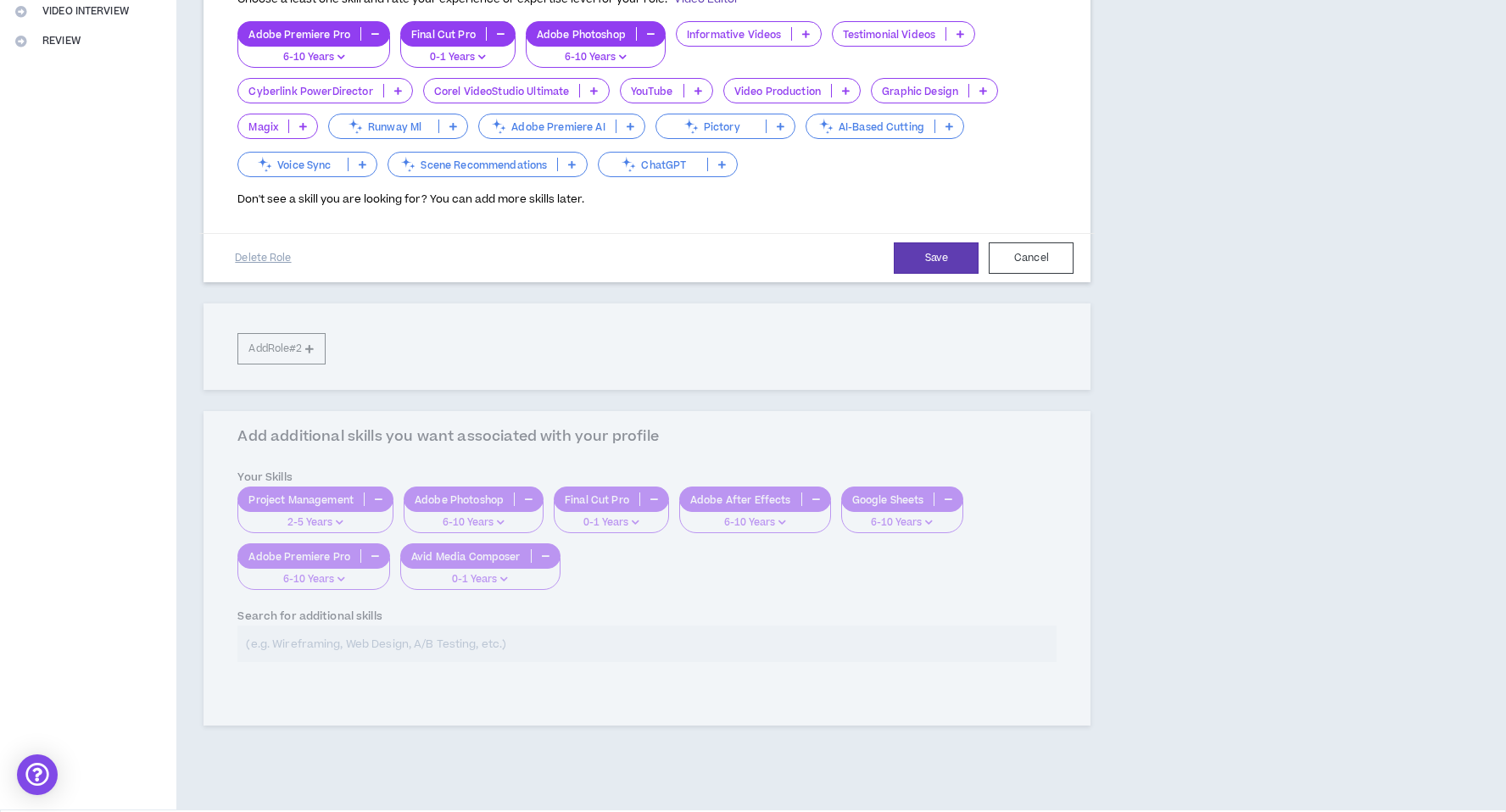
scroll to position [479, 0]
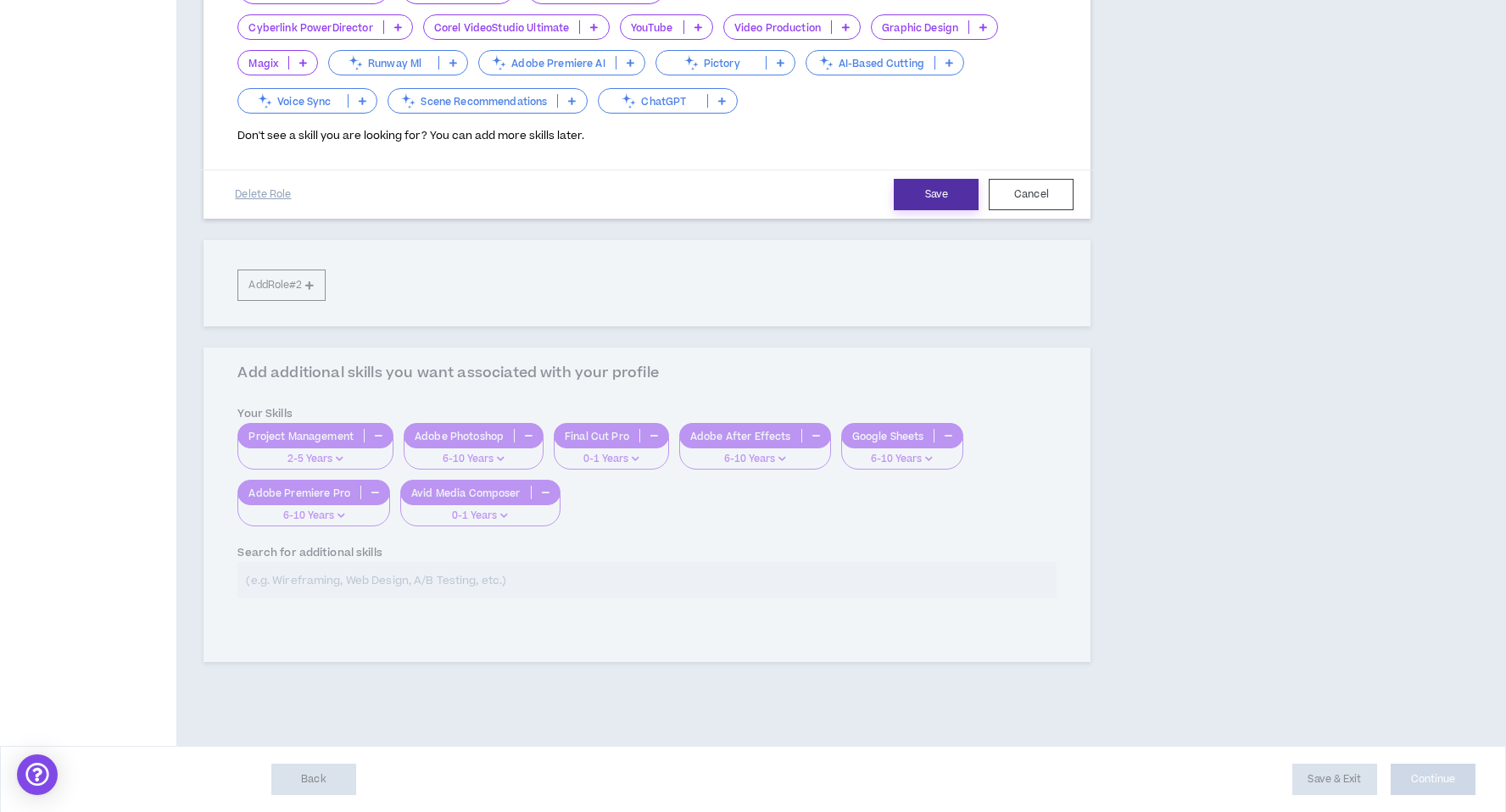
click at [908, 202] on button "Save" at bounding box center [937, 194] width 85 height 31
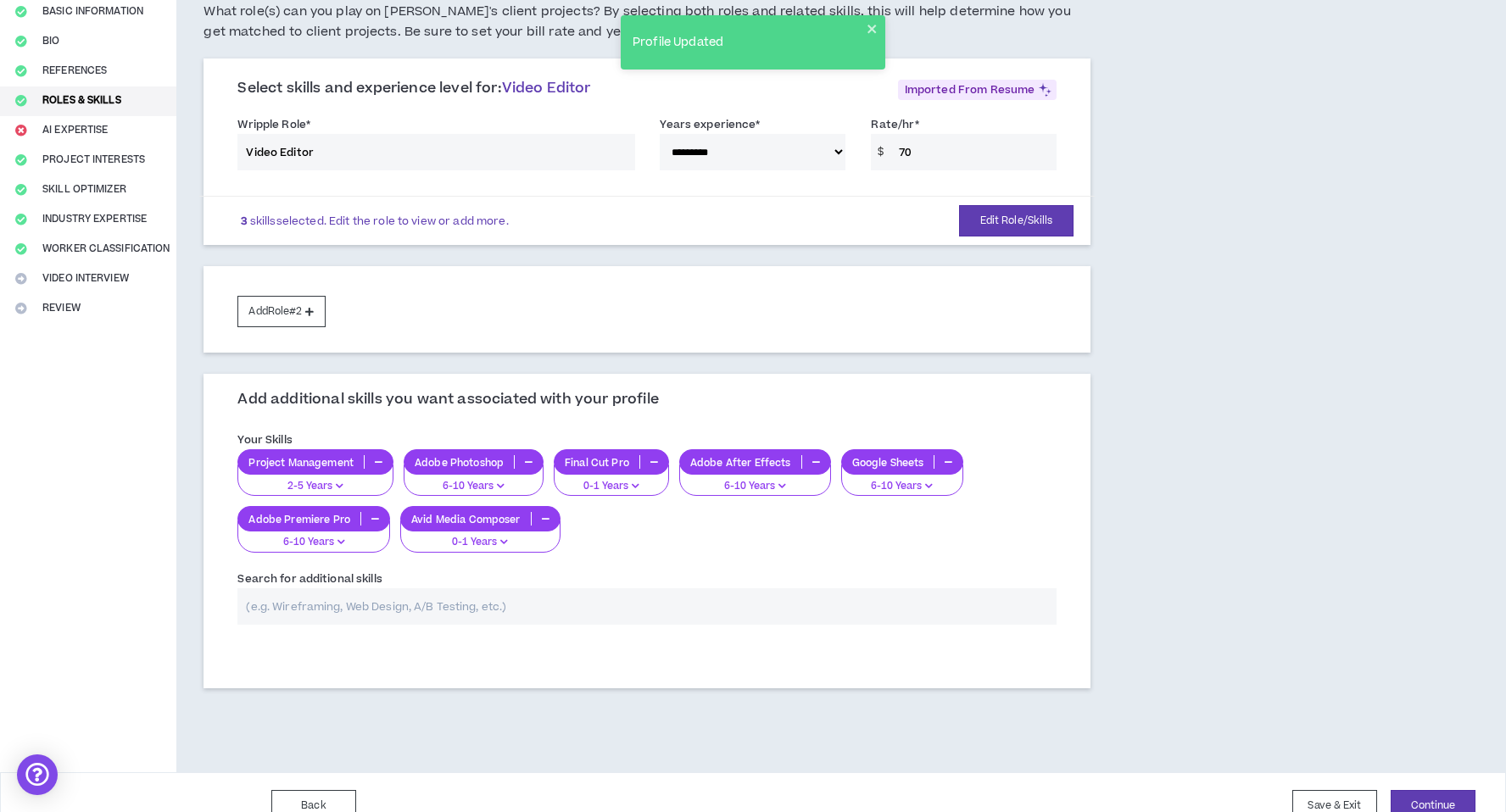
scroll to position [148, 0]
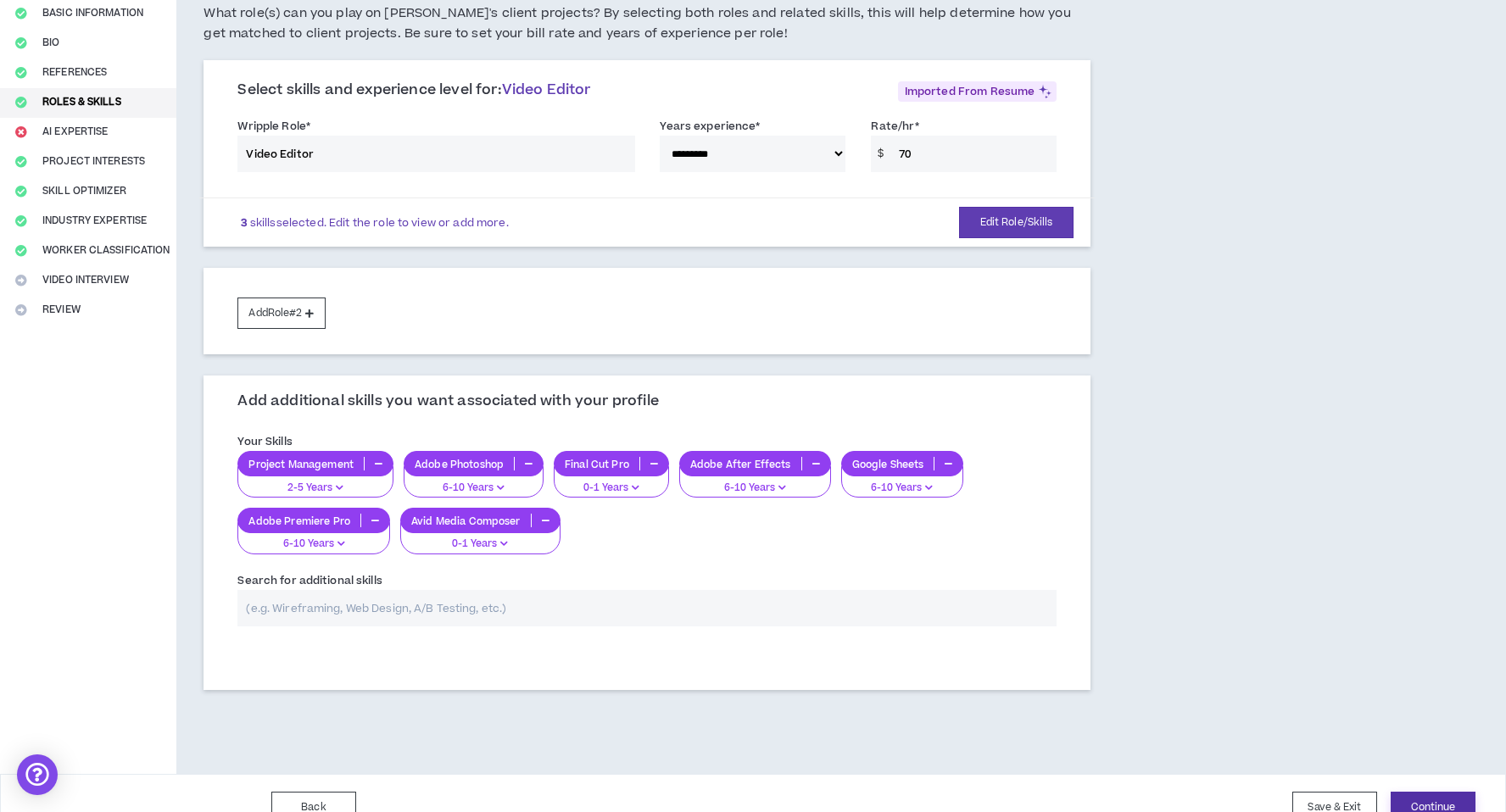
click at [1454, 798] on button "Continue" at bounding box center [1434, 807] width 85 height 31
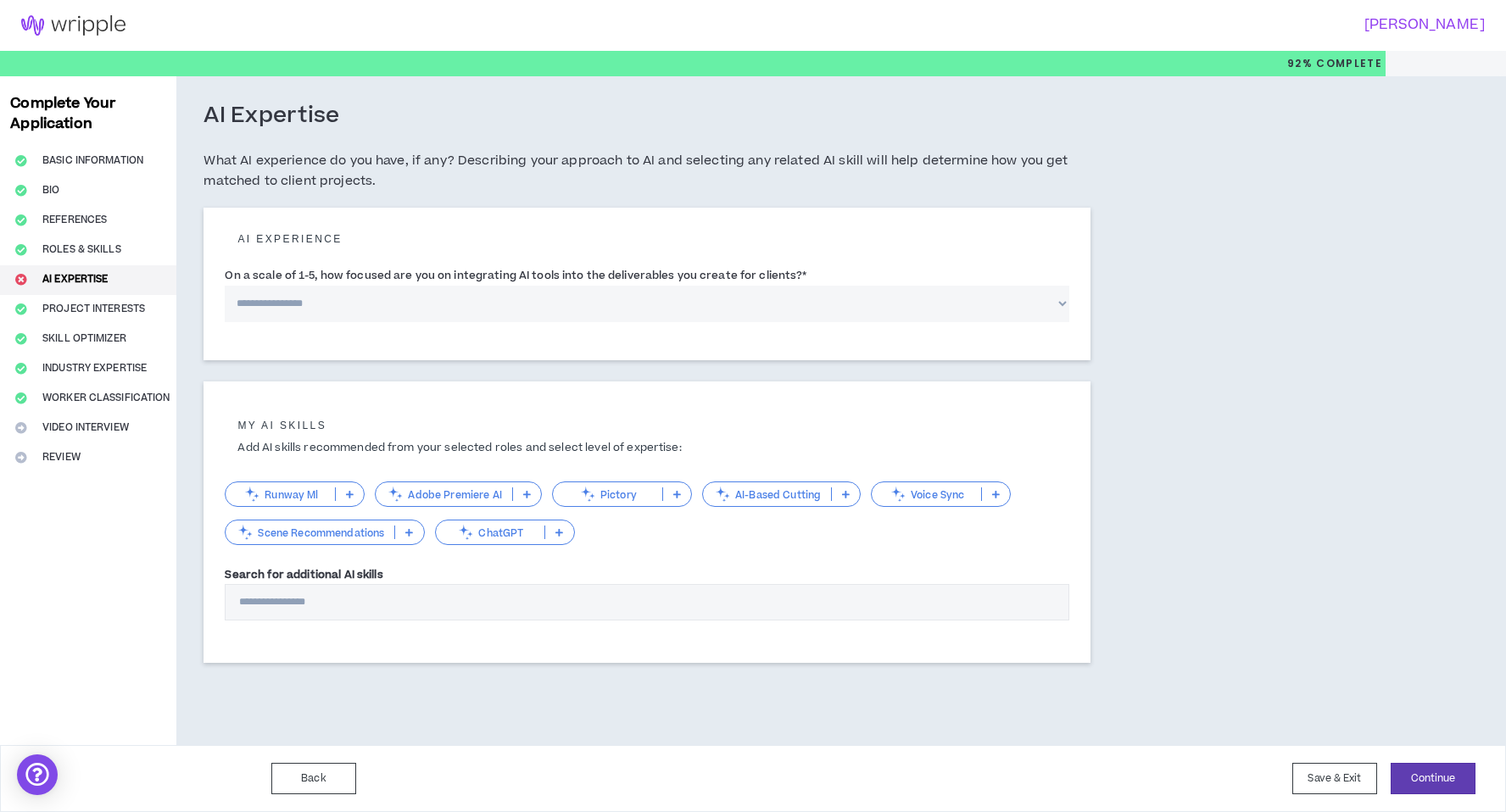
click at [405, 296] on select "**********" at bounding box center [647, 304] width 845 height 37
select select "*"
click at [224, 286] on select "**********" at bounding box center [647, 304] width 845 height 37
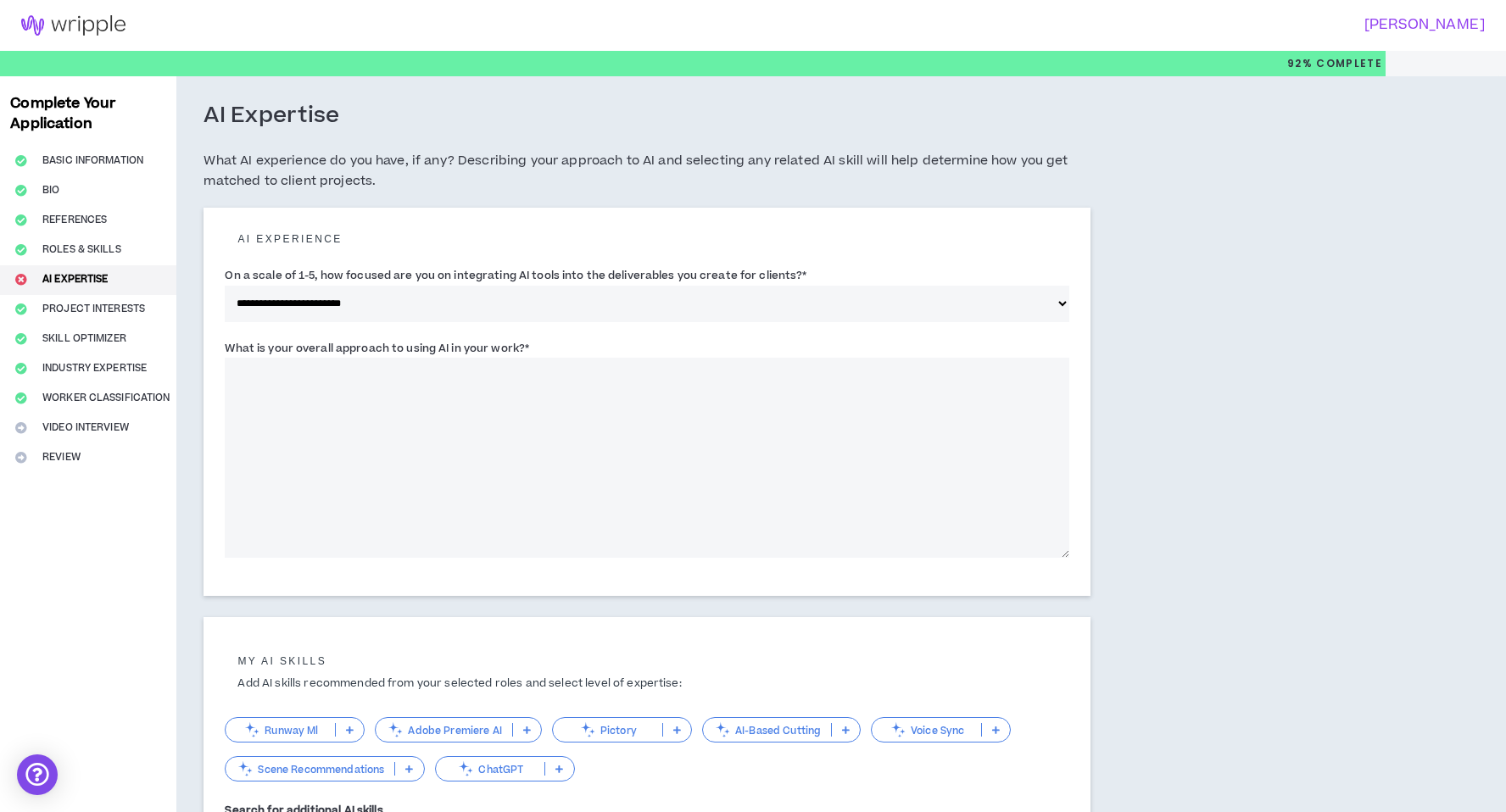
click at [434, 465] on textarea "What is your overall approach to using AI in your work? *" at bounding box center [647, 457] width 845 height 200
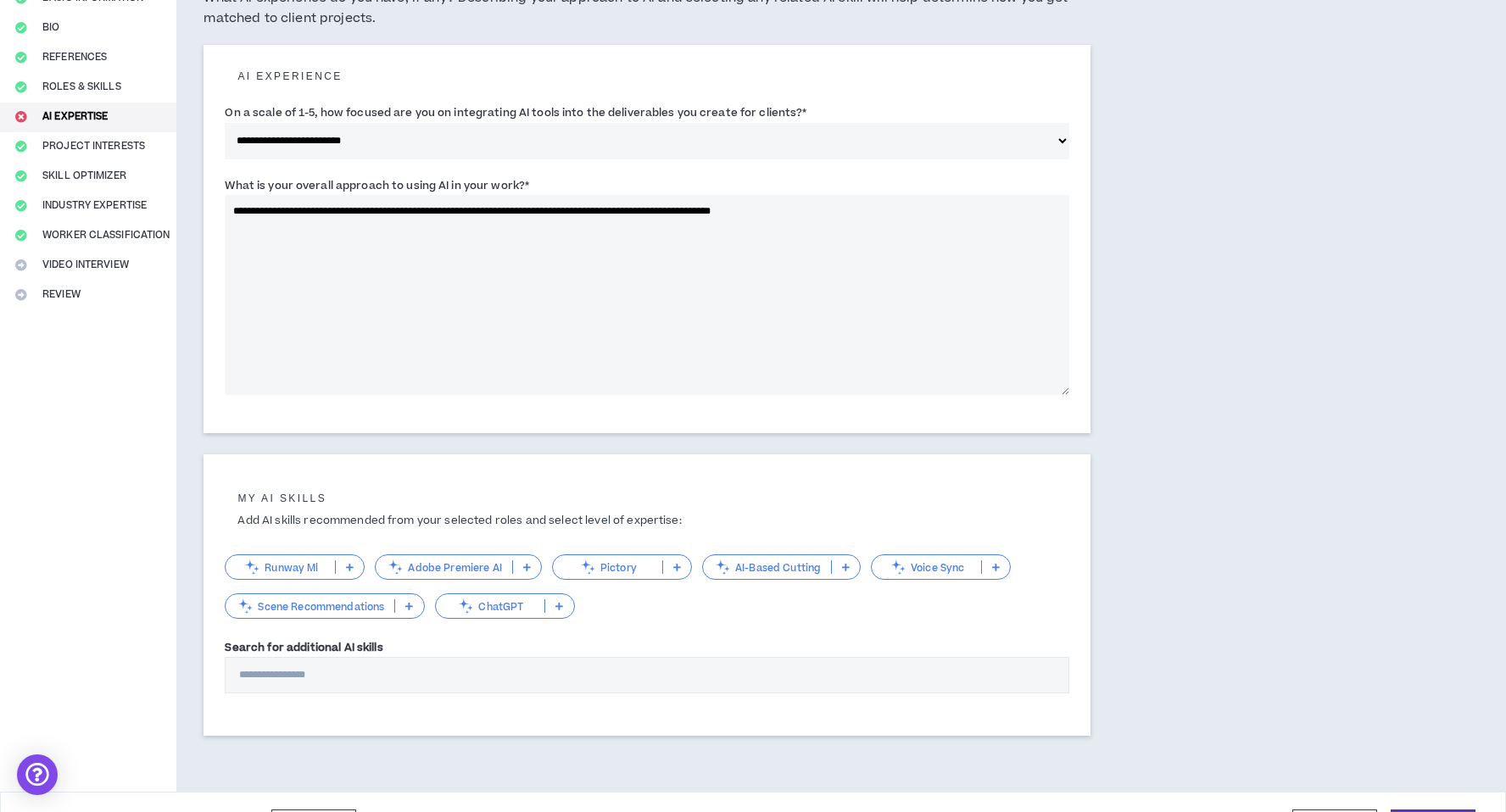
scroll to position [207, 0]
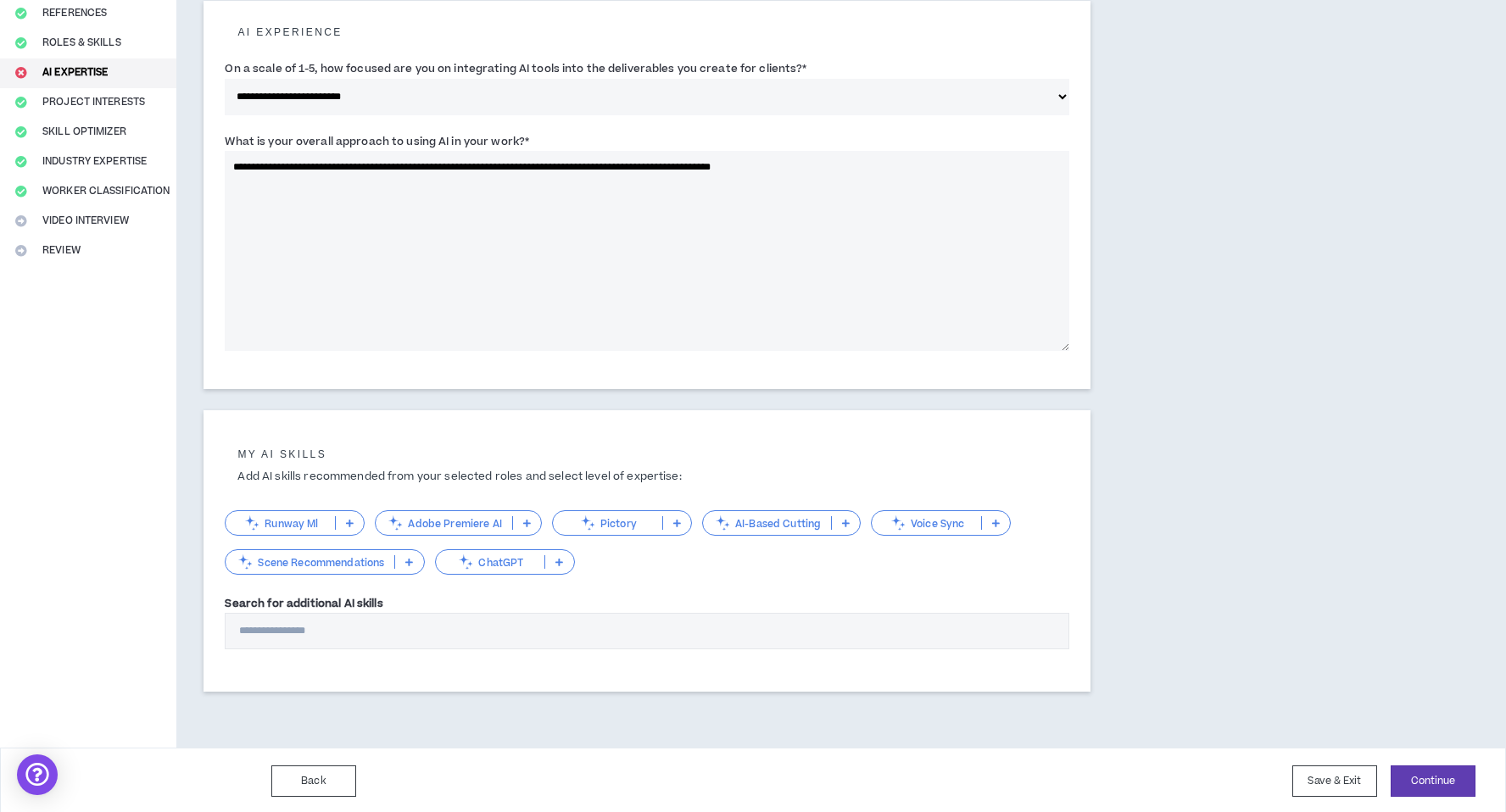
type textarea "**********"
click at [419, 525] on p "Adobe Premiere AI" at bounding box center [444, 523] width 135 height 13
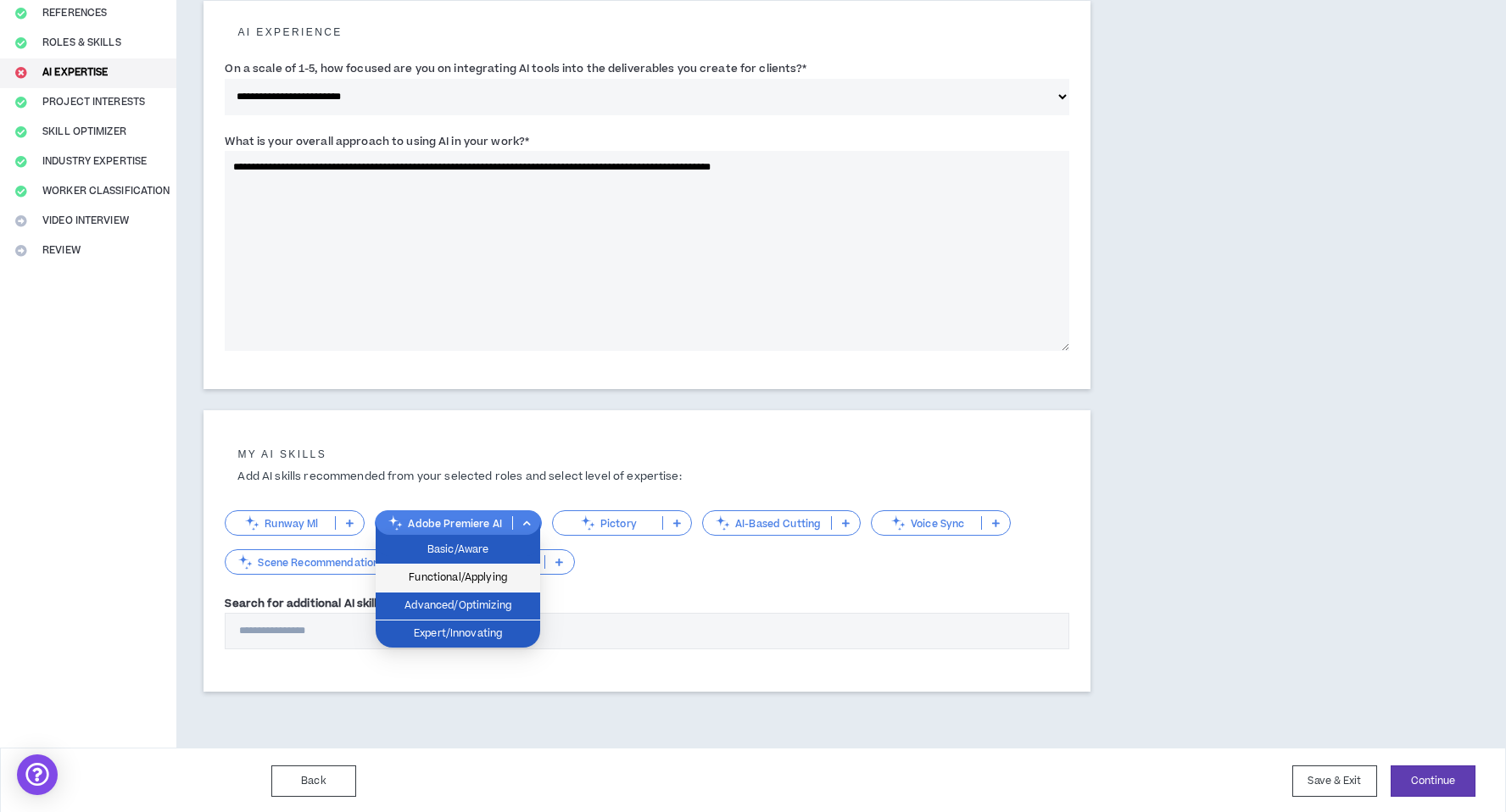
click at [500, 583] on span "Functional/Applying" at bounding box center [457, 578] width 144 height 18
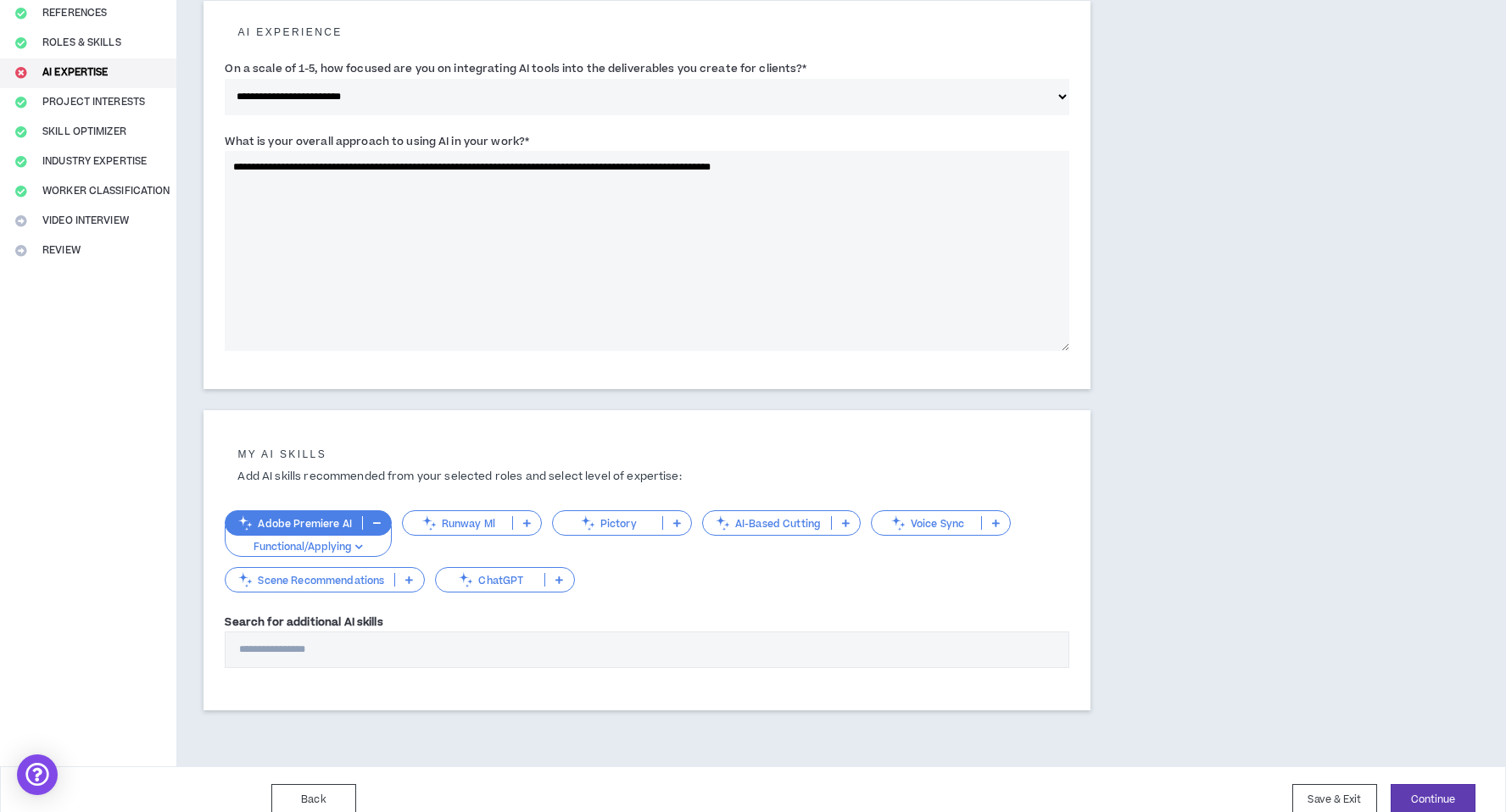
click at [566, 585] on p at bounding box center [559, 580] width 28 height 14
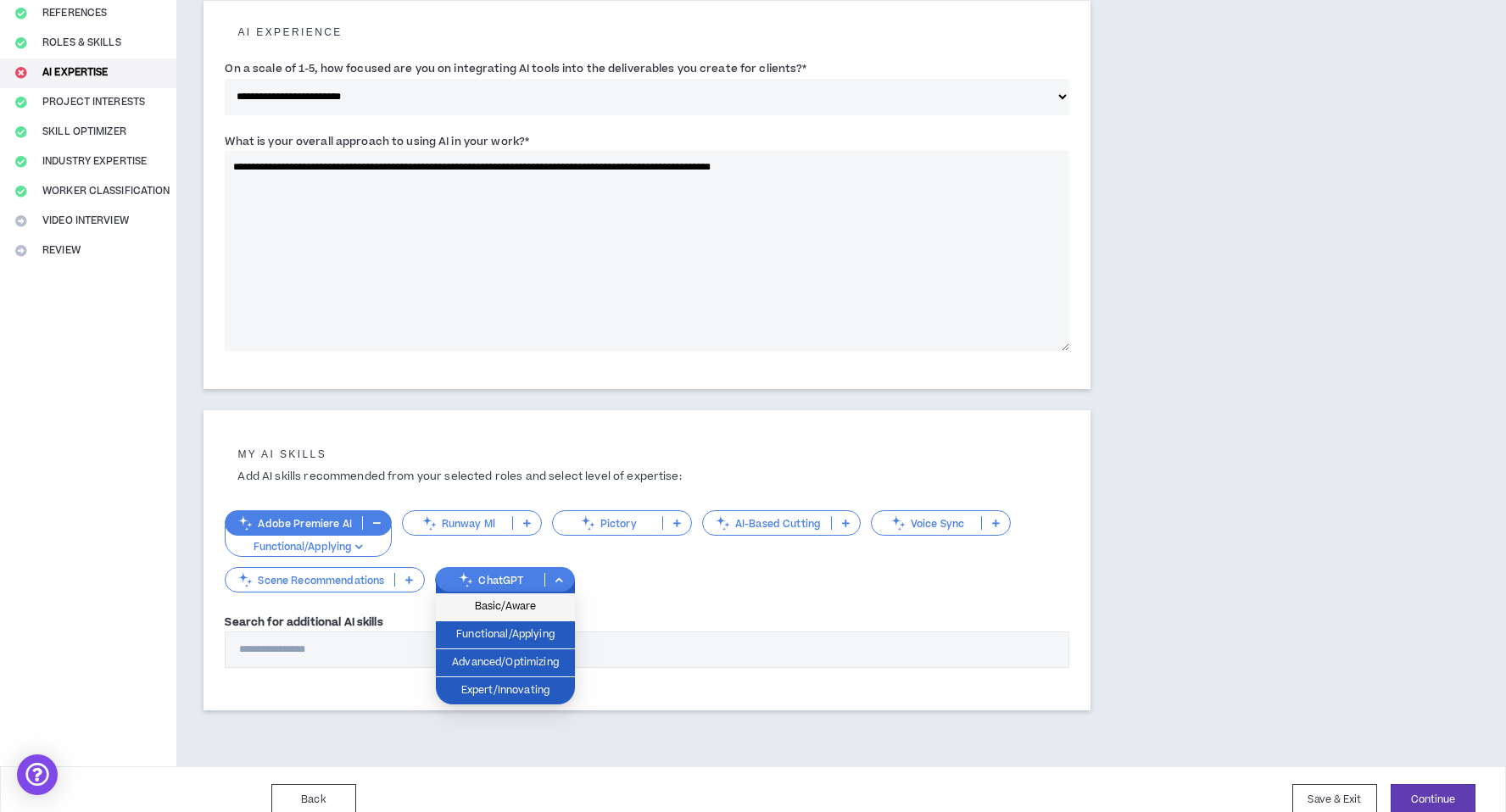
click at [544, 611] on span "Basic/Aware" at bounding box center [505, 606] width 119 height 18
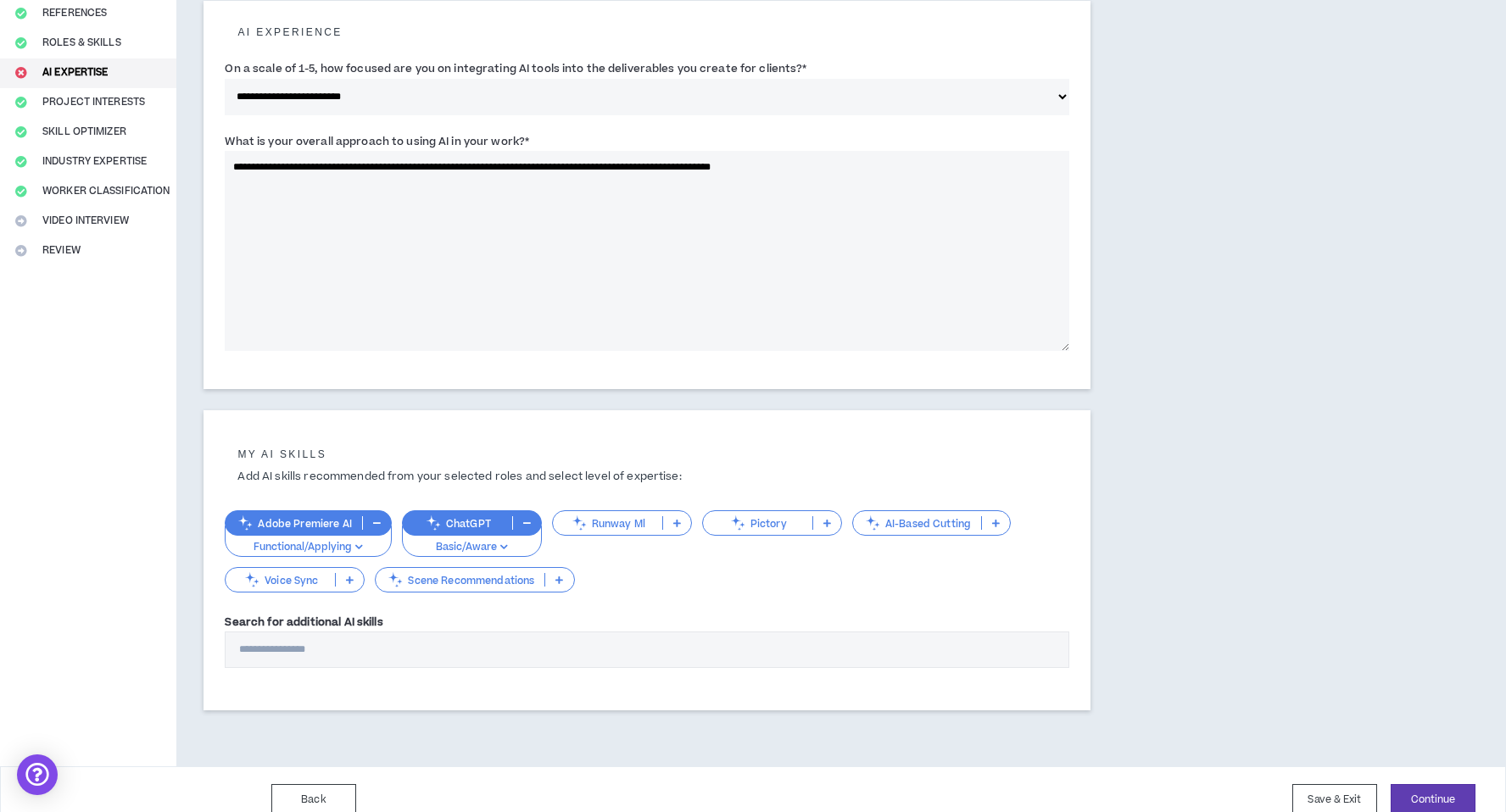
click at [999, 532] on div "AI-Based Cutting" at bounding box center [932, 523] width 159 height 25
click at [1071, 479] on div "My AI skills Add AI skills recommended from your selected roles and select leve…" at bounding box center [648, 561] width 887 height 301
click at [354, 584] on icon at bounding box center [350, 580] width 8 height 9
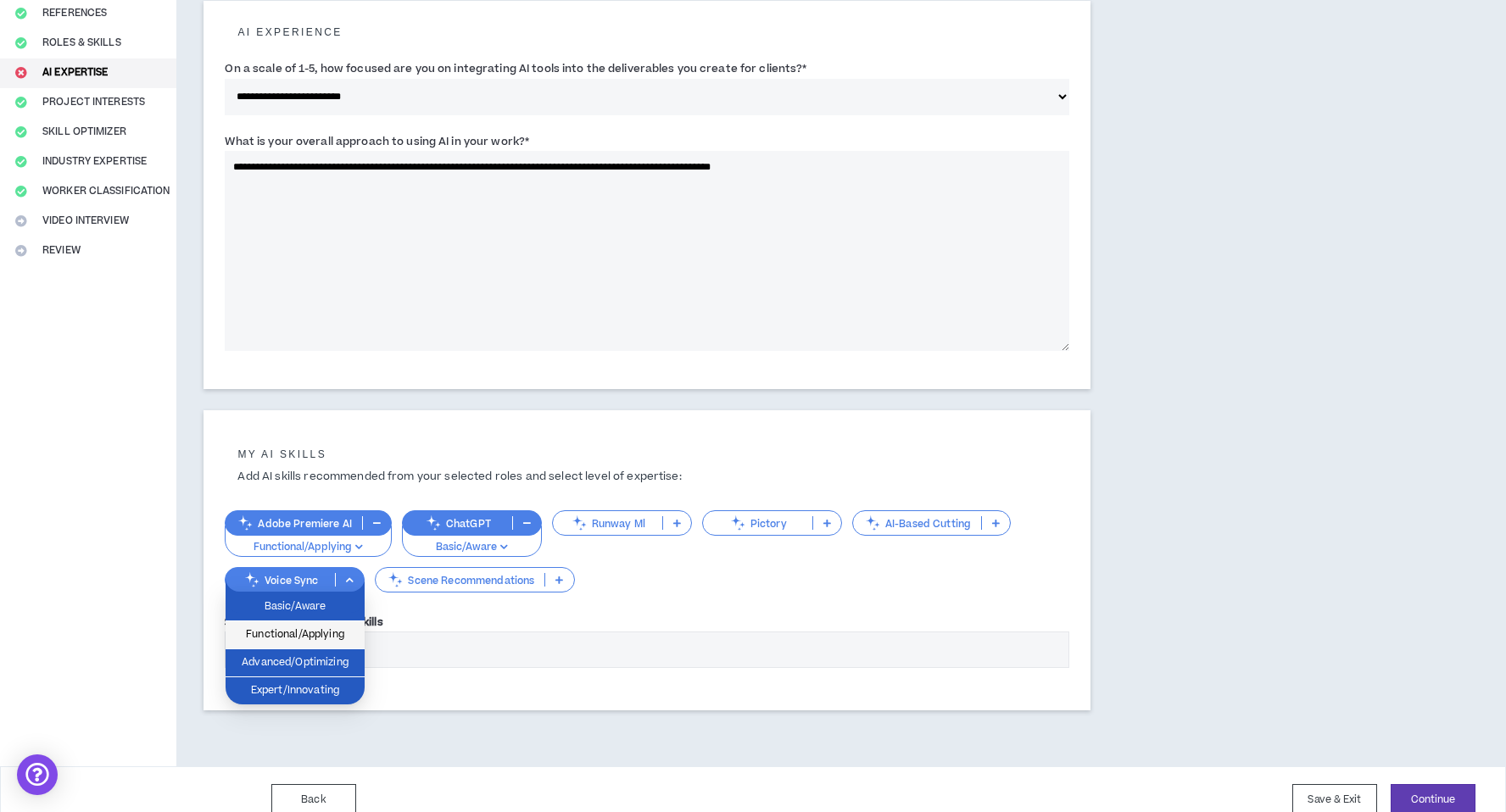
click at [320, 639] on span "Functional/Applying" at bounding box center [295, 634] width 119 height 18
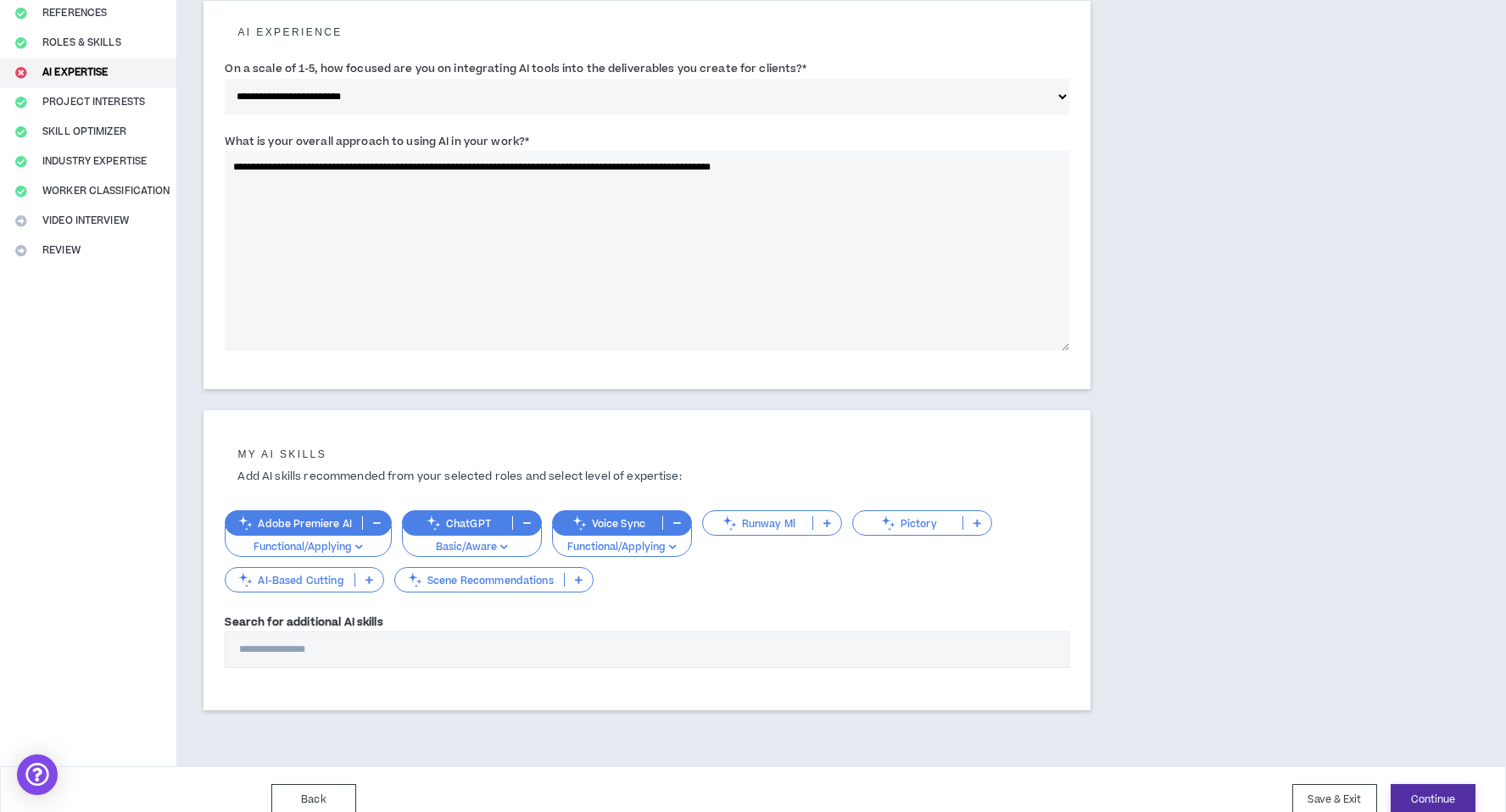
click at [1434, 798] on button "Continue" at bounding box center [1434, 799] width 85 height 31
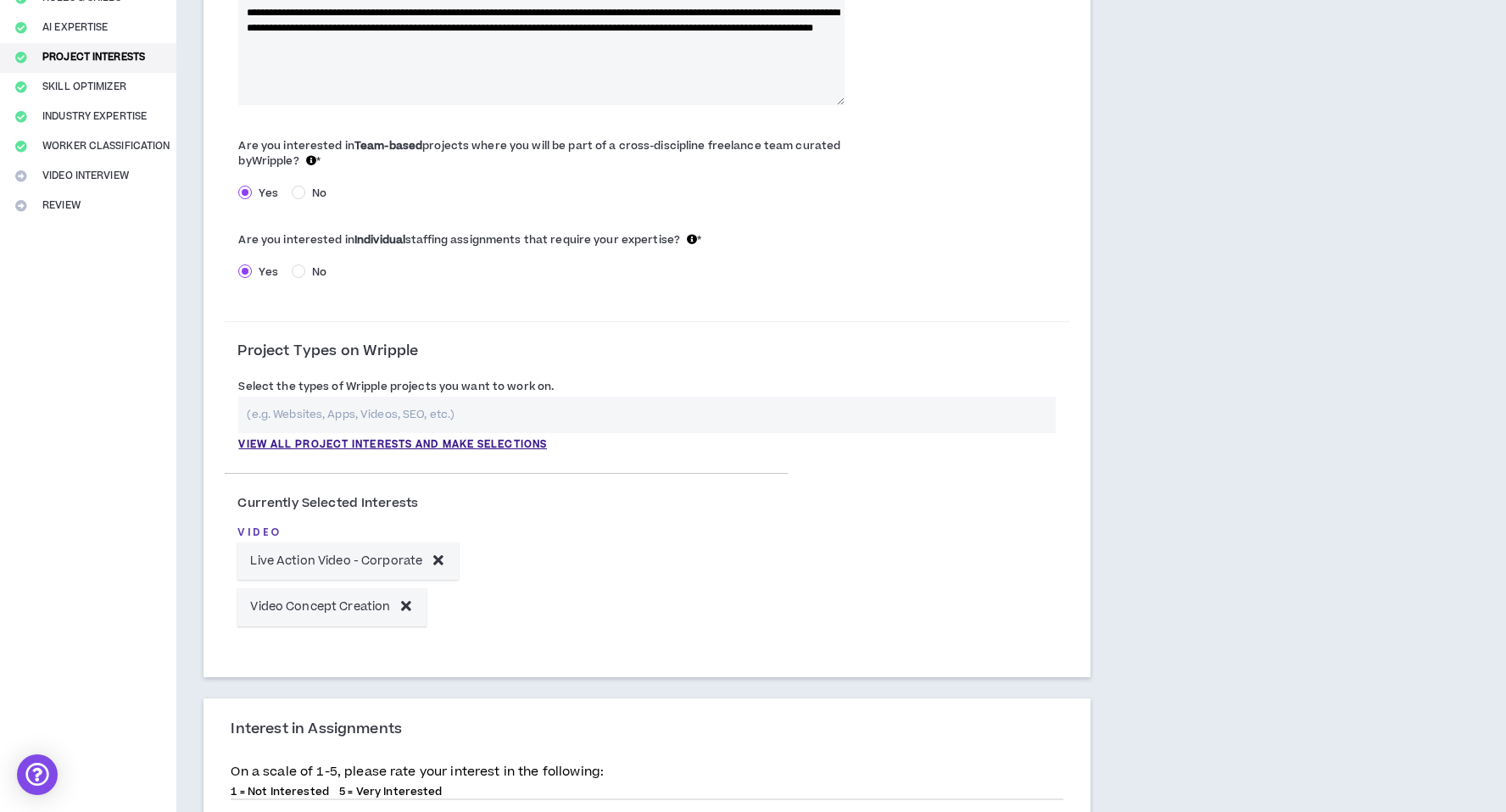
scroll to position [248, 0]
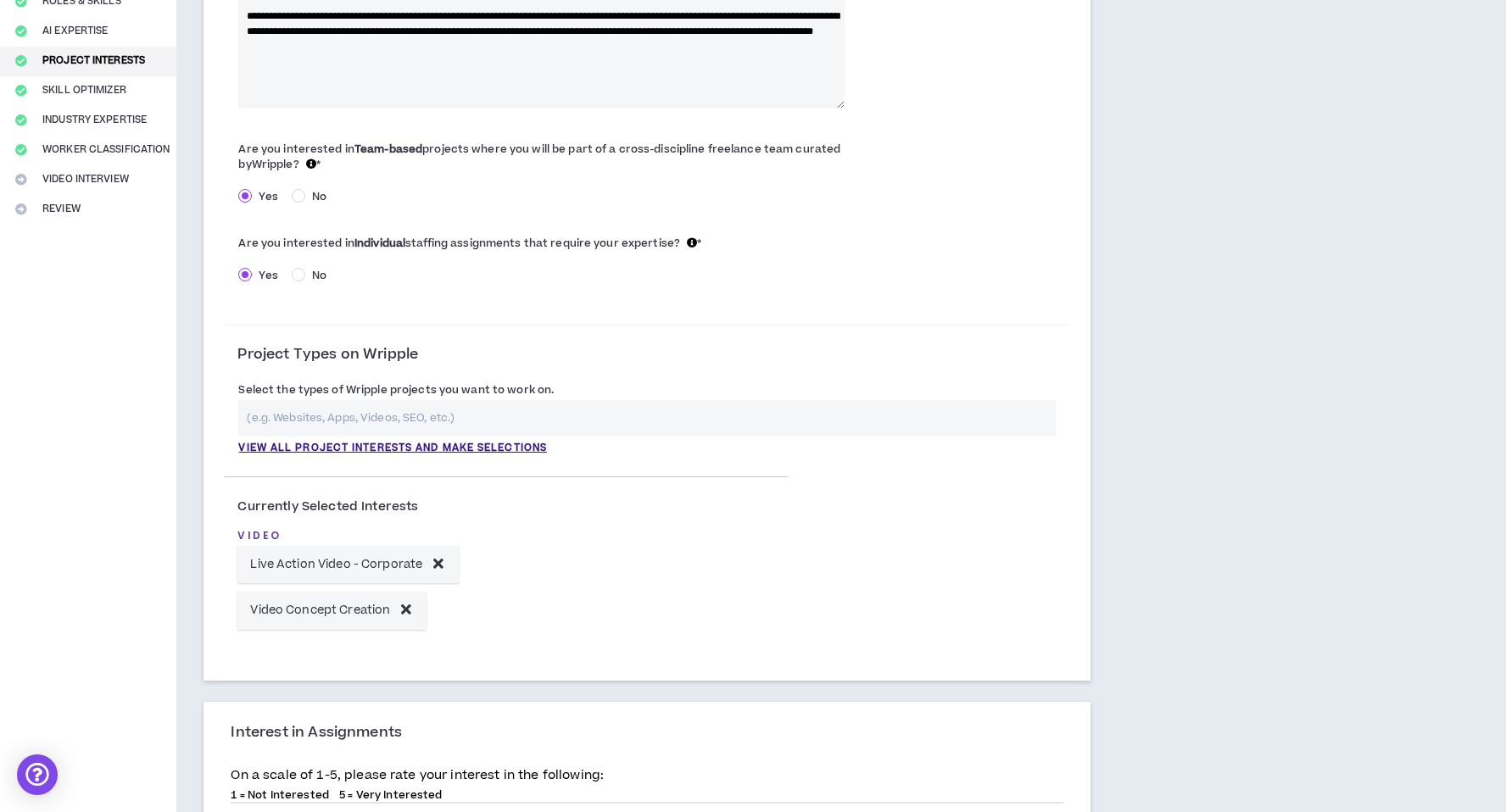
click at [712, 412] on input "text" at bounding box center [647, 419] width 818 height 37
type input "f"
type input "e"
click at [949, 384] on div "Select the types of Wripple projects you want to work on. View all project inte…" at bounding box center [647, 418] width 818 height 74
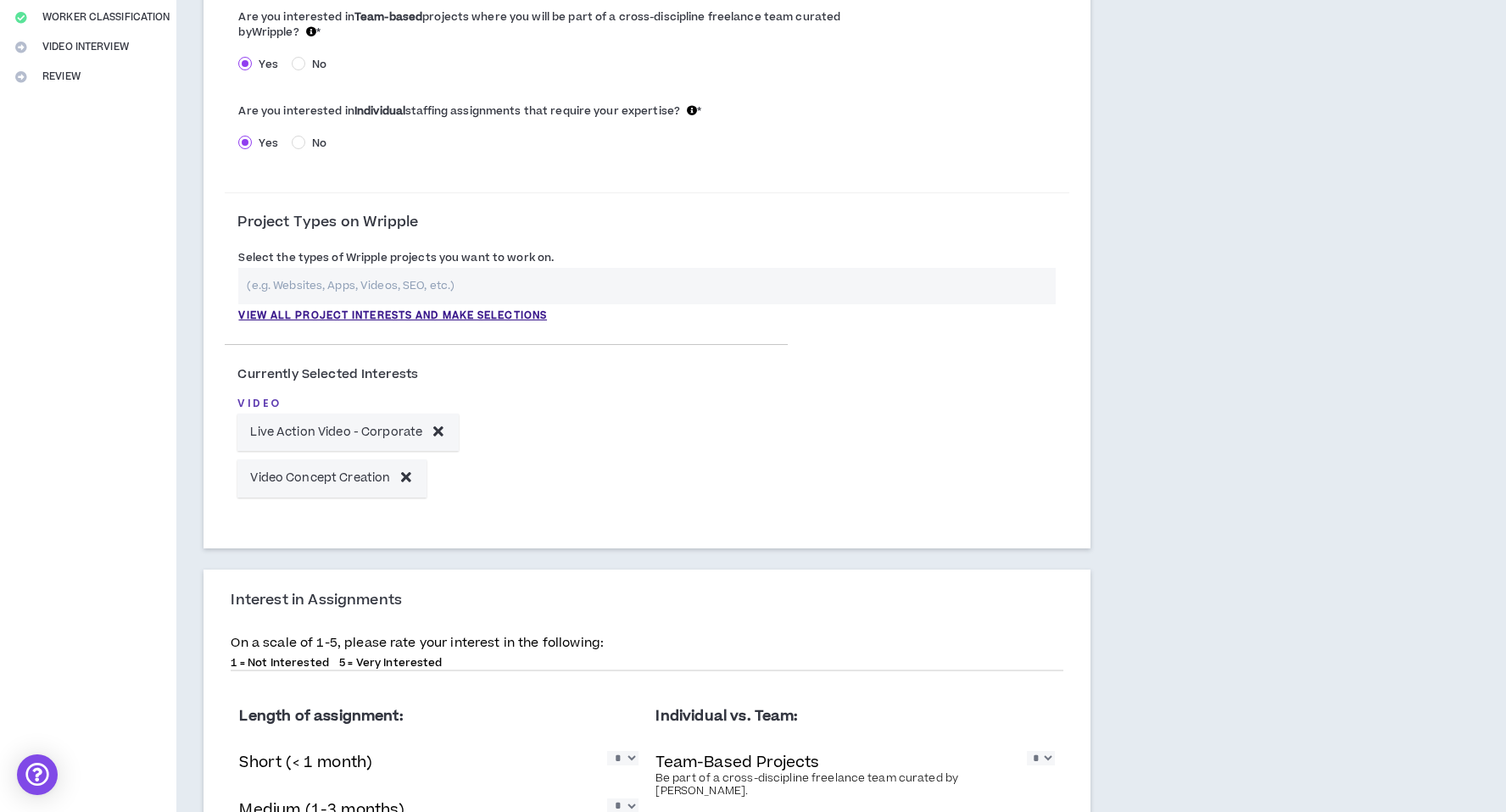
scroll to position [447, 0]
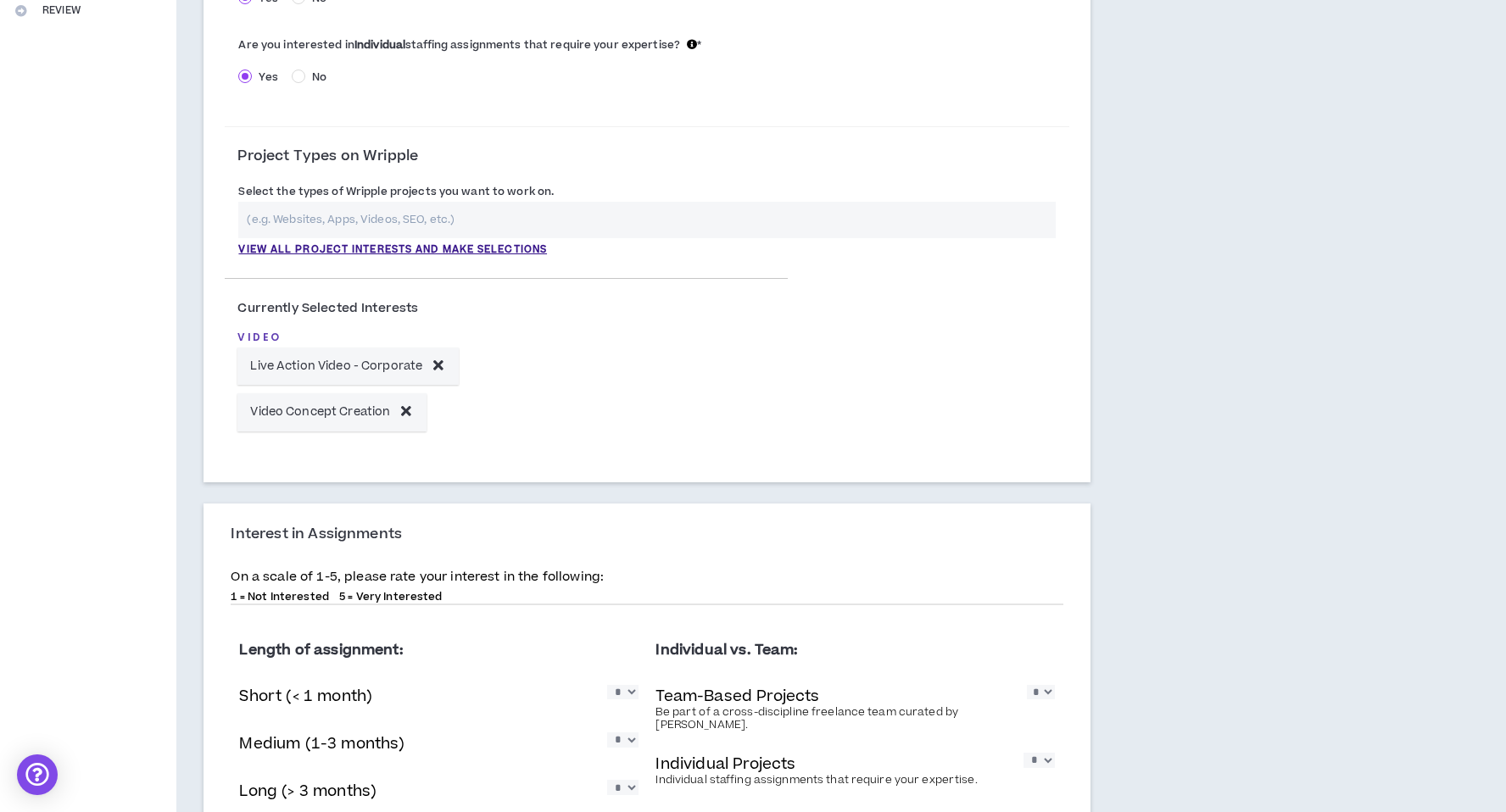
click at [541, 220] on input "text" at bounding box center [647, 220] width 818 height 37
type input "video"
click at [642, 154] on div "Project Types on Wripple" at bounding box center [647, 163] width 845 height 31
click at [473, 188] on label "Select the types of Wripple projects you want to work on." at bounding box center [395, 191] width 315 height 27
click at [459, 220] on input "video" at bounding box center [634, 220] width 793 height 37
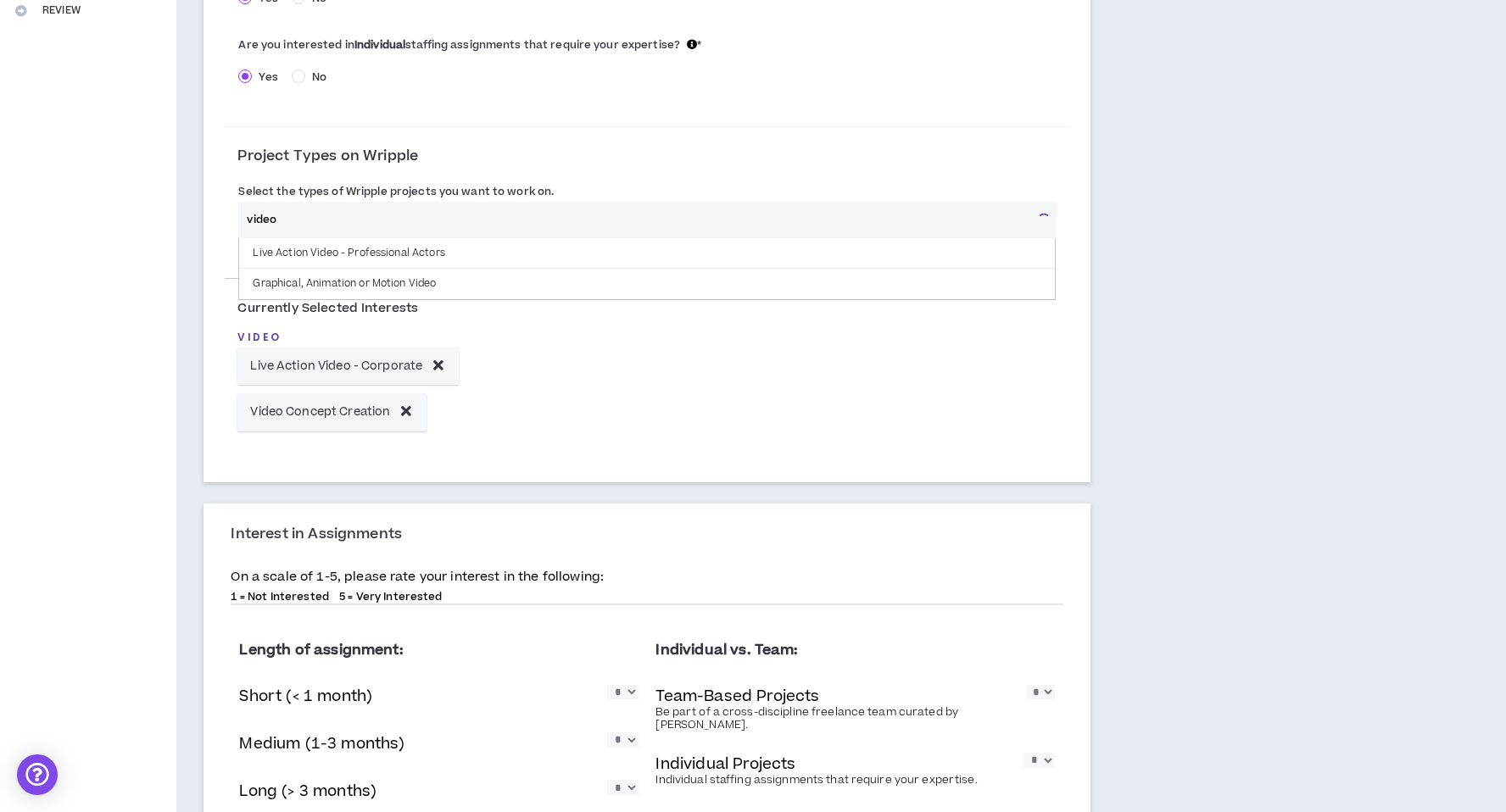
click at [459, 220] on input "video" at bounding box center [634, 220] width 793 height 37
click at [459, 220] on input "video" at bounding box center [647, 220] width 818 height 37
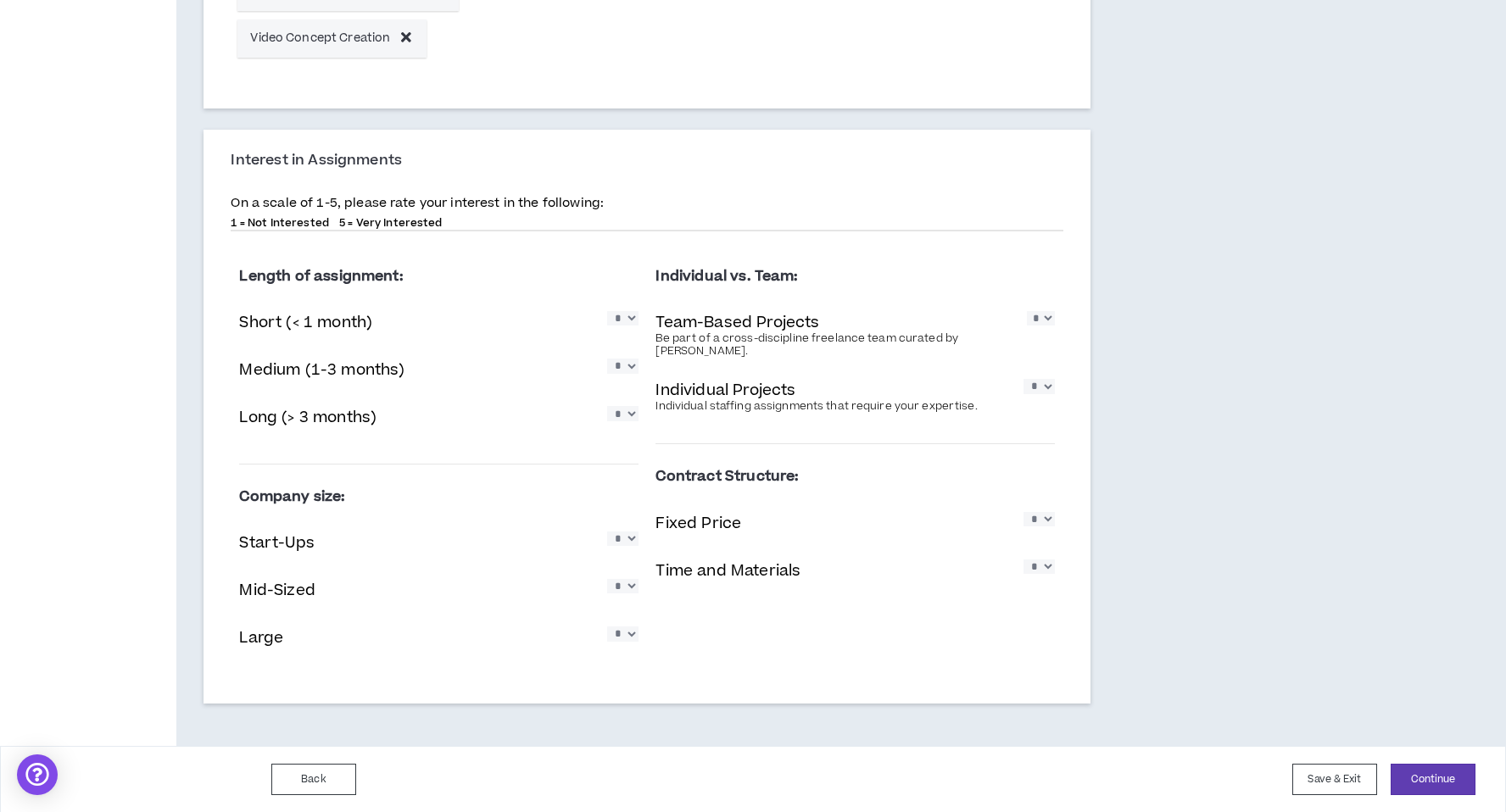
scroll to position [823, 0]
click at [625, 325] on select "* * * * *" at bounding box center [623, 317] width 31 height 14
select select "*"
click at [607, 310] on select "* * * * *" at bounding box center [623, 317] width 31 height 14
click at [632, 370] on select "* * * * *" at bounding box center [623, 364] width 31 height 14
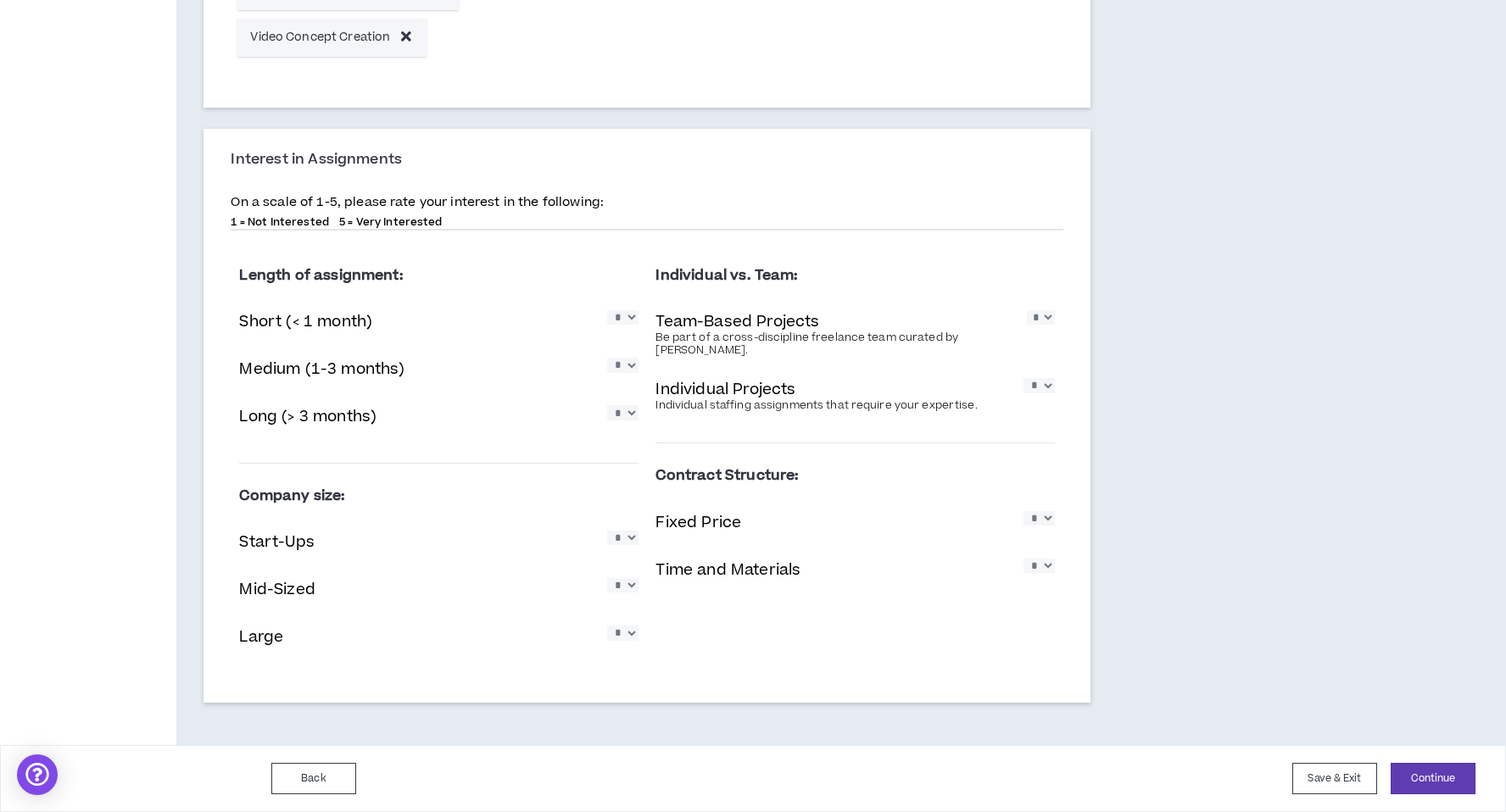
select select "*"
click at [607, 358] on select "* * * * *" at bounding box center [623, 364] width 31 height 14
click at [631, 414] on select "* * * * *" at bounding box center [623, 412] width 31 height 14
select select "*"
click at [607, 405] on select "* * * * *" at bounding box center [623, 412] width 31 height 14
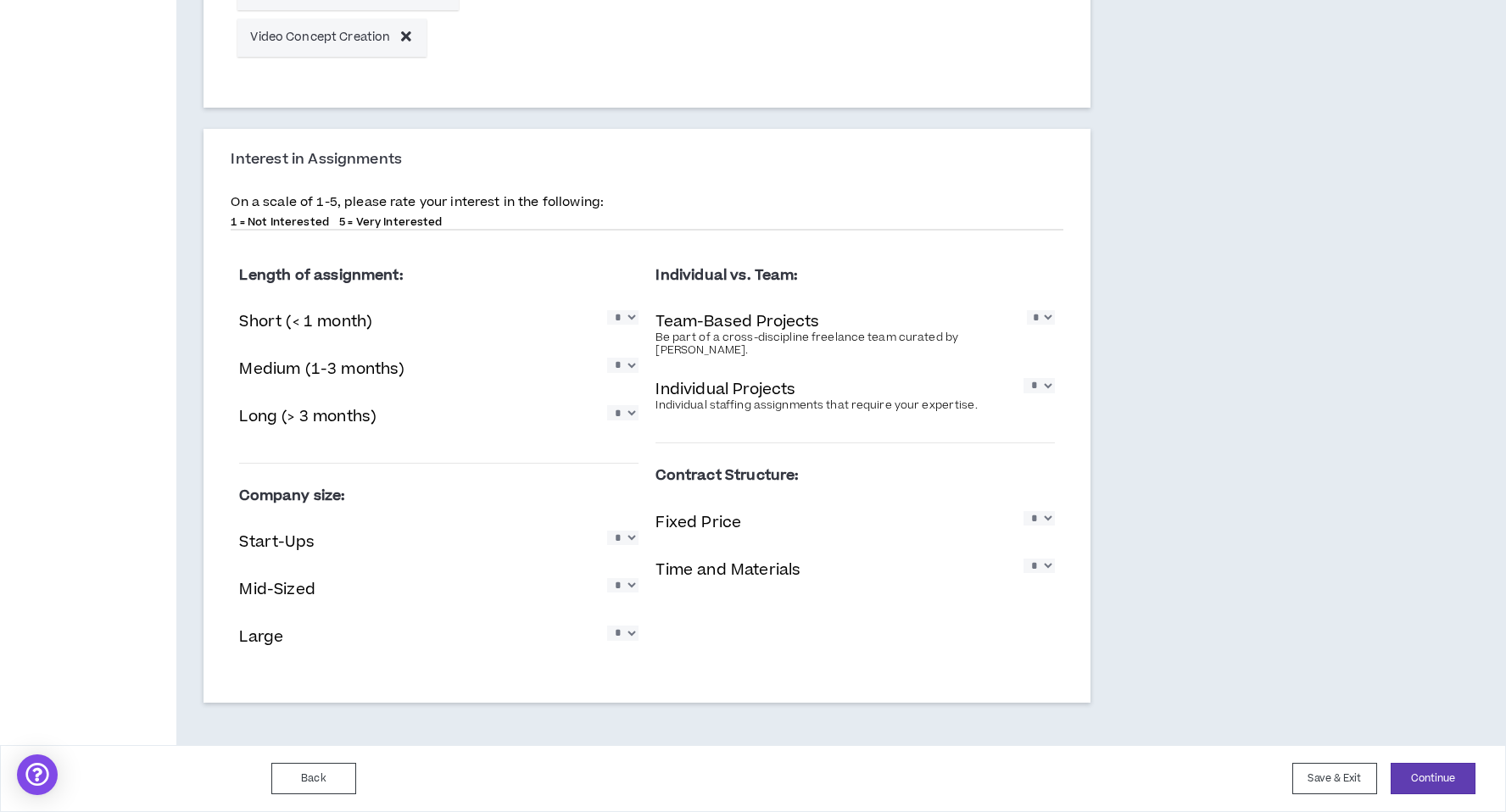
click at [633, 537] on select "* * * * *" at bounding box center [623, 537] width 31 height 14
select select "*"
click at [607, 531] on select "* * * * *" at bounding box center [623, 537] width 31 height 14
click at [631, 587] on select "* * * * *" at bounding box center [623, 585] width 31 height 14
select select "*"
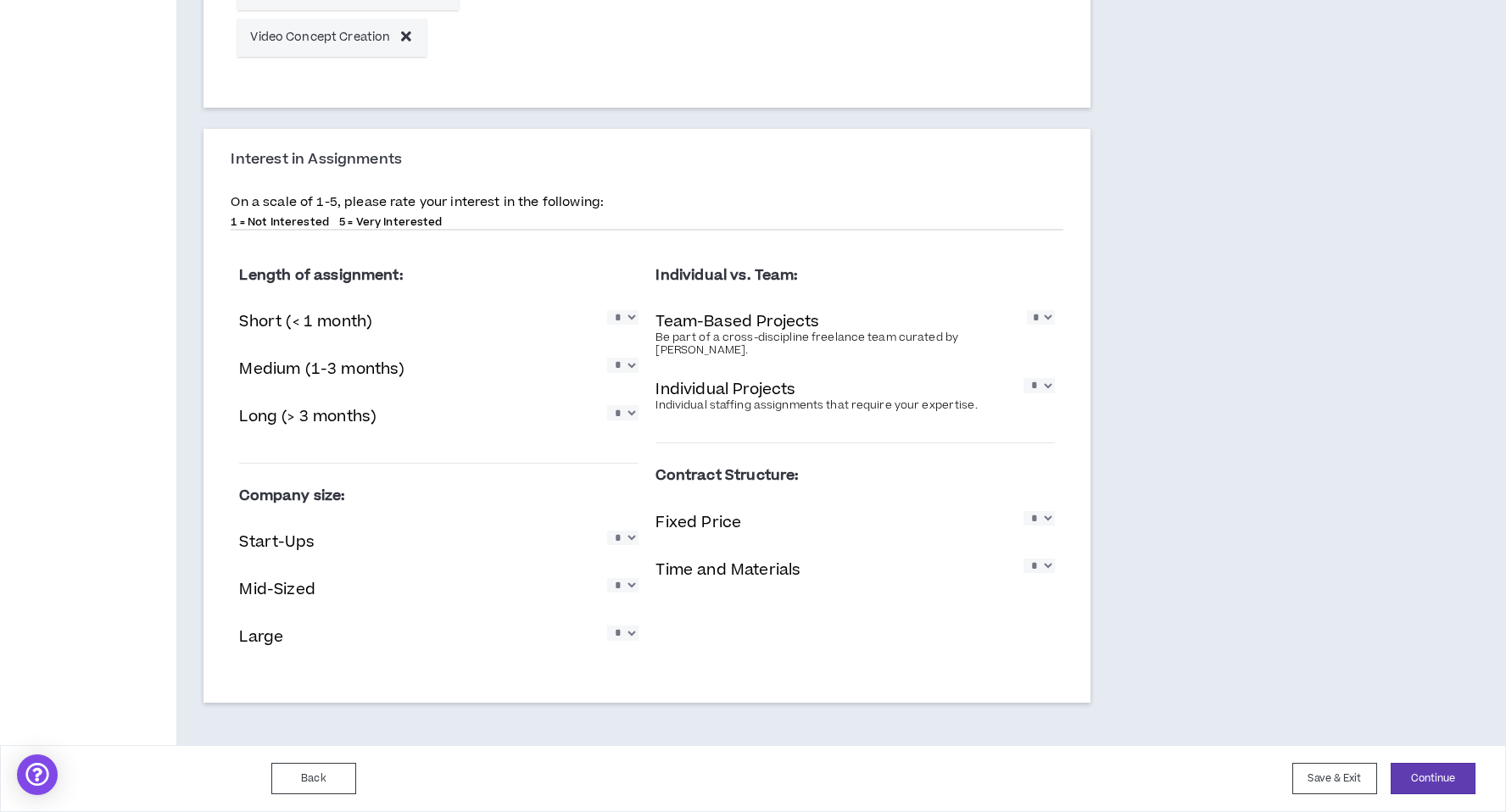
click at [607, 578] on select "* * * * *" at bounding box center [623, 585] width 31 height 14
click at [629, 638] on select "* * * * *" at bounding box center [623, 632] width 31 height 14
select select "*"
click at [607, 625] on select "* * * * *" at bounding box center [623, 632] width 31 height 14
click at [1045, 321] on select "* * * * *" at bounding box center [1040, 317] width 28 height 14
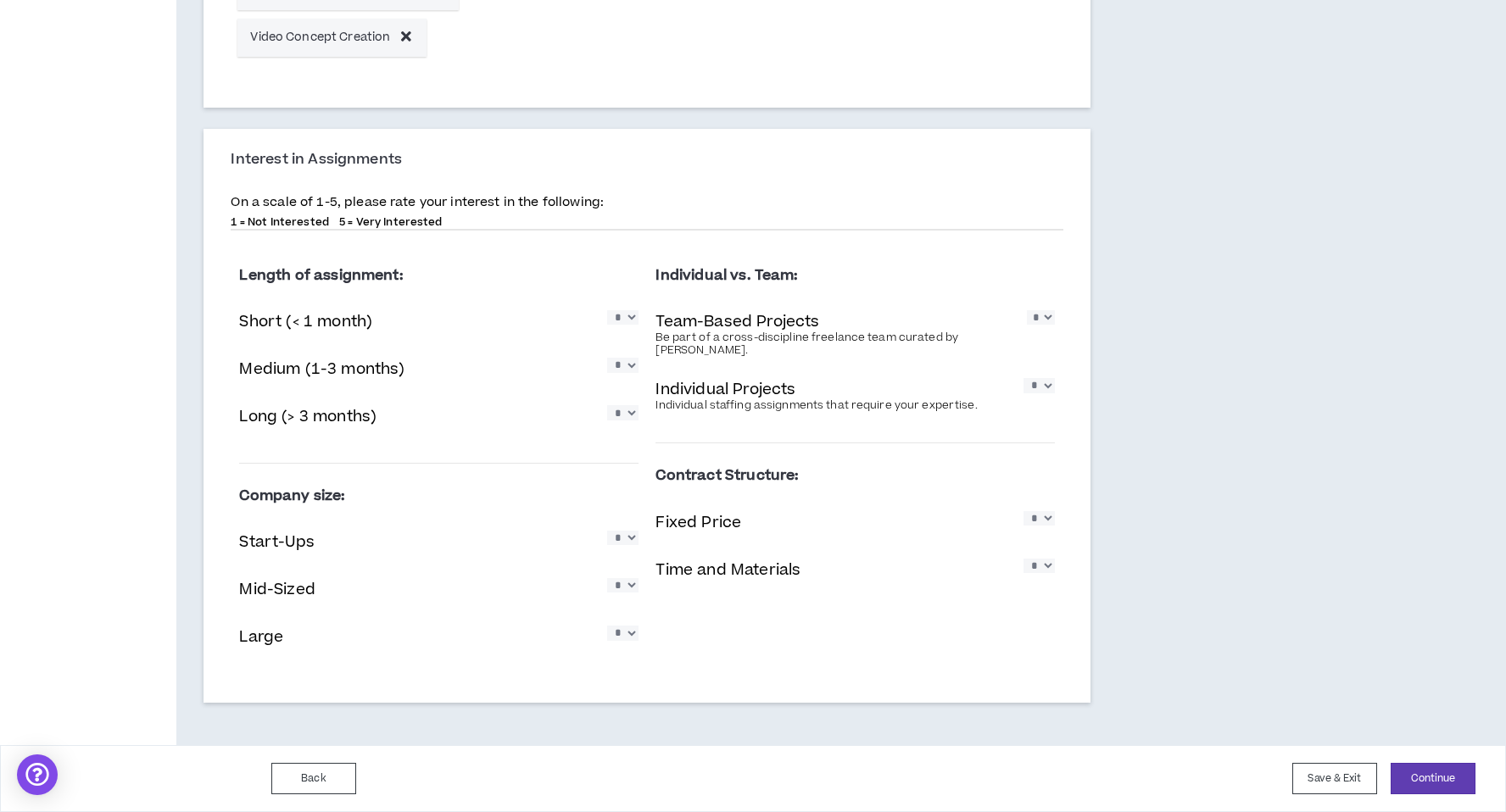
select select "*"
click at [1027, 310] on select "* * * * *" at bounding box center [1040, 317] width 28 height 14
click at [1042, 395] on div "Individual Projects Individual staffing assignments that require your expertise…" at bounding box center [854, 395] width 399 height 43
click at [1042, 384] on select "* * * * *" at bounding box center [1039, 385] width 31 height 14
select select "*"
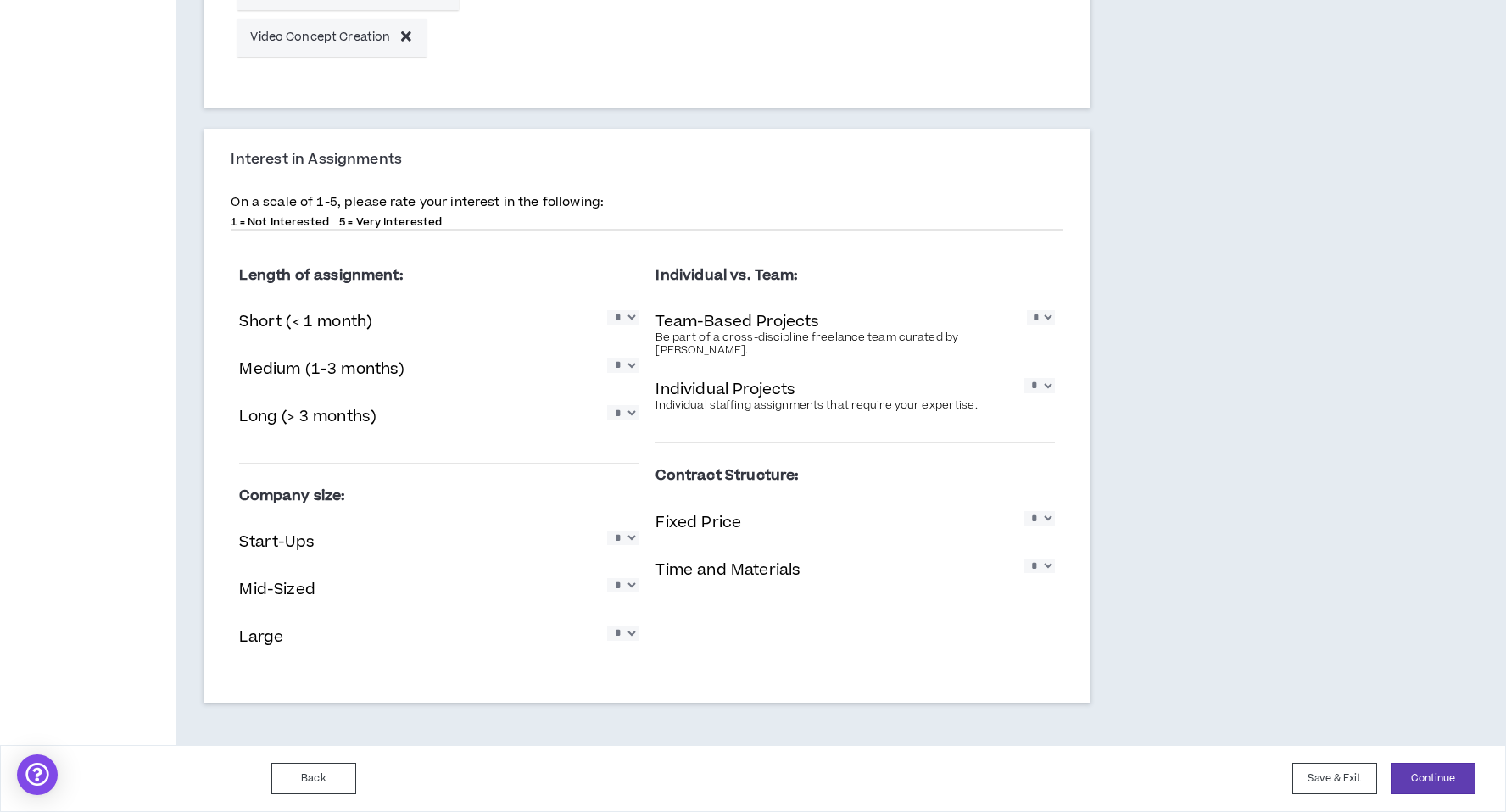
click at [1024, 378] on select "* * * * *" at bounding box center [1039, 385] width 31 height 14
click at [1038, 511] on select "* * * * *" at bounding box center [1039, 518] width 31 height 14
select select "*"
click at [1024, 511] on select "* * * * *" at bounding box center [1039, 518] width 31 height 14
click at [1041, 559] on select "* * * * *" at bounding box center [1039, 566] width 31 height 14
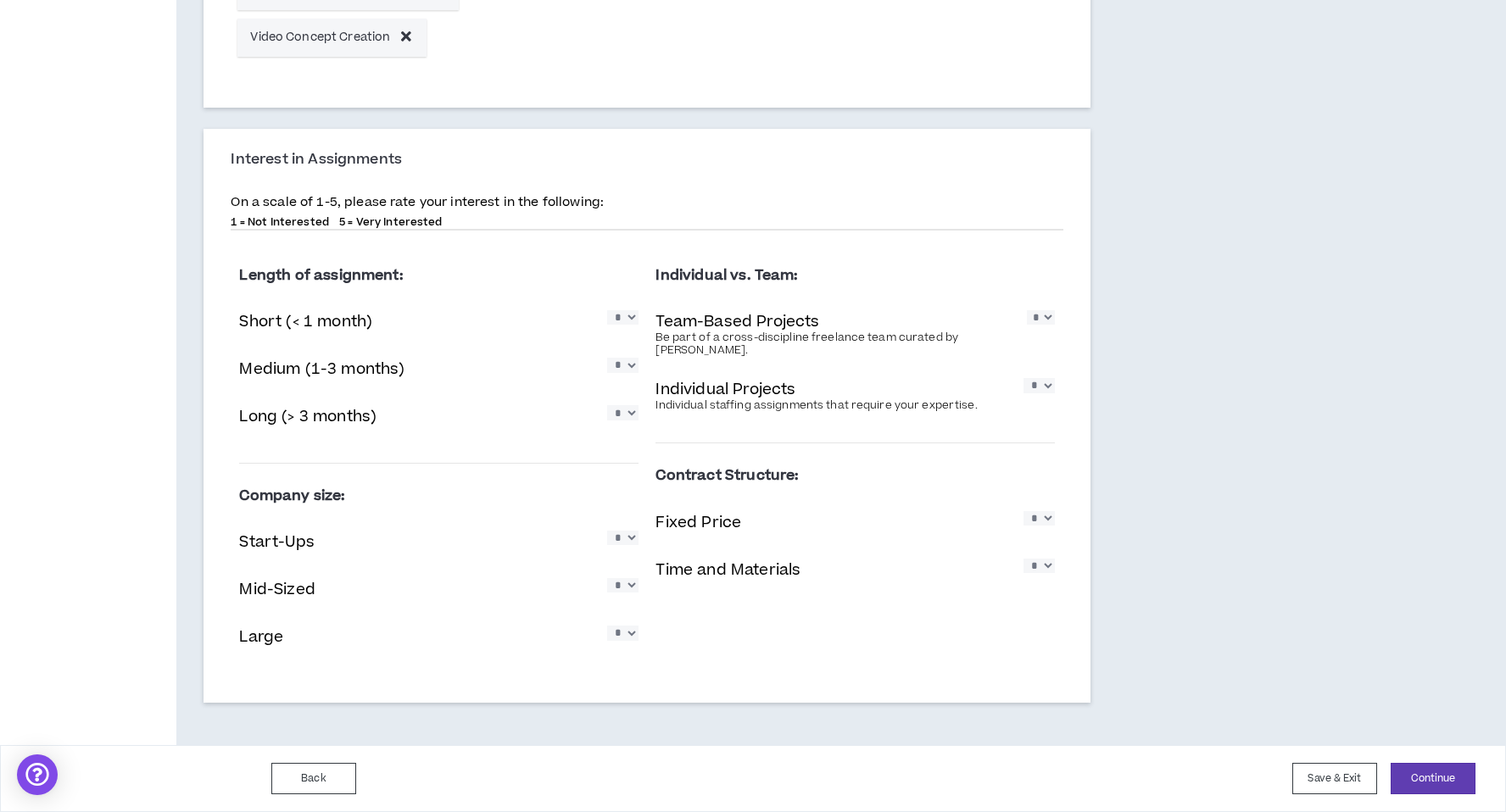
select select "*"
click at [1024, 559] on select "* * * * *" at bounding box center [1039, 566] width 31 height 14
click at [1412, 769] on button "Continue" at bounding box center [1434, 778] width 85 height 31
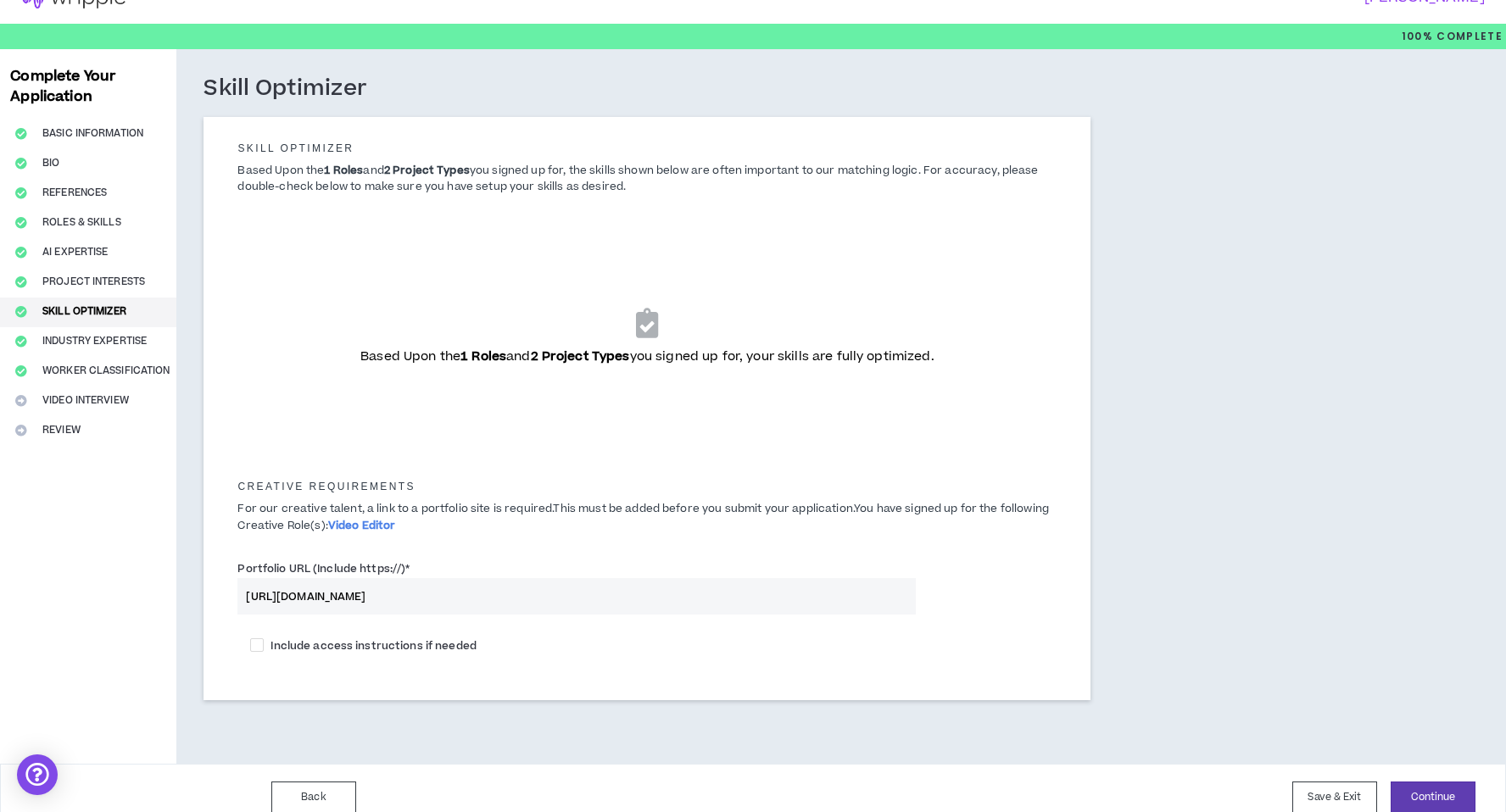
scroll to position [45, 0]
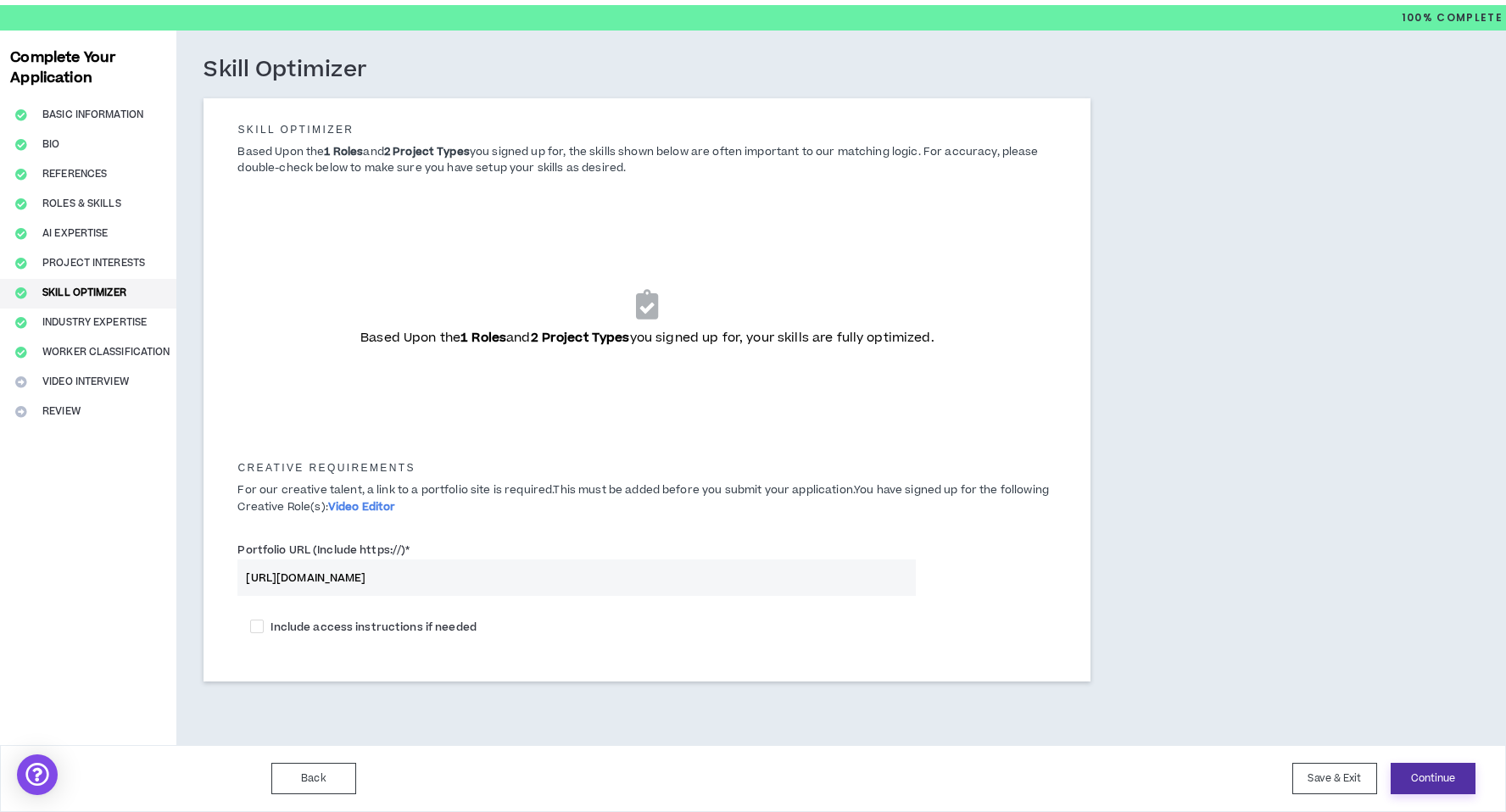
click at [1442, 778] on button "Continue" at bounding box center [1434, 778] width 85 height 31
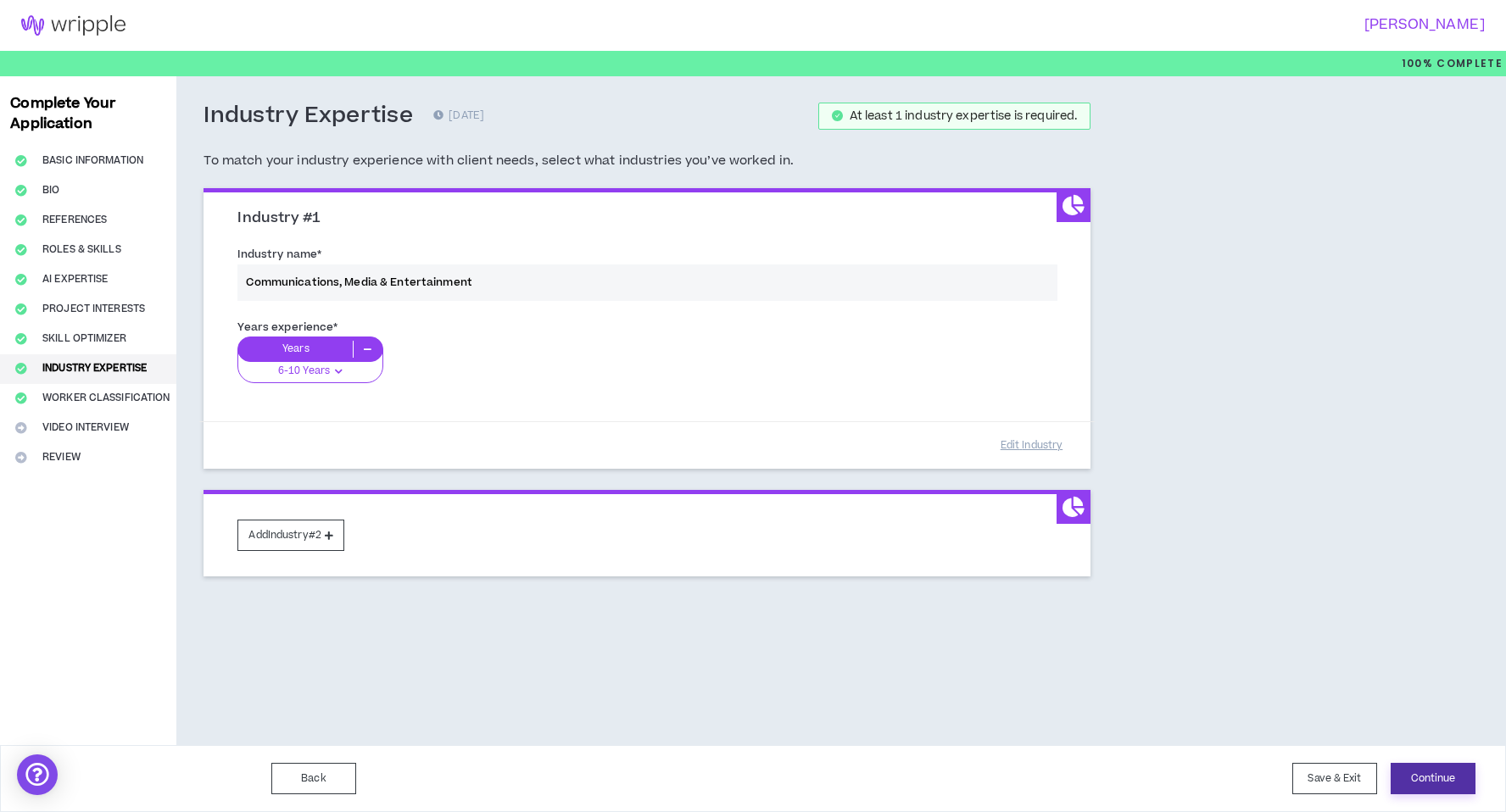
click at [1434, 777] on button "Continue" at bounding box center [1434, 778] width 85 height 31
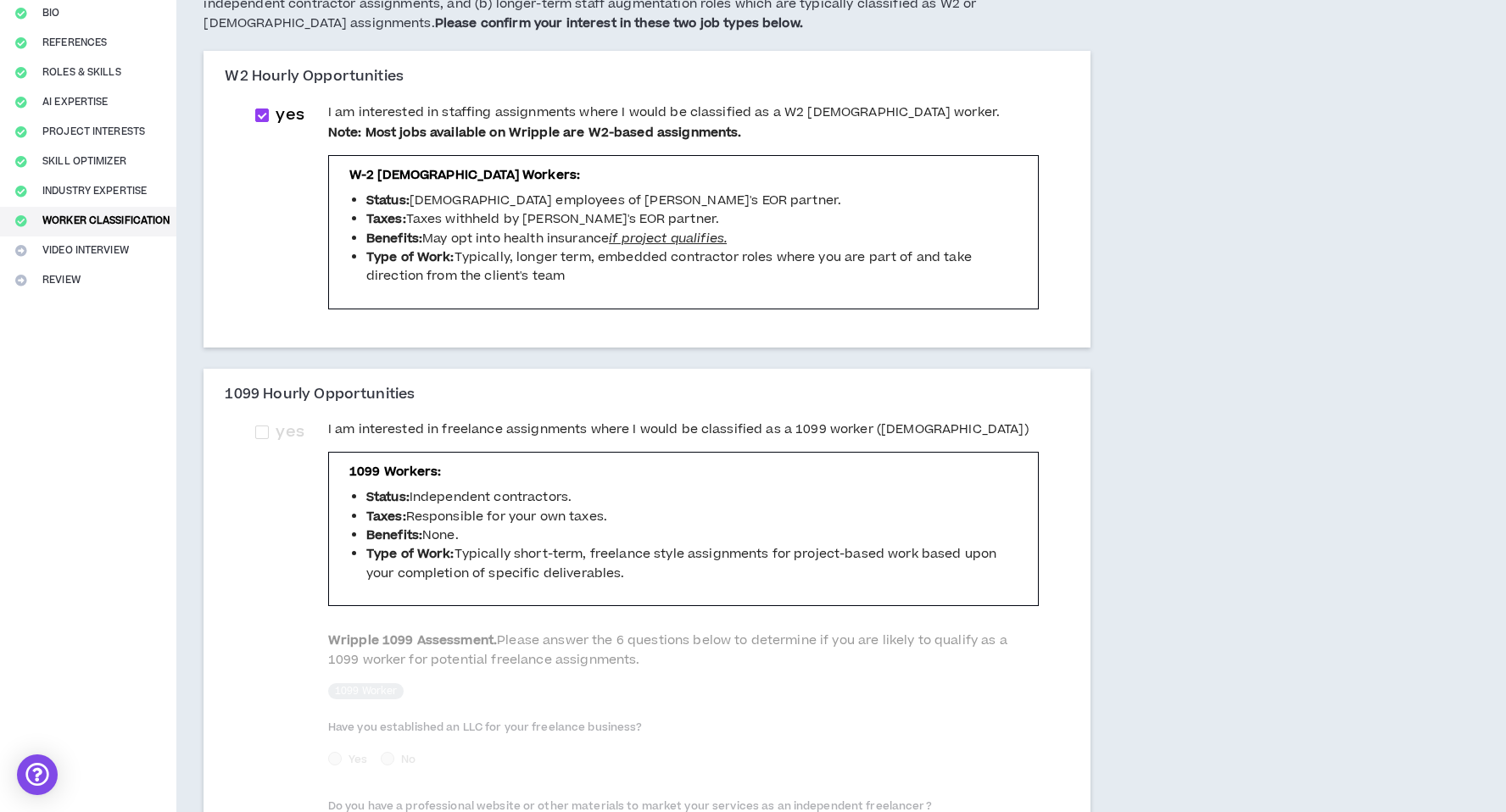
scroll to position [189, 0]
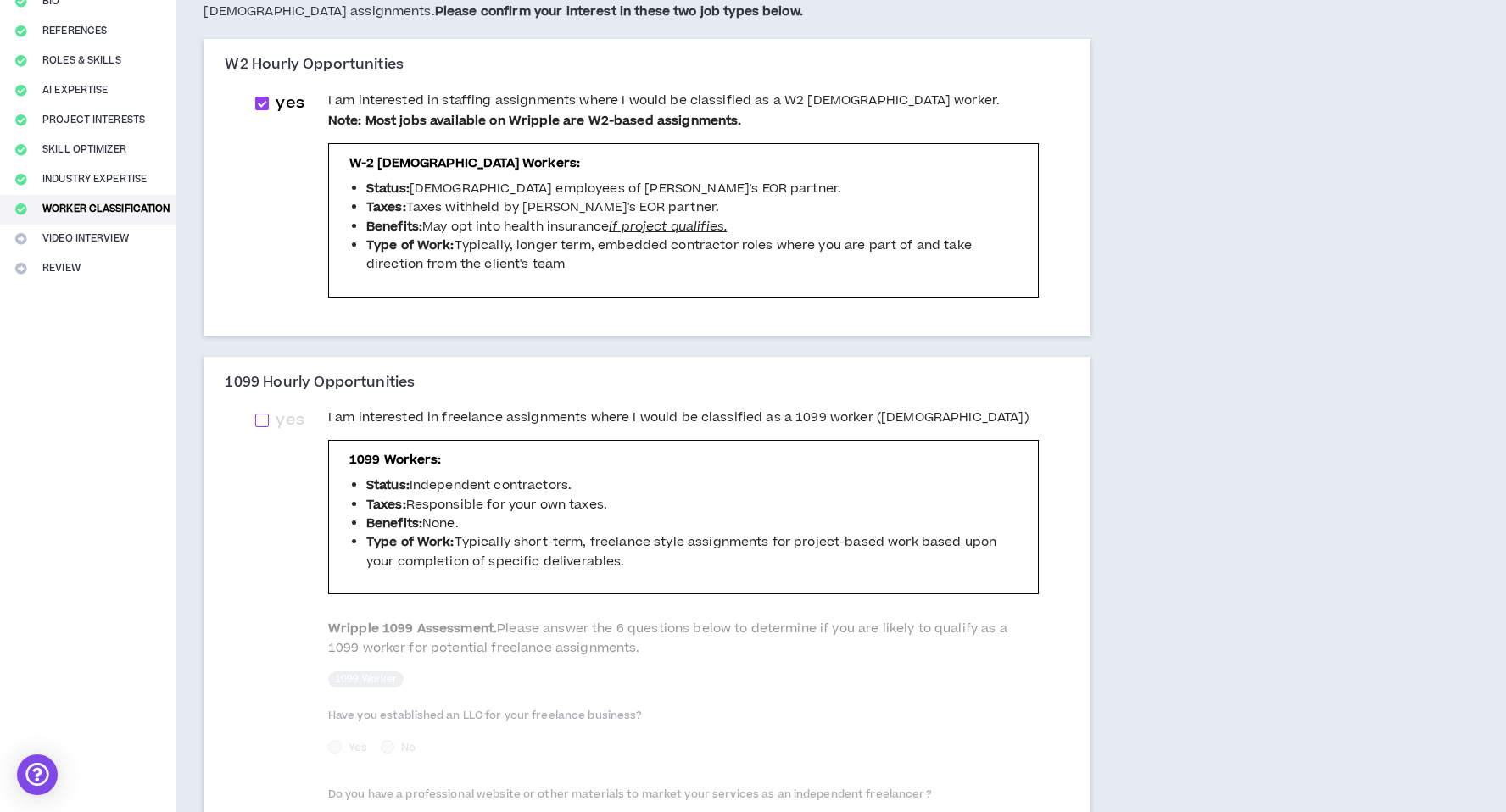
click at [261, 412] on label "yes" at bounding box center [282, 420] width 55 height 24
checkbox input "****"
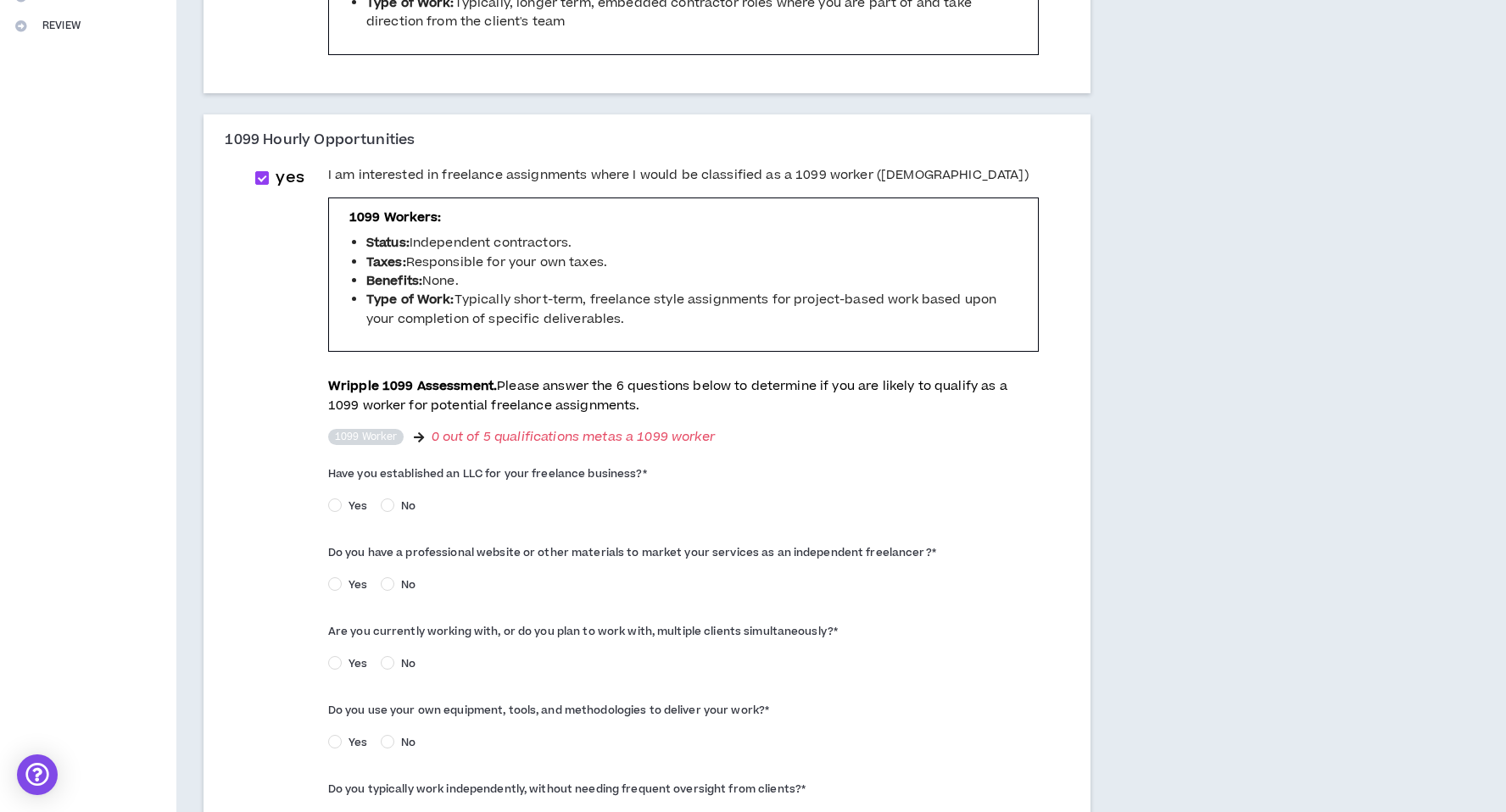
scroll to position [450, 0]
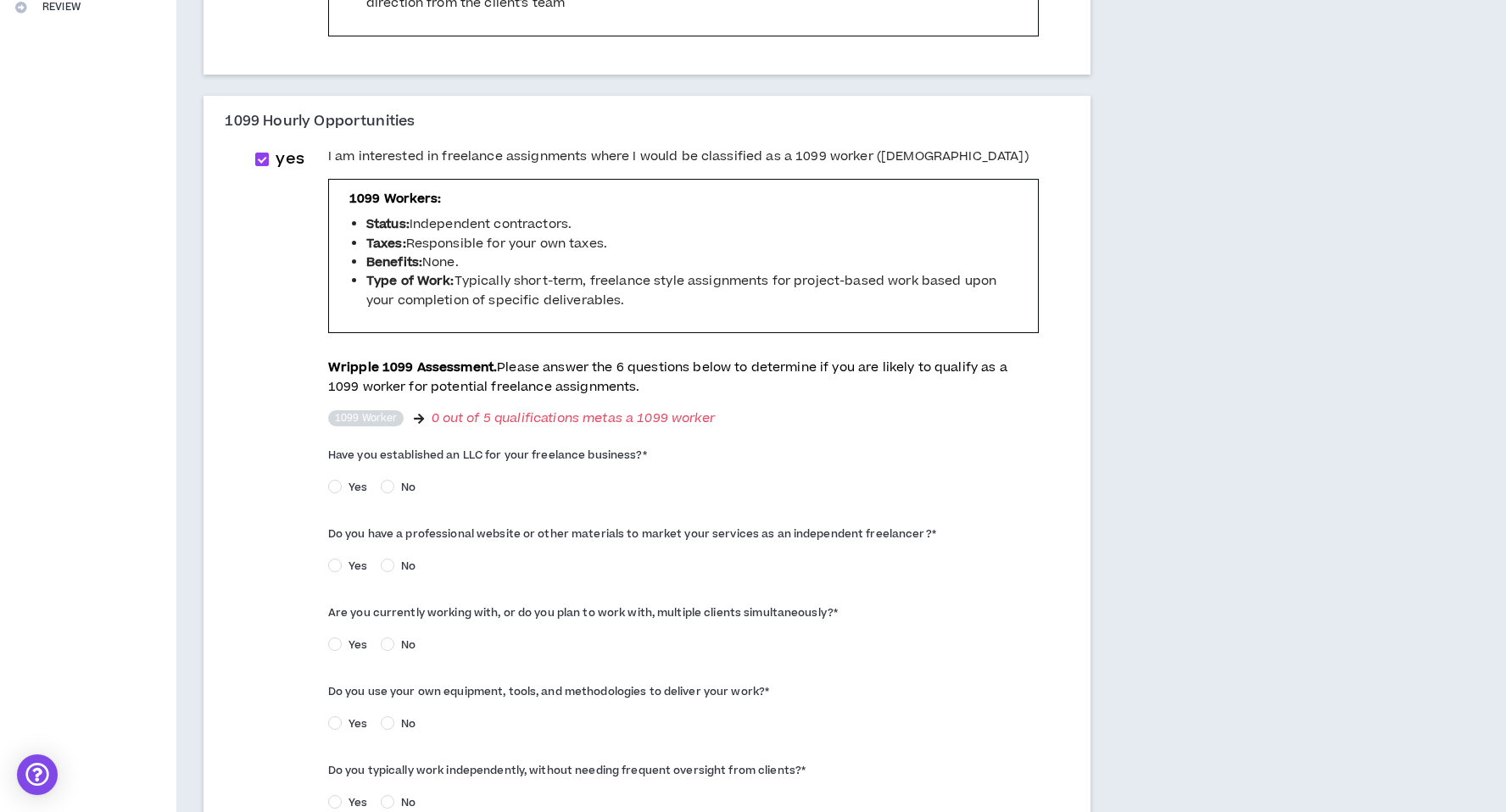
click at [348, 484] on span "Yes" at bounding box center [358, 487] width 32 height 15
click at [399, 495] on div "Yes No" at bounding box center [683, 490] width 711 height 26
click at [402, 487] on span "No" at bounding box center [408, 487] width 28 height 15
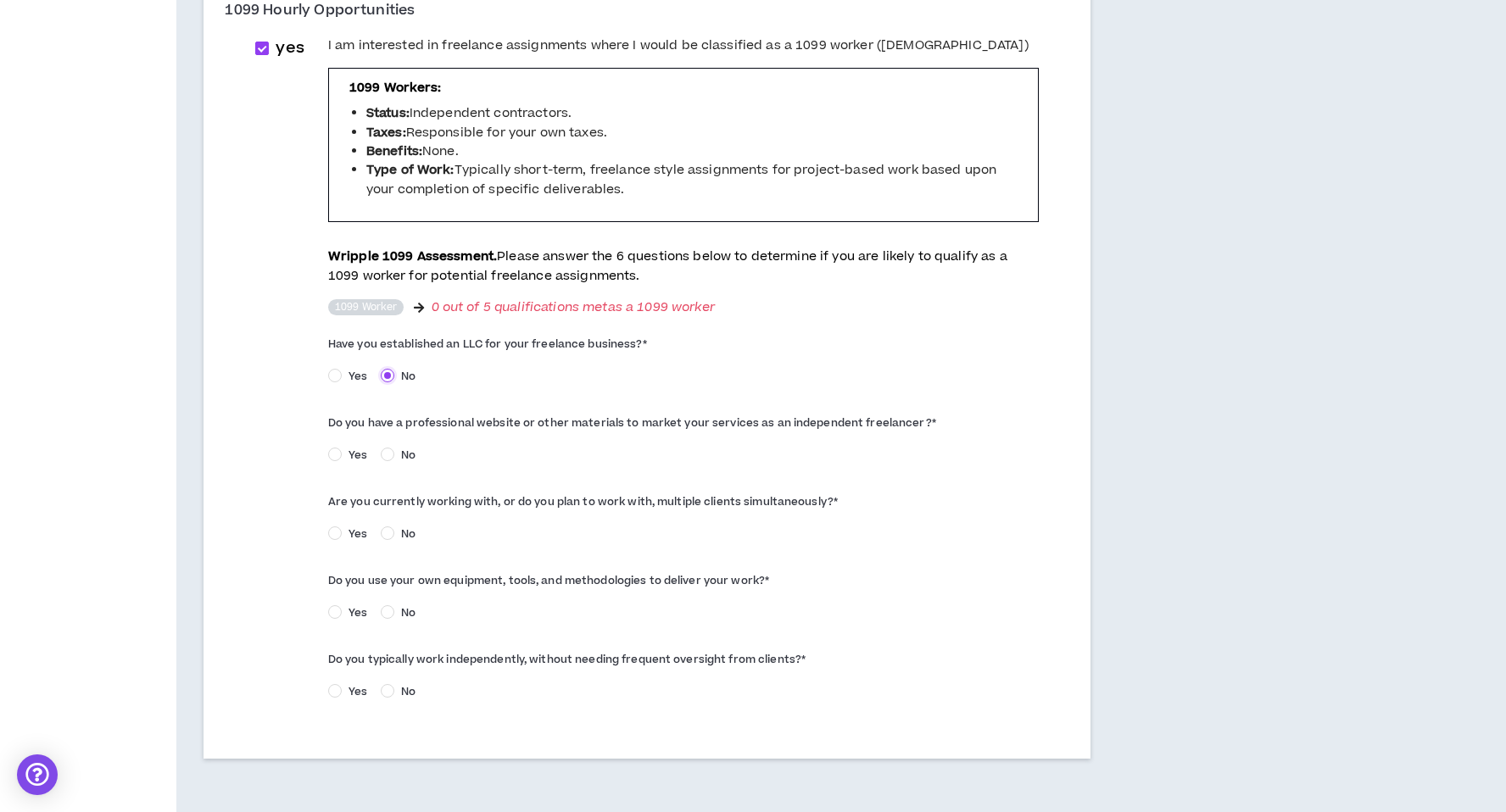
scroll to position [563, 0]
click at [349, 452] on span "Yes" at bounding box center [358, 453] width 32 height 15
click at [345, 528] on span "Yes" at bounding box center [358, 533] width 32 height 15
click at [347, 611] on span "Yes" at bounding box center [358, 612] width 32 height 15
click at [342, 682] on label "Yes" at bounding box center [350, 689] width 45 height 17
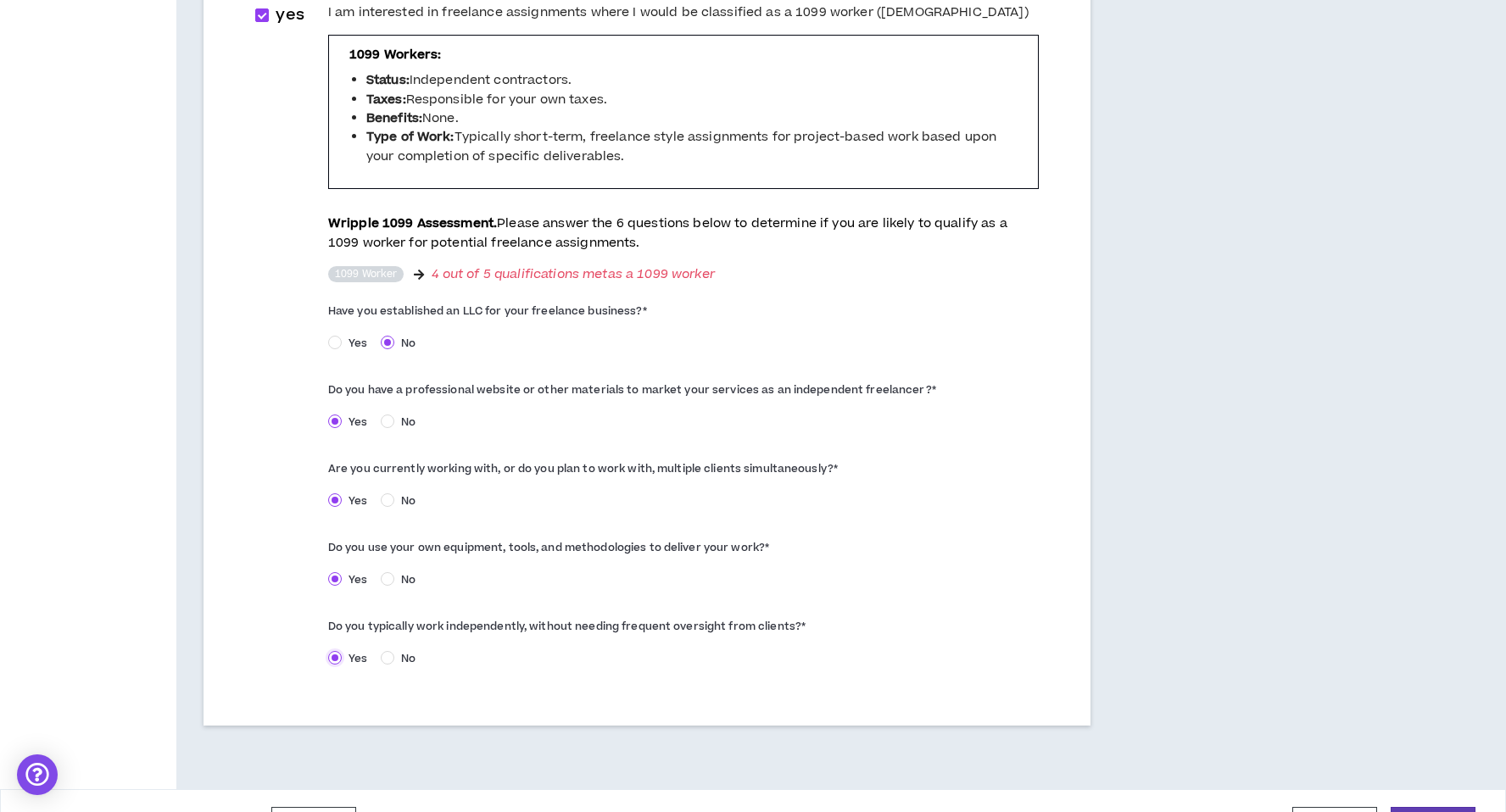
scroll to position [640, 0]
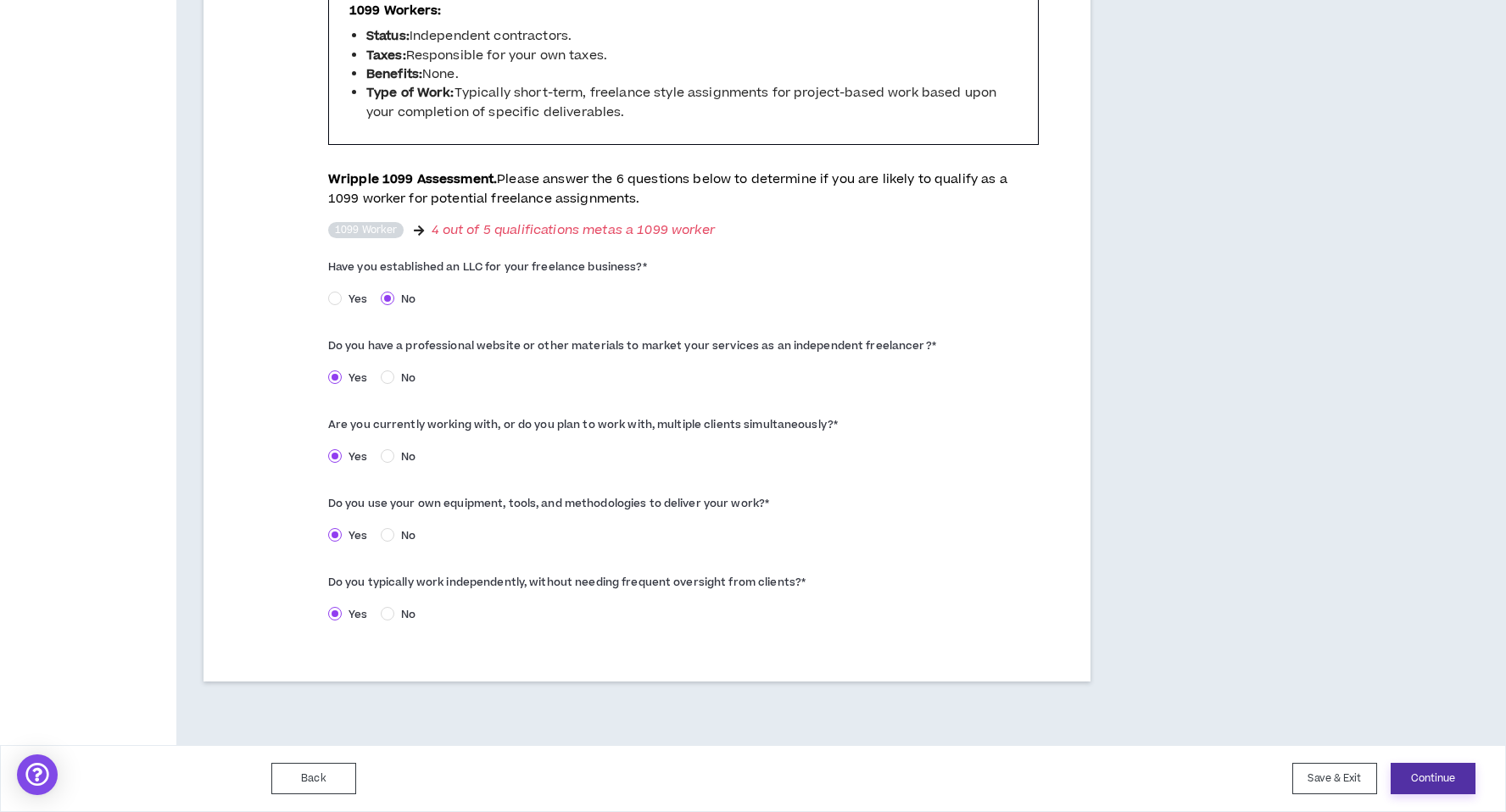
click at [1428, 778] on button "Continue" at bounding box center [1434, 778] width 85 height 31
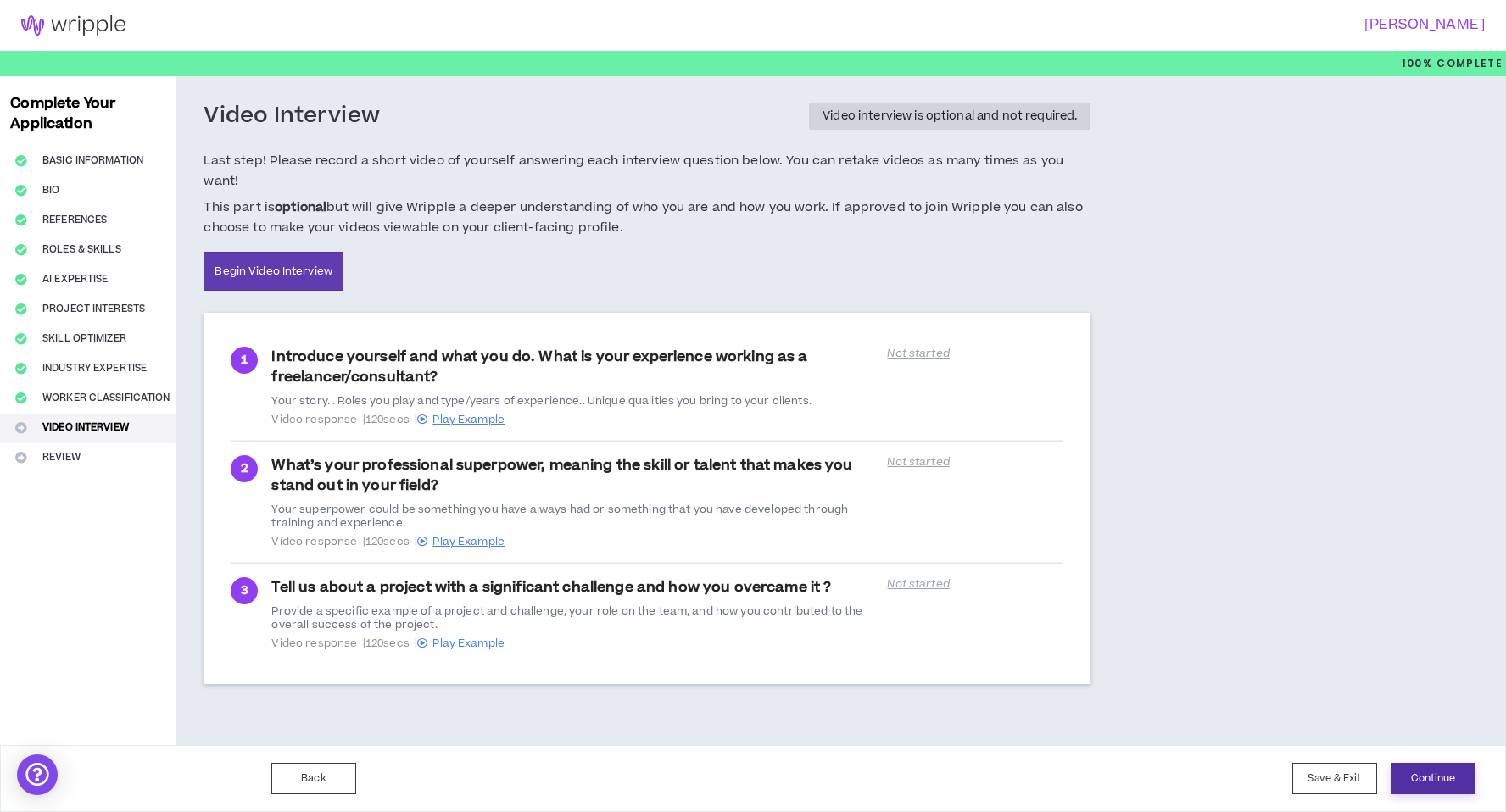
click at [1447, 775] on button "Continue" at bounding box center [1434, 778] width 85 height 31
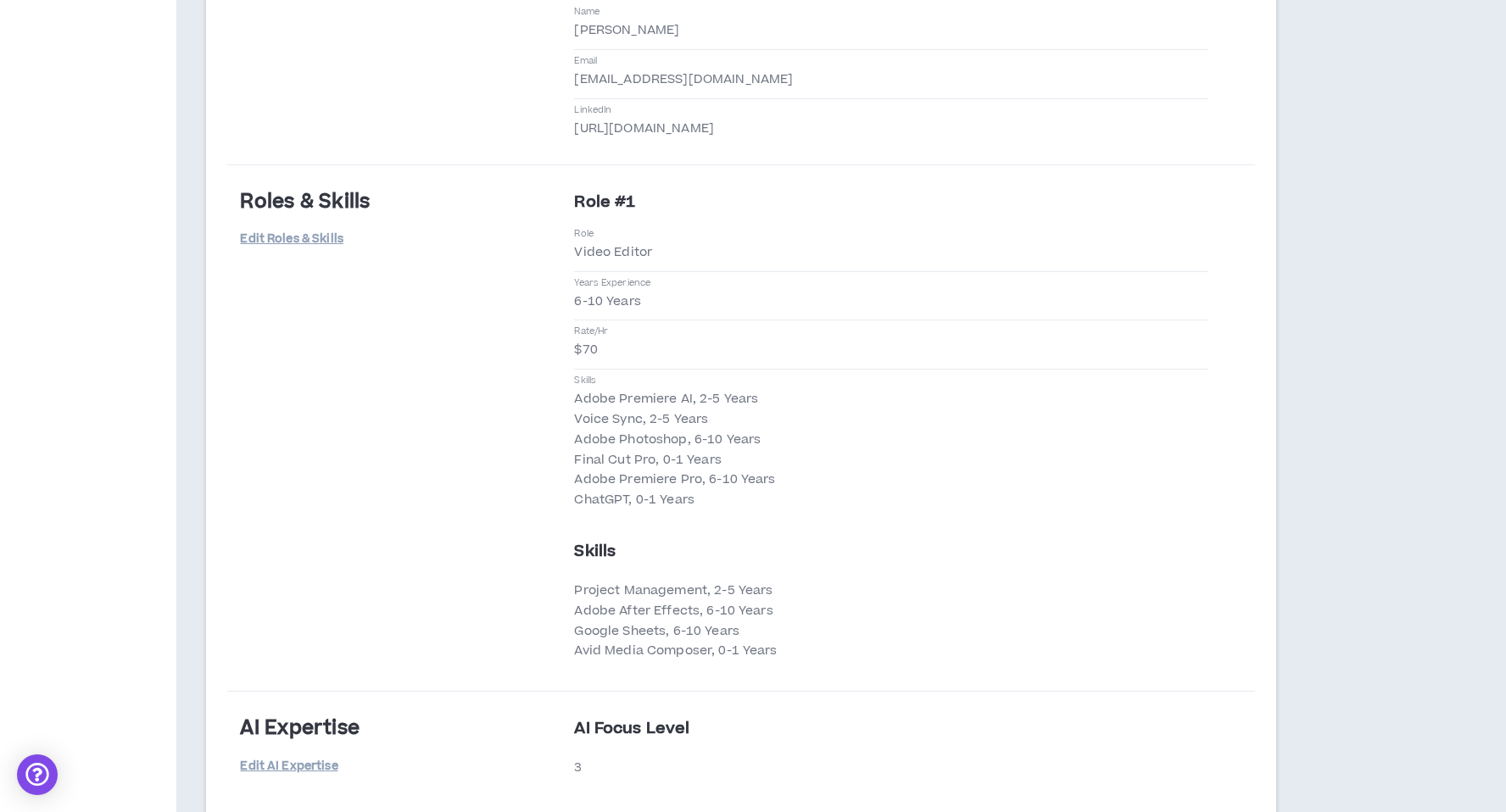
scroll to position [2646, 0]
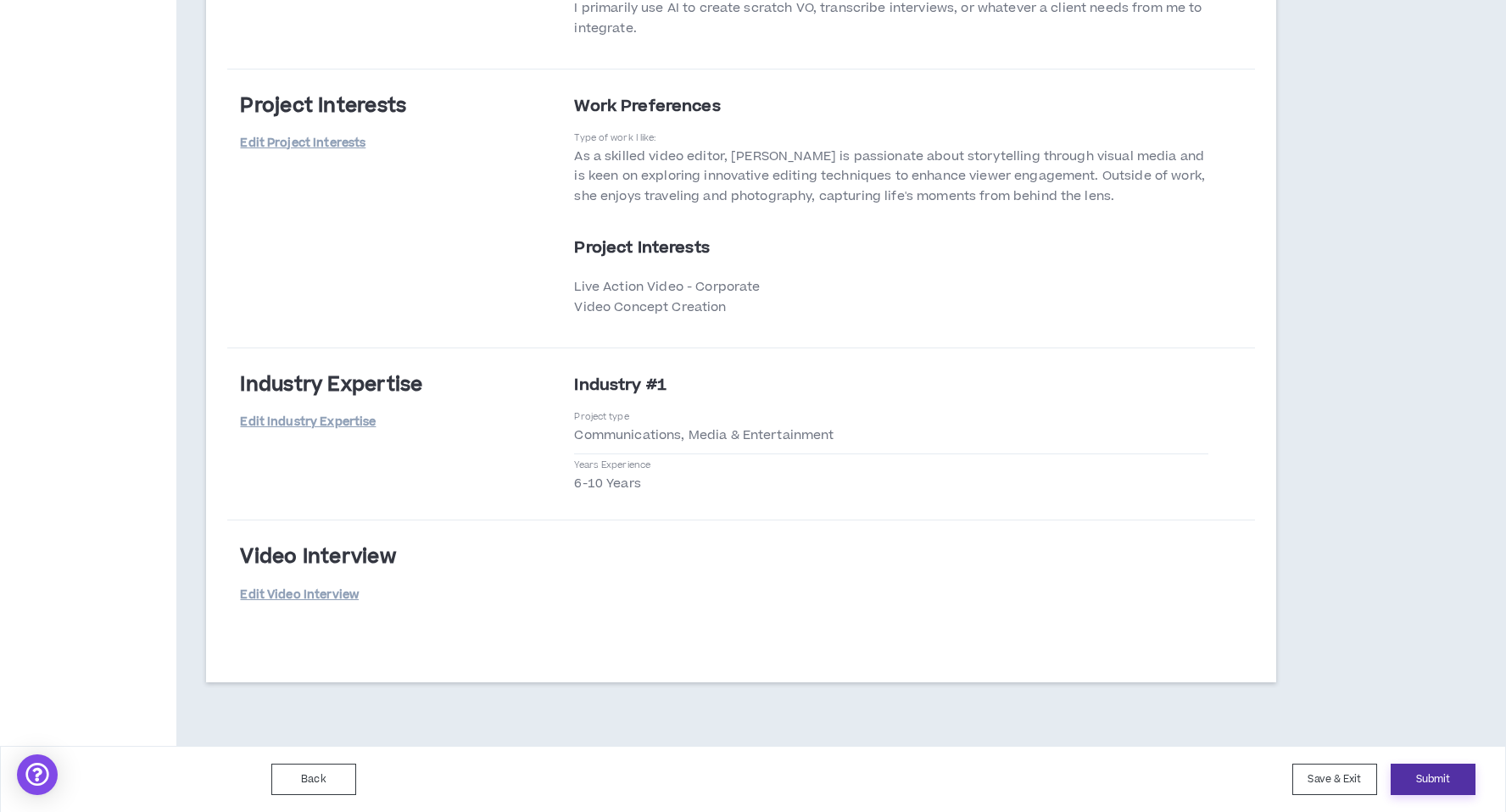
click at [1428, 784] on button "Submit" at bounding box center [1434, 779] width 85 height 31
